Goal: Use online tool/utility: Utilize a website feature to perform a specific function

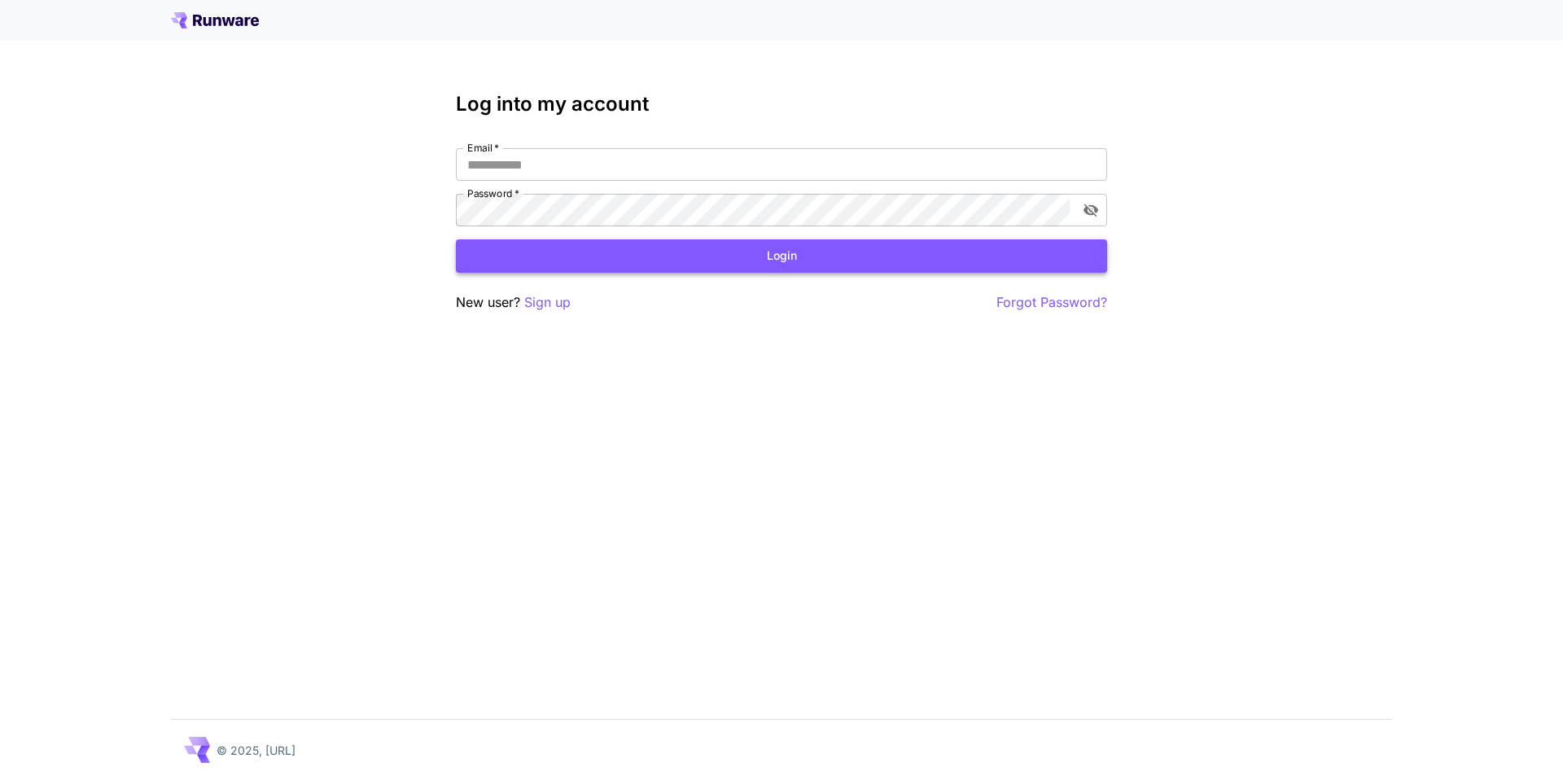
type input "**********"
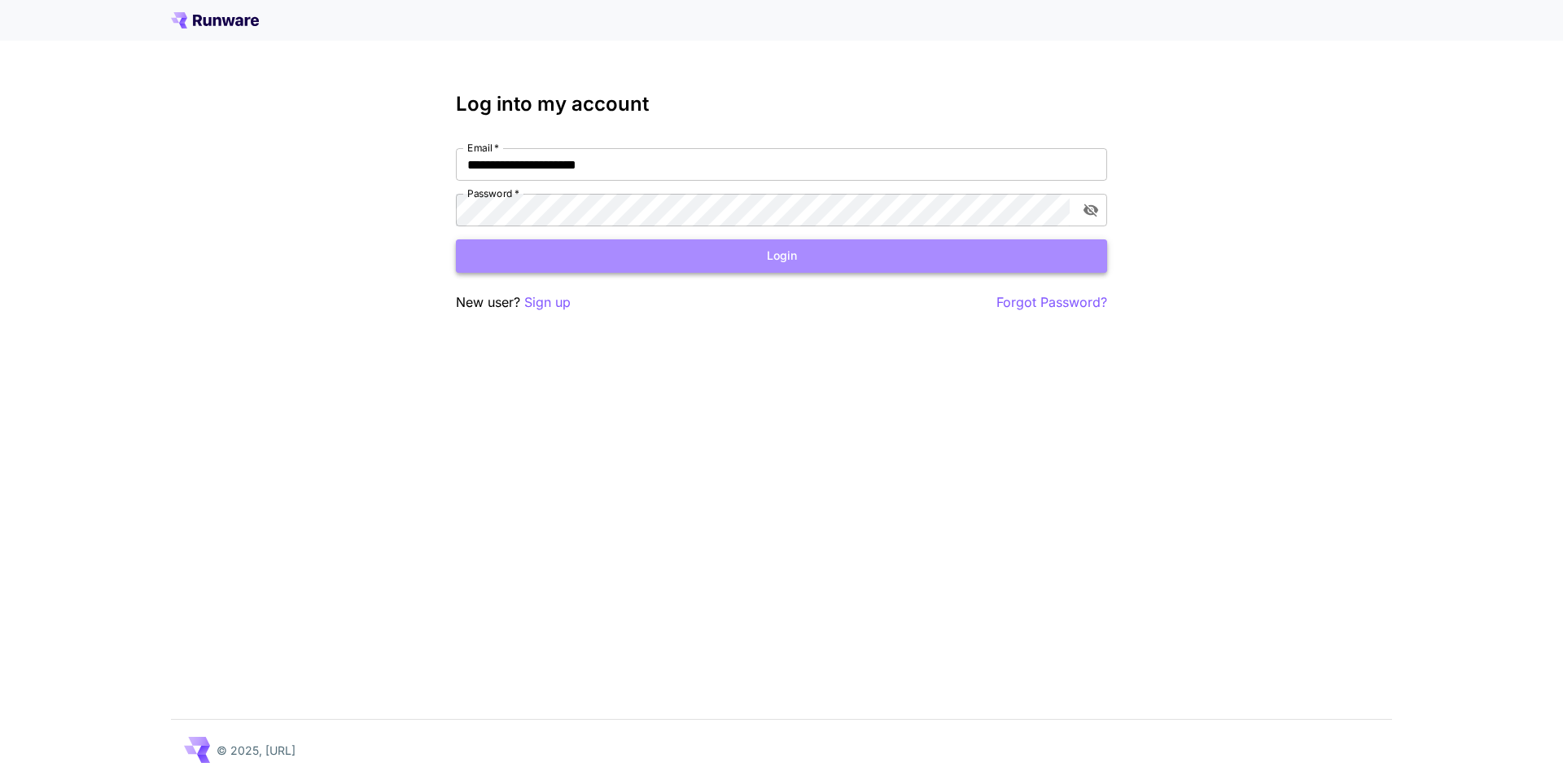
click at [783, 252] on button "Login" at bounding box center [781, 255] width 651 height 33
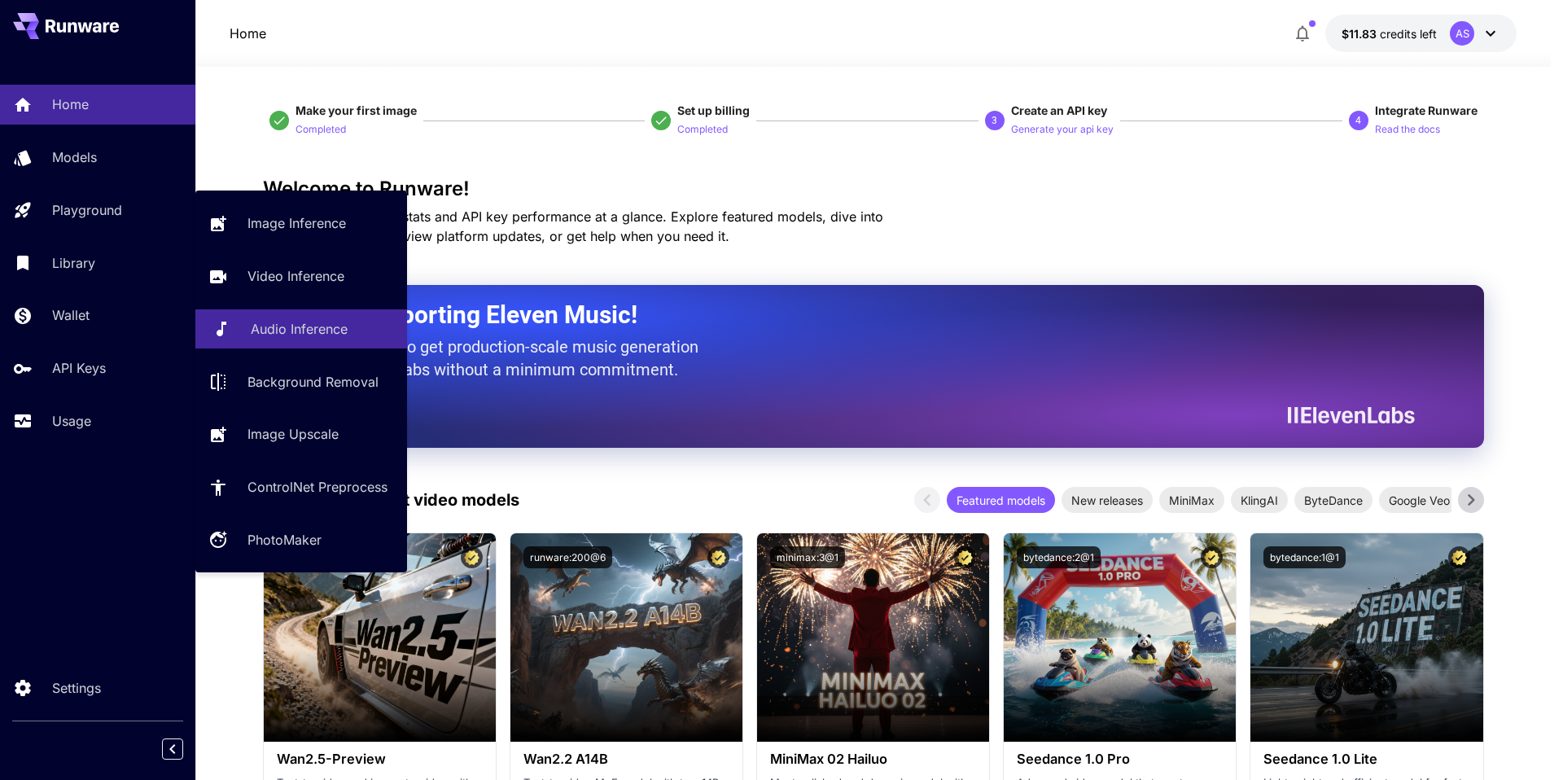
click at [348, 330] on div "Audio Inference" at bounding box center [322, 329] width 143 height 20
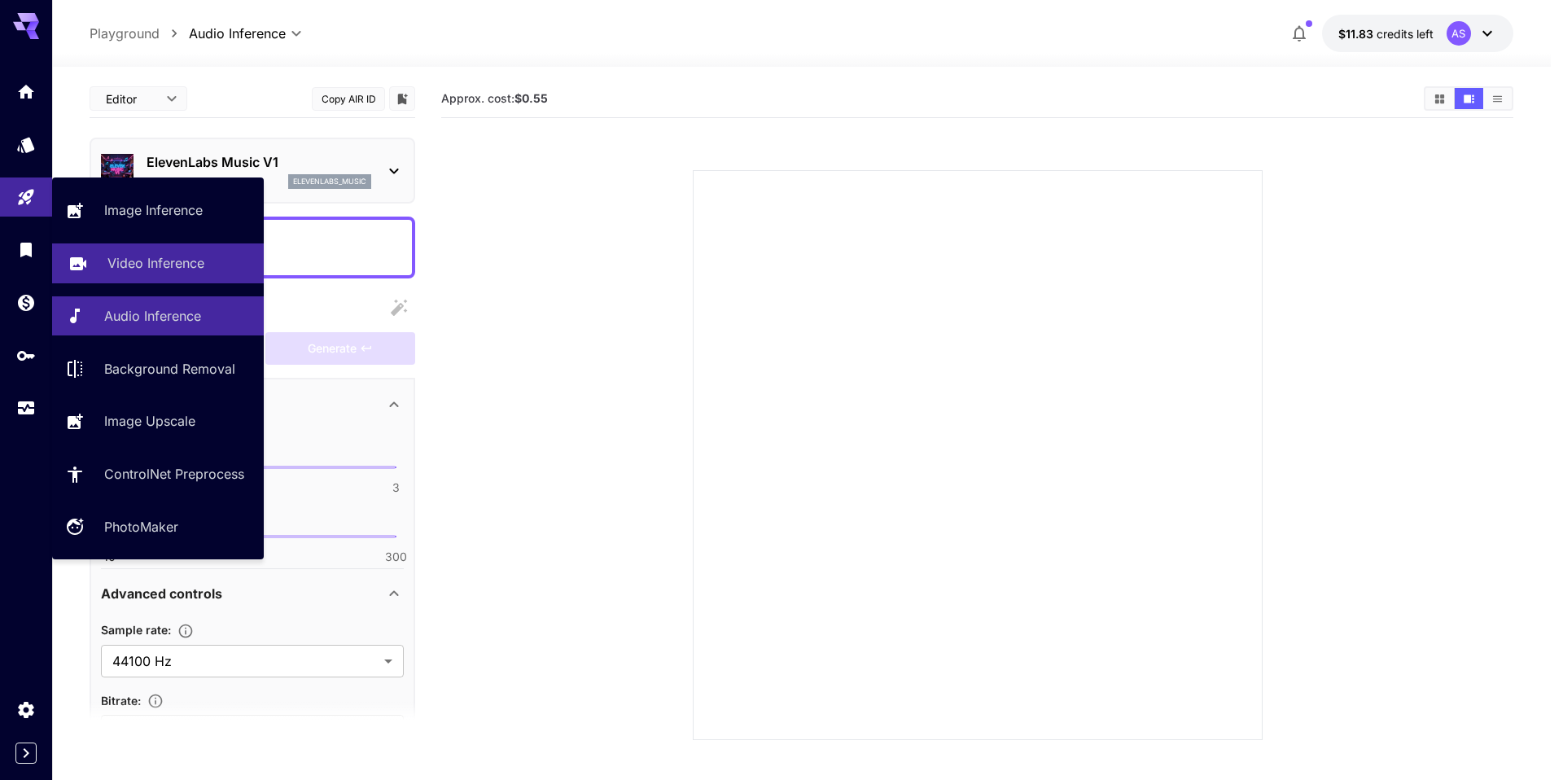
click at [94, 262] on link "Video Inference" at bounding box center [158, 263] width 212 height 40
type input "**********"
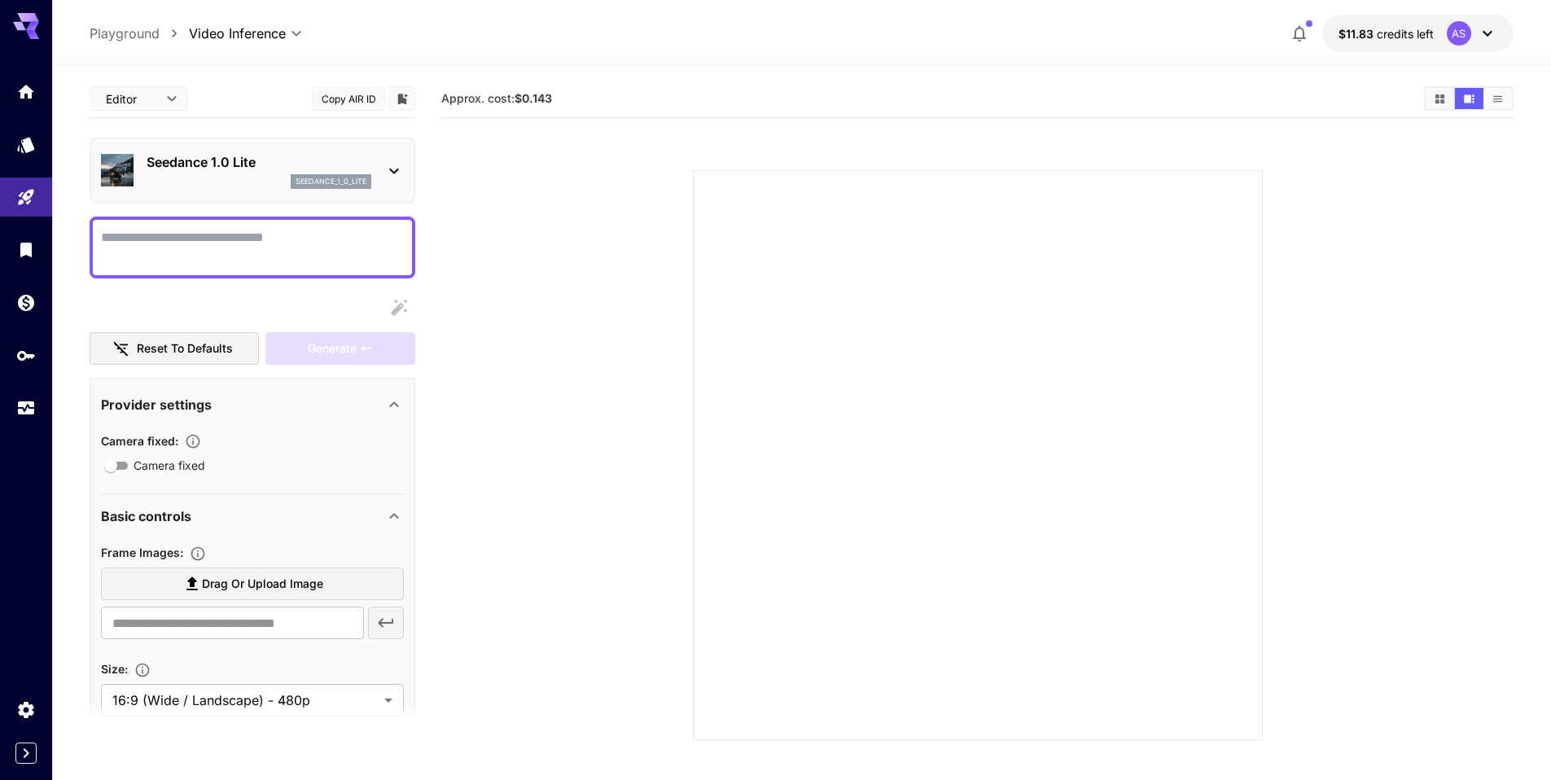
click at [357, 177] on p "seedance_1_0_lite" at bounding box center [330, 181] width 71 height 11
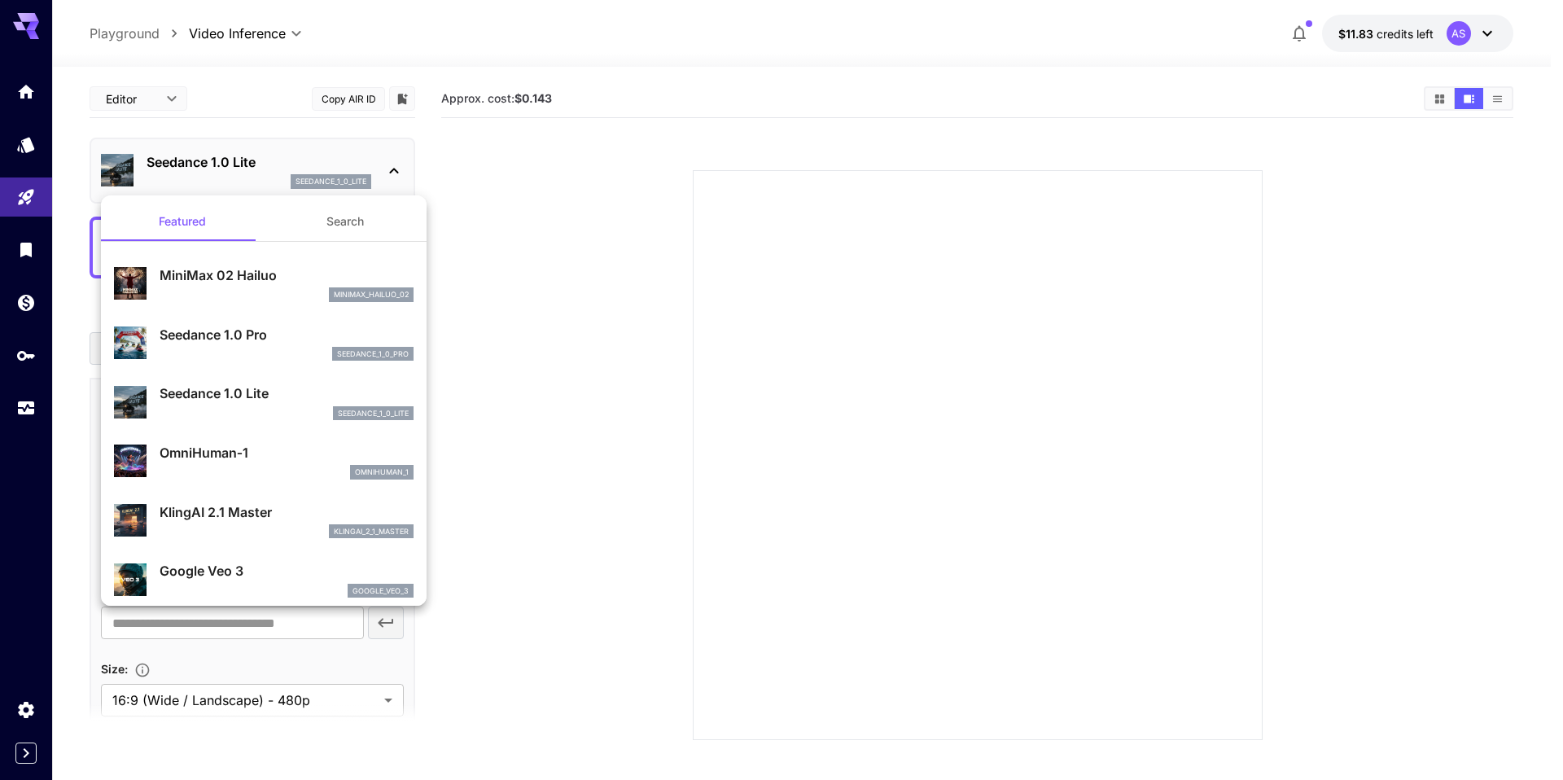
click at [287, 338] on p "Seedance 1.0 Pro" at bounding box center [287, 335] width 254 height 20
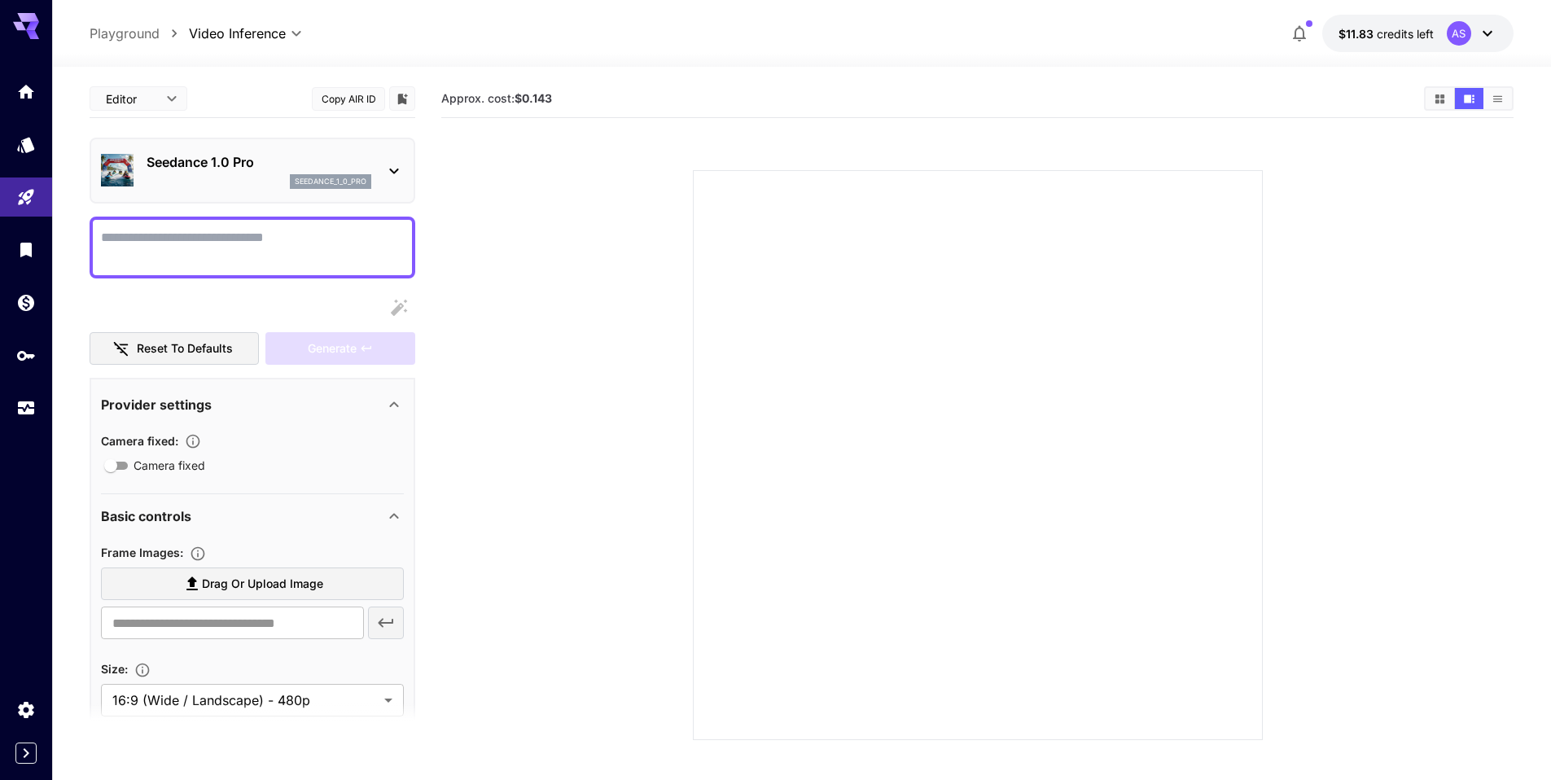
click at [370, 162] on p "Seedance 1.0 Pro" at bounding box center [259, 162] width 225 height 20
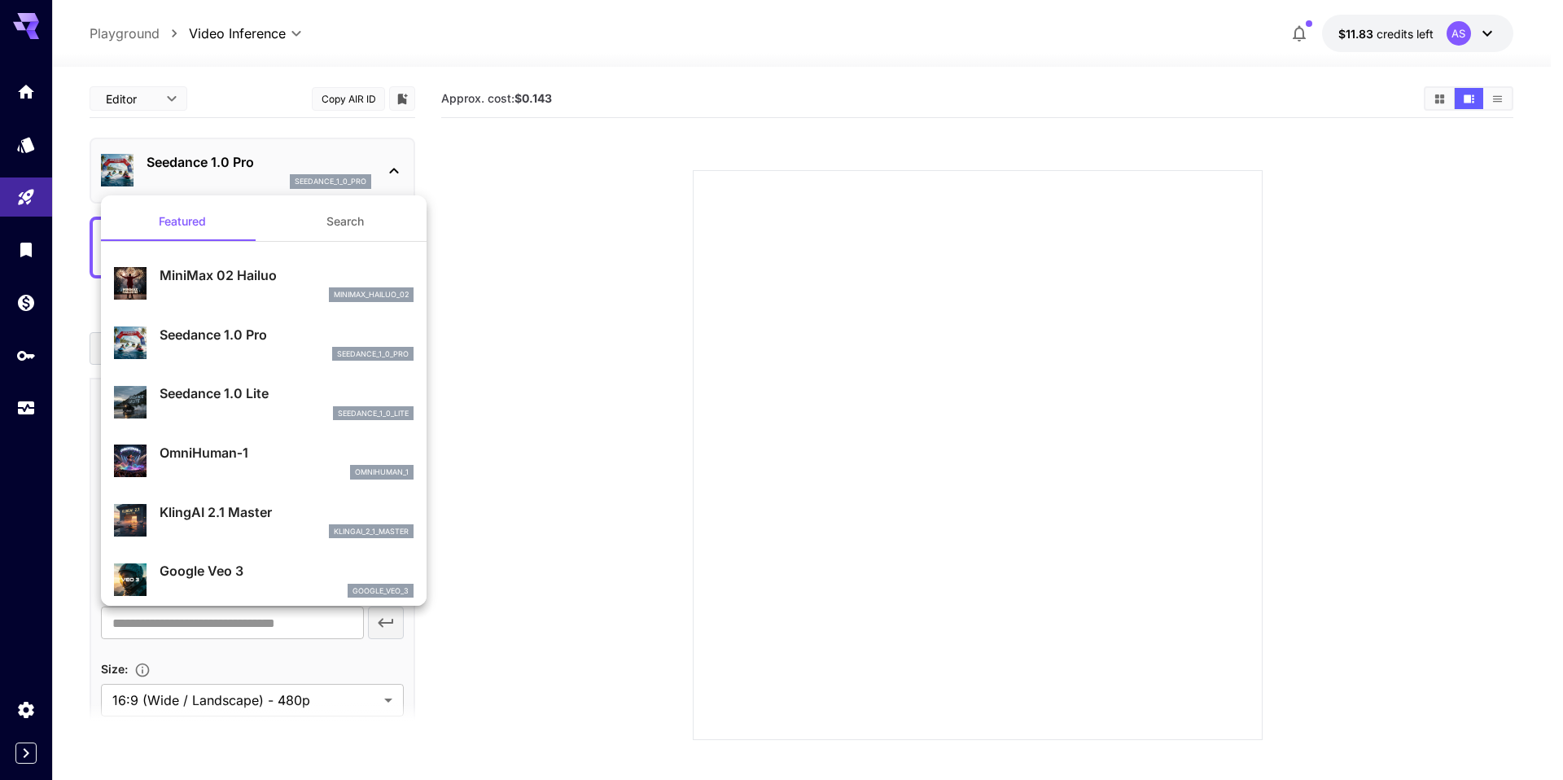
click at [496, 489] on div at bounding box center [781, 390] width 1563 height 780
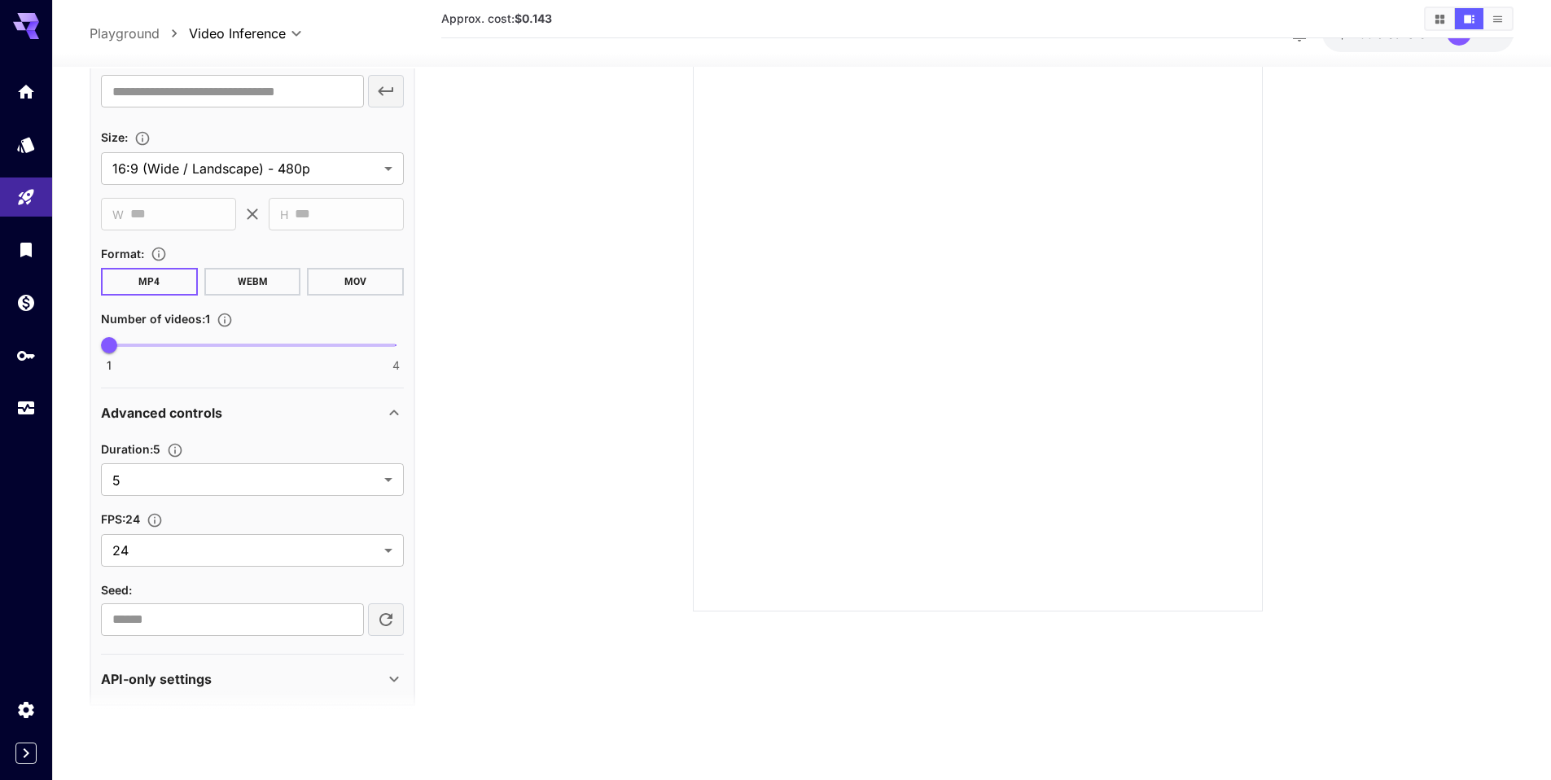
scroll to position [535, 0]
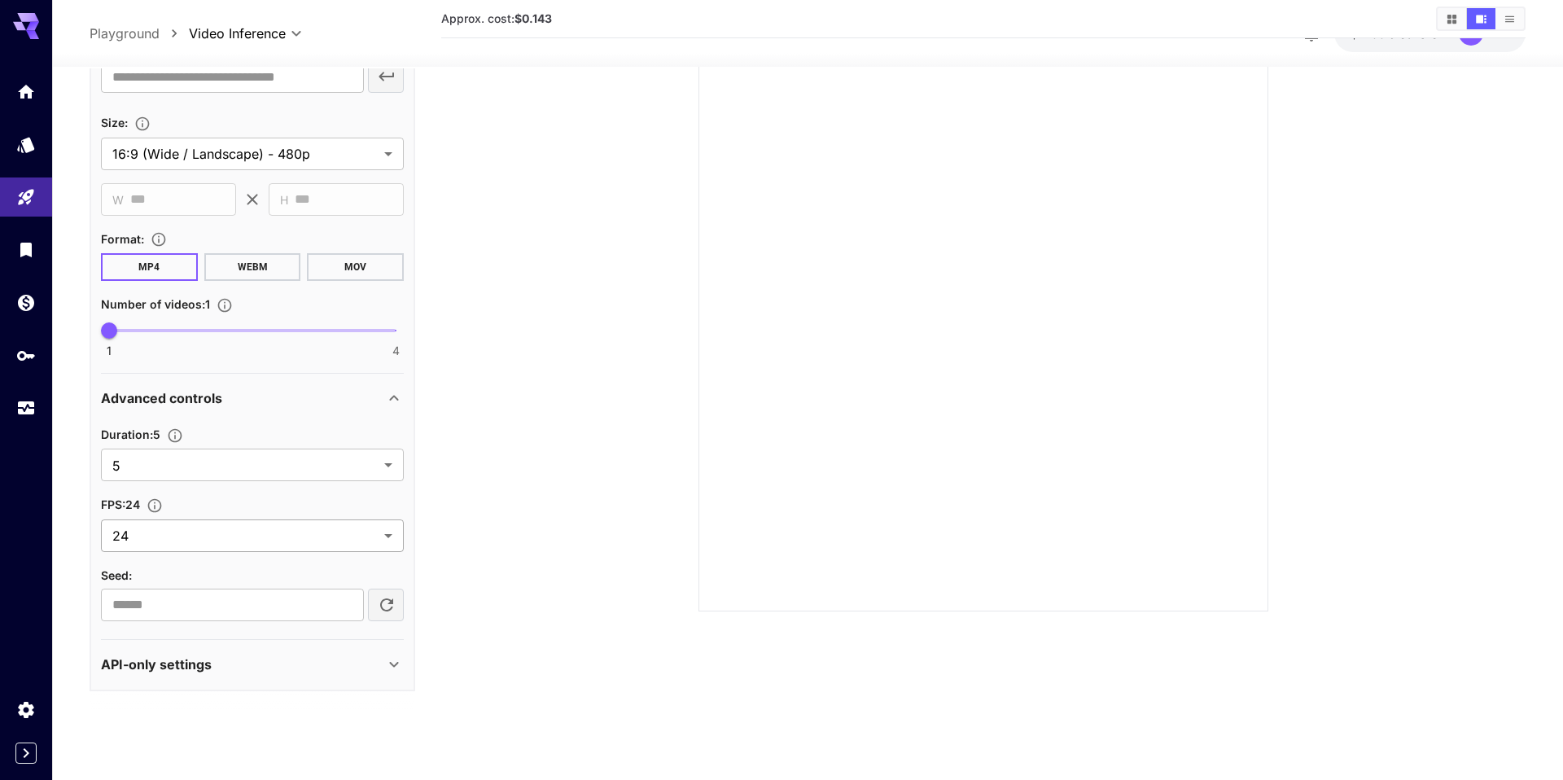
click at [308, 536] on body "**********" at bounding box center [781, 325] width 1563 height 908
click at [308, 536] on div at bounding box center [781, 390] width 1563 height 780
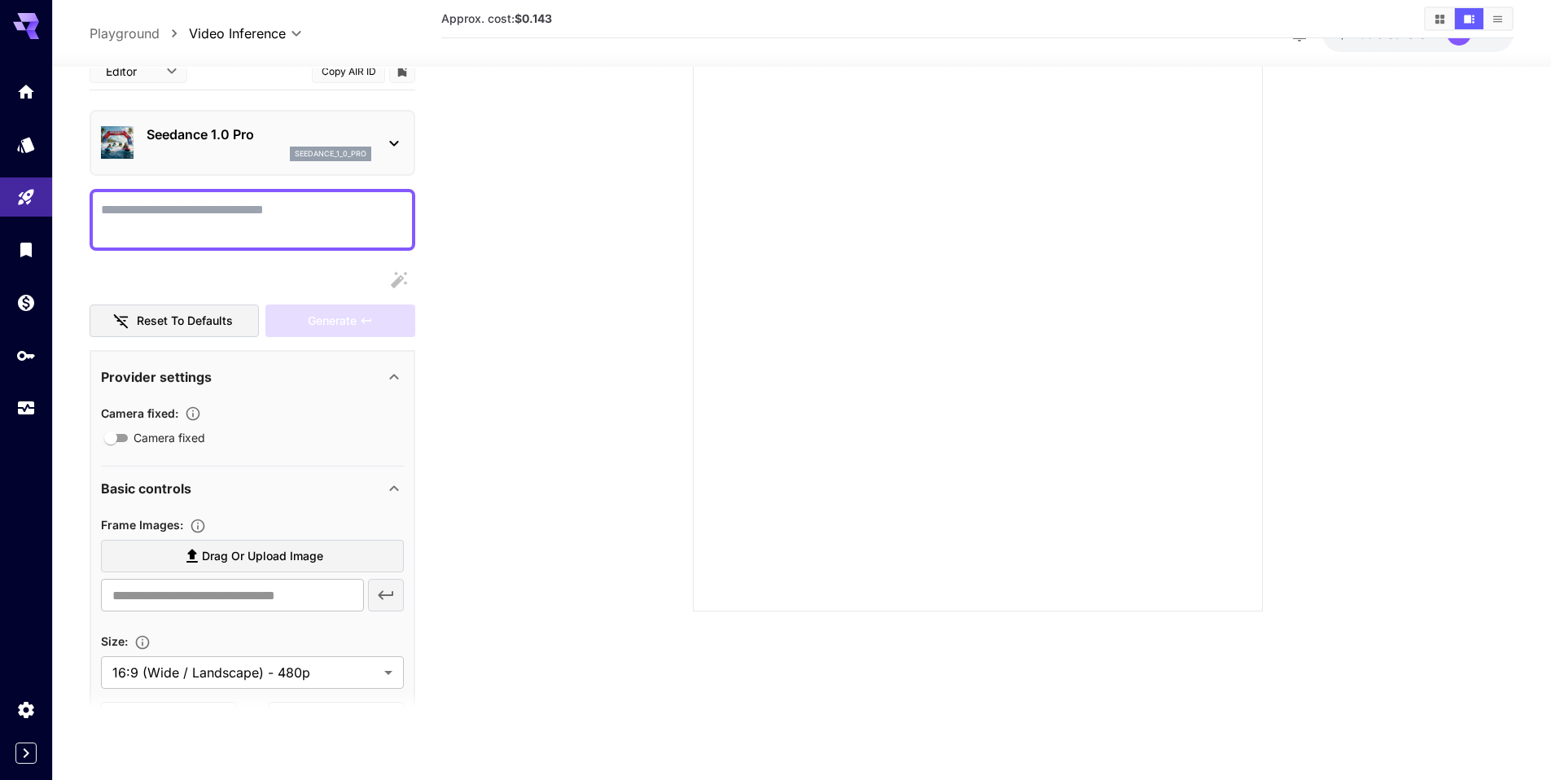
scroll to position [0, 0]
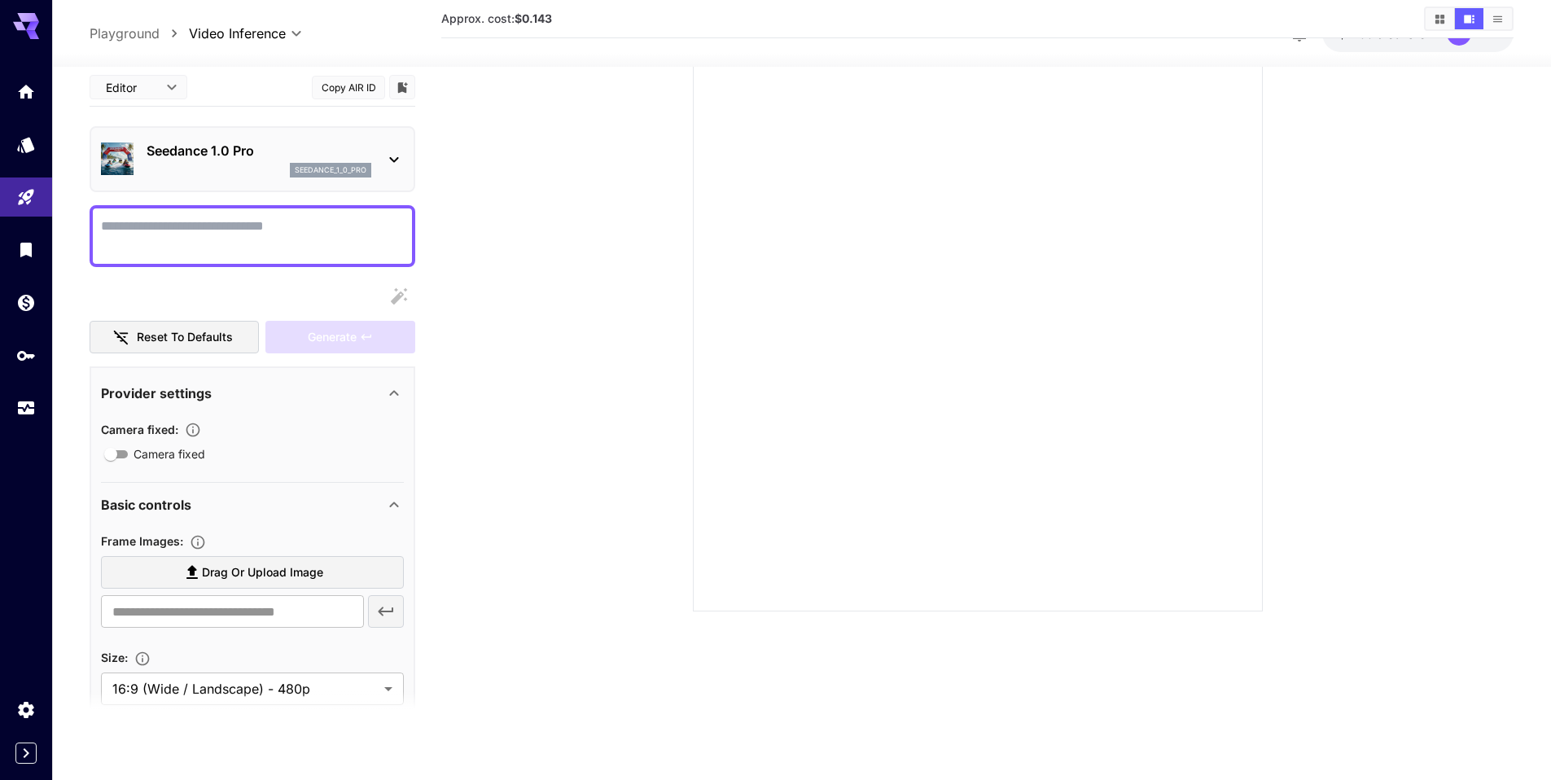
click at [249, 152] on p "Seedance 1.0 Pro" at bounding box center [259, 151] width 225 height 20
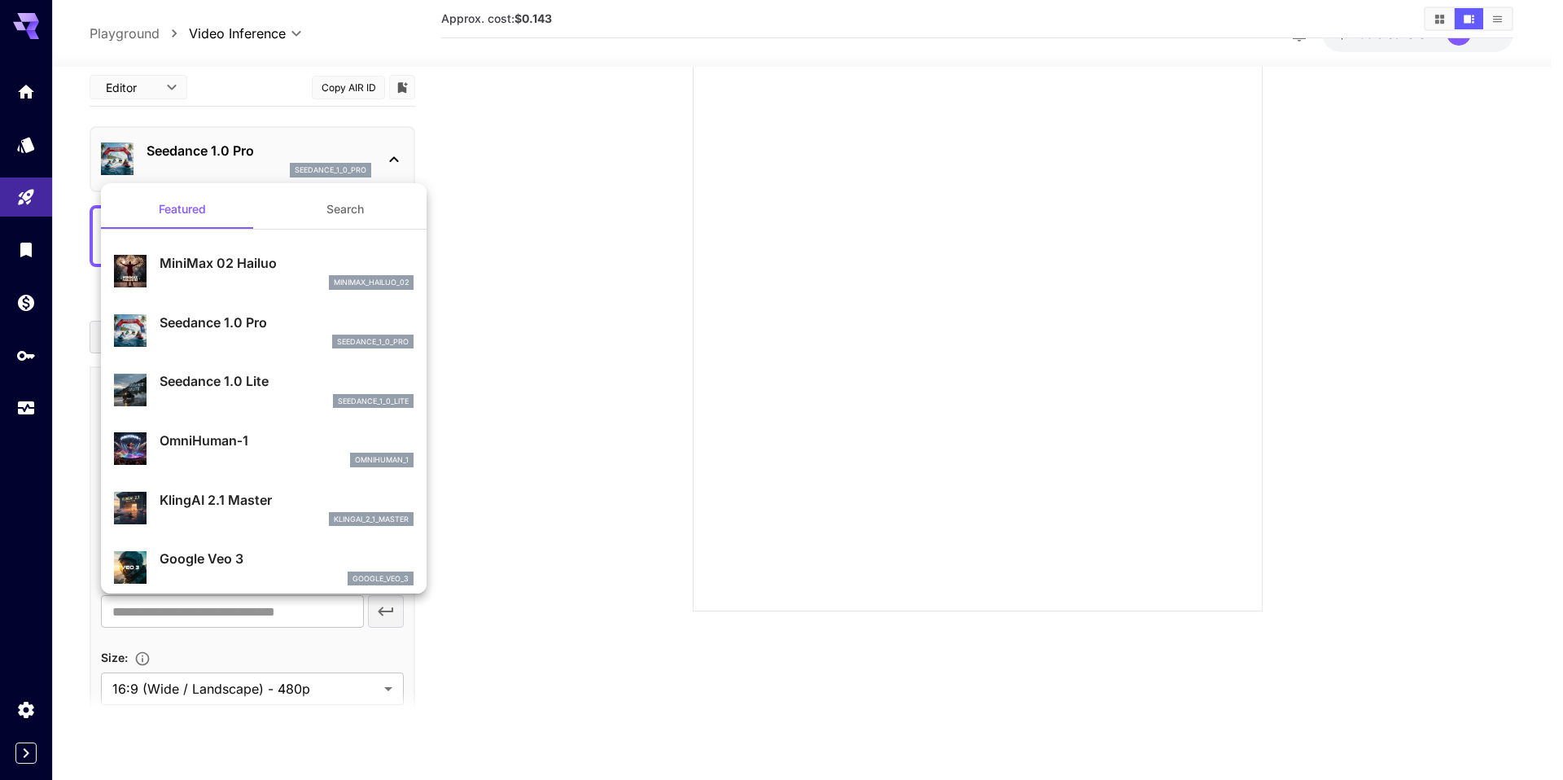
click at [291, 383] on p "Seedance 1.0 Lite" at bounding box center [287, 381] width 254 height 20
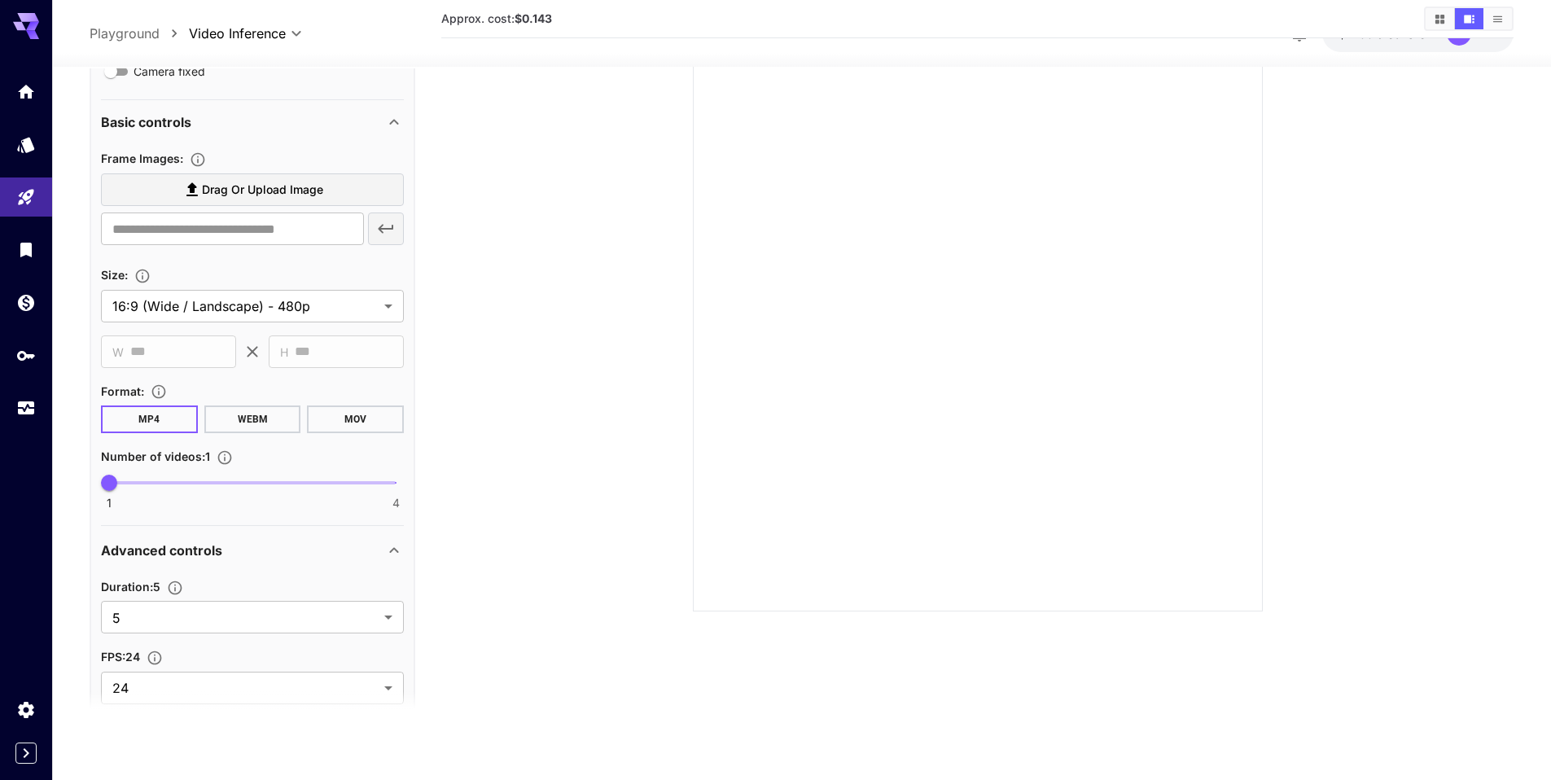
scroll to position [372, 0]
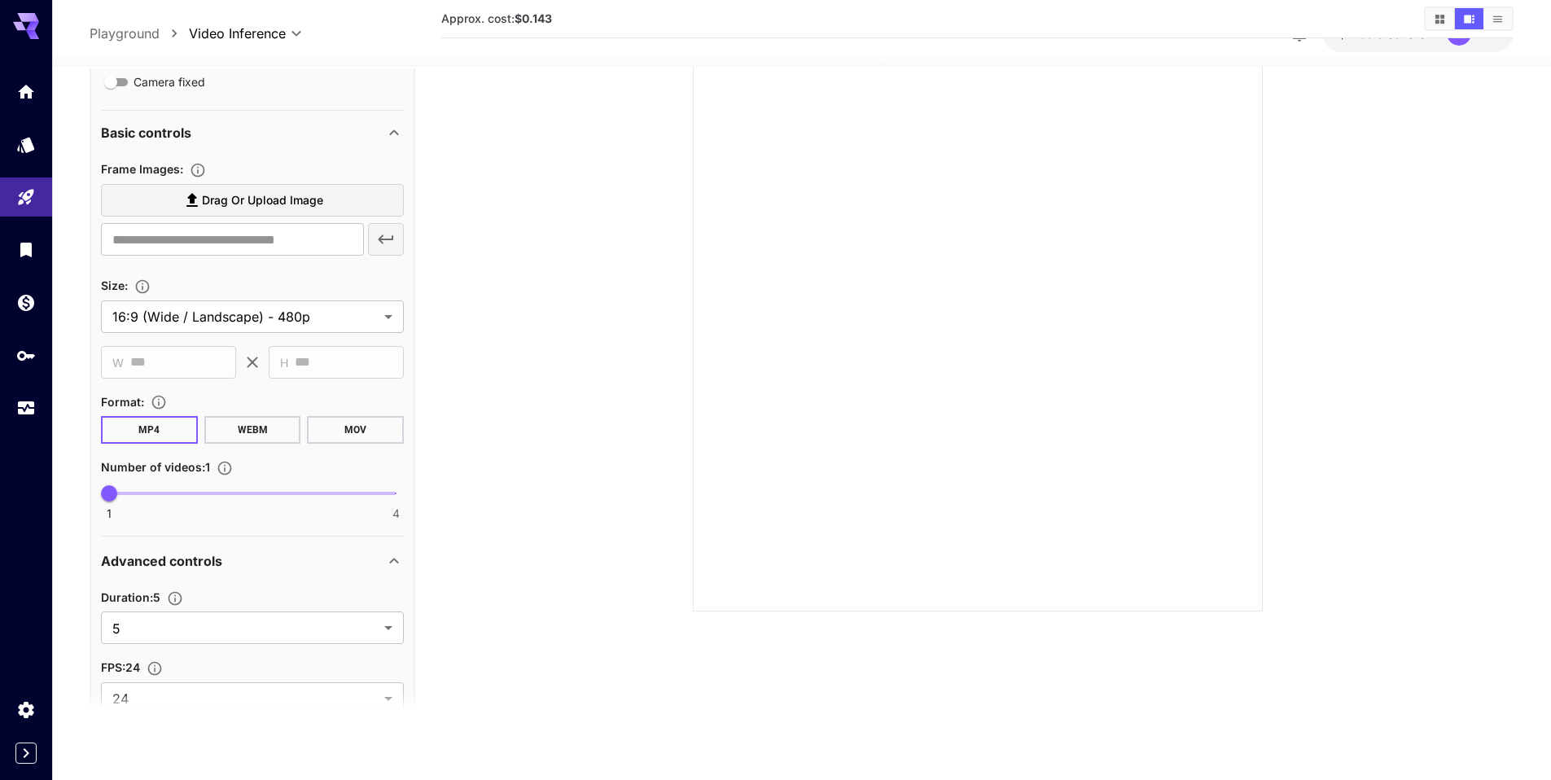
click at [163, 435] on button "MP4" at bounding box center [149, 430] width 97 height 28
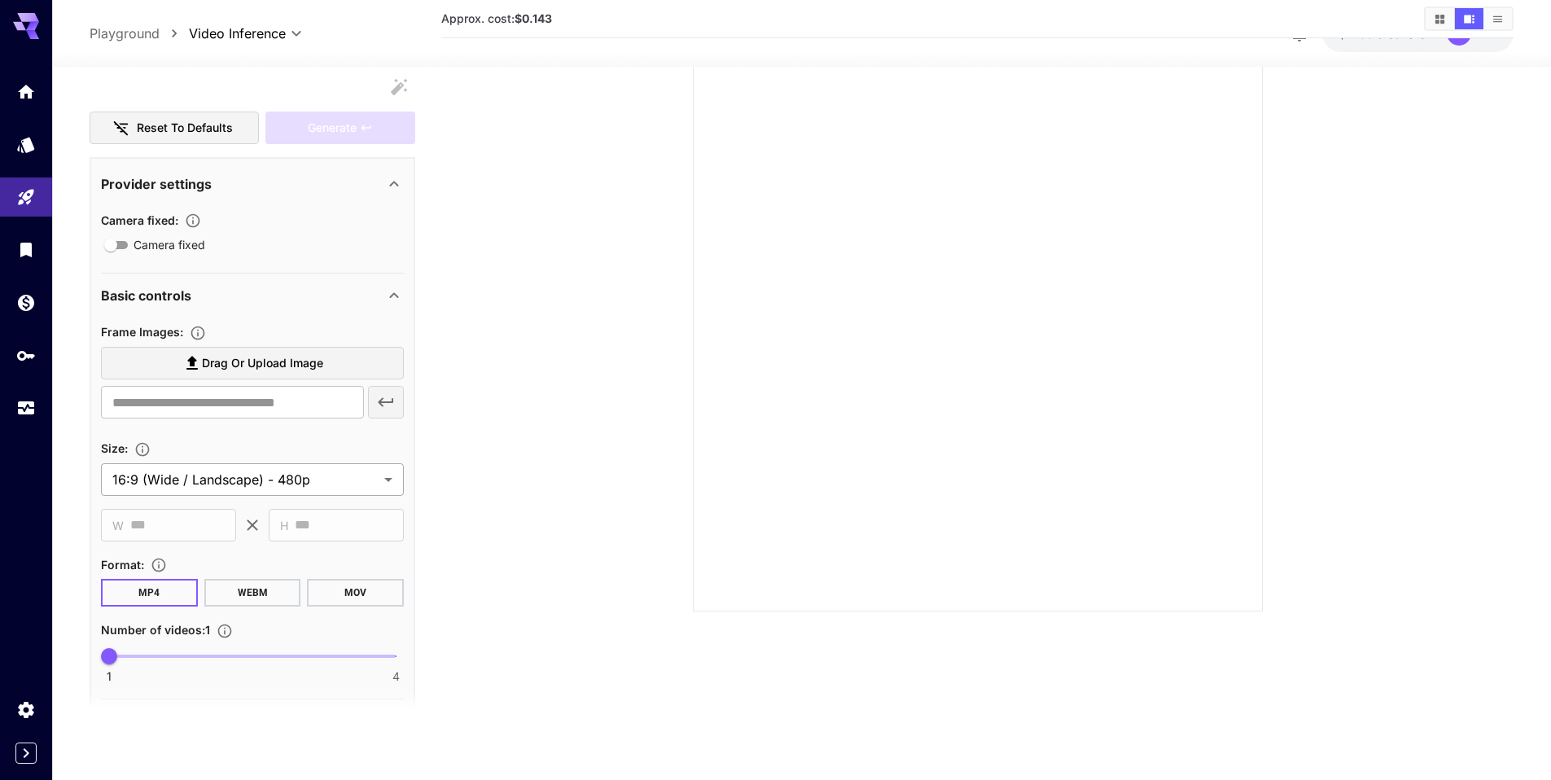
click at [330, 480] on body "**********" at bounding box center [775, 325] width 1551 height 908
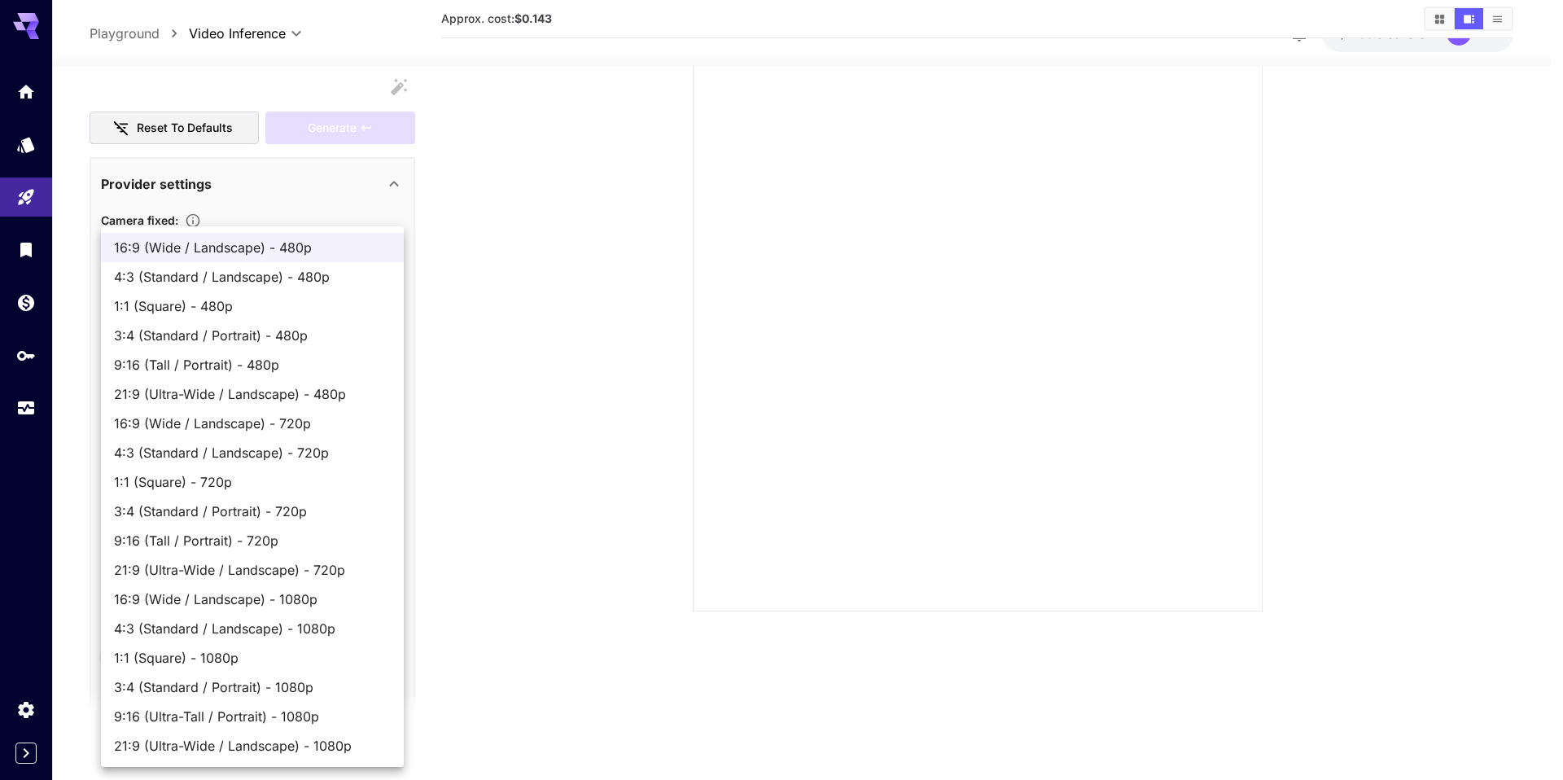
click at [485, 512] on div at bounding box center [781, 390] width 1563 height 780
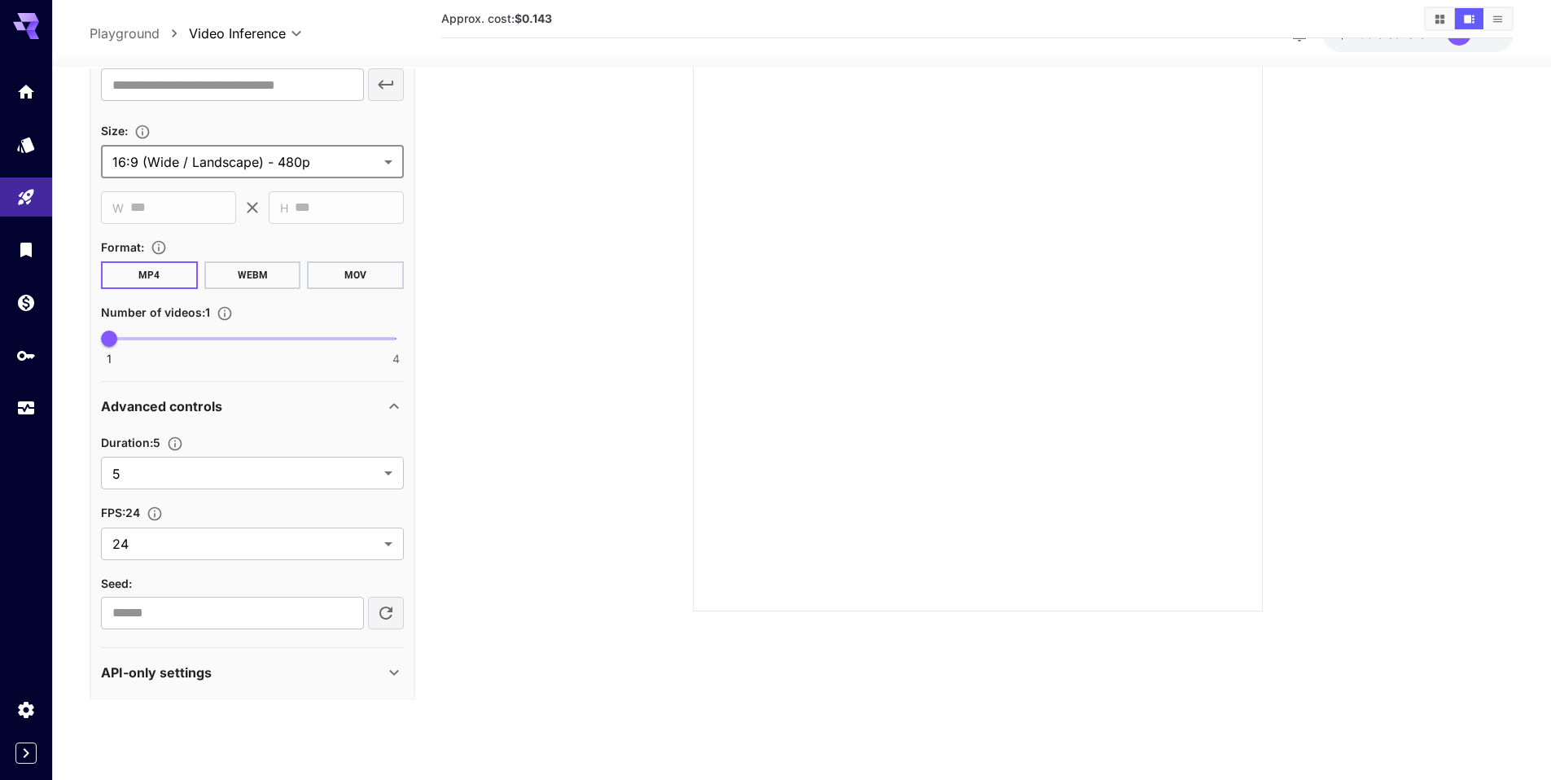
scroll to position [535, 0]
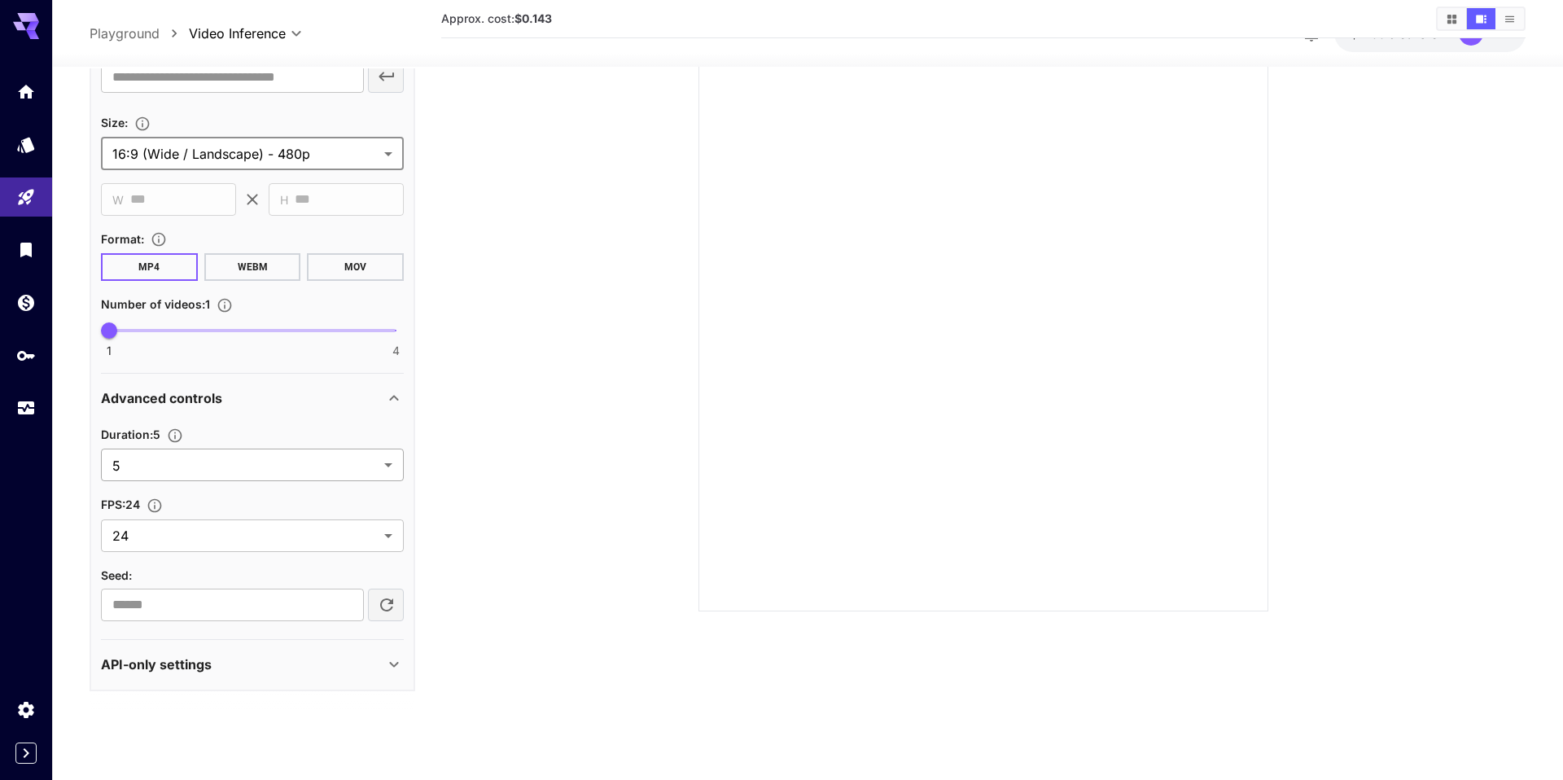
click at [365, 463] on body "**********" at bounding box center [781, 325] width 1563 height 908
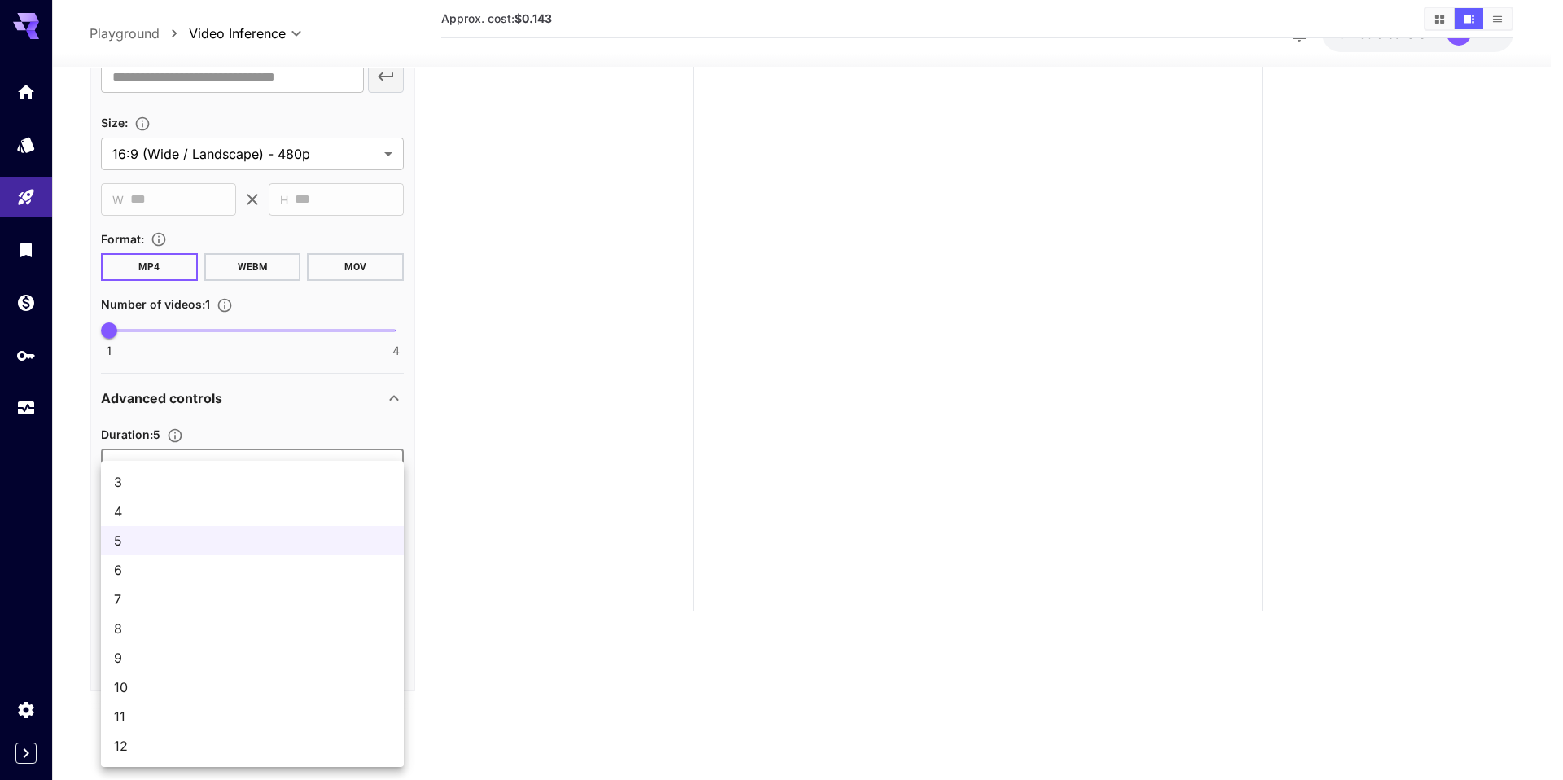
click at [446, 453] on div at bounding box center [781, 390] width 1563 height 780
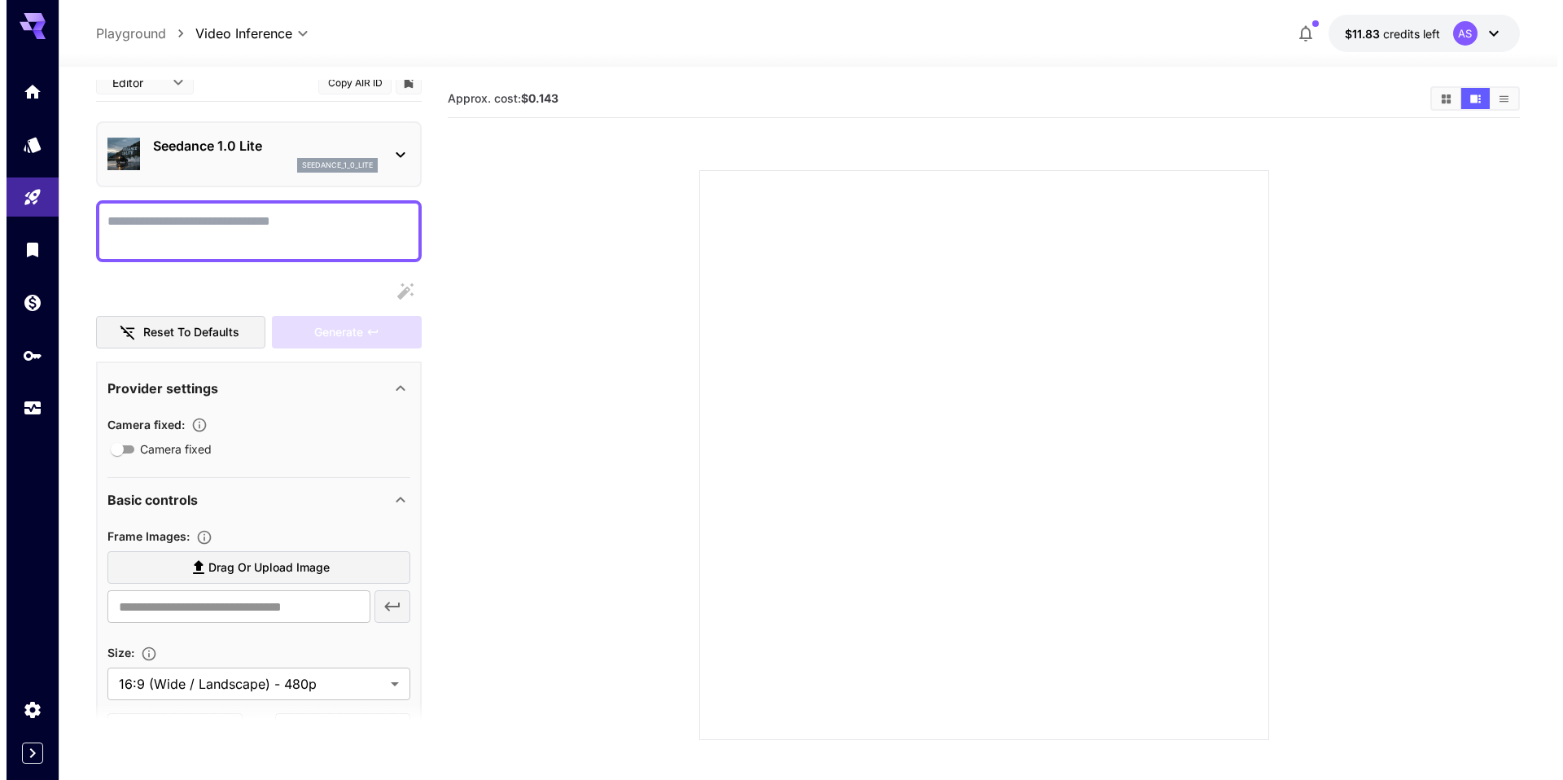
scroll to position [0, 0]
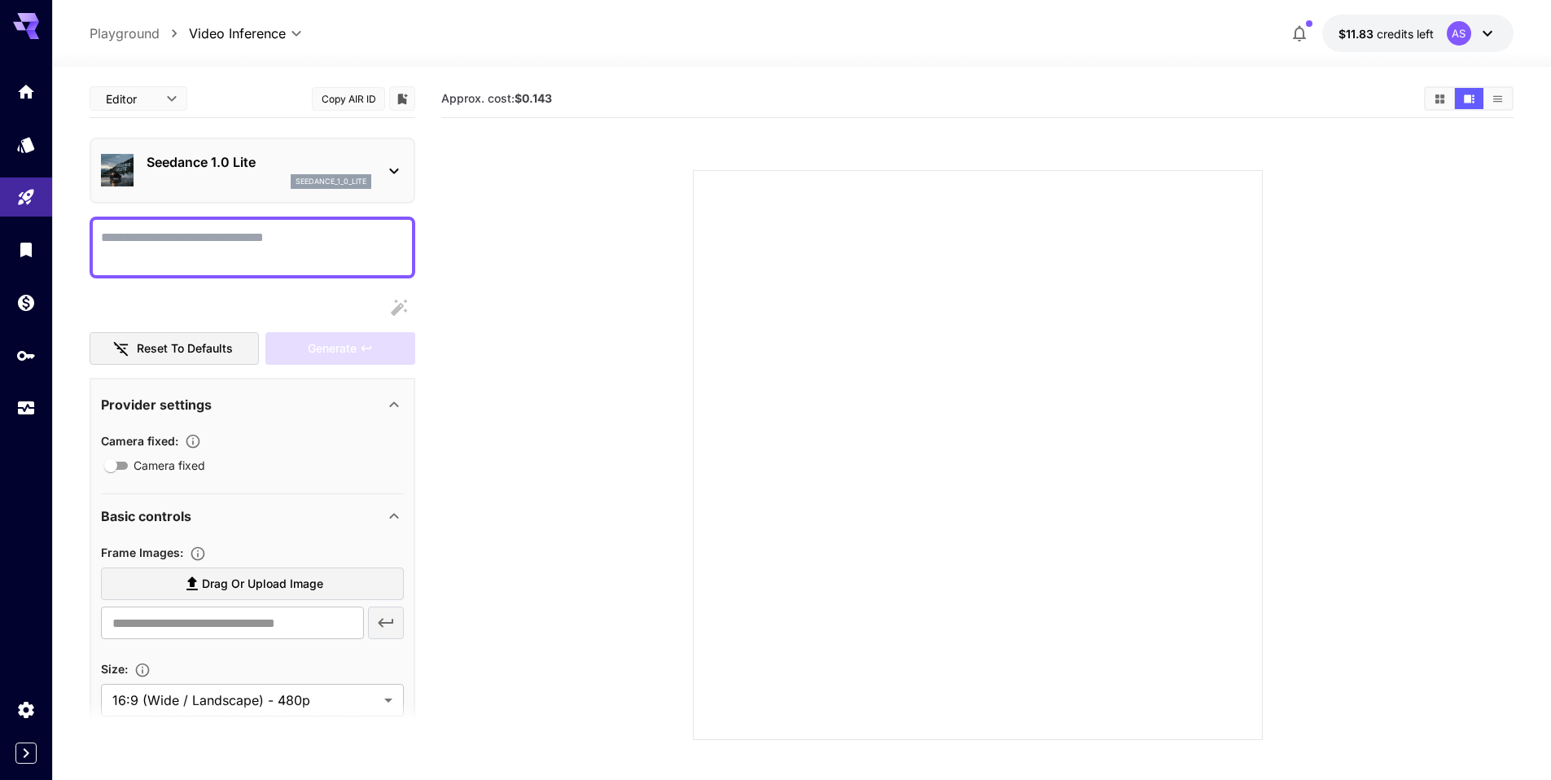
click at [280, 168] on p "Seedance 1.0 Lite" at bounding box center [259, 162] width 225 height 20
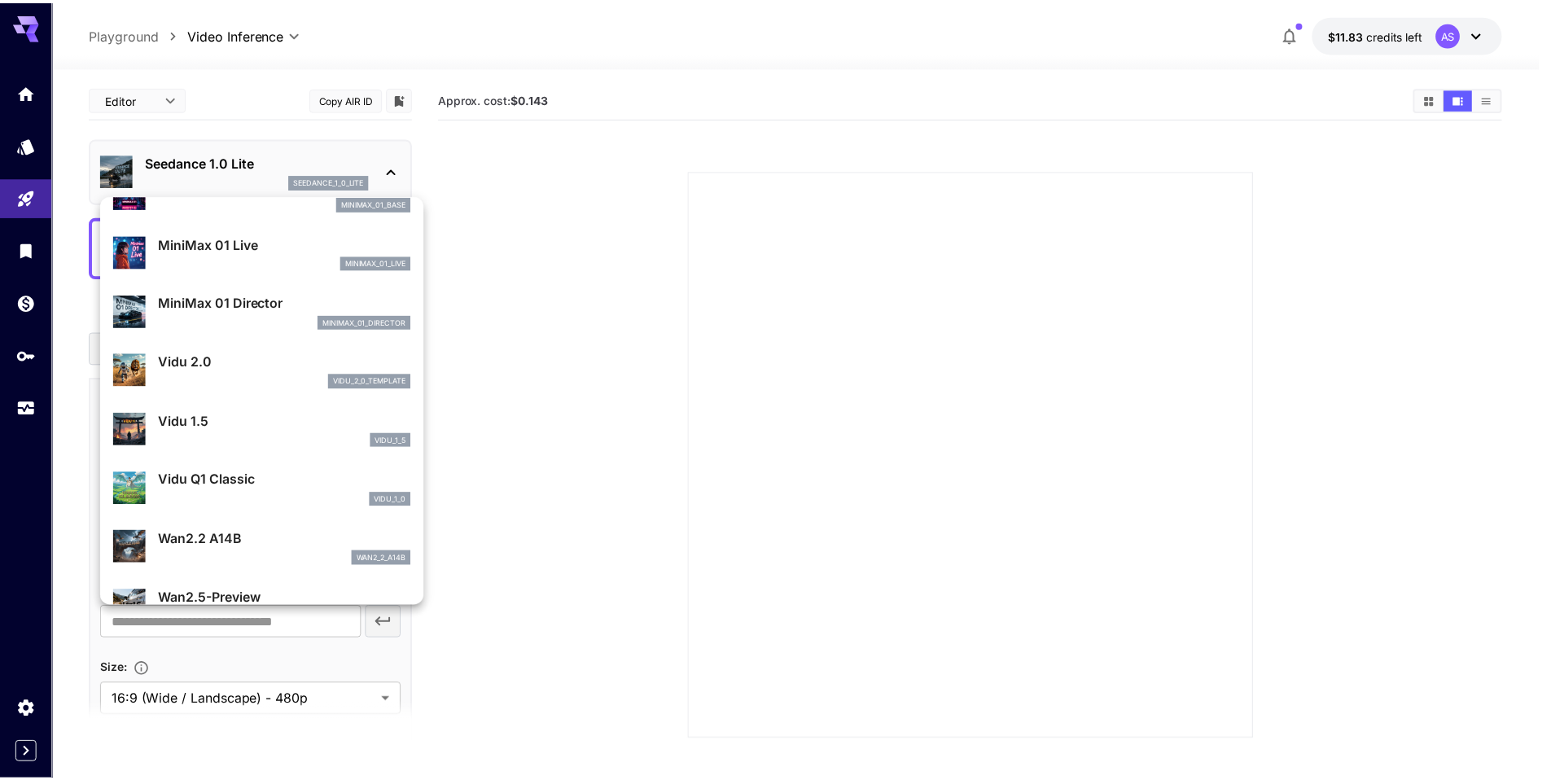
scroll to position [1495, 0]
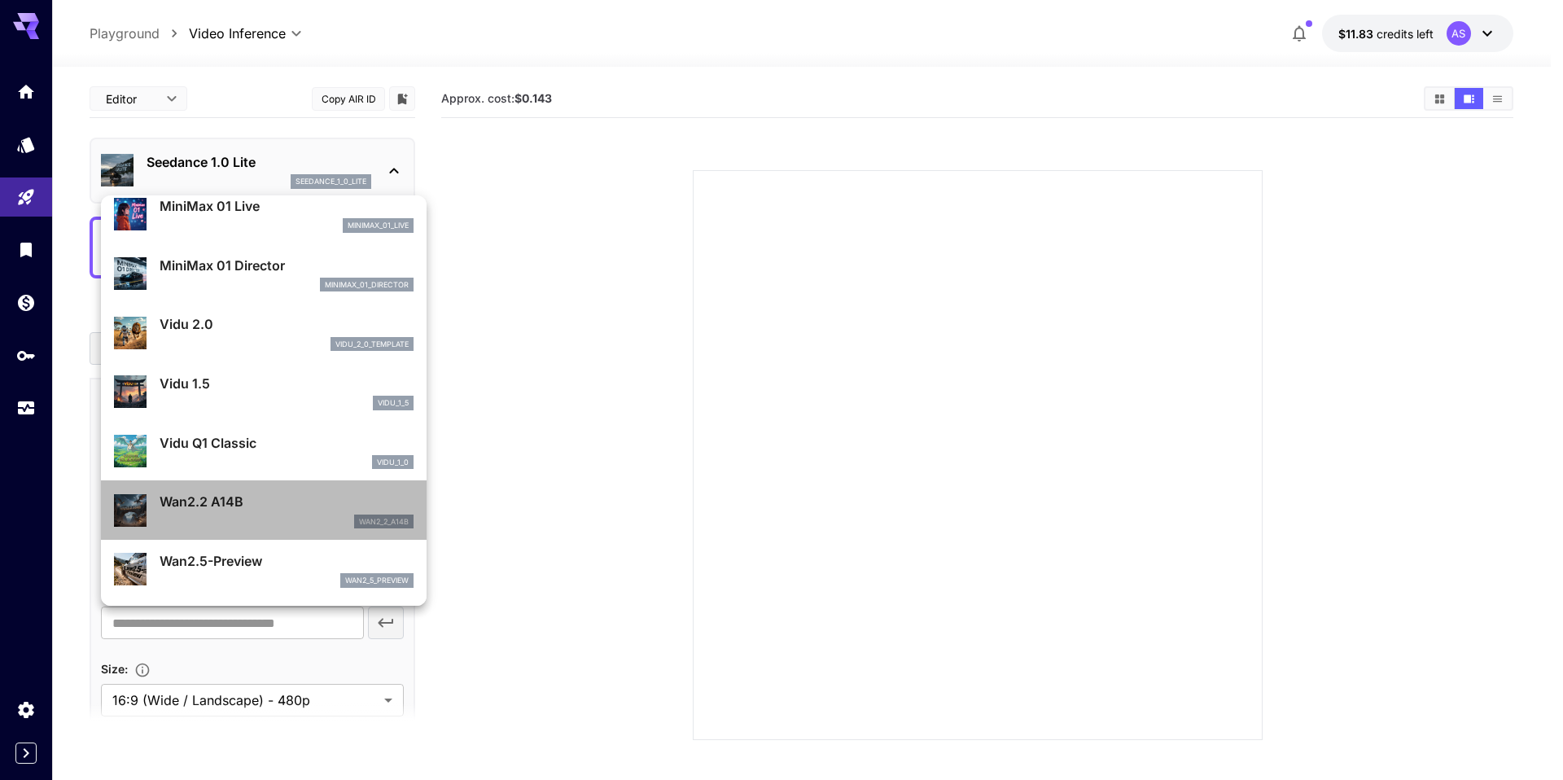
click at [273, 490] on div "Wan2.2 A14B wan2_2_a14b" at bounding box center [264, 510] width 300 height 50
type input "**********"
type input "****"
type input "***"
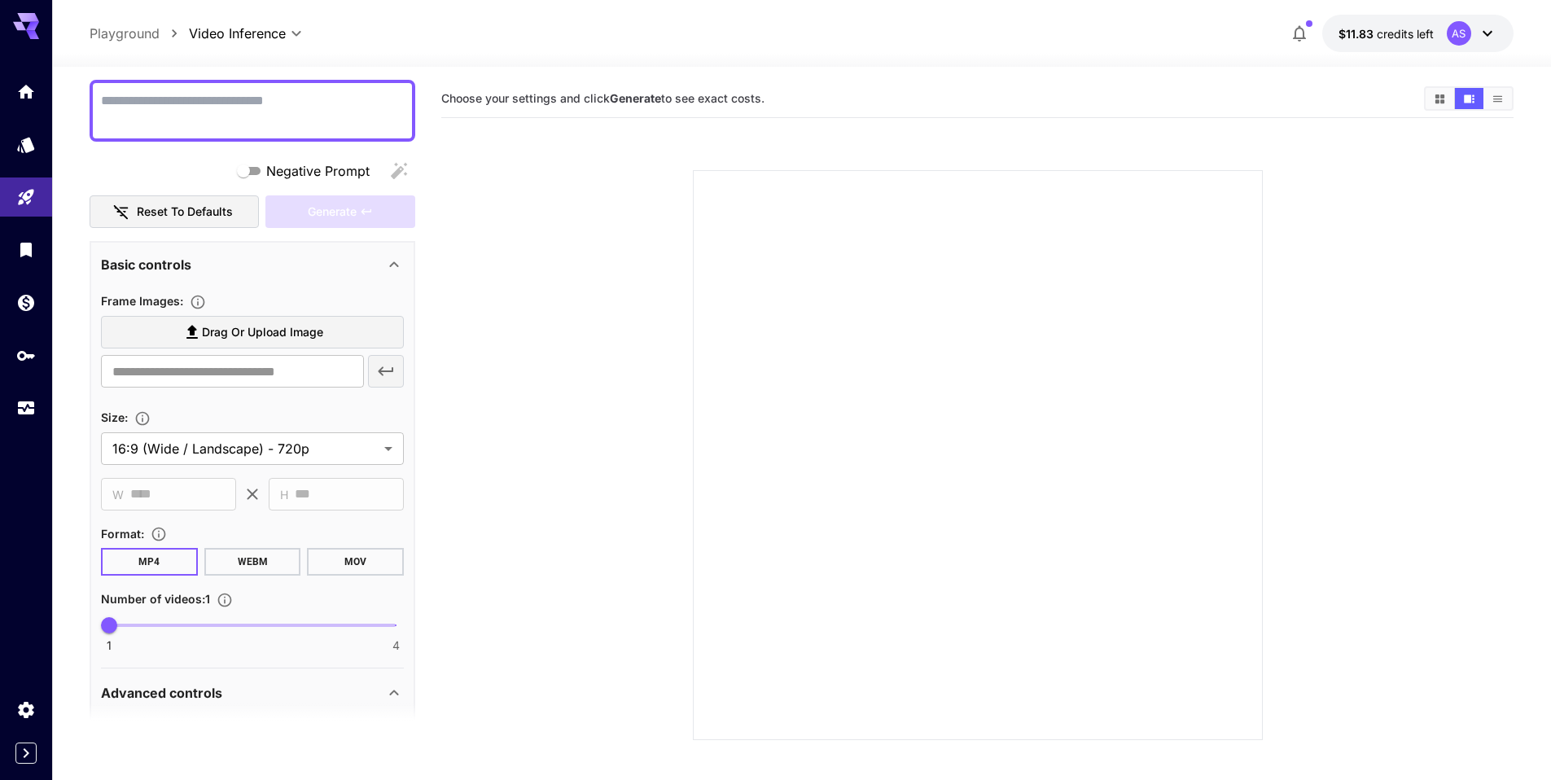
scroll to position [129, 0]
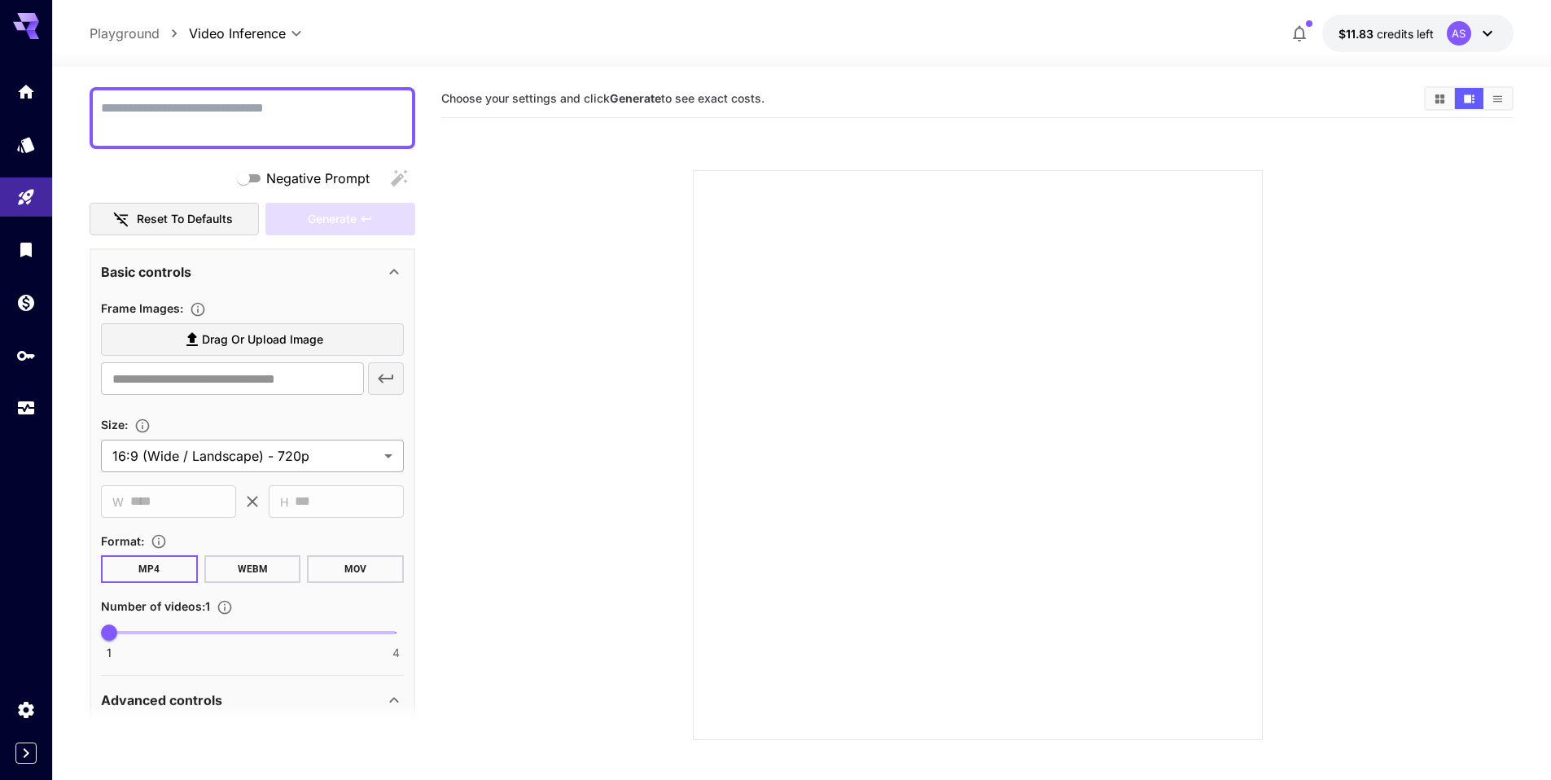
click at [350, 450] on body "**********" at bounding box center [775, 454] width 1551 height 908
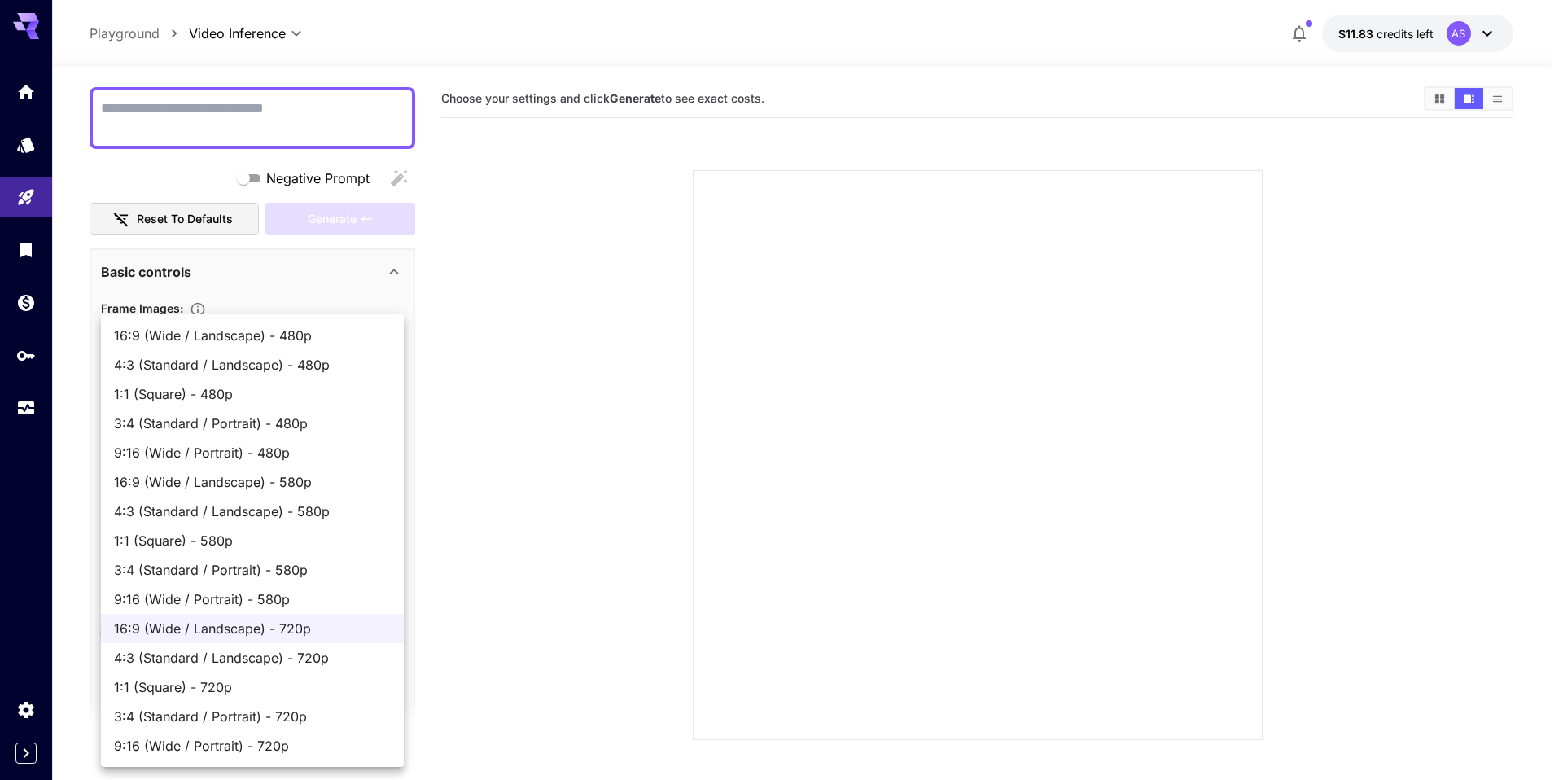
click at [453, 525] on div at bounding box center [781, 390] width 1563 height 780
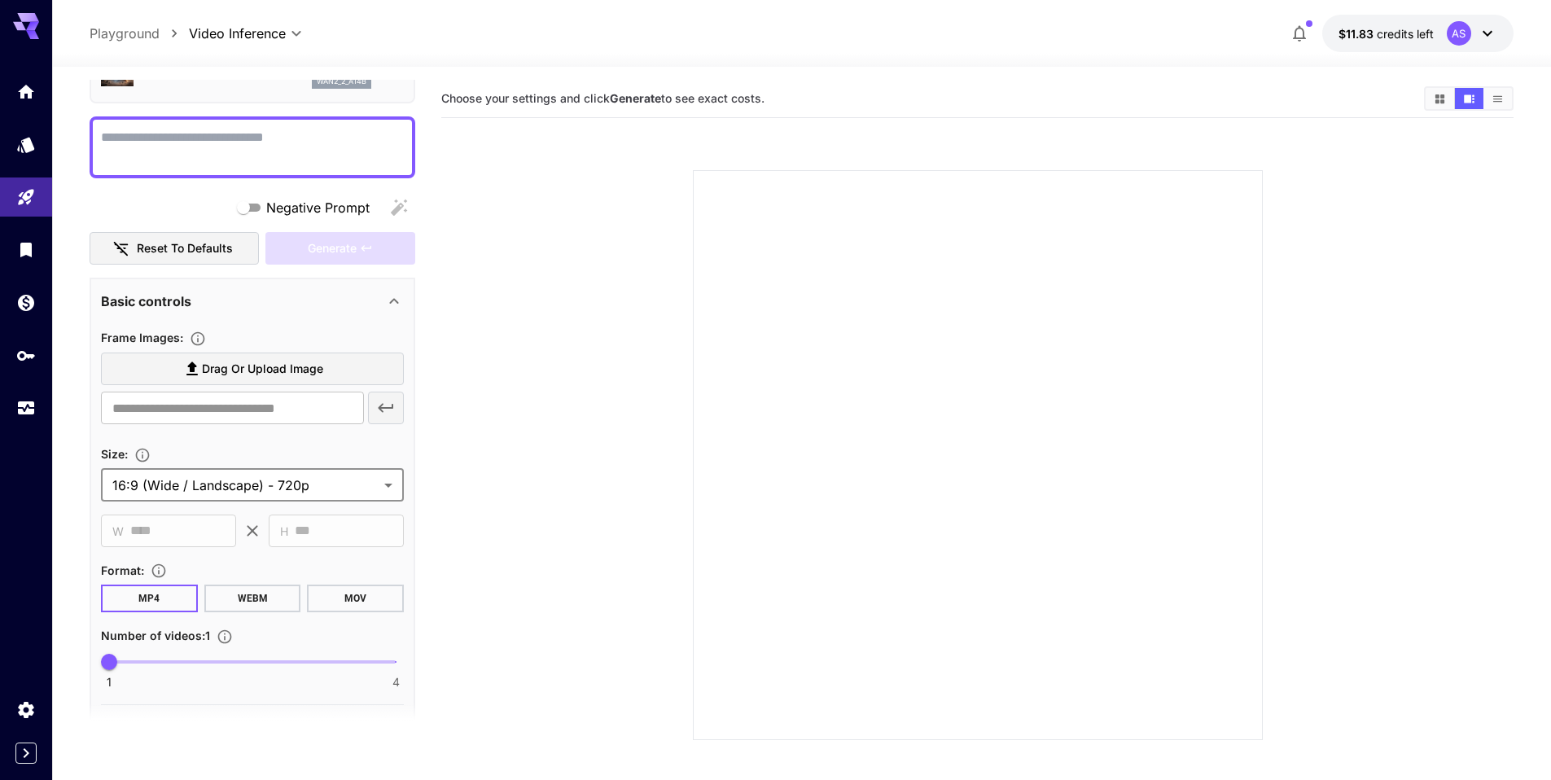
scroll to position [0, 0]
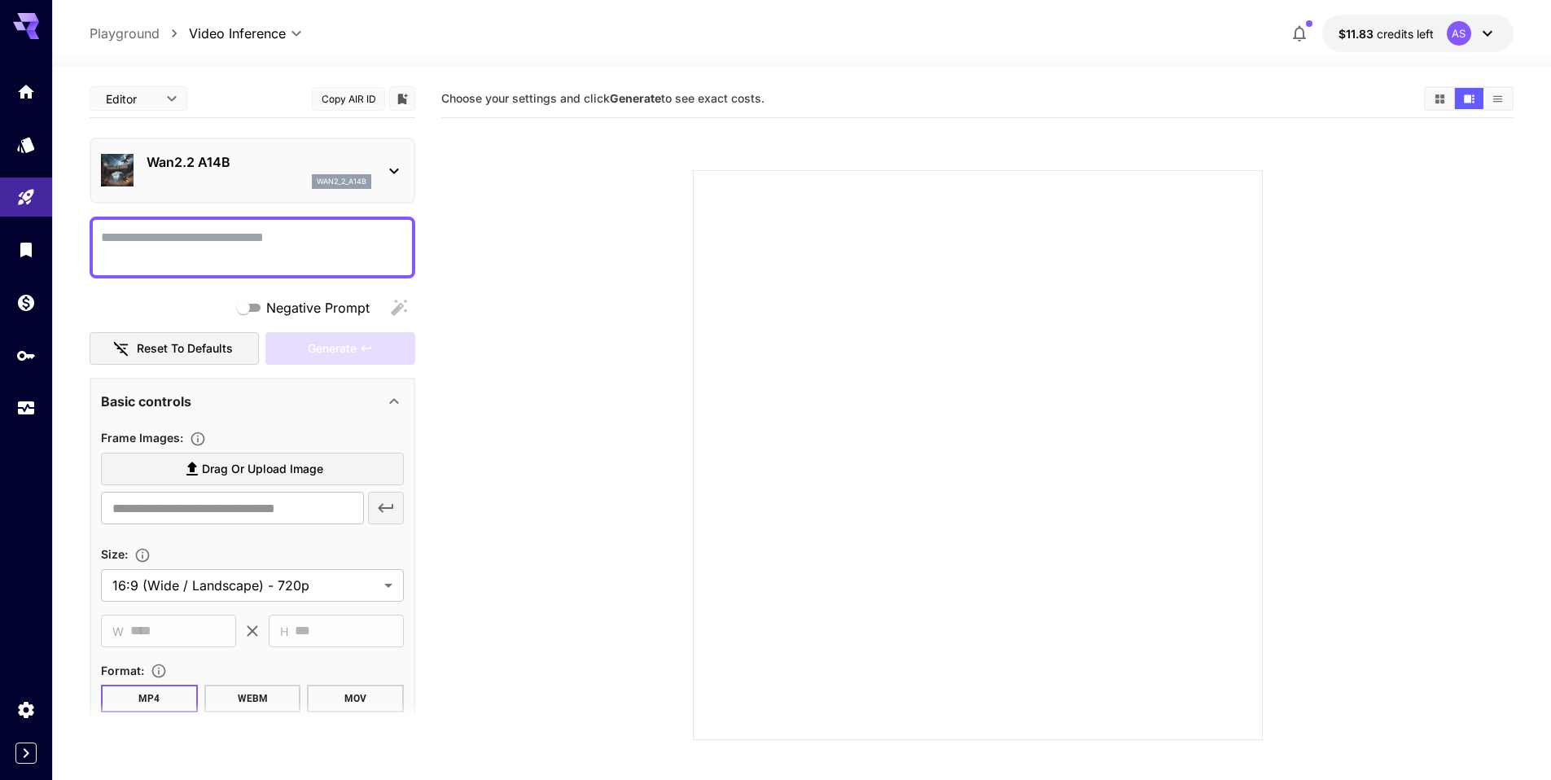
click at [273, 173] on div "Wan2.2 A14B wan2_2_a14b" at bounding box center [259, 170] width 225 height 37
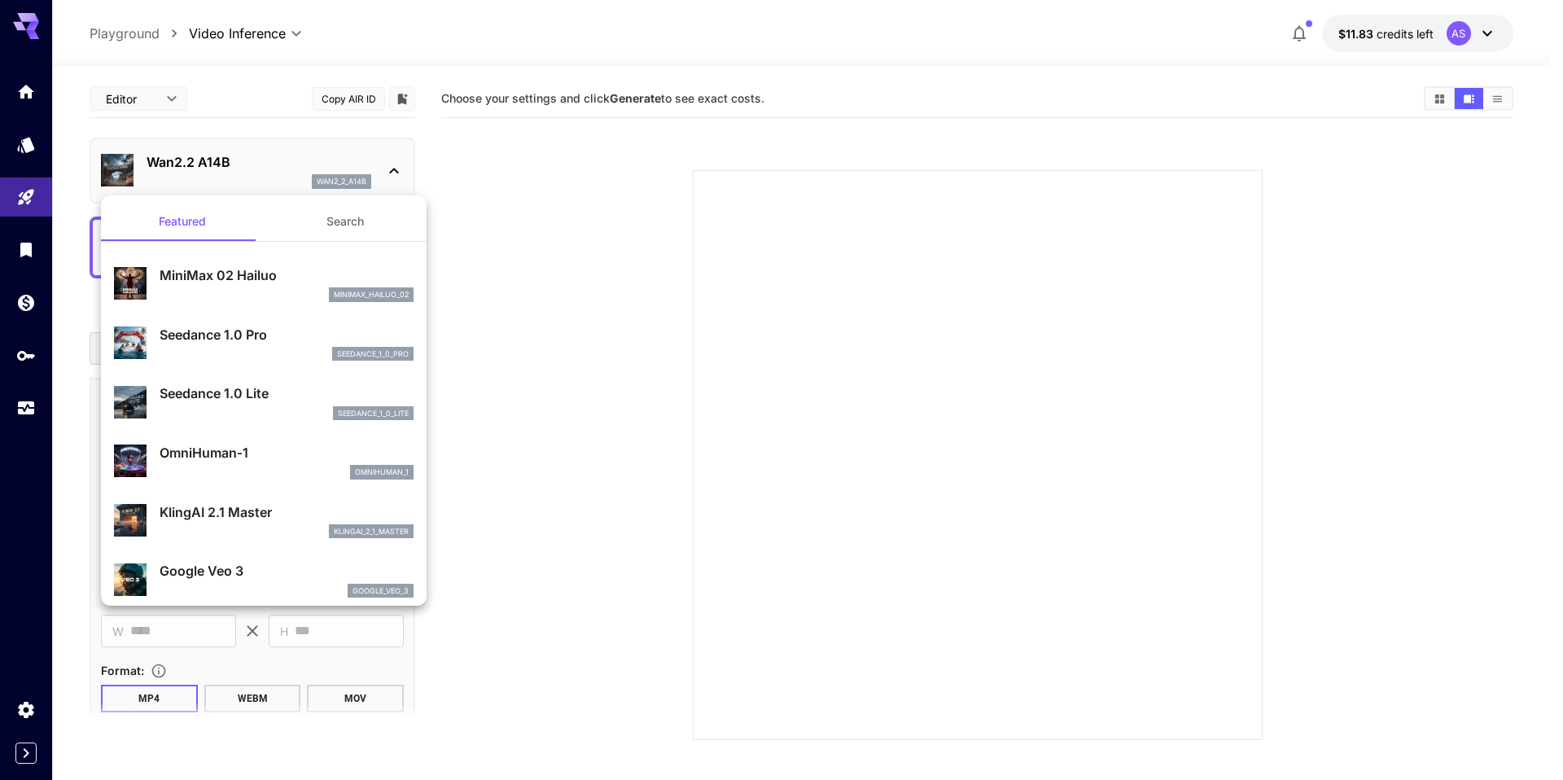
click at [559, 401] on div at bounding box center [781, 390] width 1563 height 780
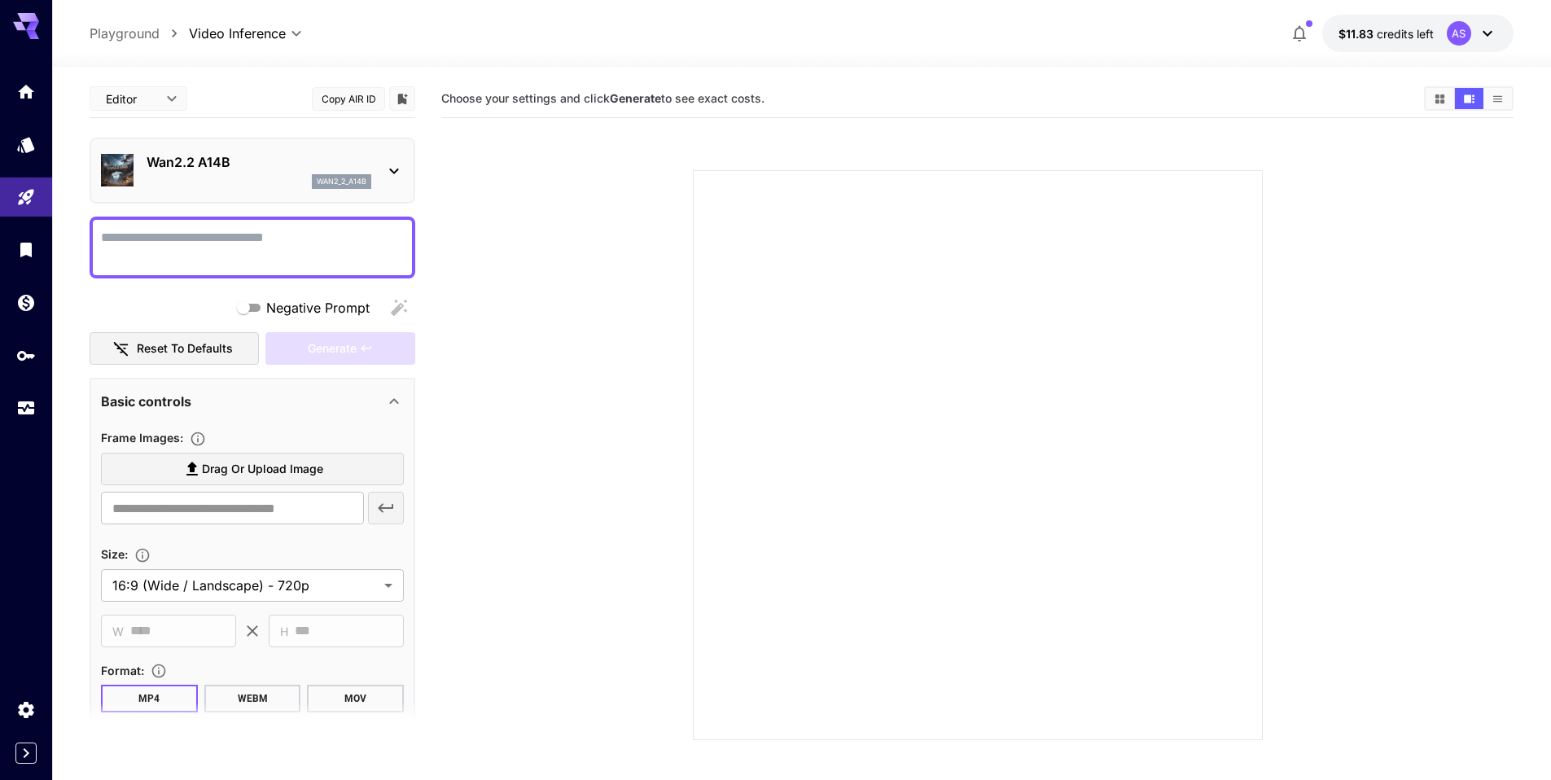
click at [320, 176] on p "wan2_2_a14b" at bounding box center [342, 181] width 50 height 11
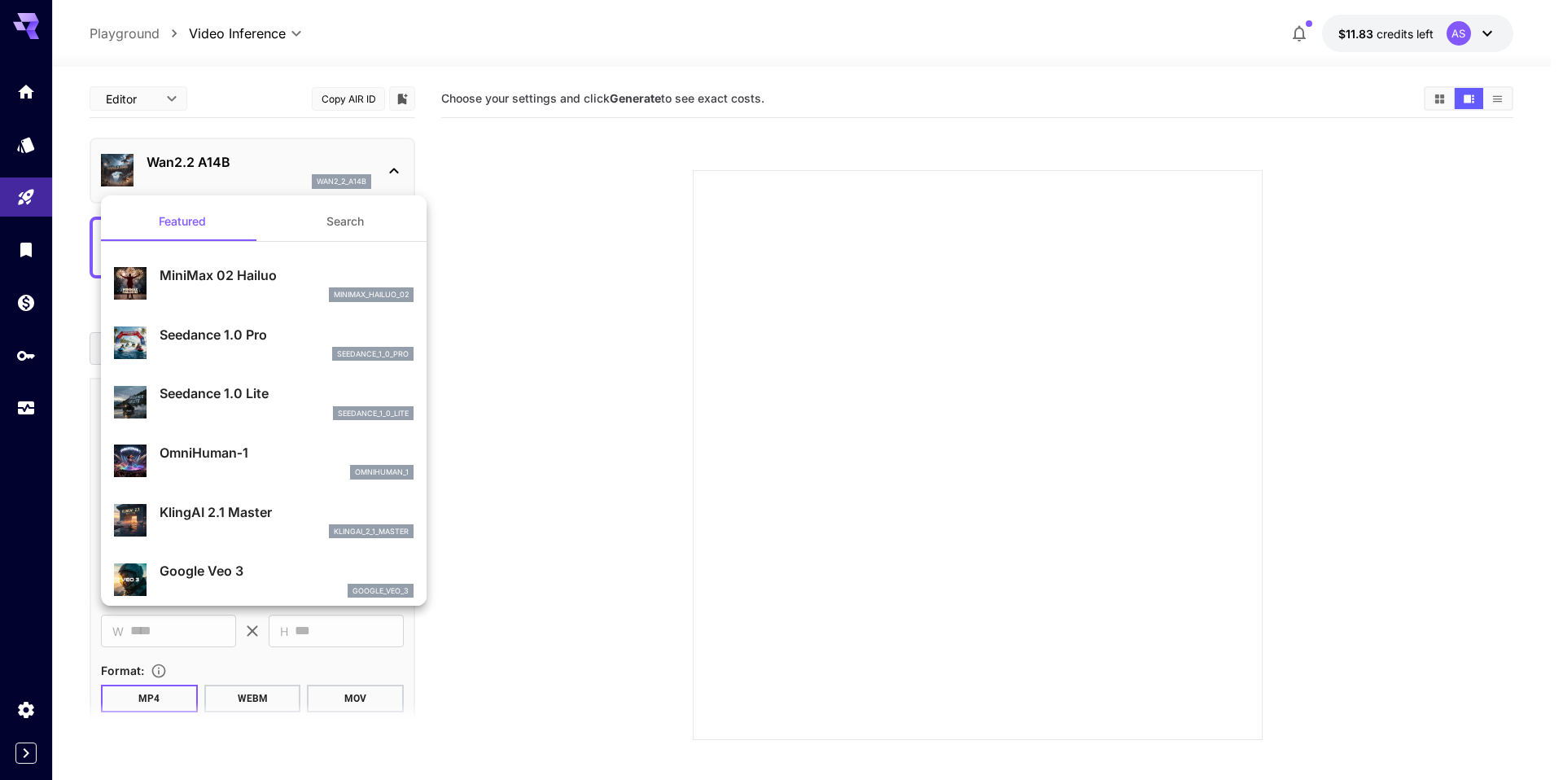
click at [273, 337] on p "Seedance 1.0 Pro" at bounding box center [287, 335] width 254 height 20
type input "**********"
type input "***"
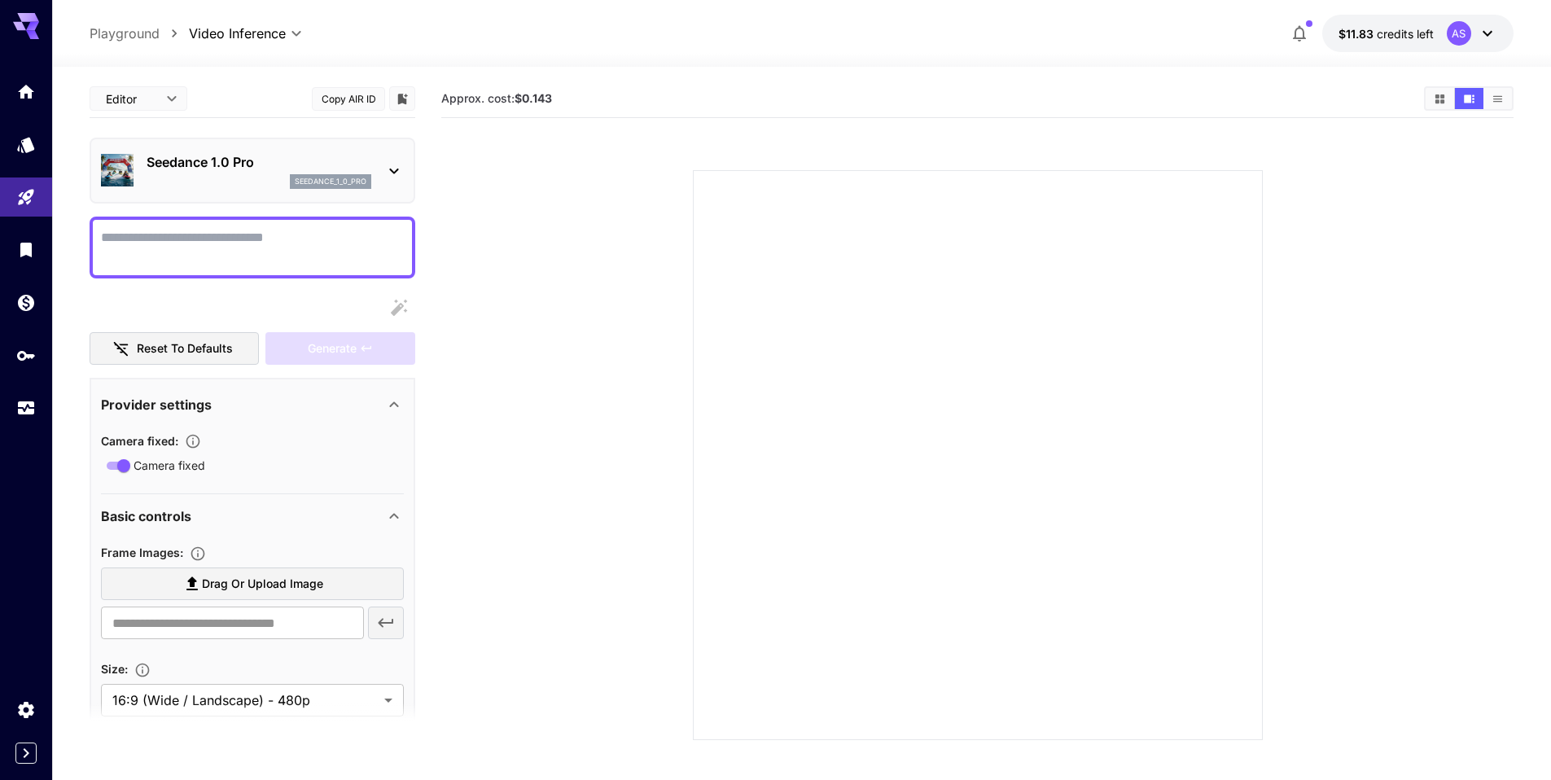
click at [294, 243] on textarea "Camera fixed" at bounding box center [252, 247] width 303 height 39
click at [343, 577] on label "Drag or upload image" at bounding box center [252, 583] width 303 height 33
click at [0, 0] on input "Drag or upload image" at bounding box center [0, 0] width 0 height 0
type input "**********"
paste textarea "**********"
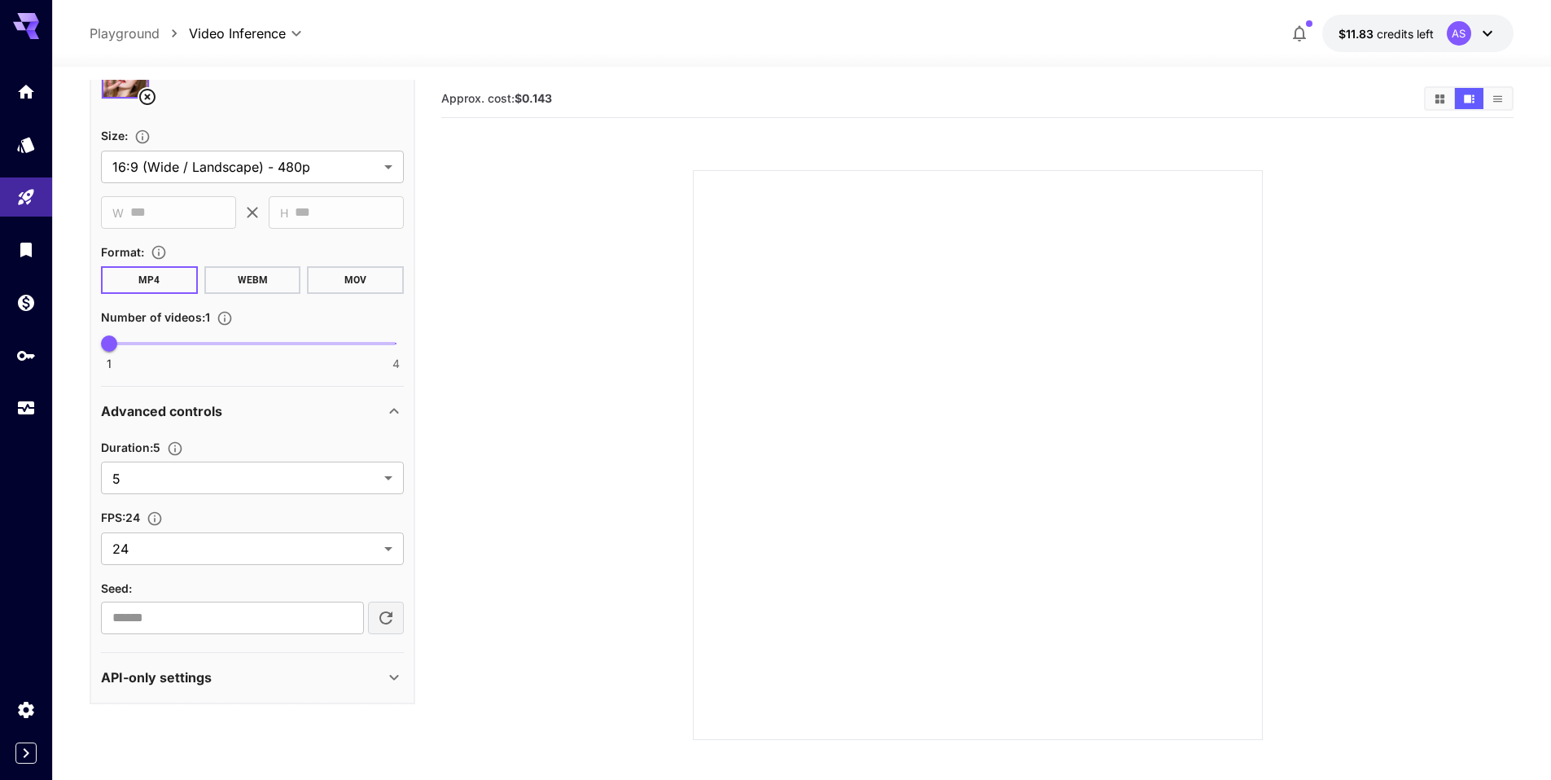
scroll to position [597, 0]
type textarea "**********"
click at [370, 480] on body "**********" at bounding box center [775, 454] width 1551 height 908
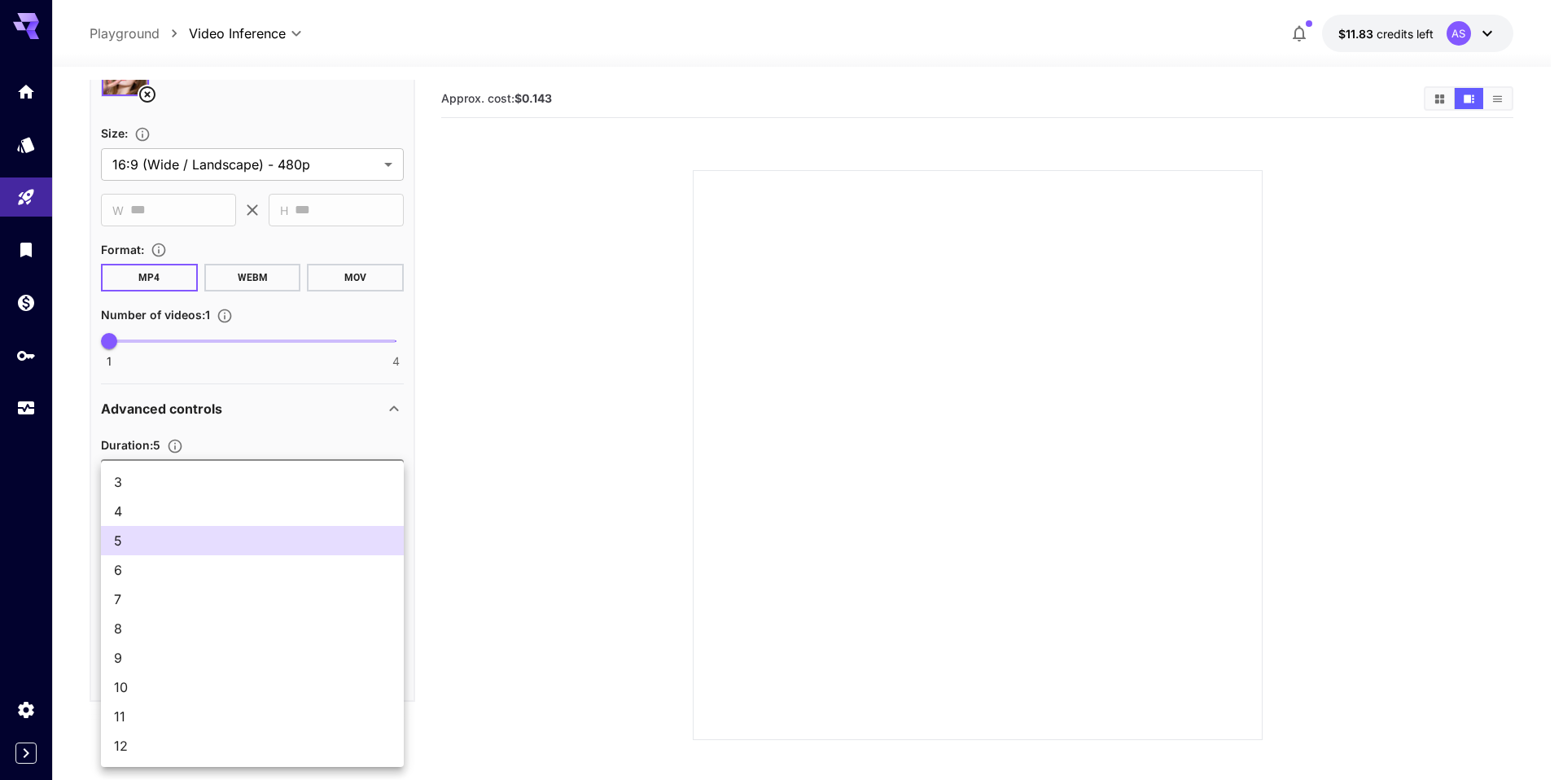
click at [200, 720] on span "11" at bounding box center [252, 717] width 277 height 20
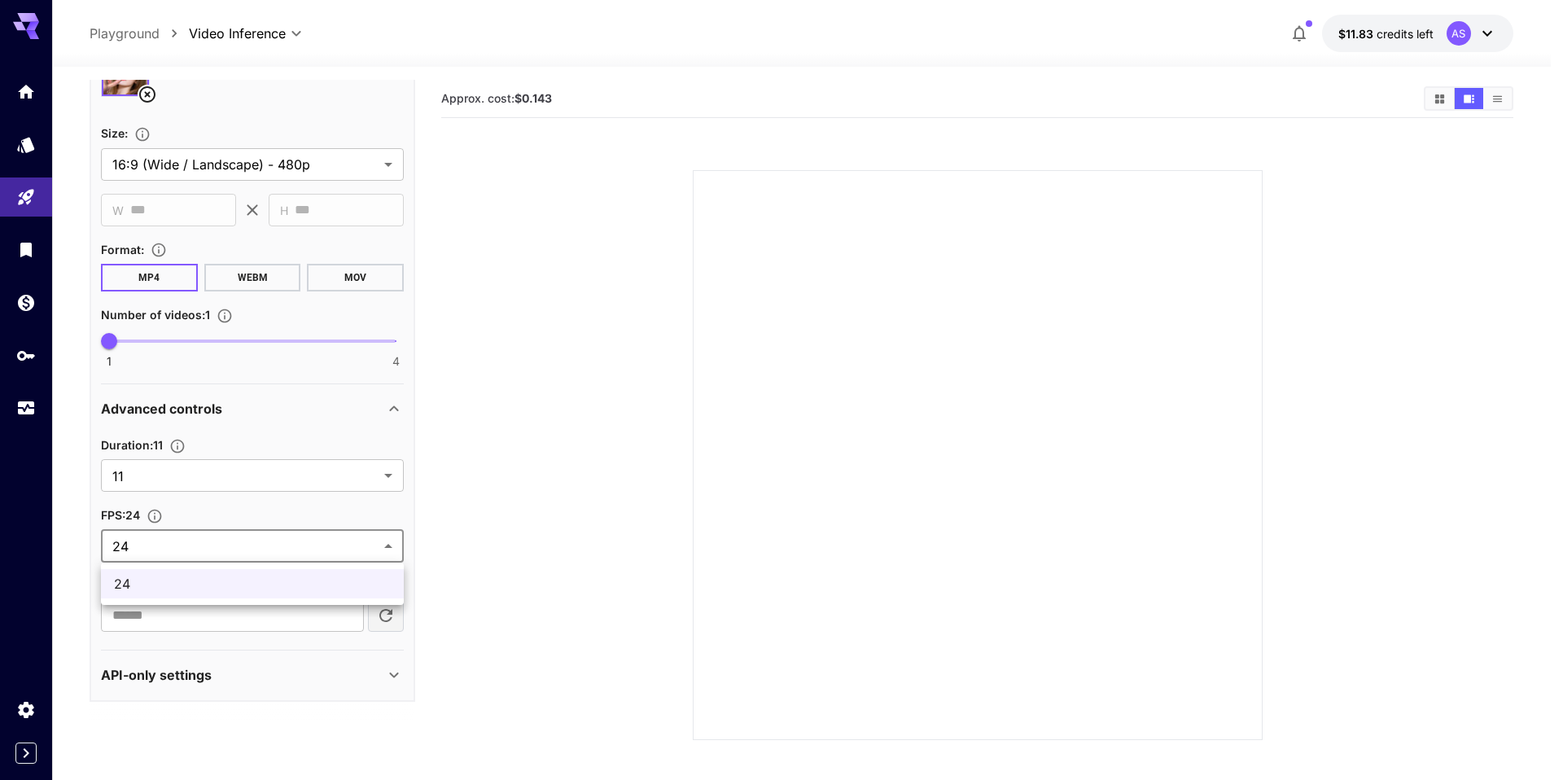
click at [281, 542] on body "**********" at bounding box center [781, 454] width 1563 height 908
click at [281, 542] on div at bounding box center [781, 390] width 1563 height 780
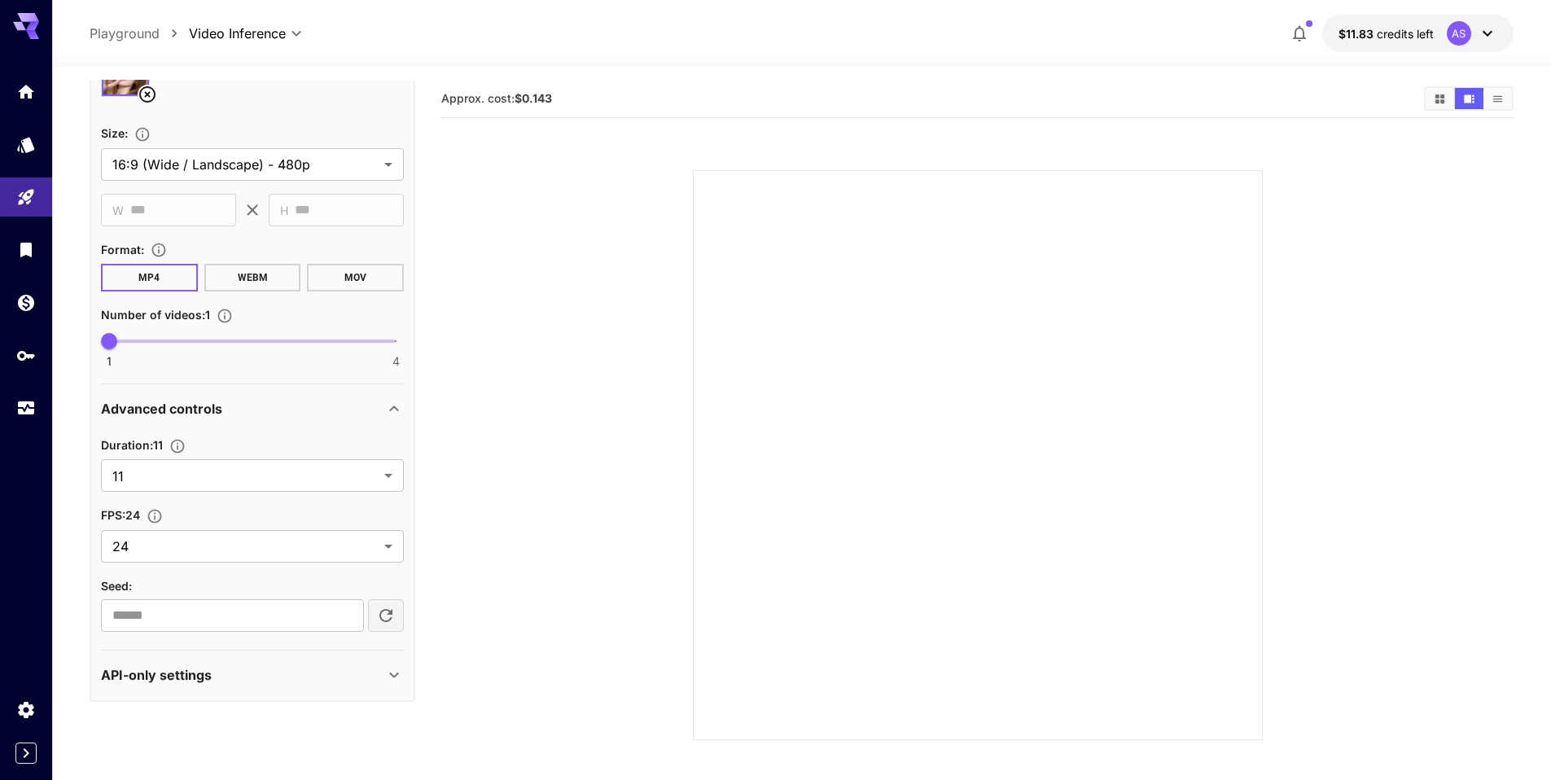
click at [390, 676] on icon at bounding box center [394, 675] width 20 height 20
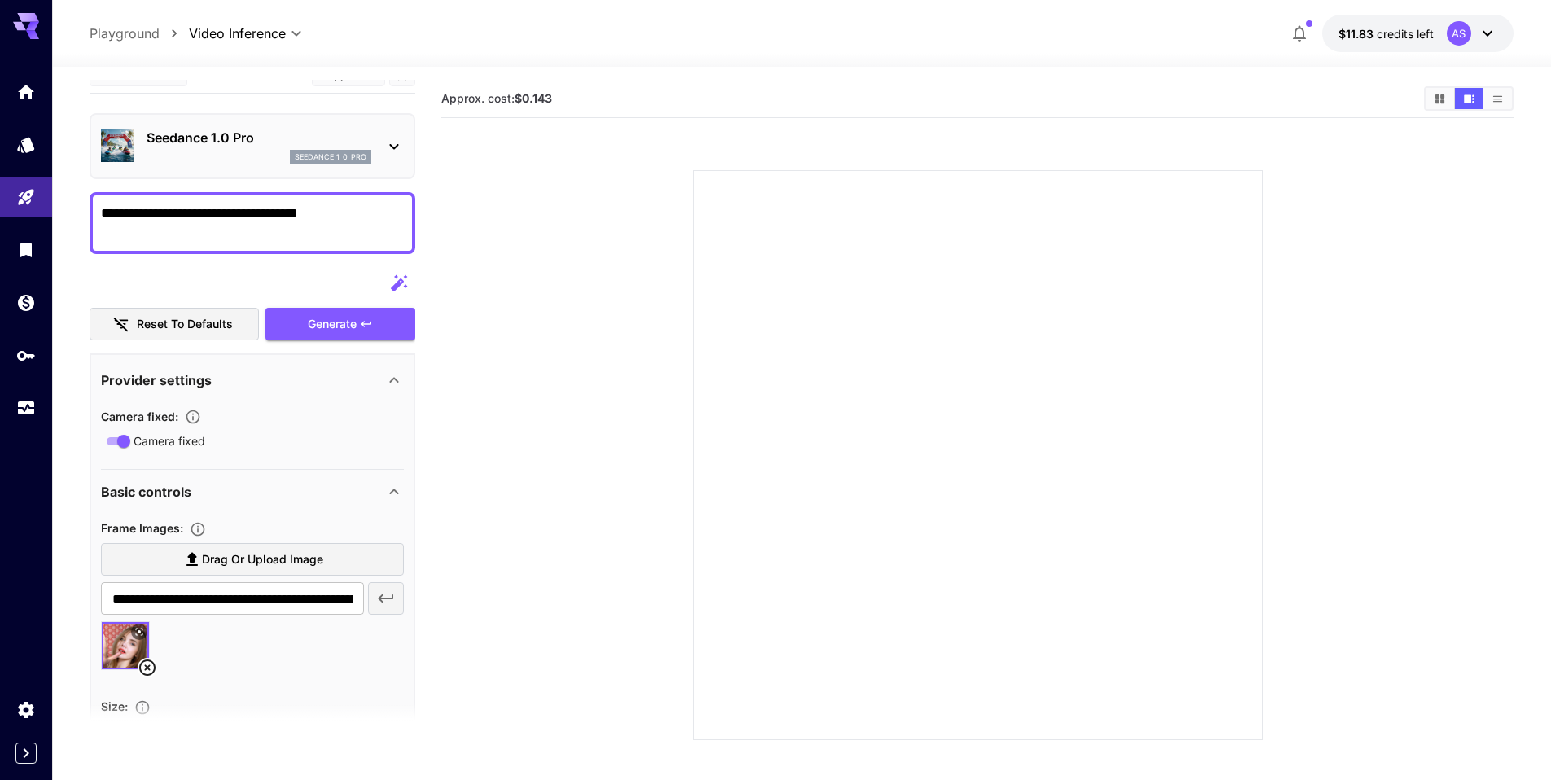
scroll to position [0, 0]
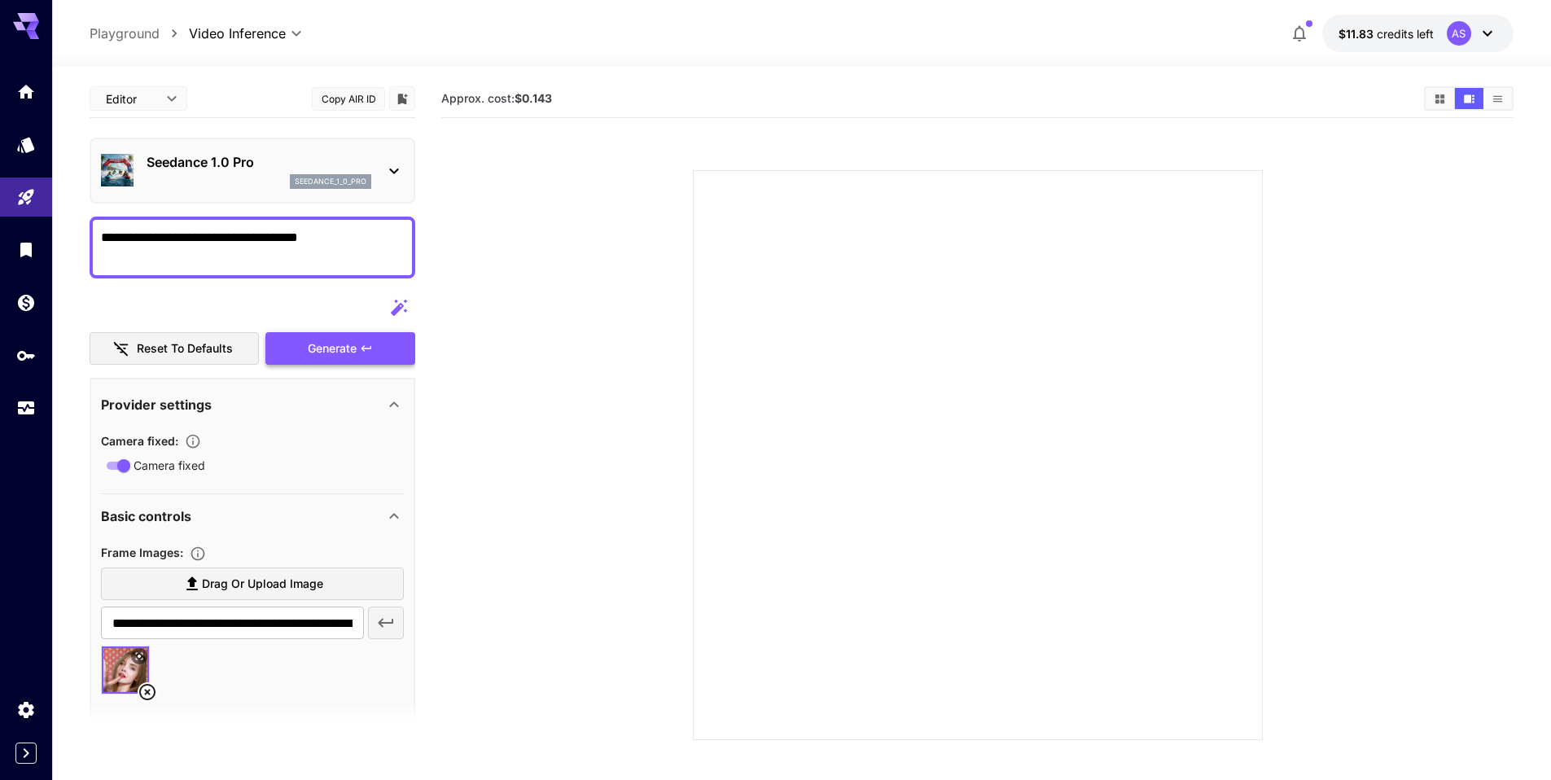
click at [321, 346] on div "Generate" at bounding box center [340, 348] width 150 height 33
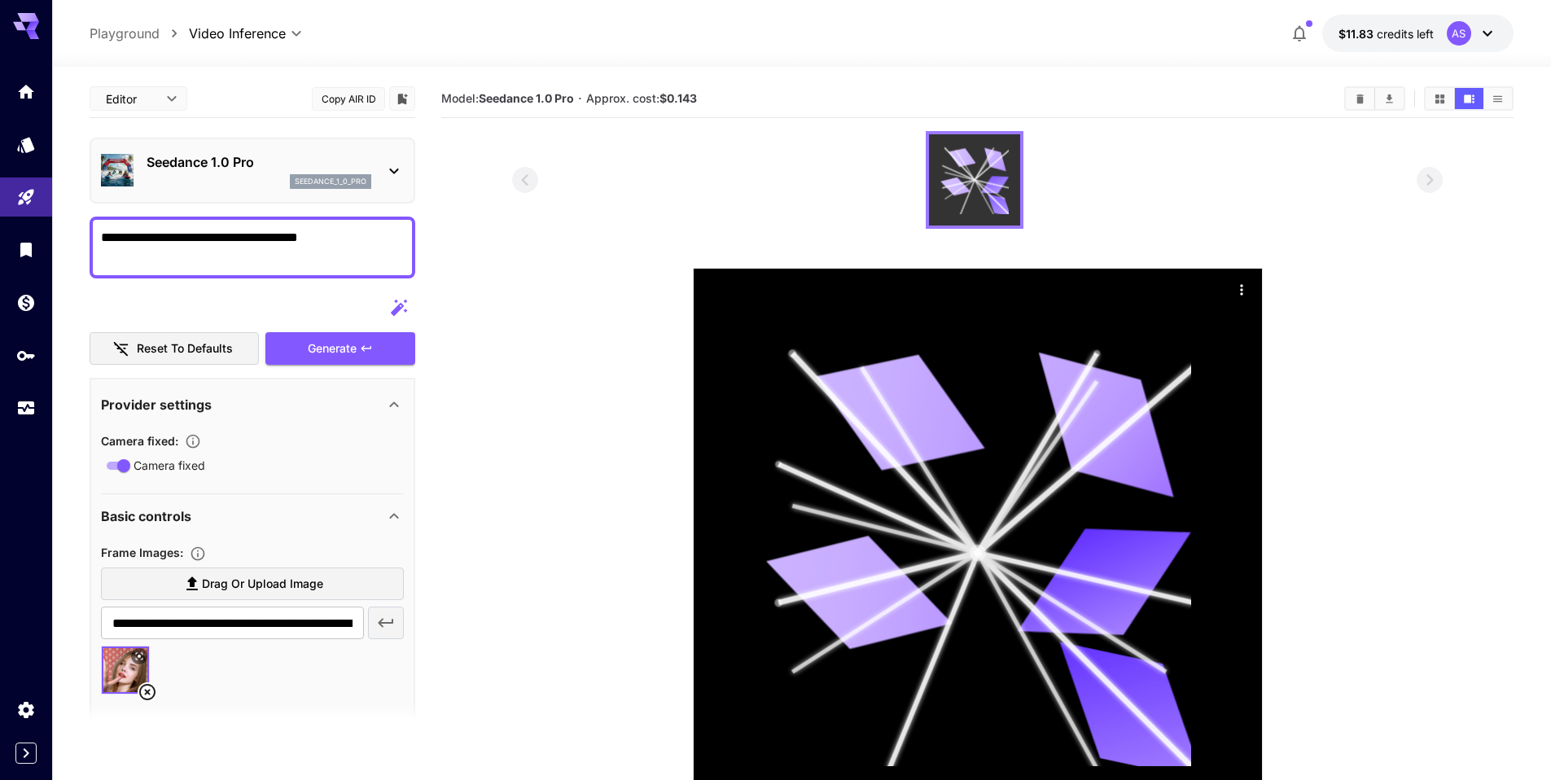
click at [967, 188] on icon at bounding box center [955, 186] width 30 height 22
click at [1000, 194] on icon at bounding box center [974, 180] width 68 height 68
click at [1239, 298] on div "Actions" at bounding box center [1241, 289] width 16 height 20
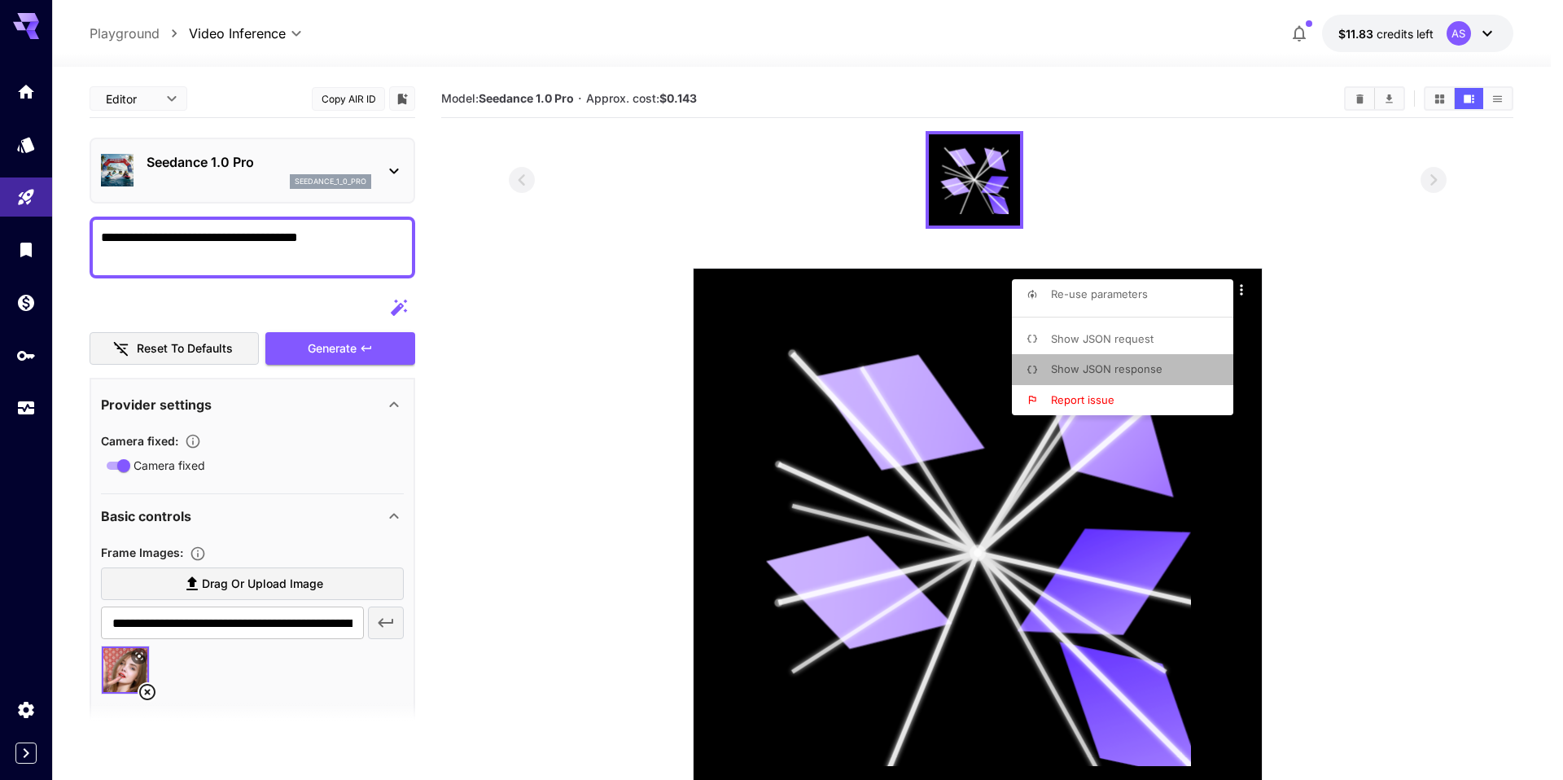
click at [1168, 367] on li "Show JSON response" at bounding box center [1127, 369] width 231 height 31
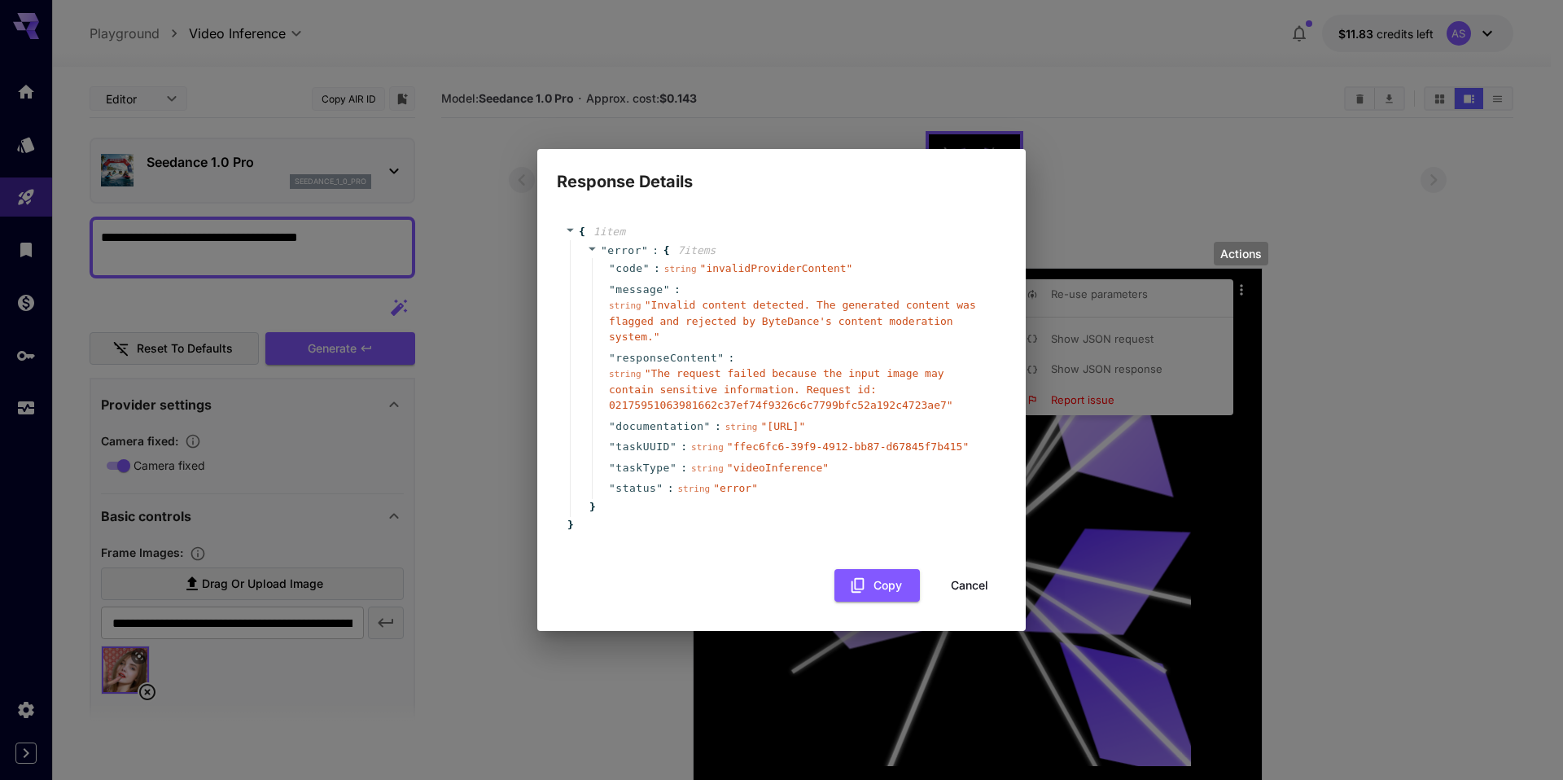
click at [981, 591] on button "Cancel" at bounding box center [969, 585] width 73 height 33
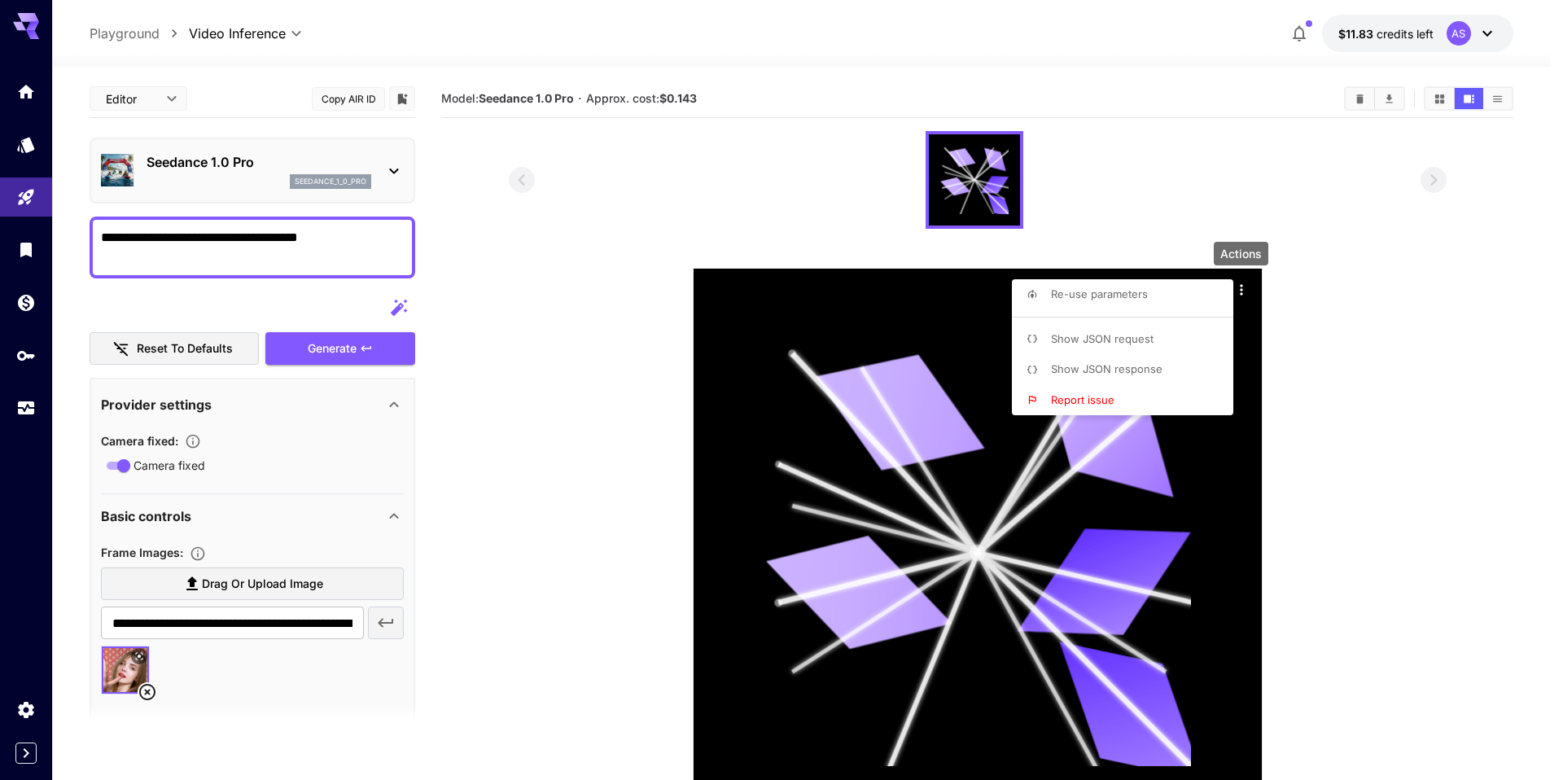
click at [1382, 468] on div at bounding box center [781, 390] width 1563 height 780
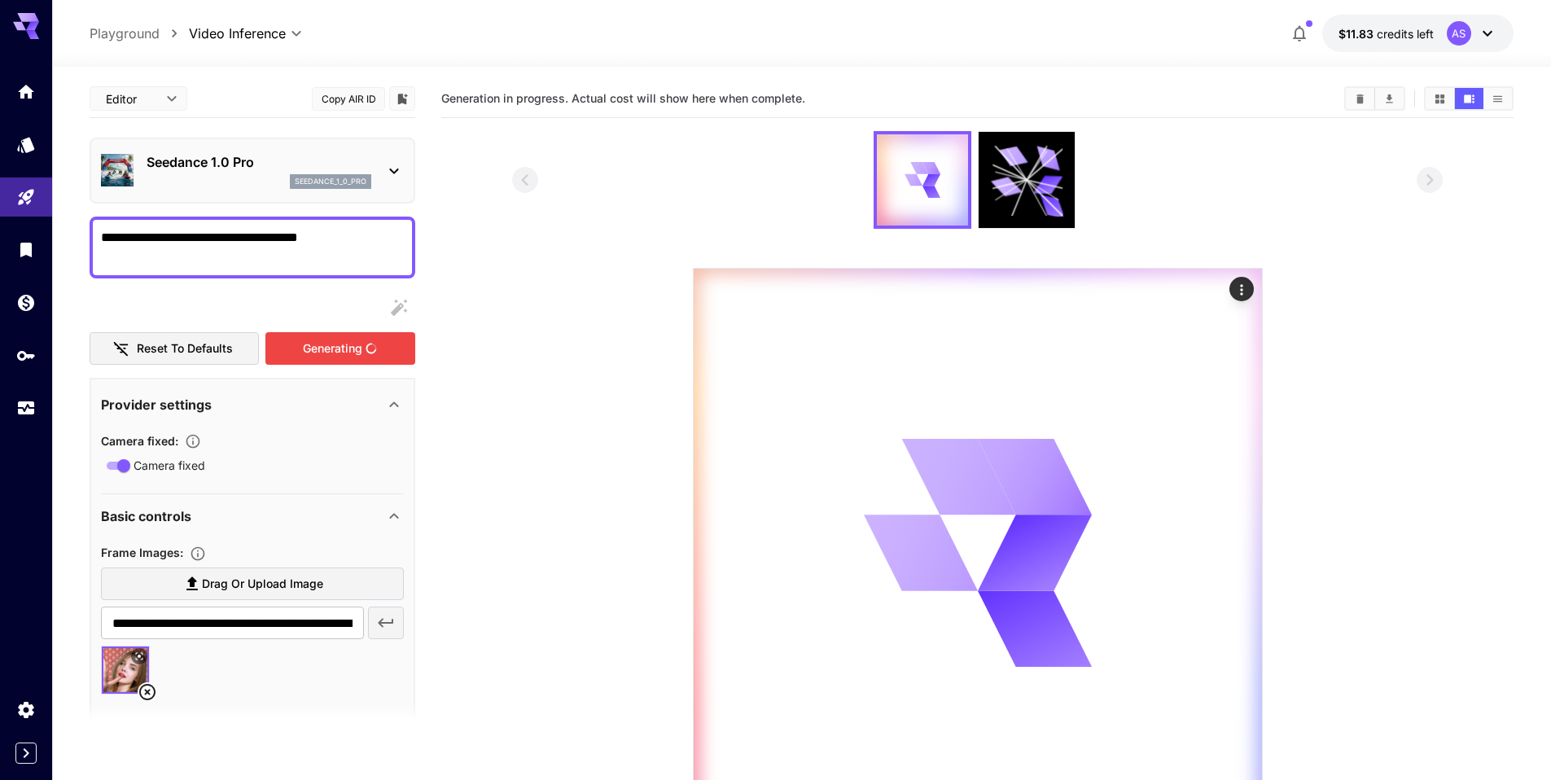
click at [336, 348] on div "Generating" at bounding box center [340, 348] width 150 height 33
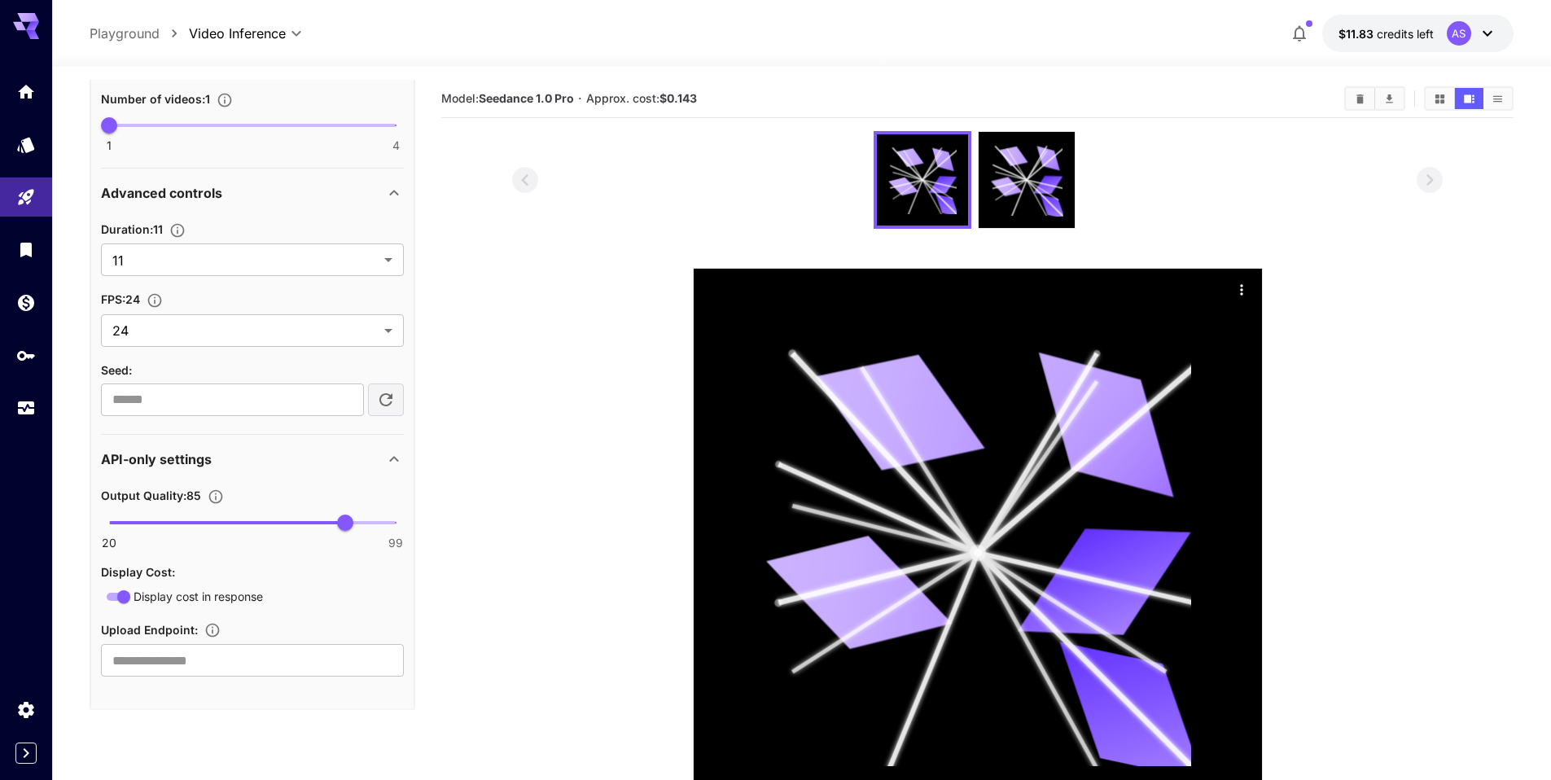
scroll to position [821, 0]
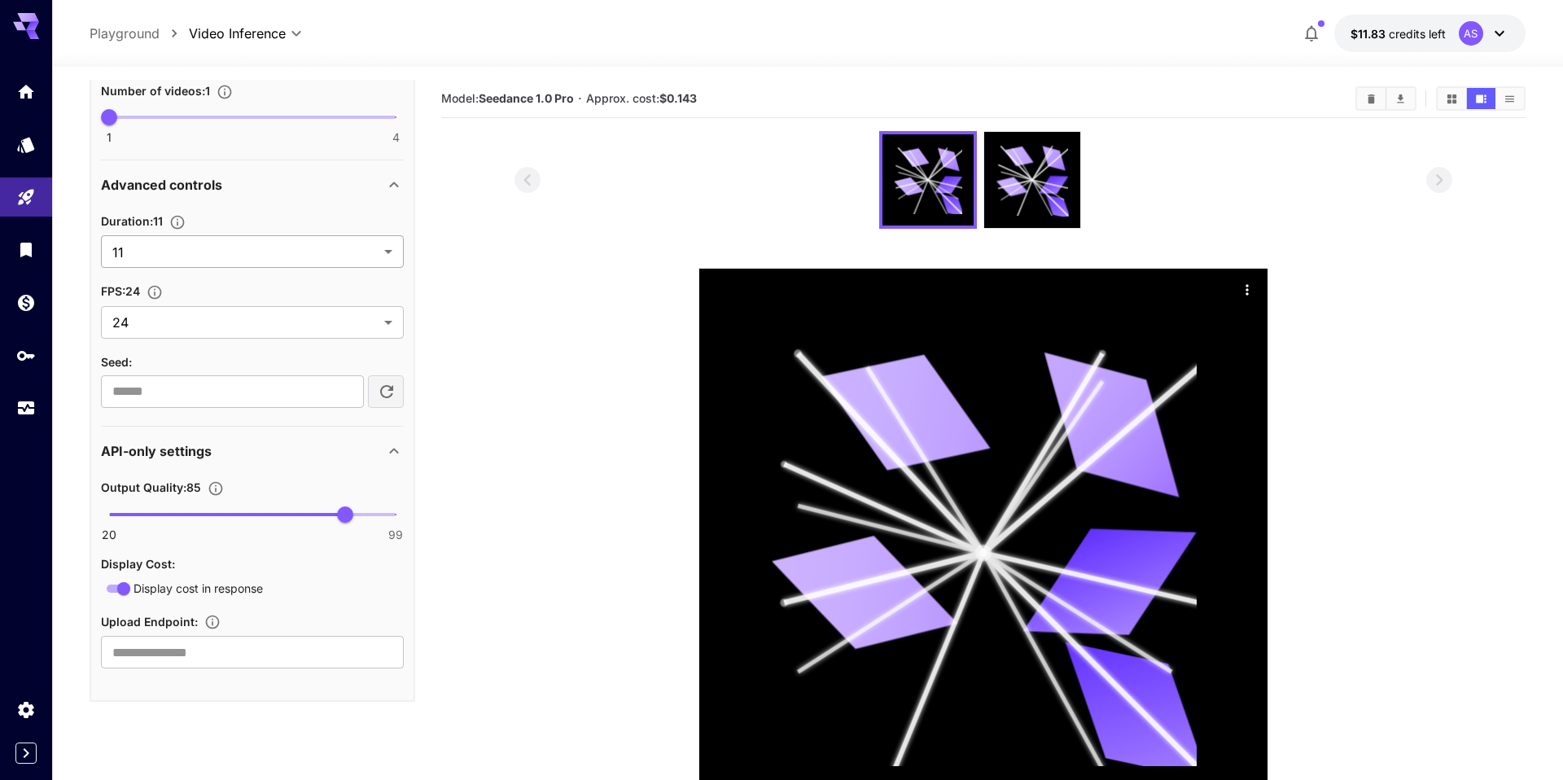
click at [348, 247] on body "**********" at bounding box center [781, 454] width 1563 height 908
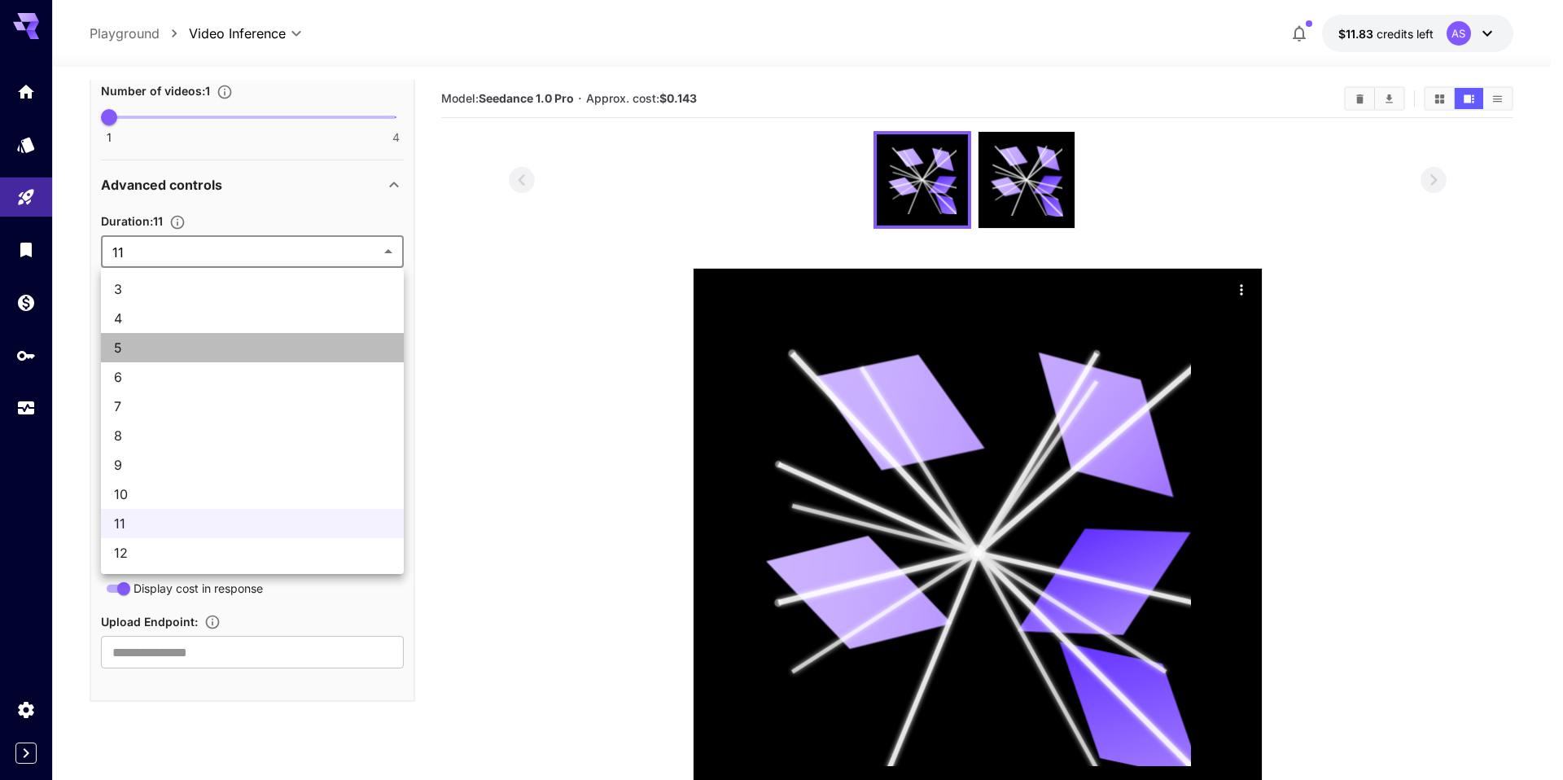
click at [180, 351] on span "5" at bounding box center [252, 348] width 277 height 20
type input "*"
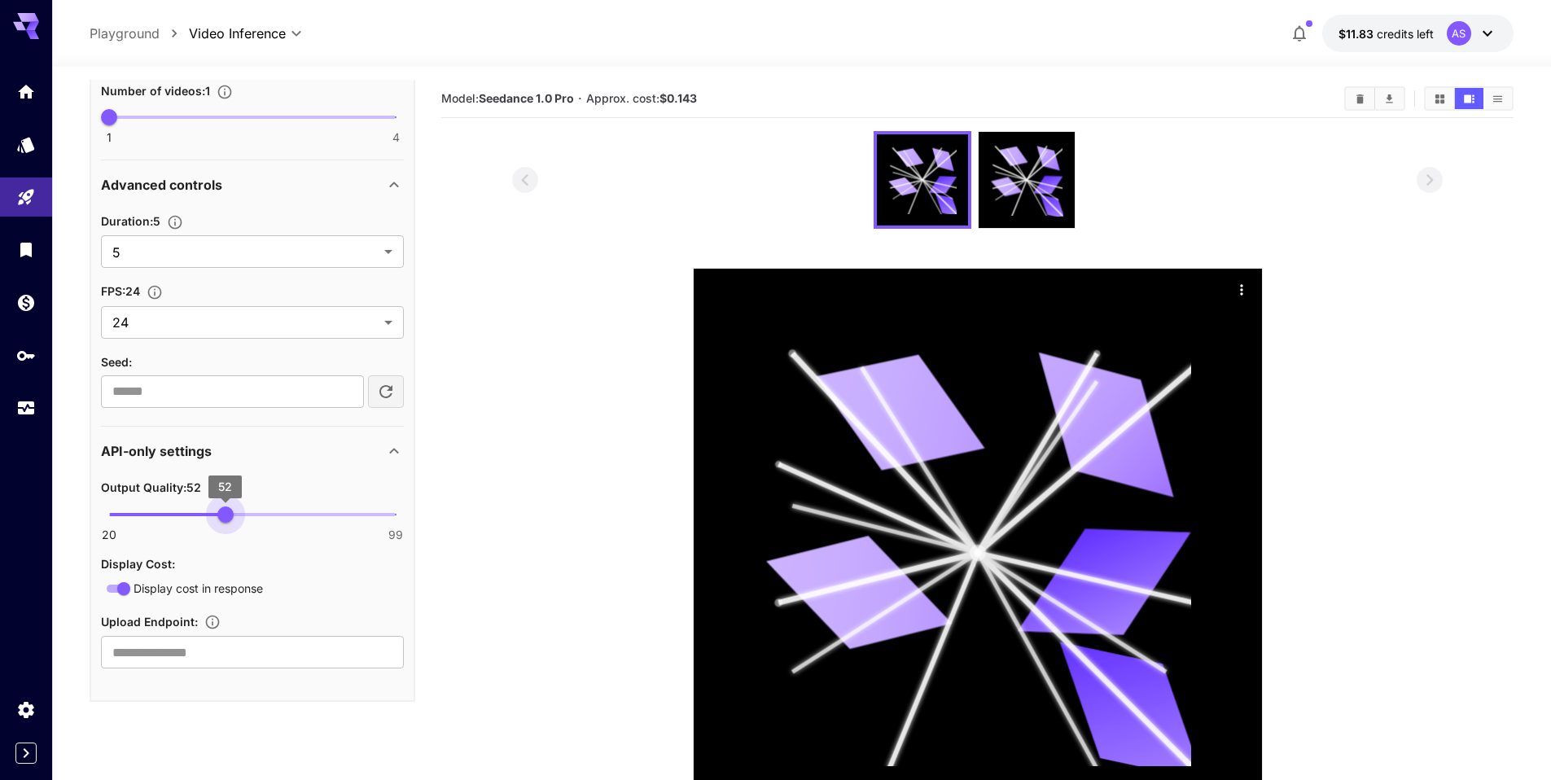
type input "**"
drag, startPoint x: 333, startPoint y: 514, endPoint x: 233, endPoint y: 510, distance: 100.2
click at [233, 510] on span "54" at bounding box center [233, 514] width 16 height 16
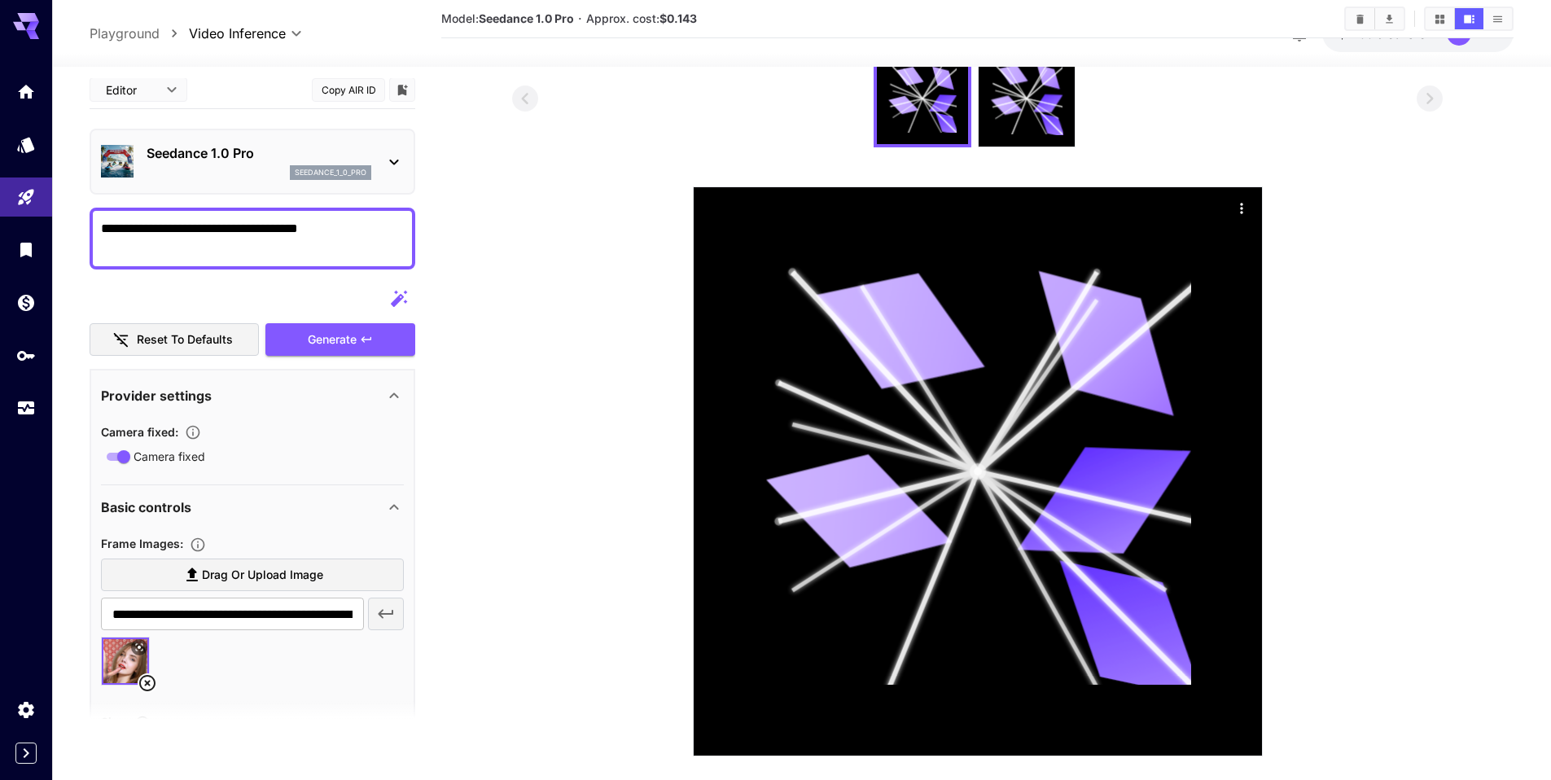
scroll to position [0, 0]
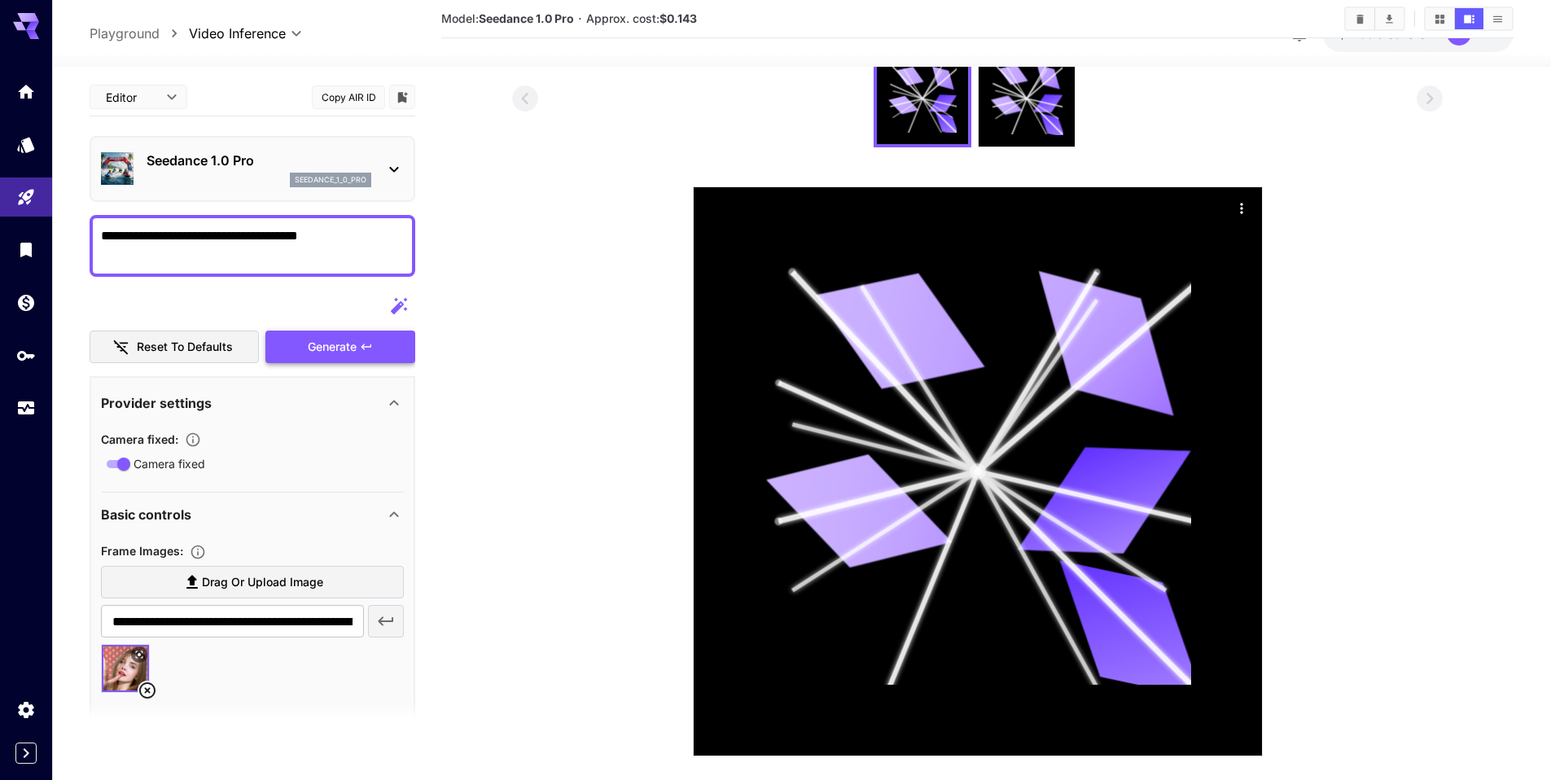
click at [322, 346] on div "Generate" at bounding box center [340, 346] width 150 height 33
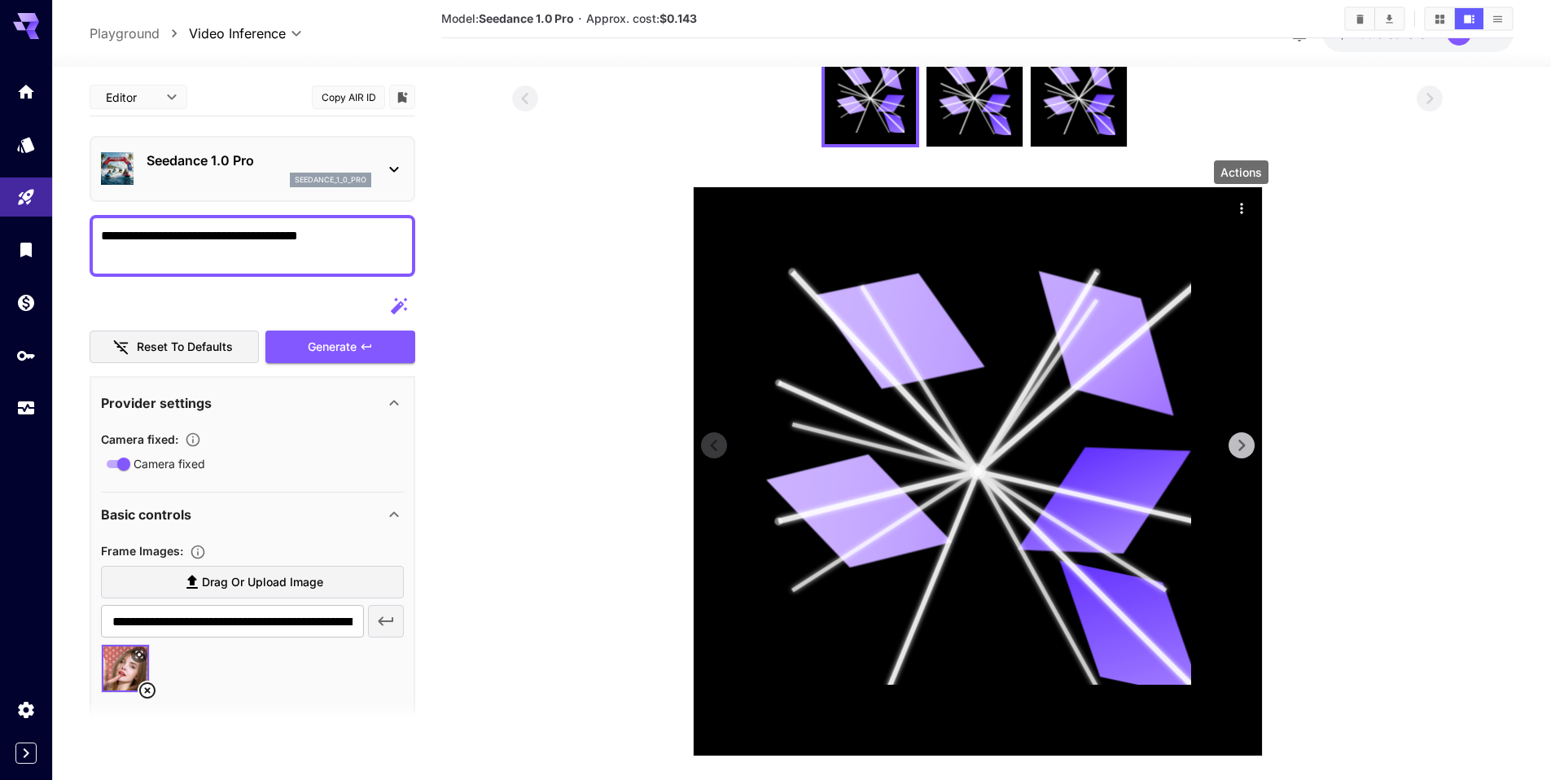
click at [1240, 206] on icon "Actions" at bounding box center [1241, 208] width 16 height 16
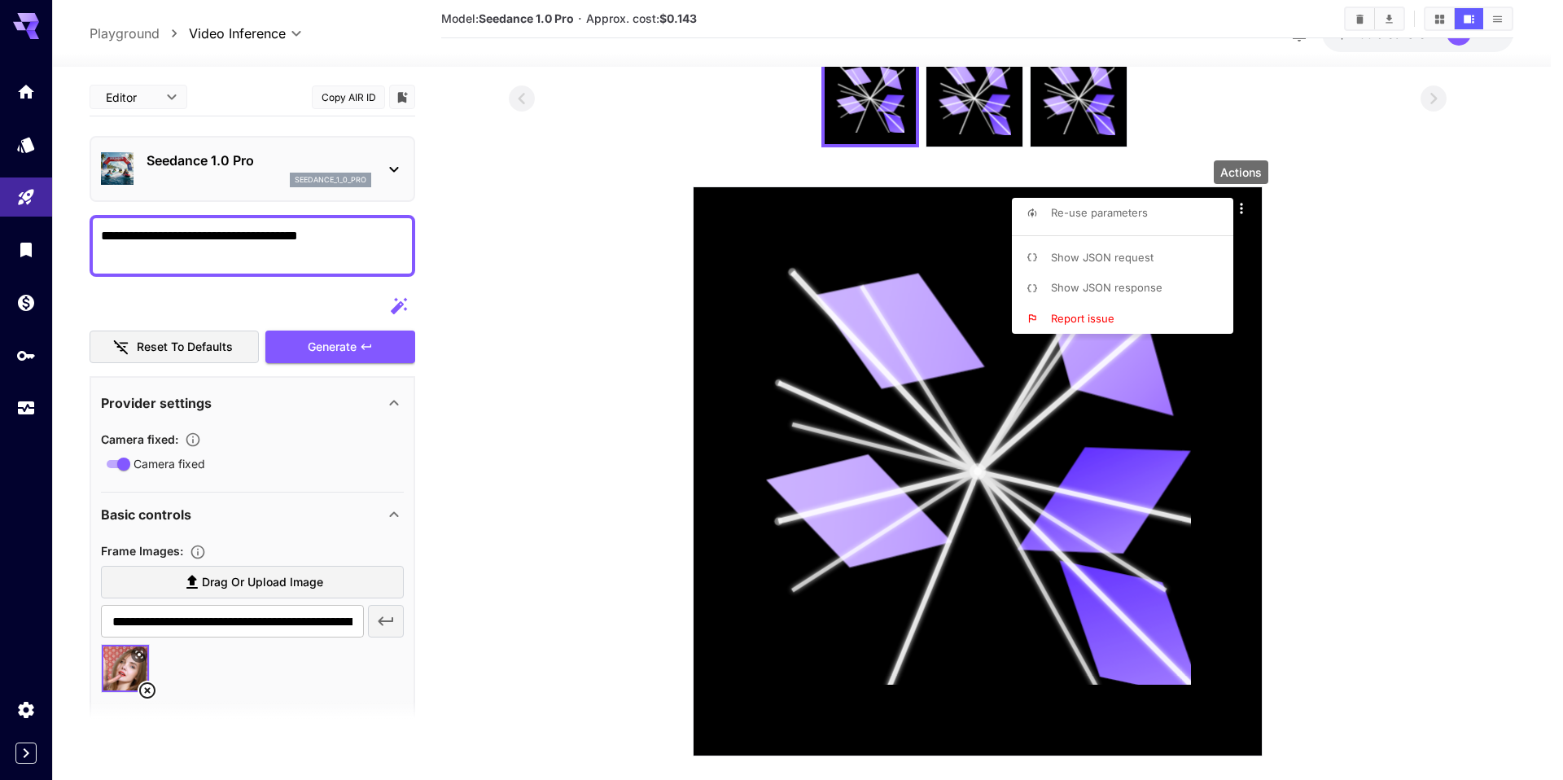
click at [1143, 287] on span "Show JSON response" at bounding box center [1107, 287] width 112 height 13
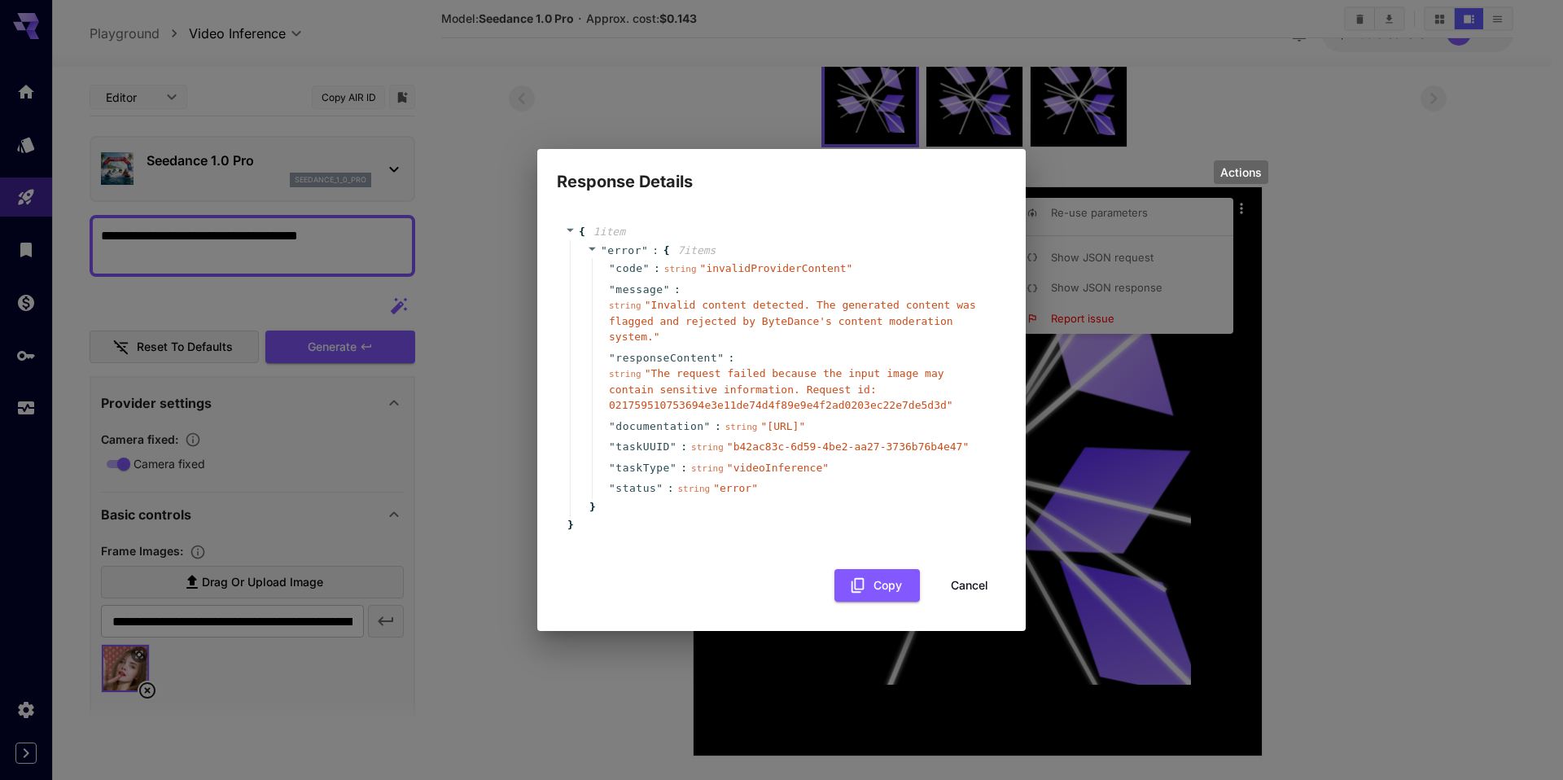
click at [973, 591] on button "Cancel" at bounding box center [969, 585] width 73 height 33
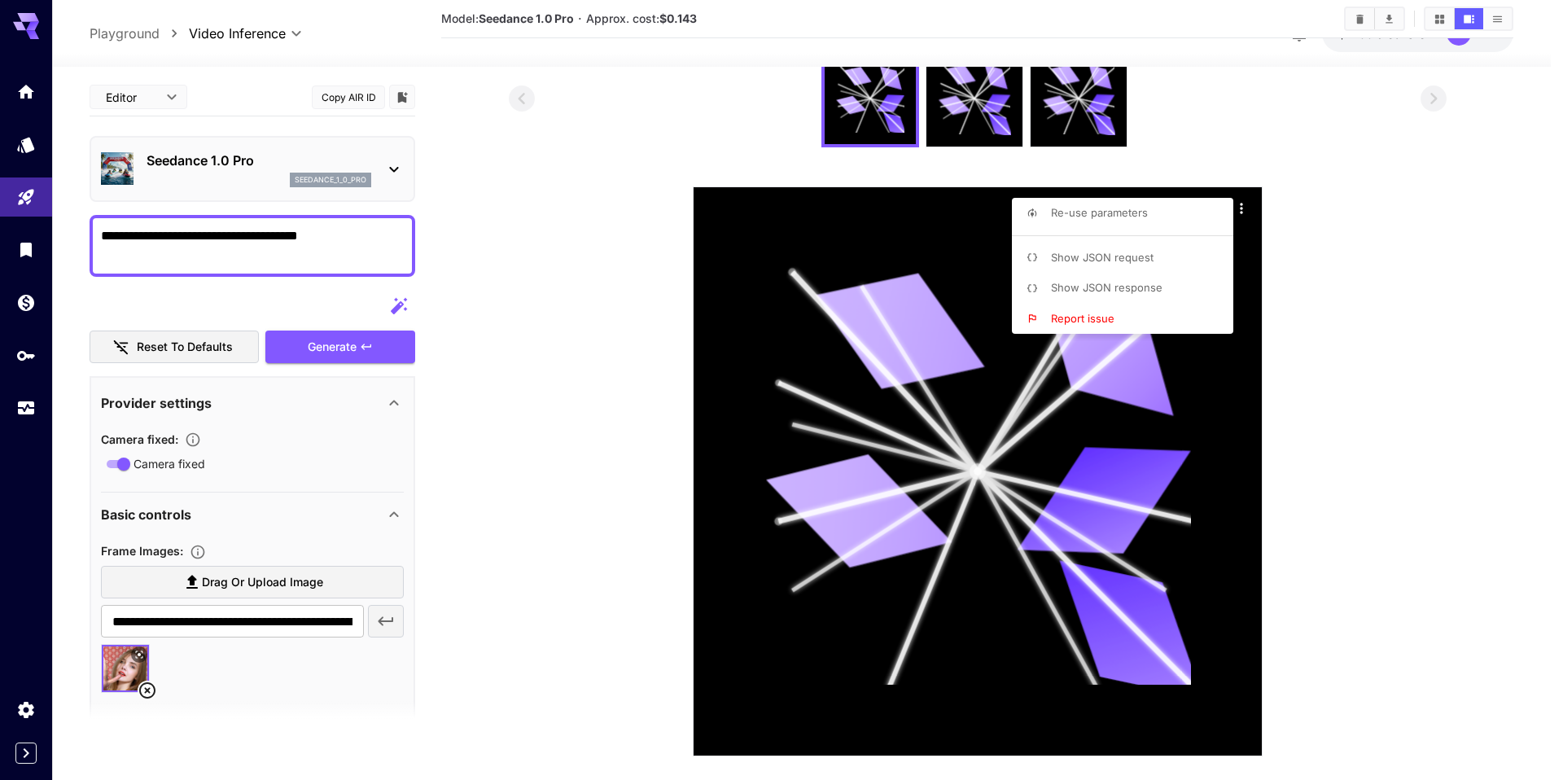
click at [562, 435] on div at bounding box center [781, 390] width 1563 height 780
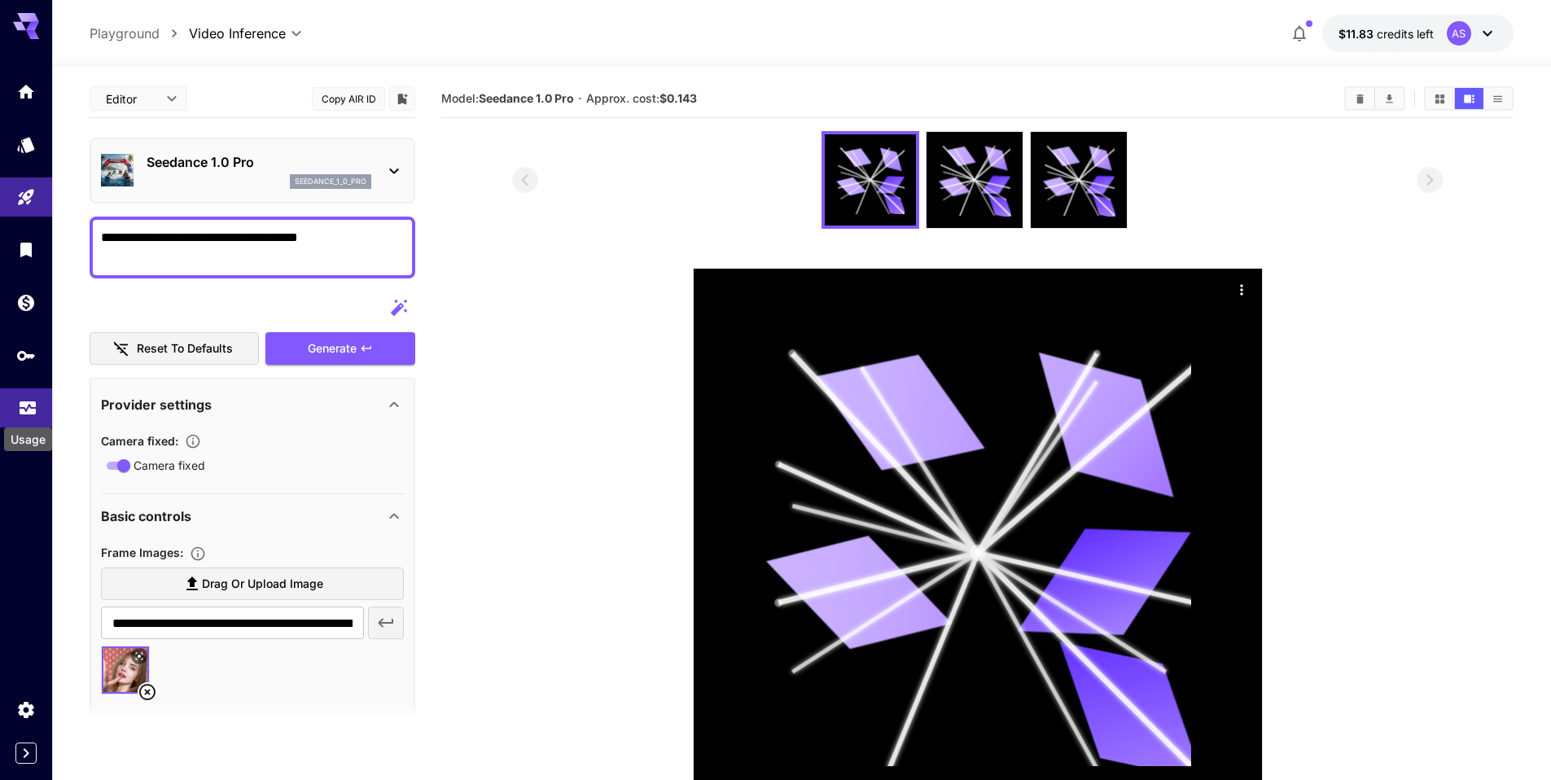
click at [30, 411] on icon "Usage" at bounding box center [28, 406] width 20 height 20
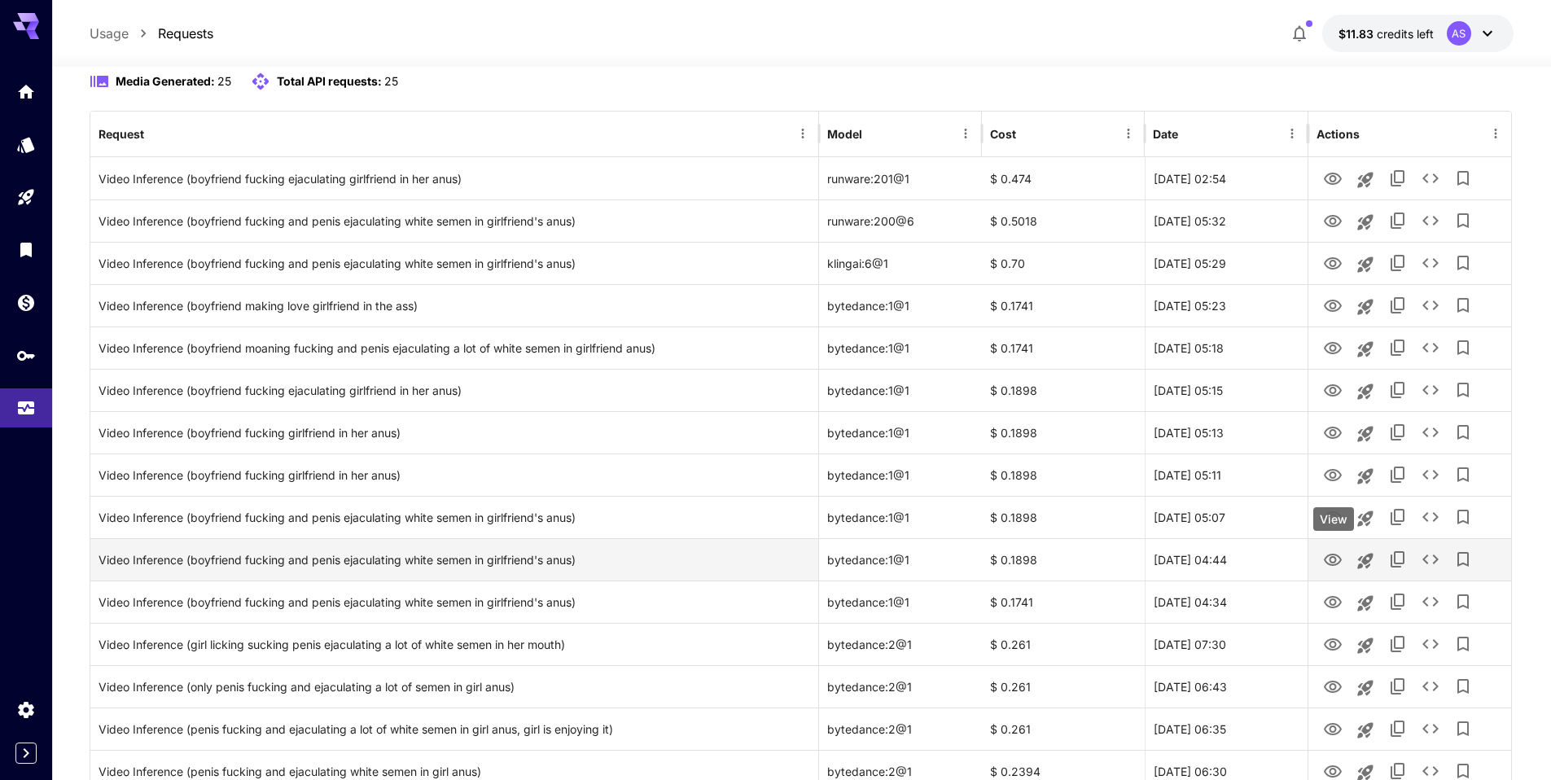
scroll to position [244, 0]
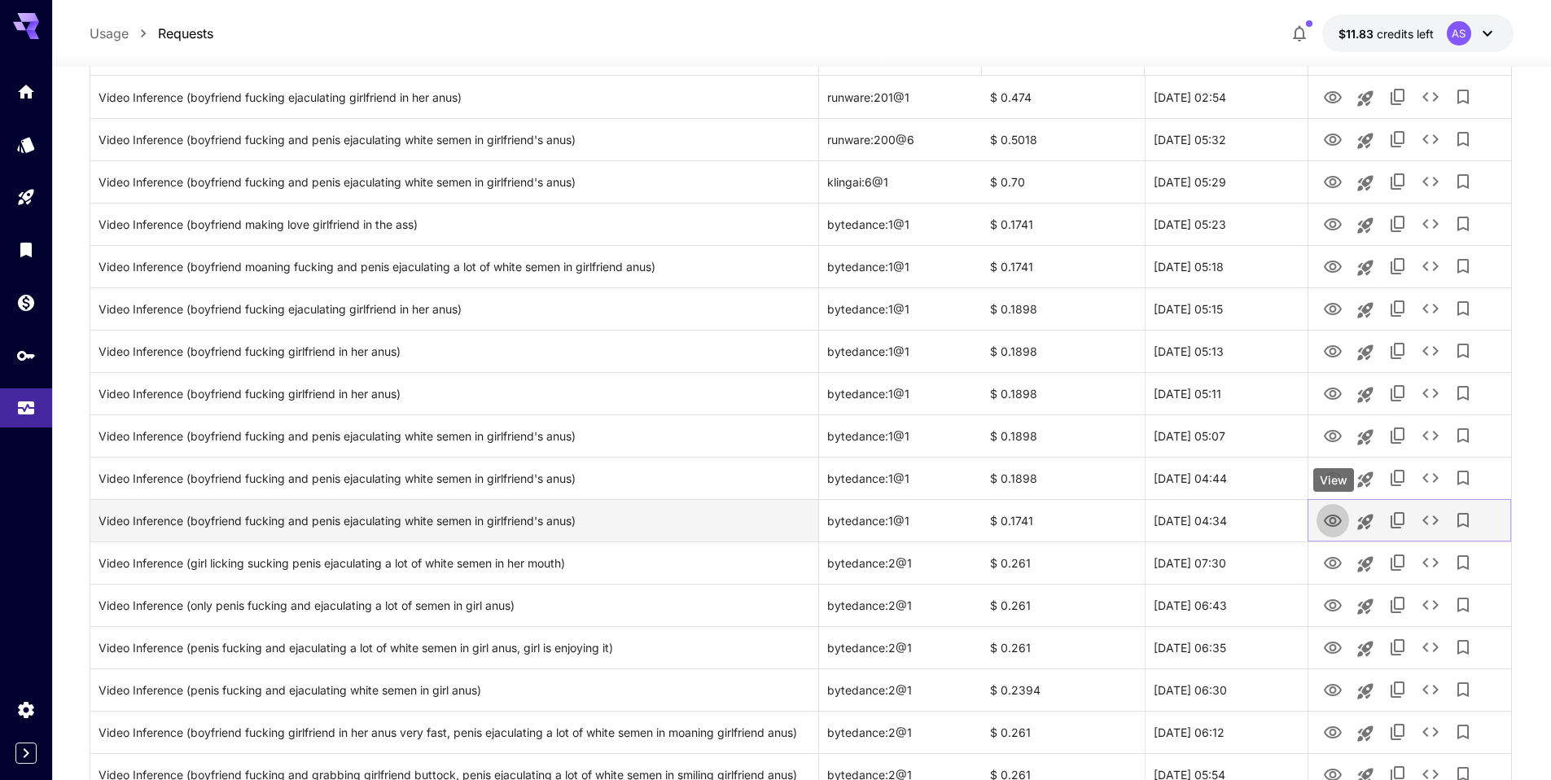
click at [1333, 523] on icon "View" at bounding box center [1333, 520] width 18 height 12
click at [1427, 519] on icon "See details" at bounding box center [1430, 520] width 20 height 20
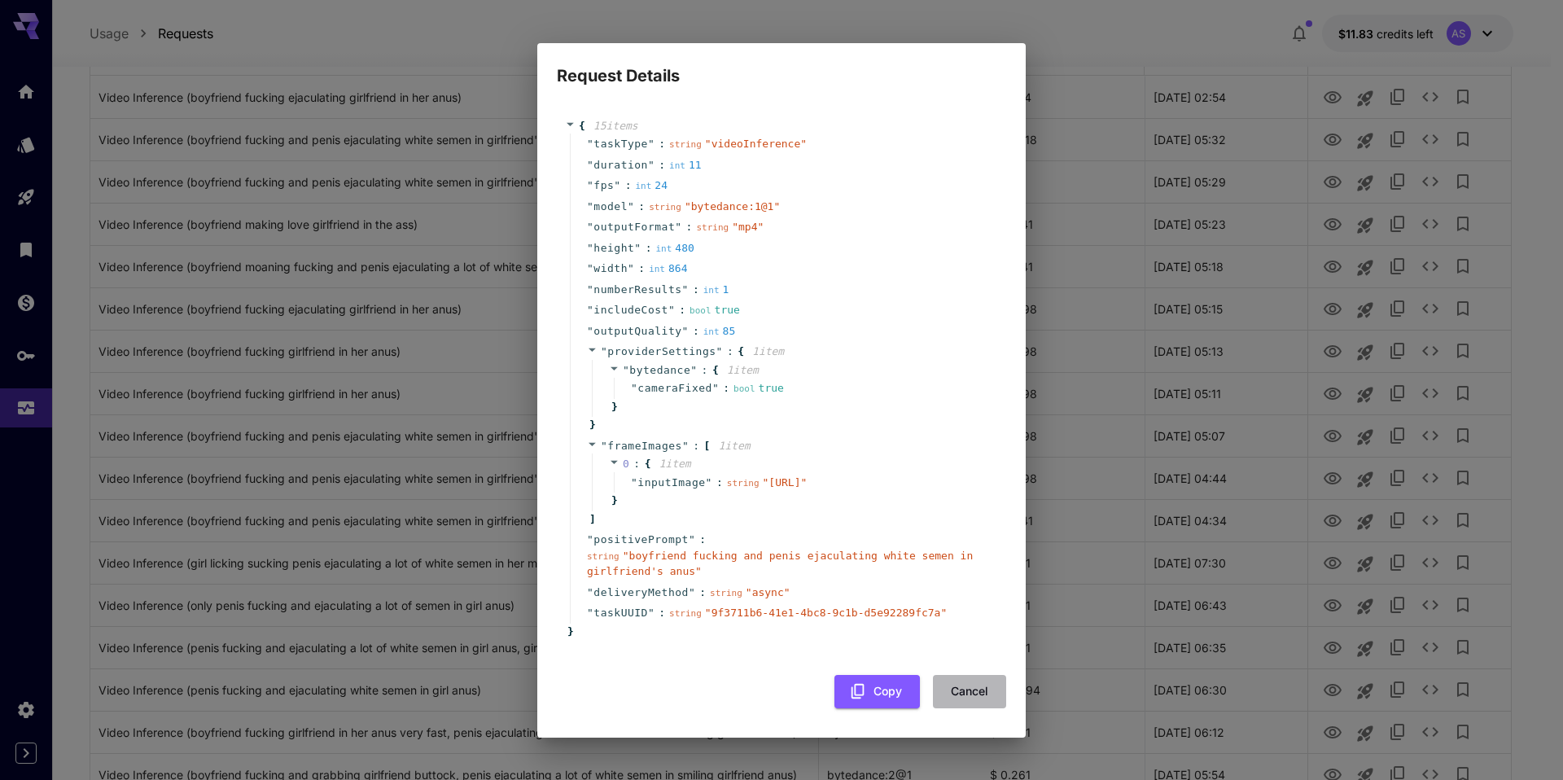
click at [978, 707] on button "Cancel" at bounding box center [969, 691] width 73 height 33
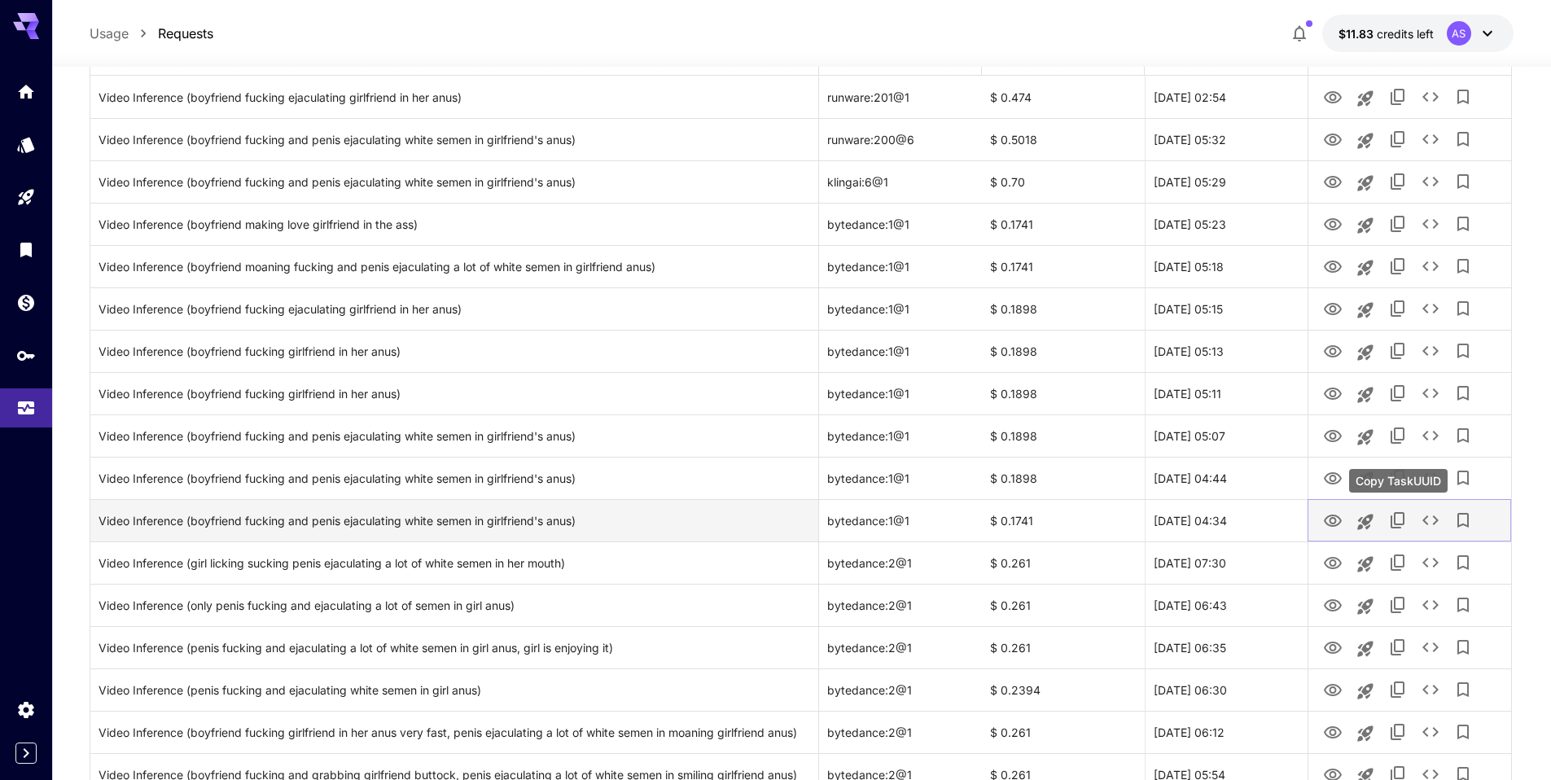
click at [1399, 527] on icon "Copy TaskUUID" at bounding box center [1397, 520] width 14 height 16
click at [1430, 520] on icon "See details" at bounding box center [1430, 520] width 20 height 20
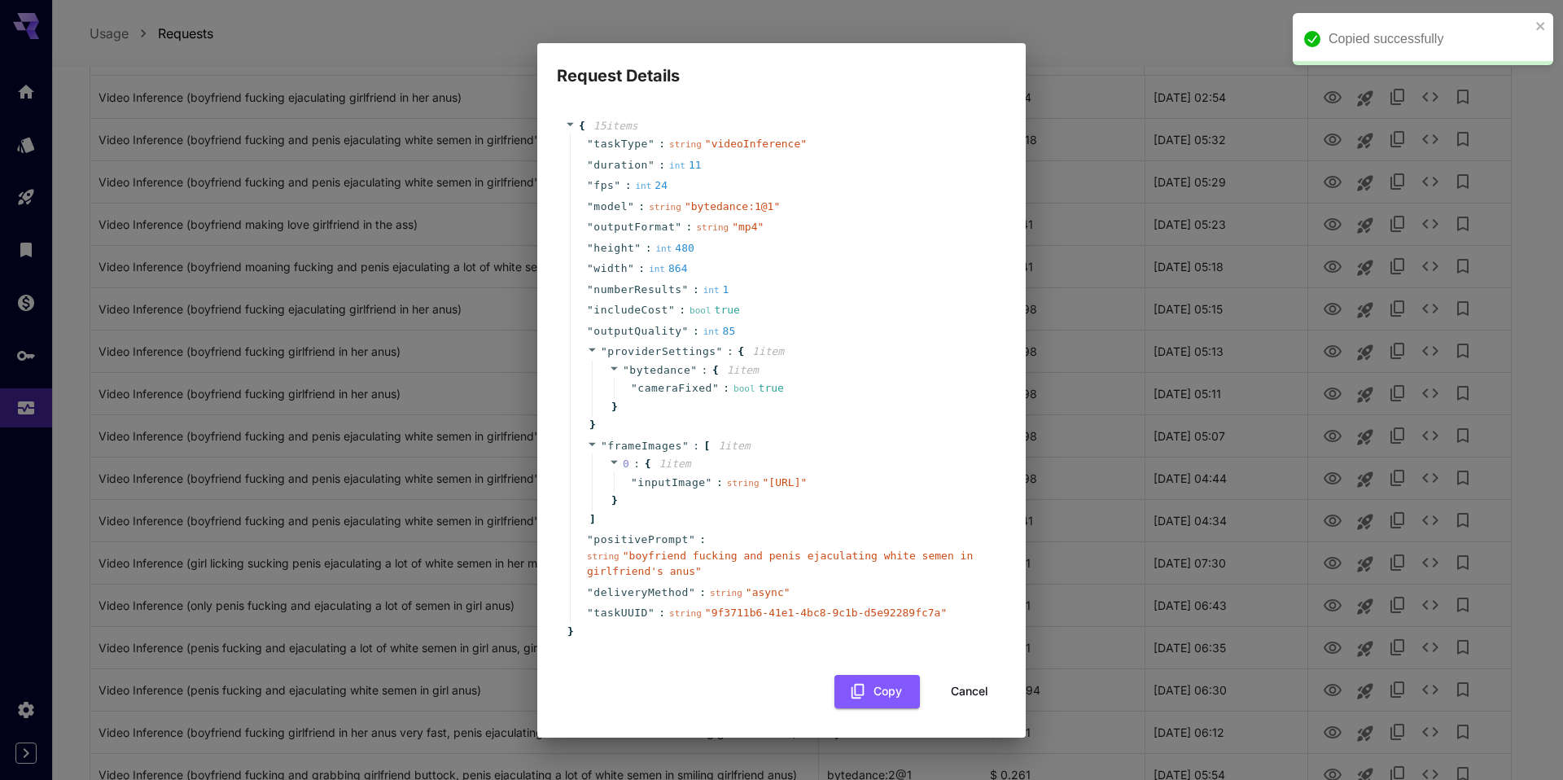
click at [965, 708] on button "Cancel" at bounding box center [969, 691] width 73 height 33
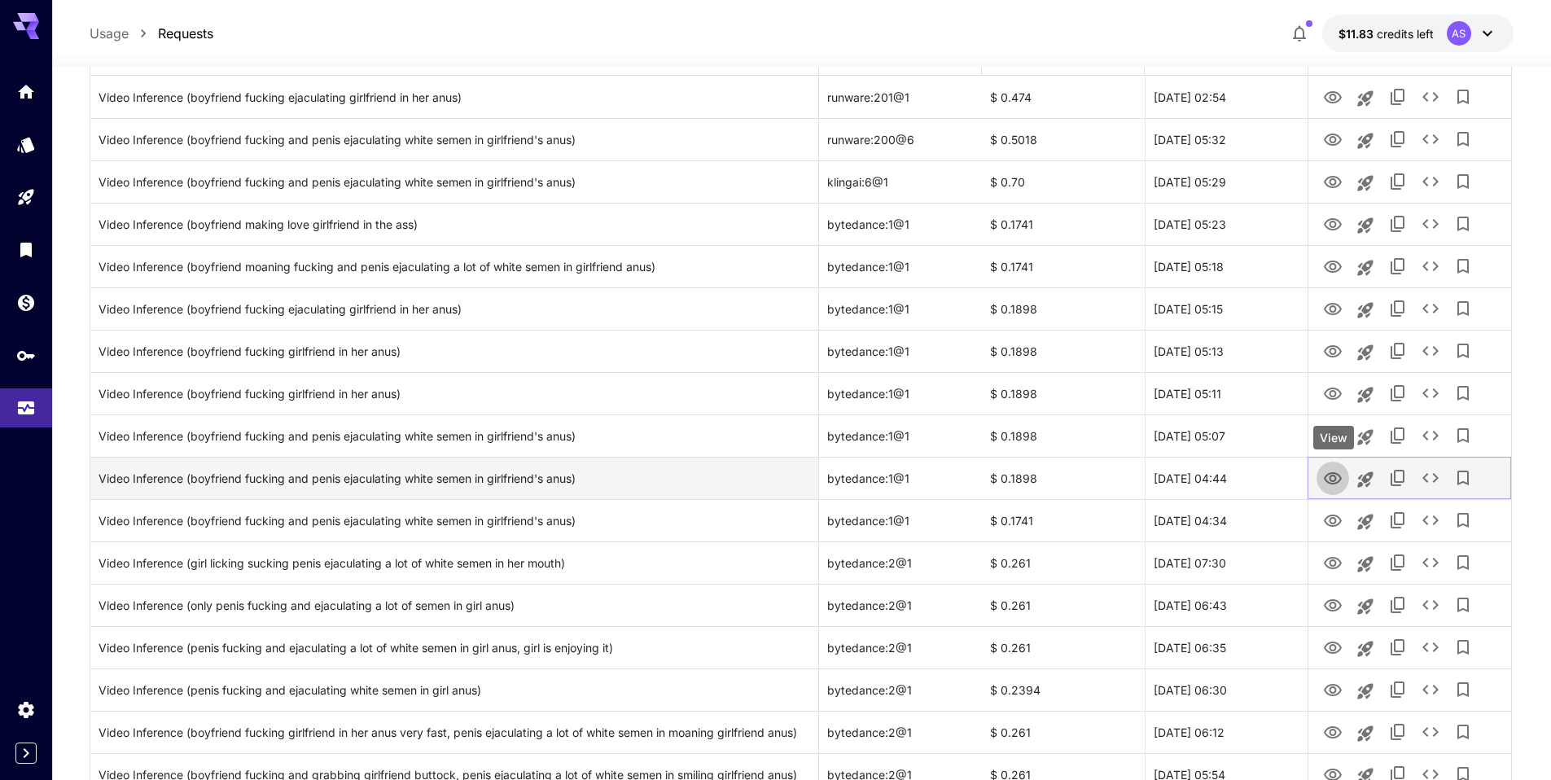
click at [1335, 481] on icon "View" at bounding box center [1333, 479] width 20 height 20
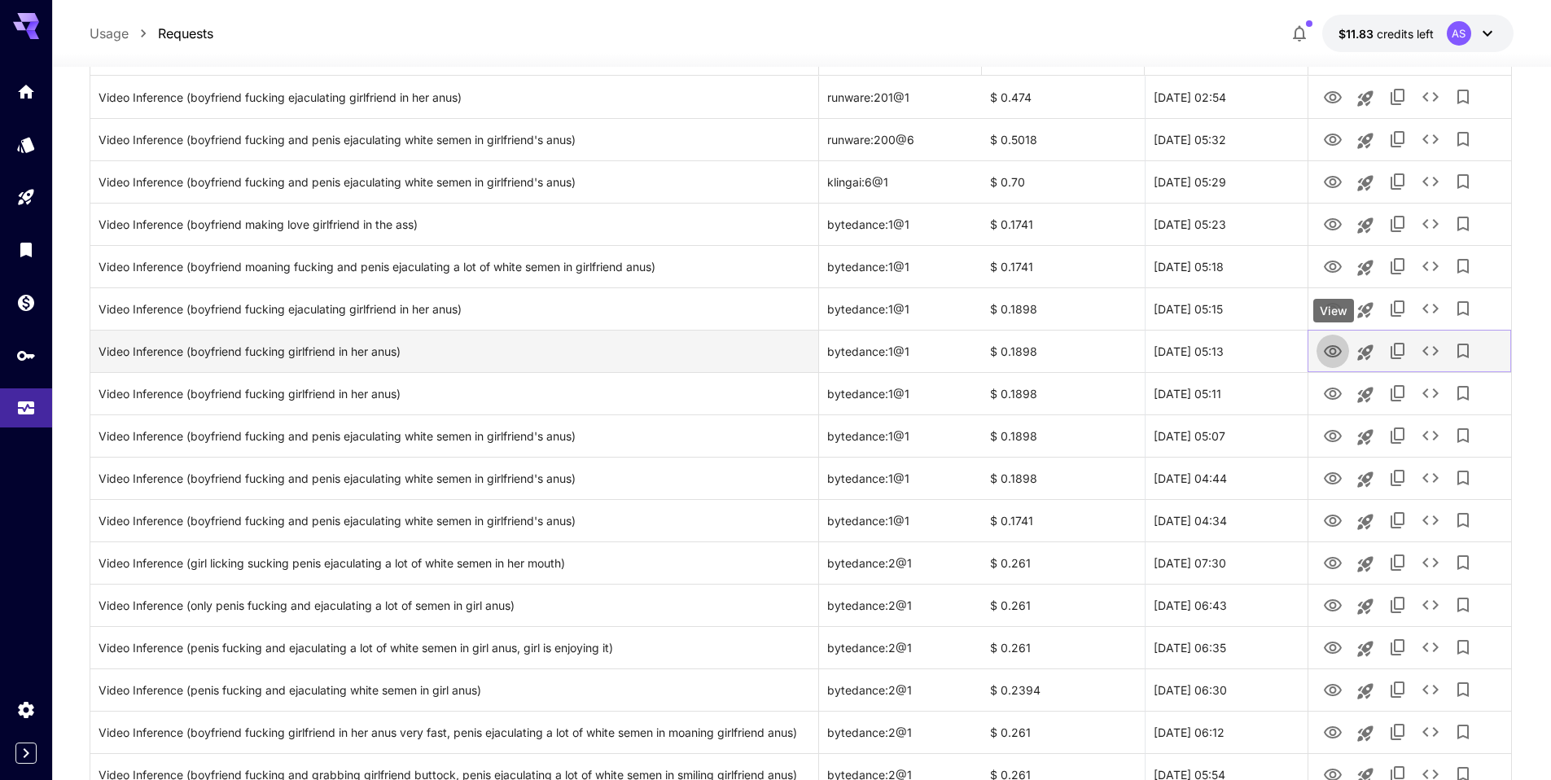
click at [1331, 357] on icon "View" at bounding box center [1333, 352] width 20 height 20
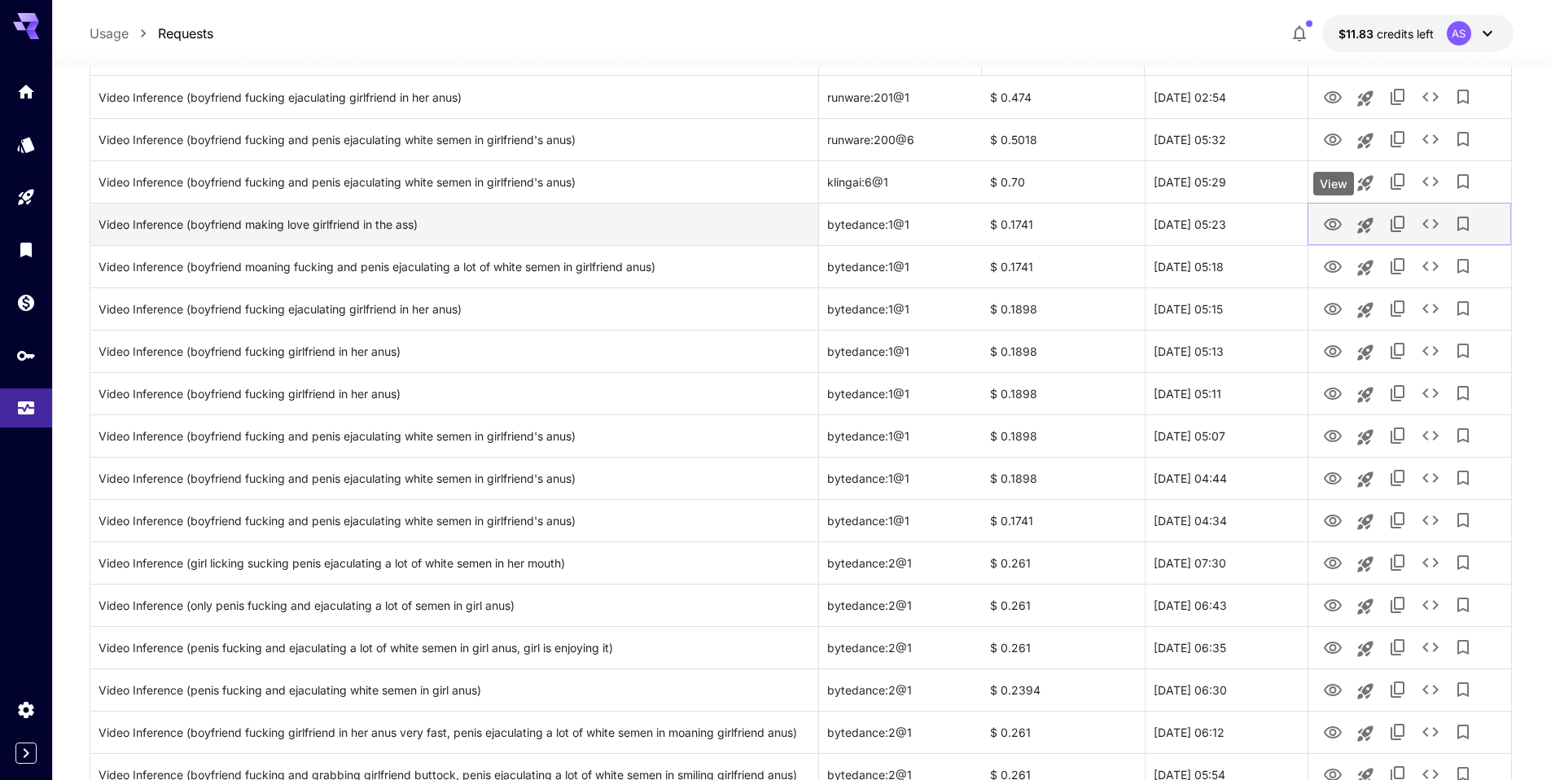
click at [1337, 223] on icon "View" at bounding box center [1333, 225] width 20 height 20
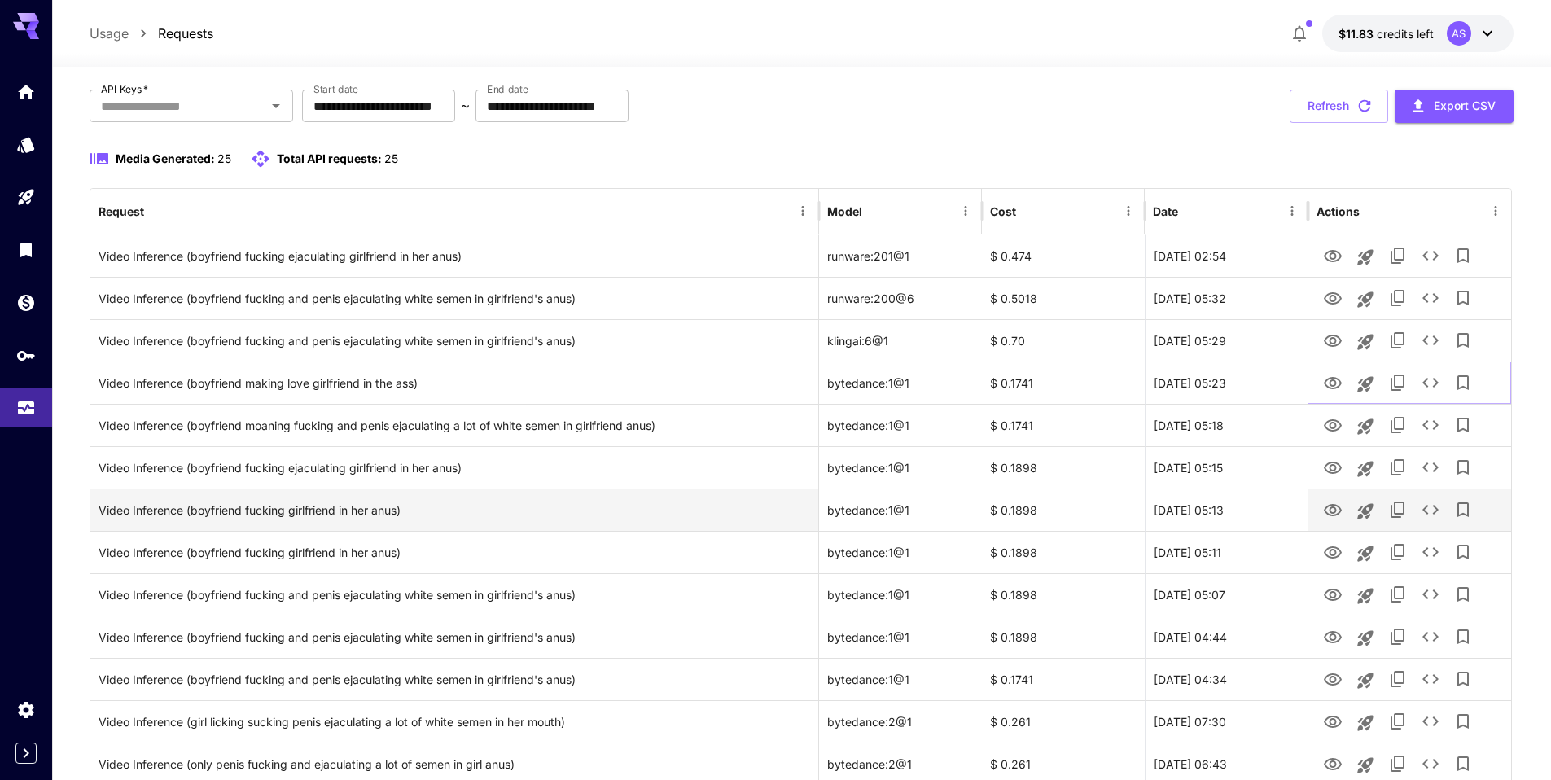
scroll to position [81, 0]
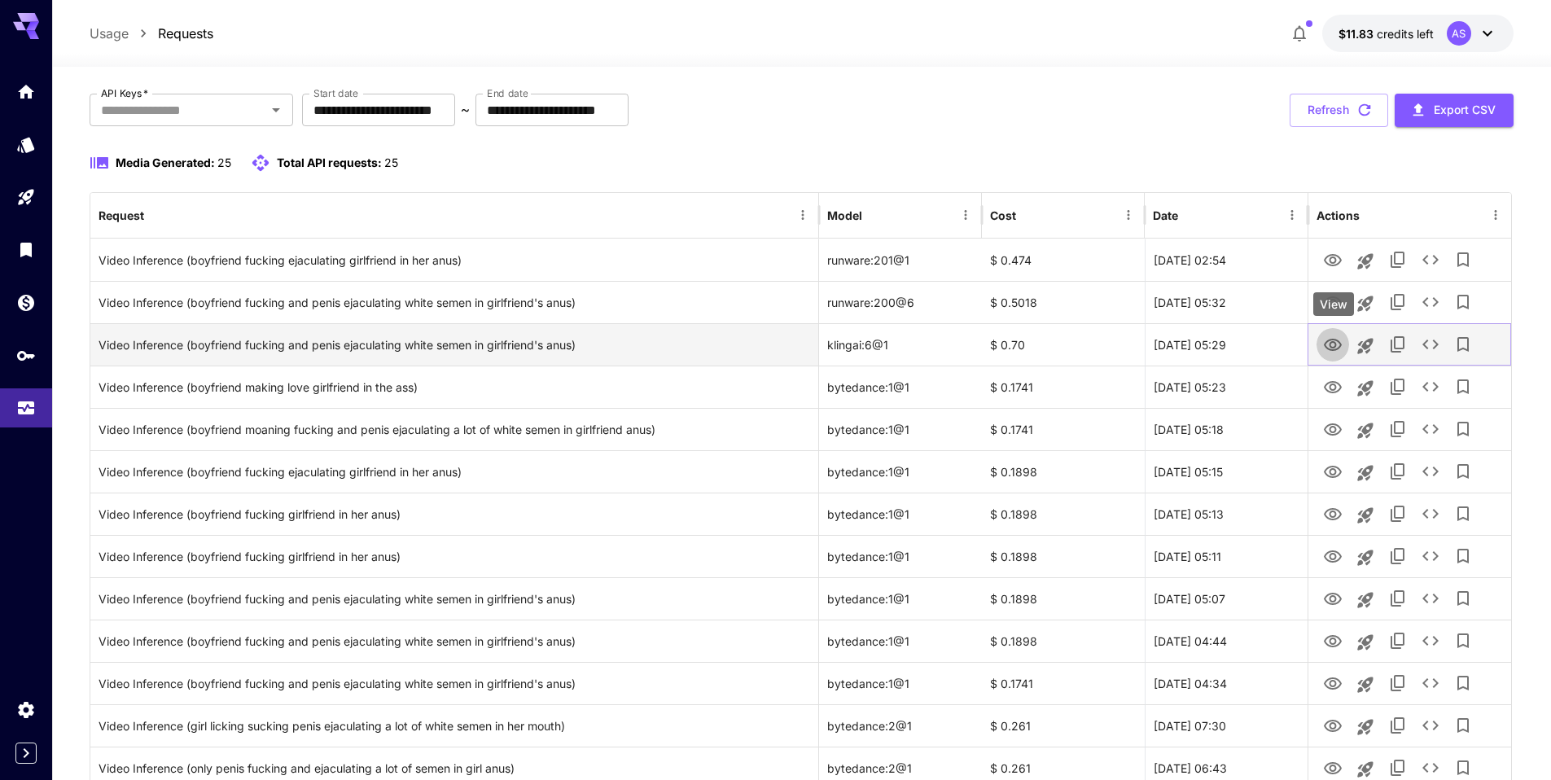
click at [1330, 344] on icon "View" at bounding box center [1333, 345] width 18 height 12
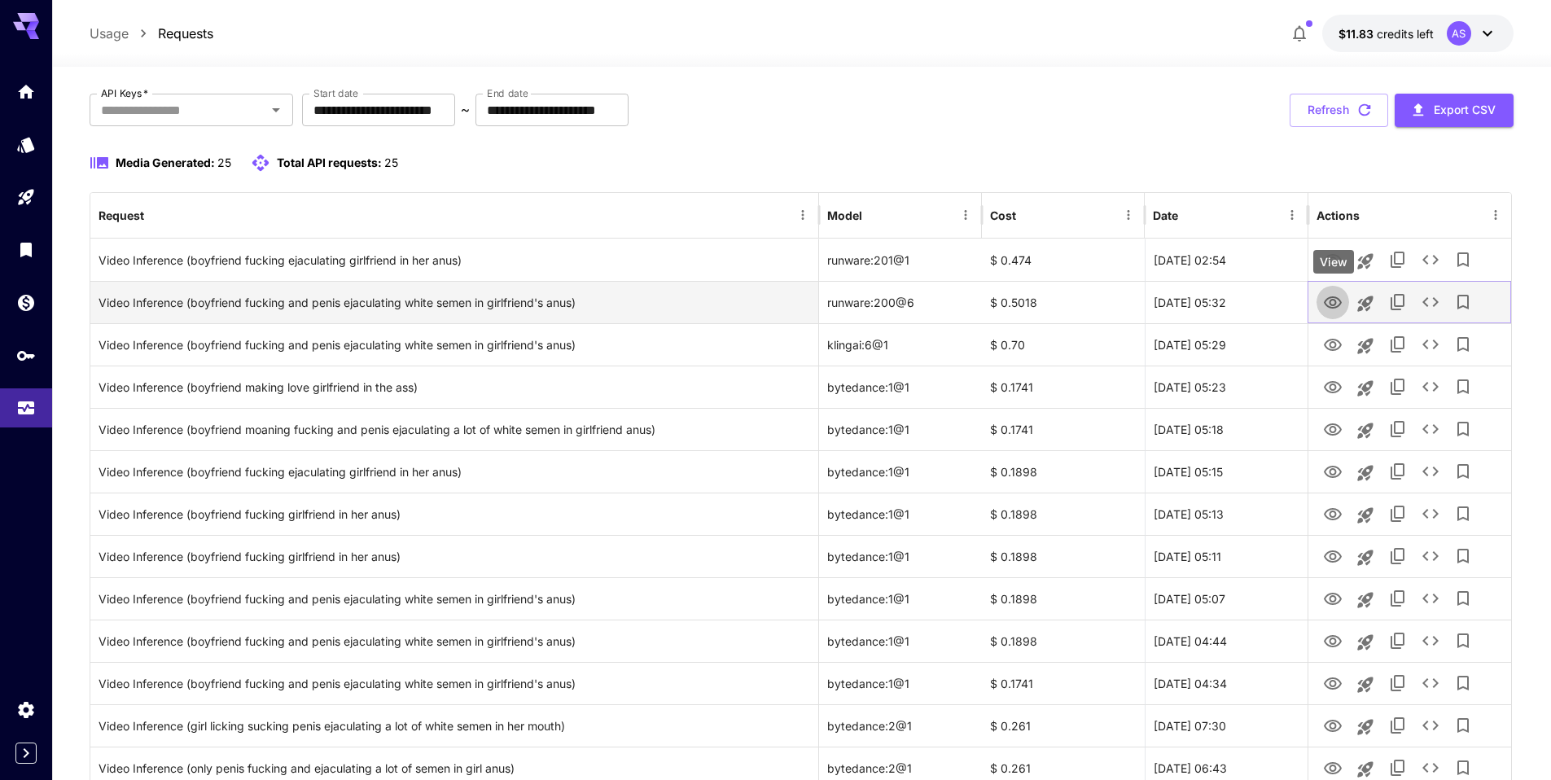
click at [1333, 304] on icon "View" at bounding box center [1333, 303] width 20 height 20
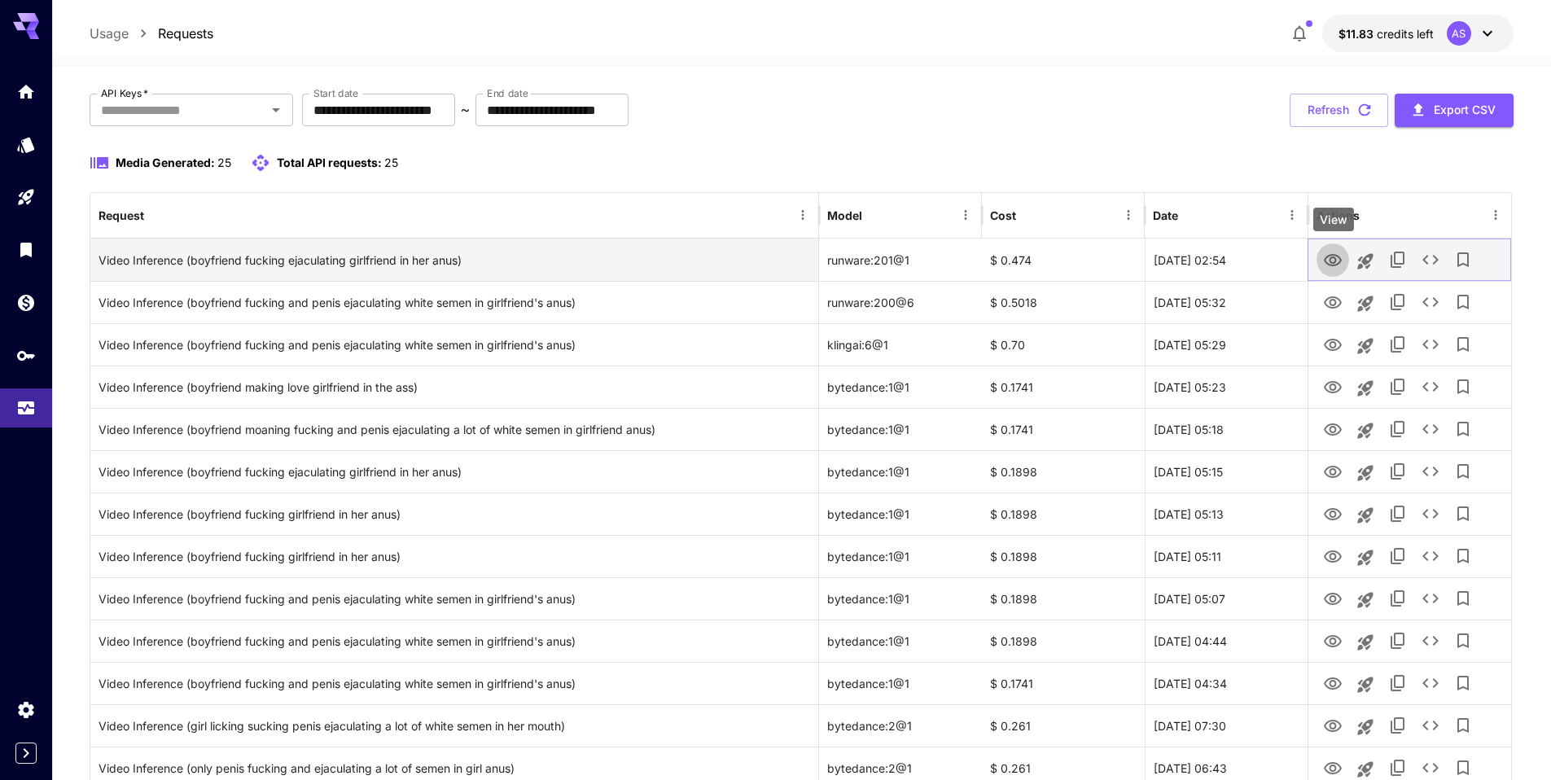
click at [1331, 261] on icon "View" at bounding box center [1333, 260] width 18 height 12
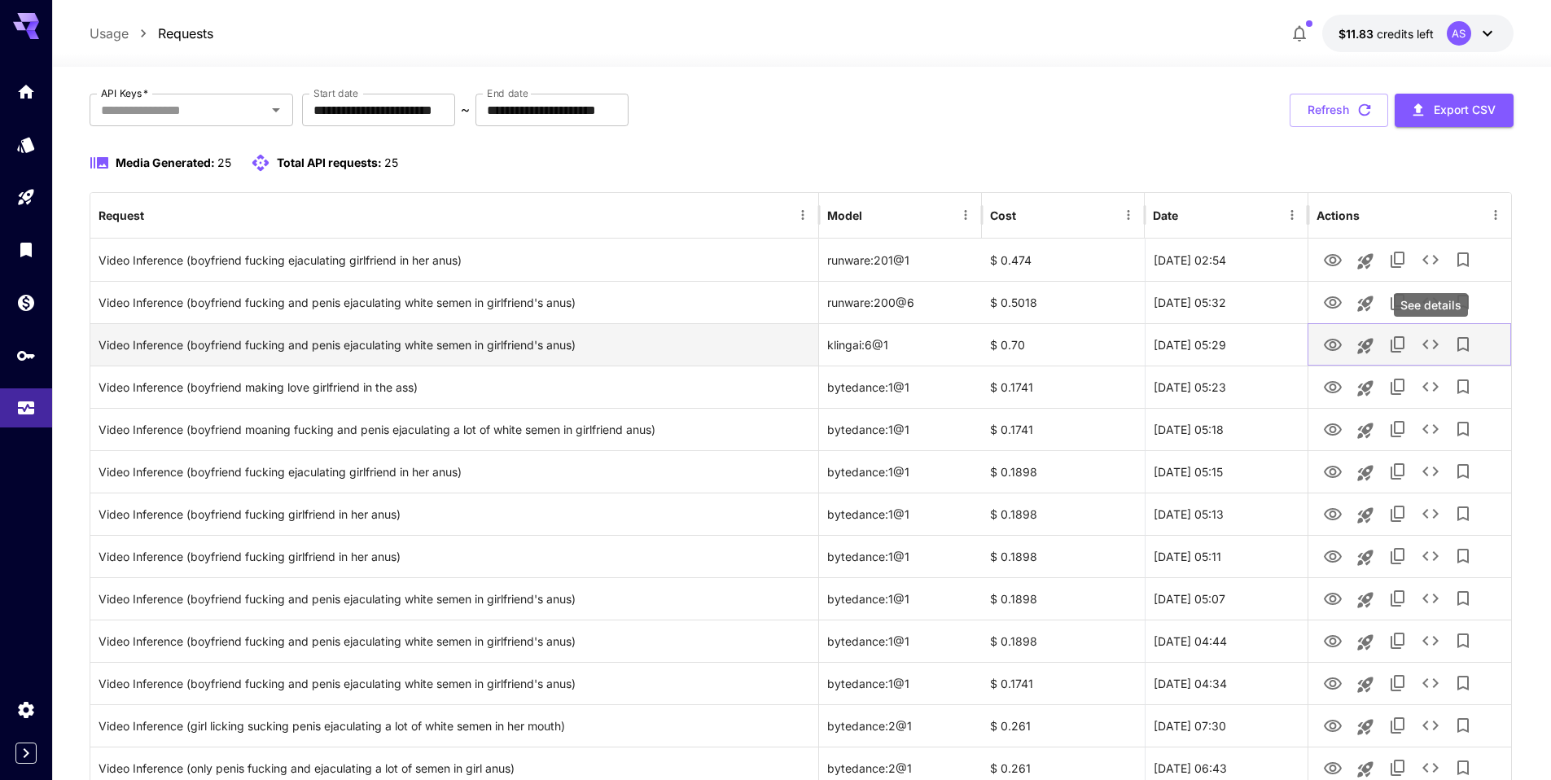
click at [1428, 349] on icon "See details" at bounding box center [1430, 345] width 20 height 20
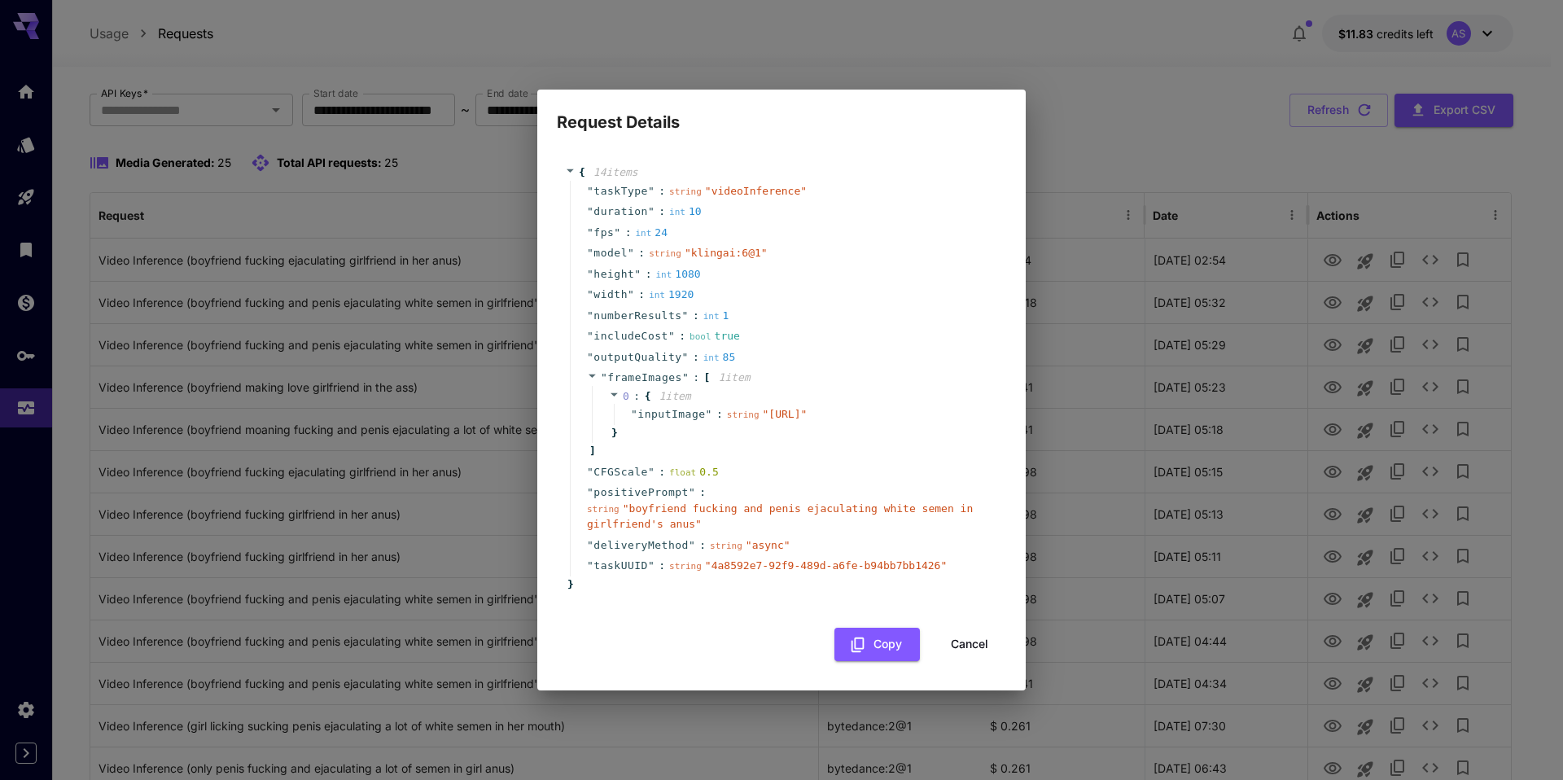
click at [982, 659] on button "Cancel" at bounding box center [969, 644] width 73 height 33
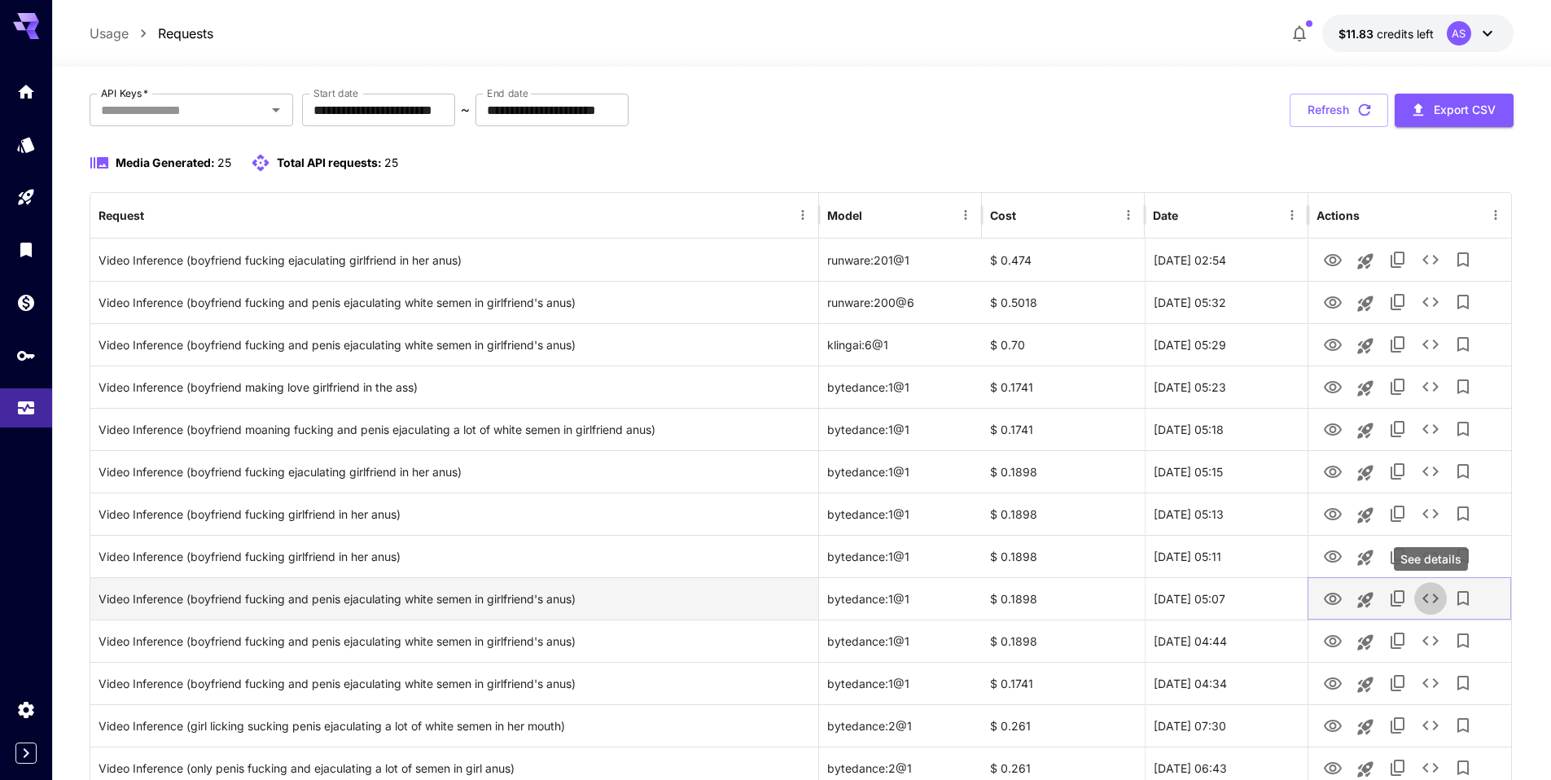
click at [1433, 605] on icon "See details" at bounding box center [1430, 599] width 20 height 20
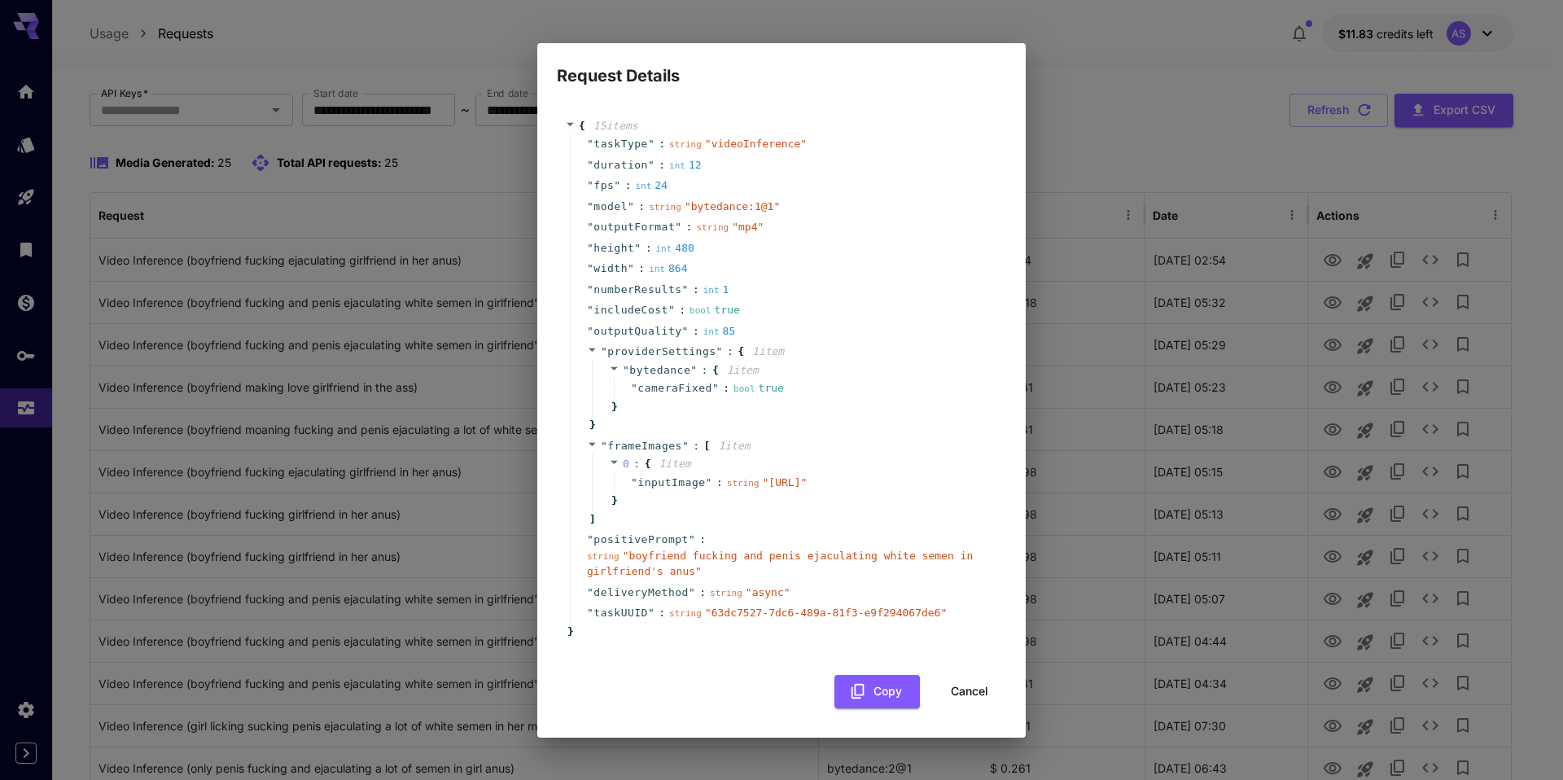
click at [974, 707] on button "Cancel" at bounding box center [969, 691] width 73 height 33
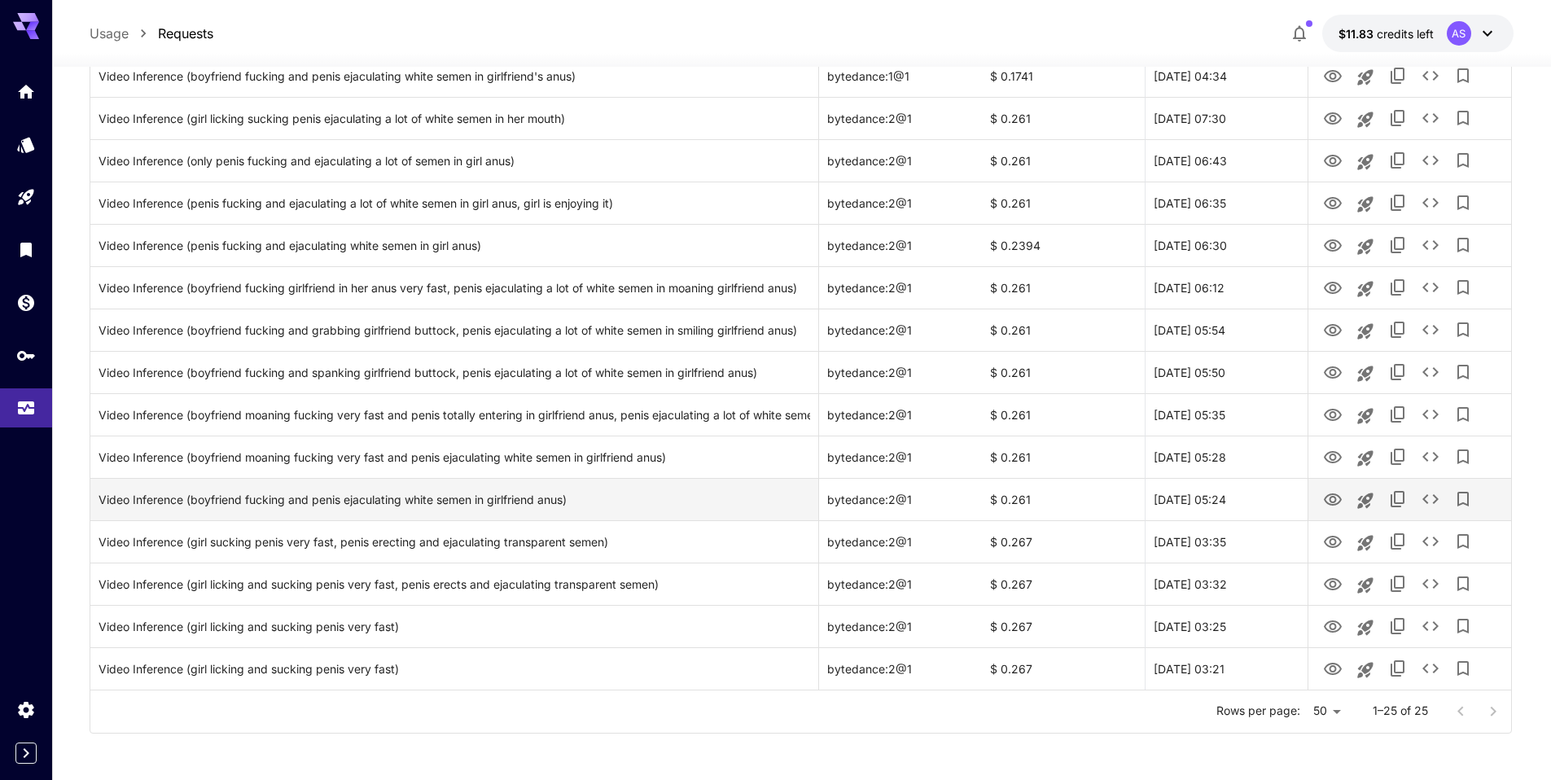
scroll to position [691, 0]
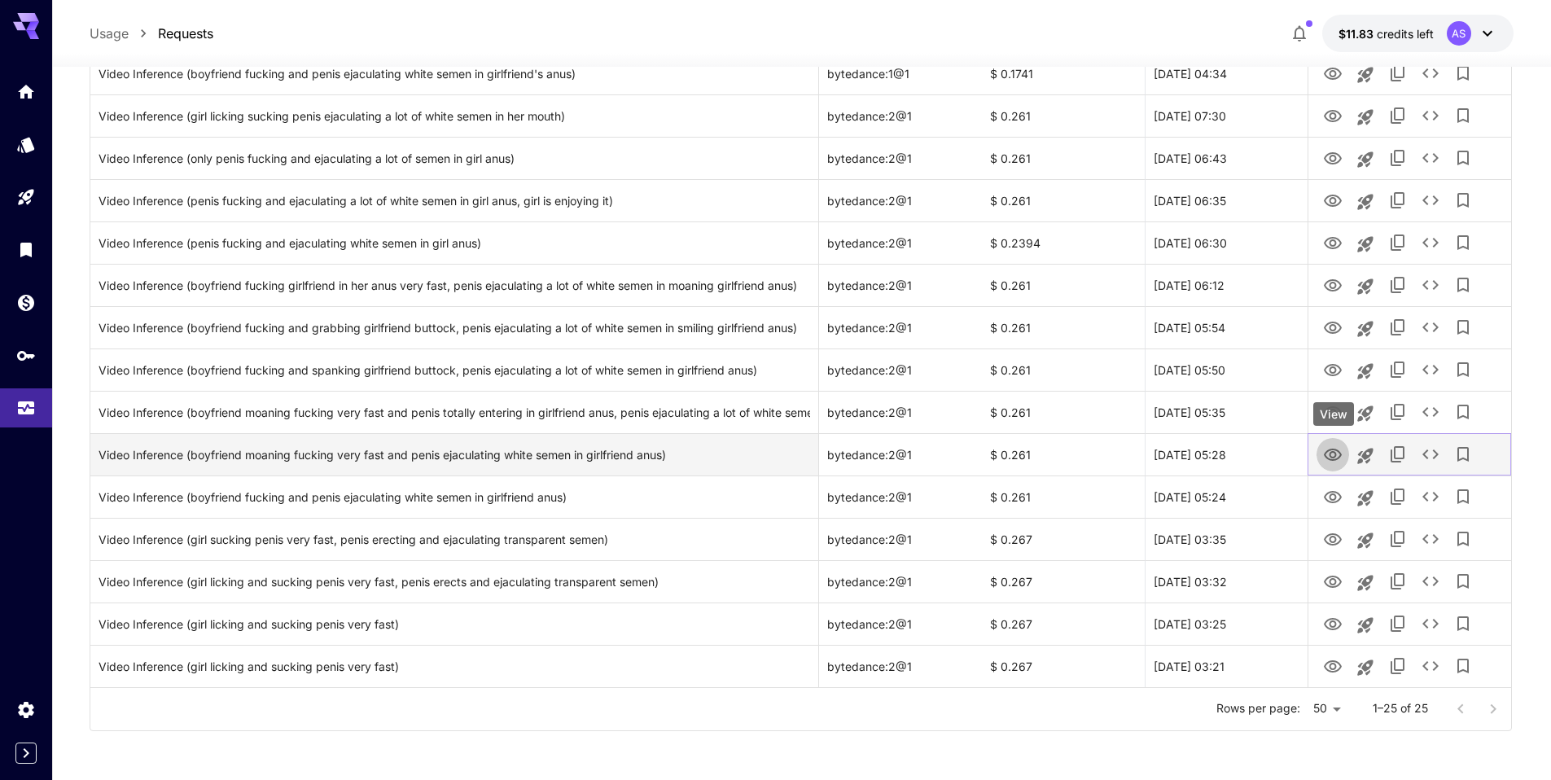
click at [1325, 456] on icon "View" at bounding box center [1333, 455] width 18 height 12
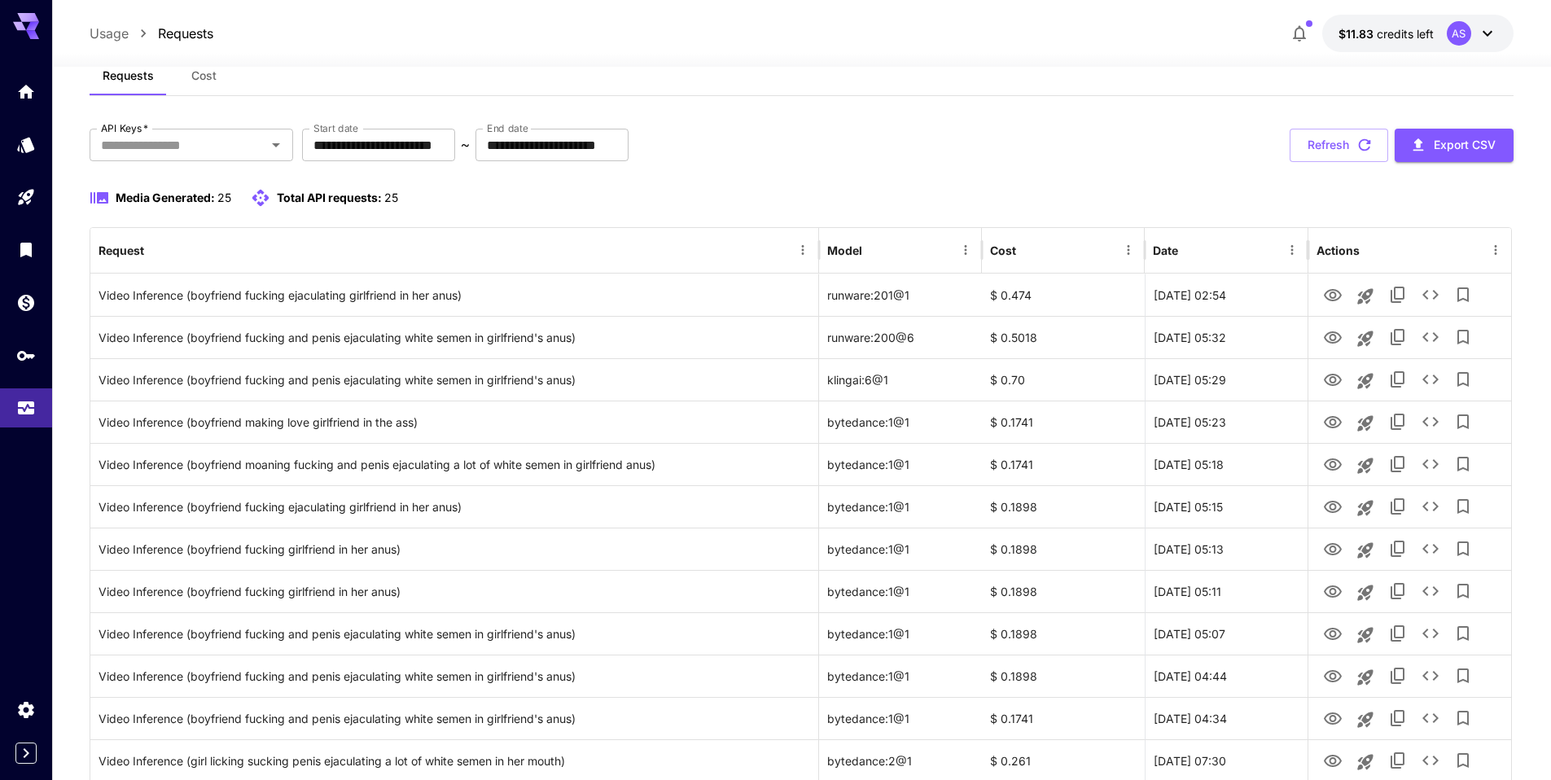
scroll to position [40, 0]
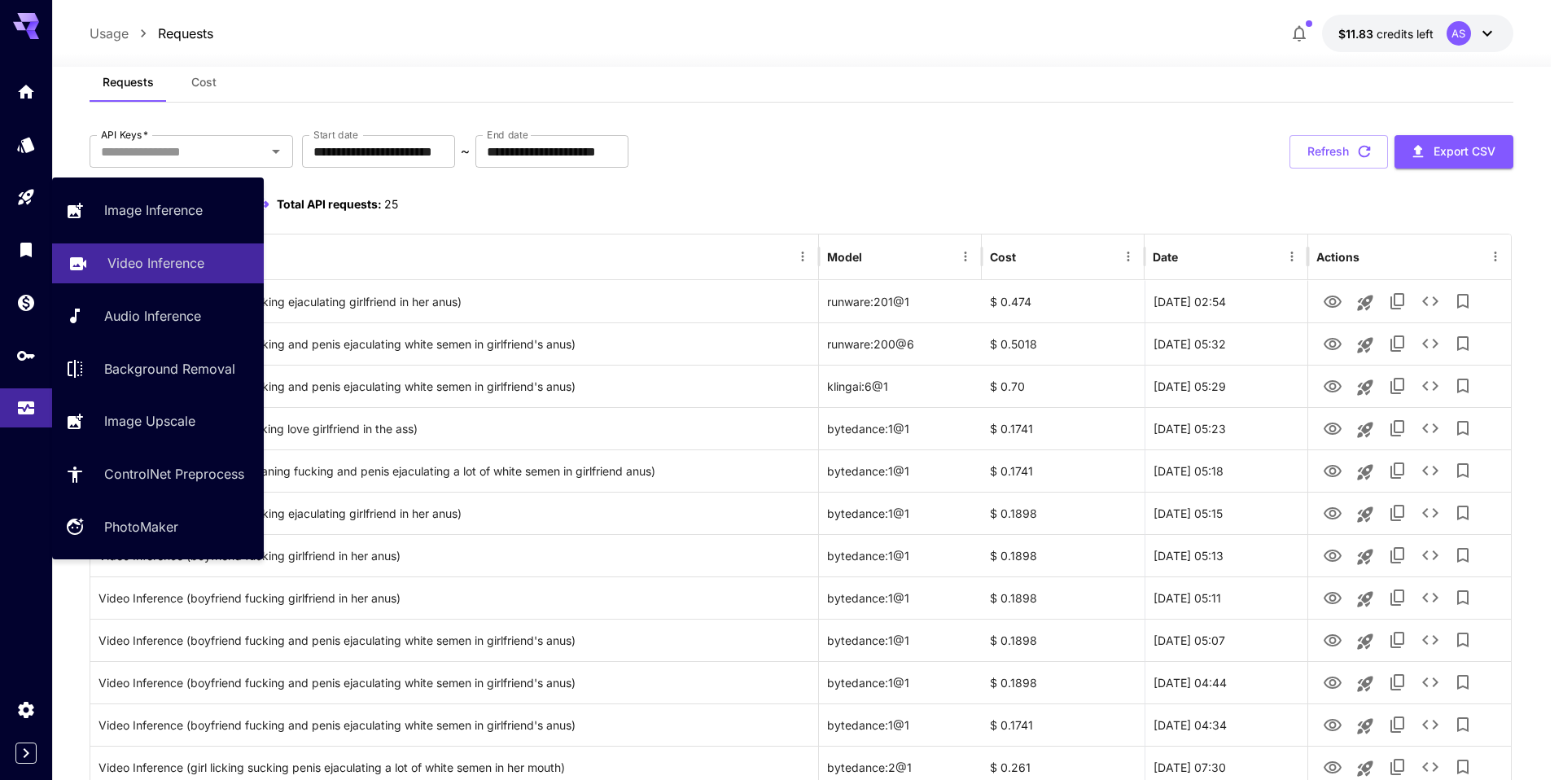
click at [94, 265] on link "Video Inference" at bounding box center [158, 263] width 212 height 40
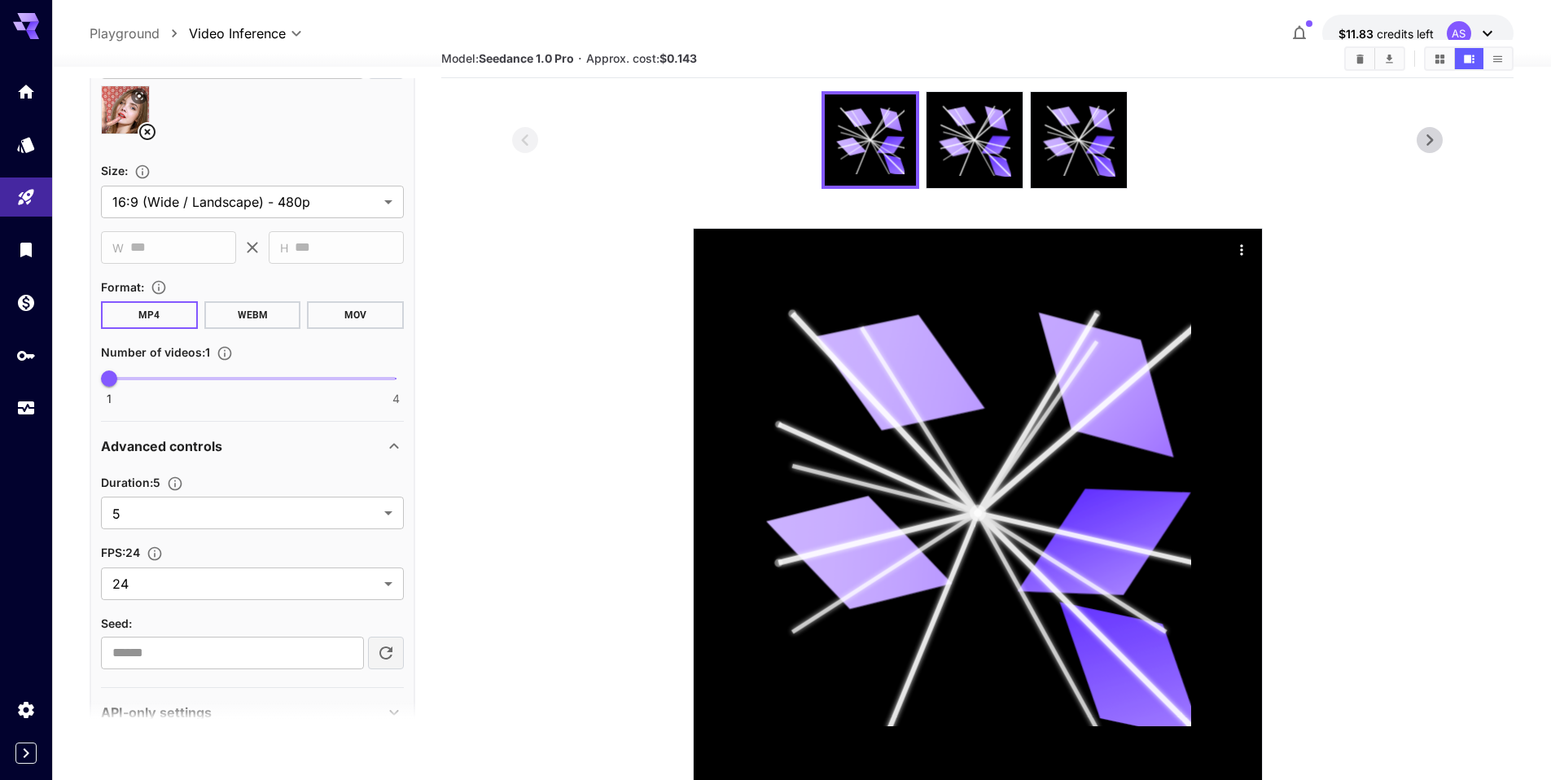
scroll to position [597, 0]
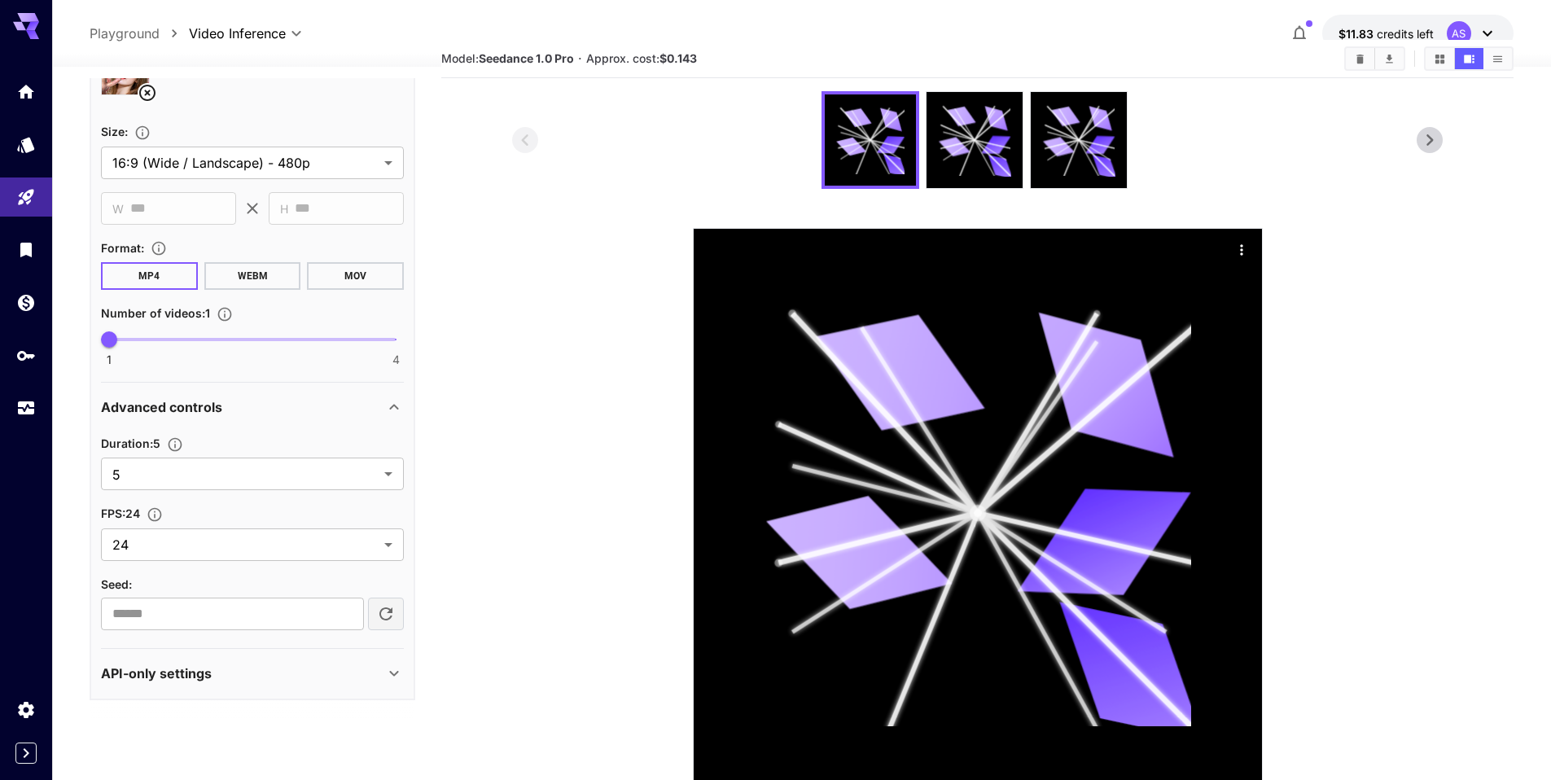
click at [384, 676] on icon at bounding box center [394, 673] width 20 height 20
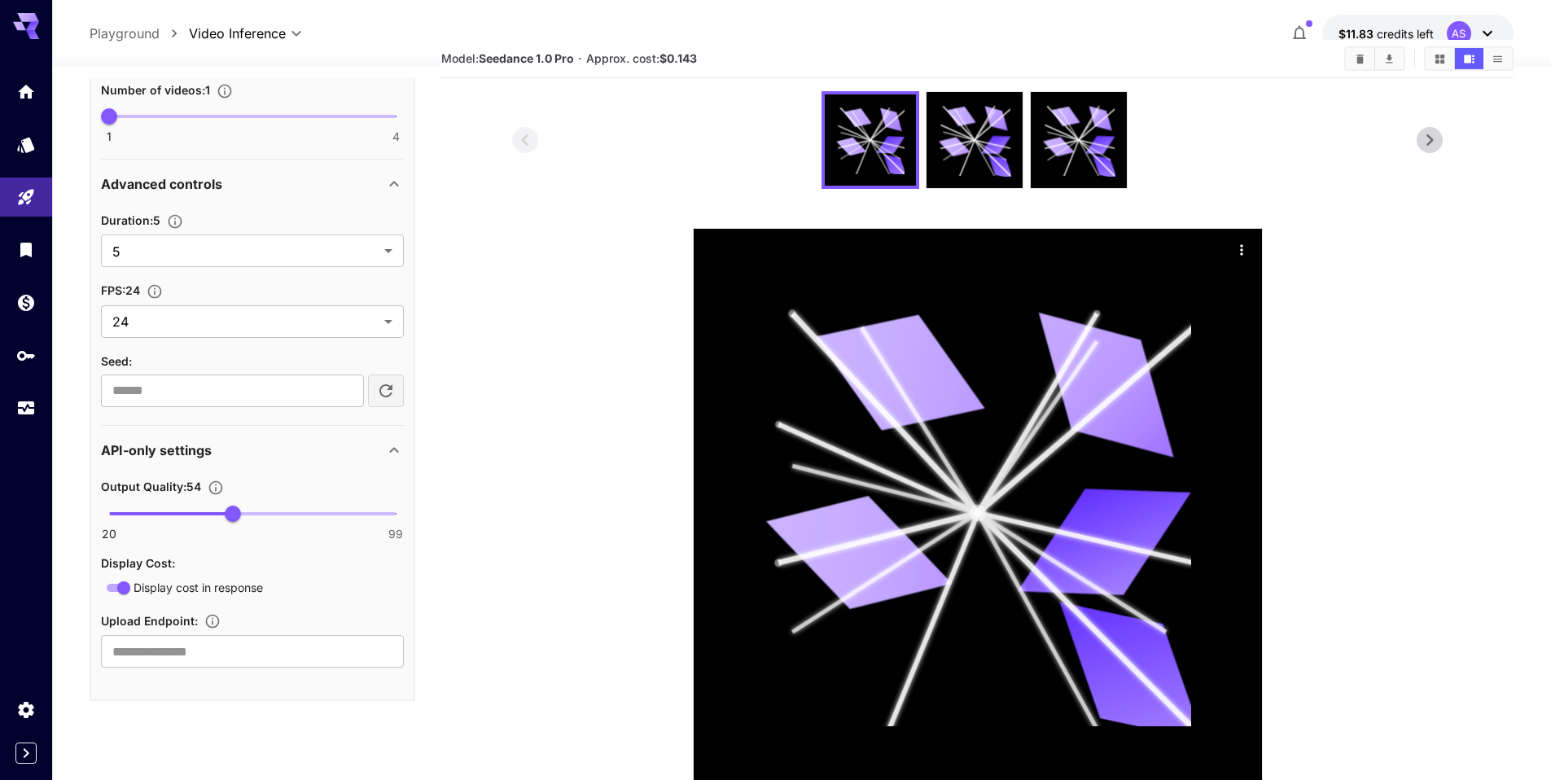
scroll to position [821, 0]
type input "**"
drag, startPoint x: 221, startPoint y: 505, endPoint x: 348, endPoint y: 523, distance: 129.0
click at [348, 521] on span "86" at bounding box center [348, 513] width 16 height 16
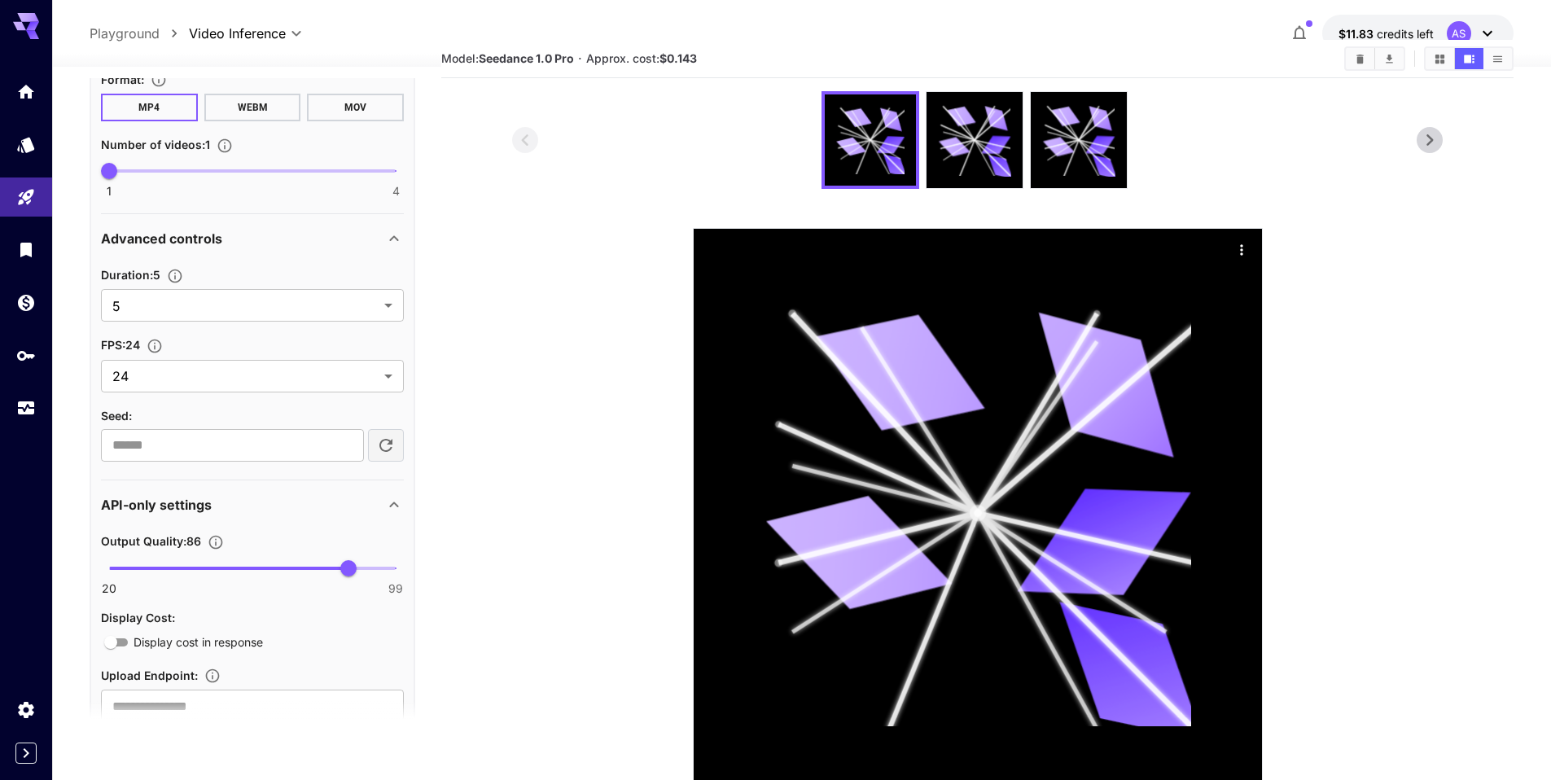
scroll to position [740, 0]
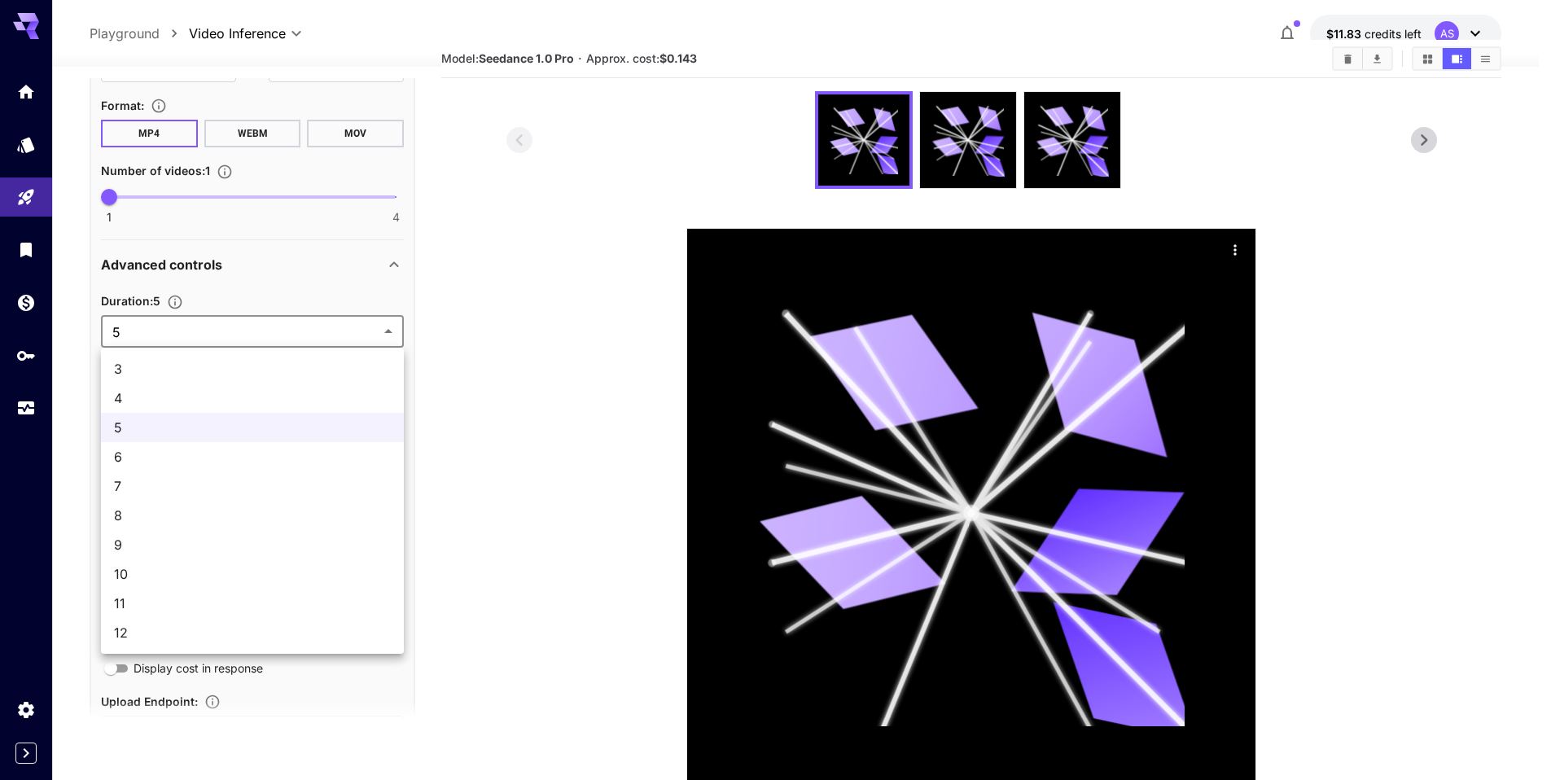
click at [292, 335] on body "**********" at bounding box center [775, 414] width 1551 height 908
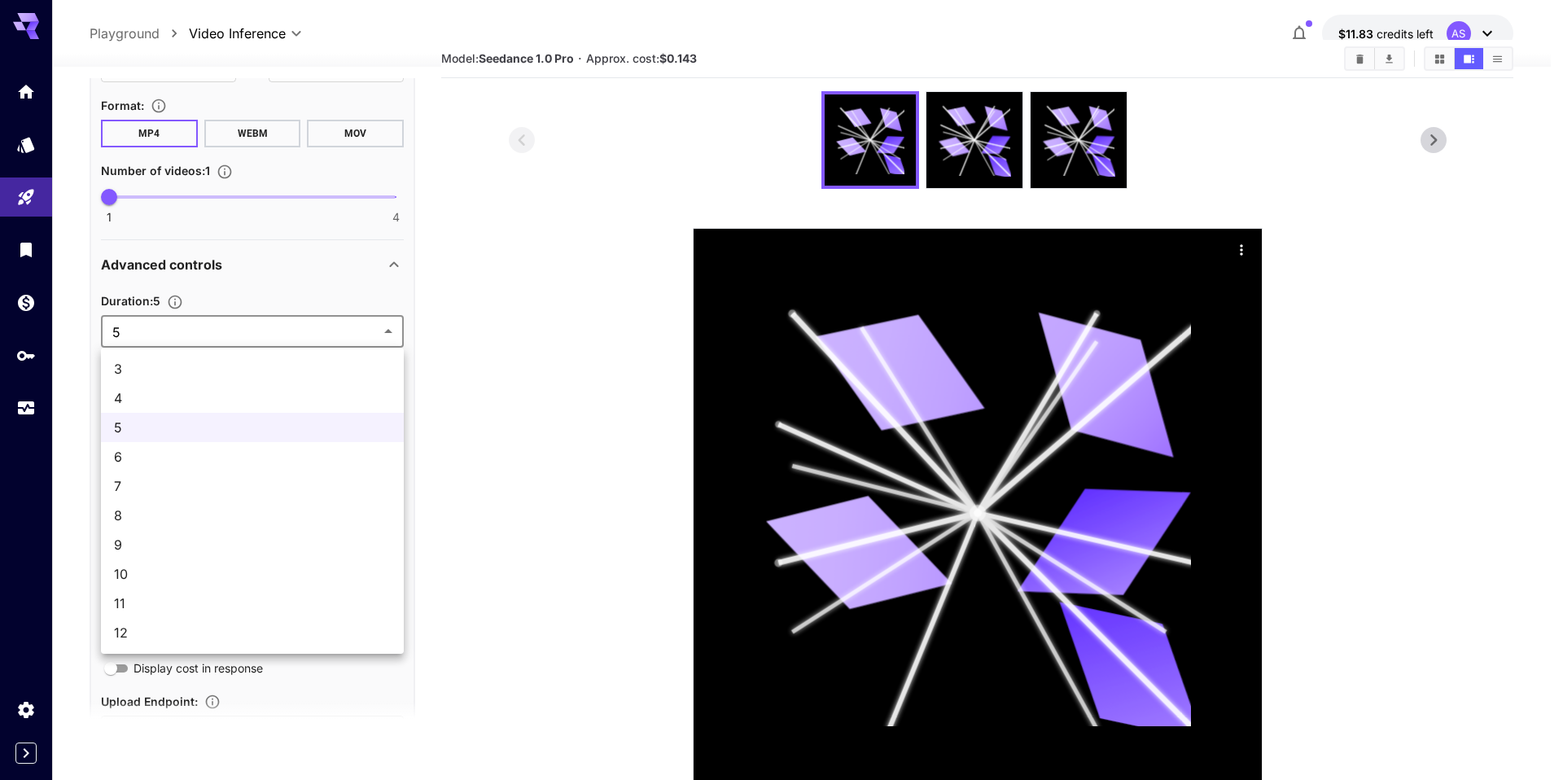
click at [220, 639] on span "12" at bounding box center [252, 633] width 277 height 20
type input "**"
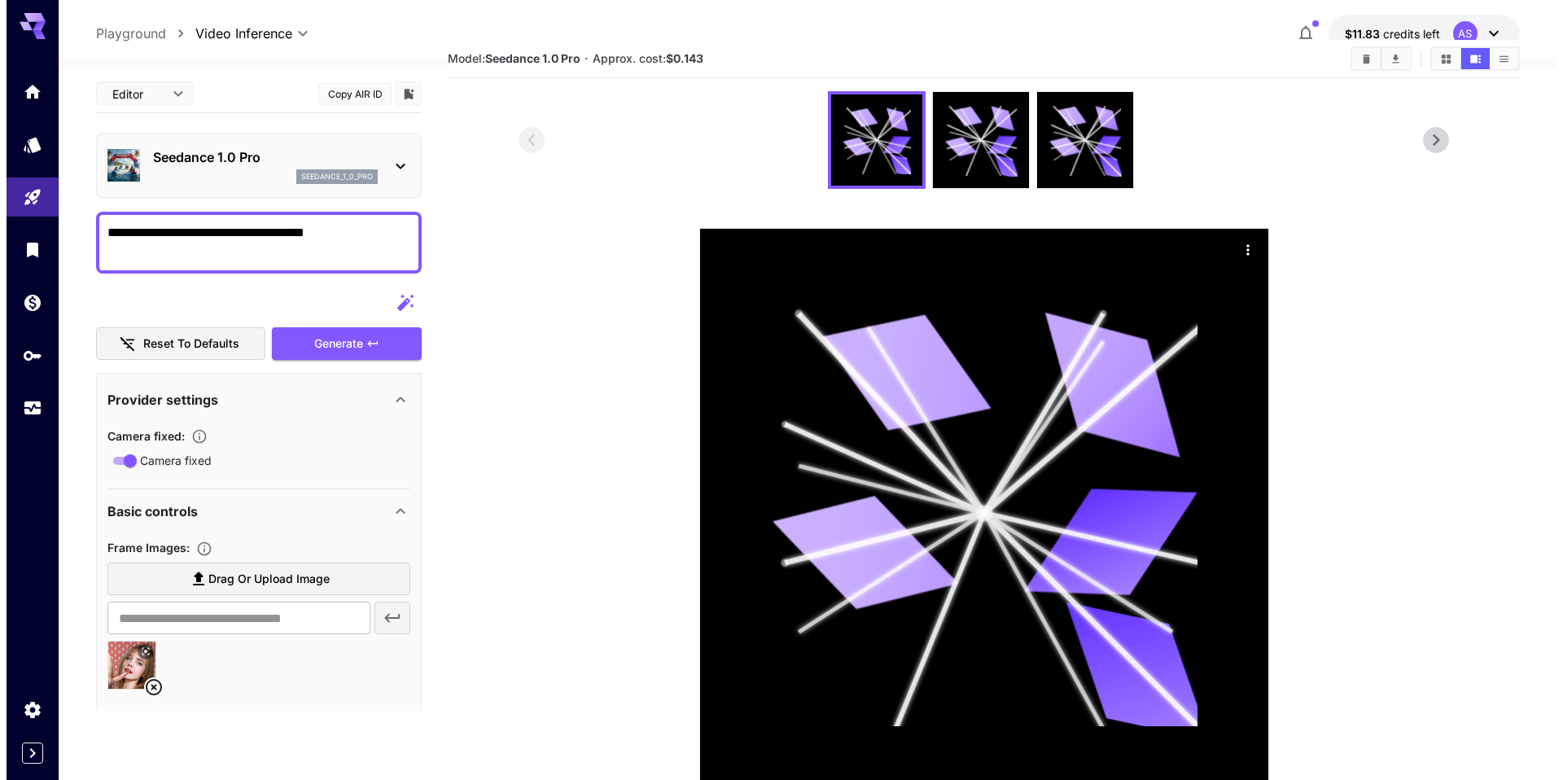
scroll to position [0, 0]
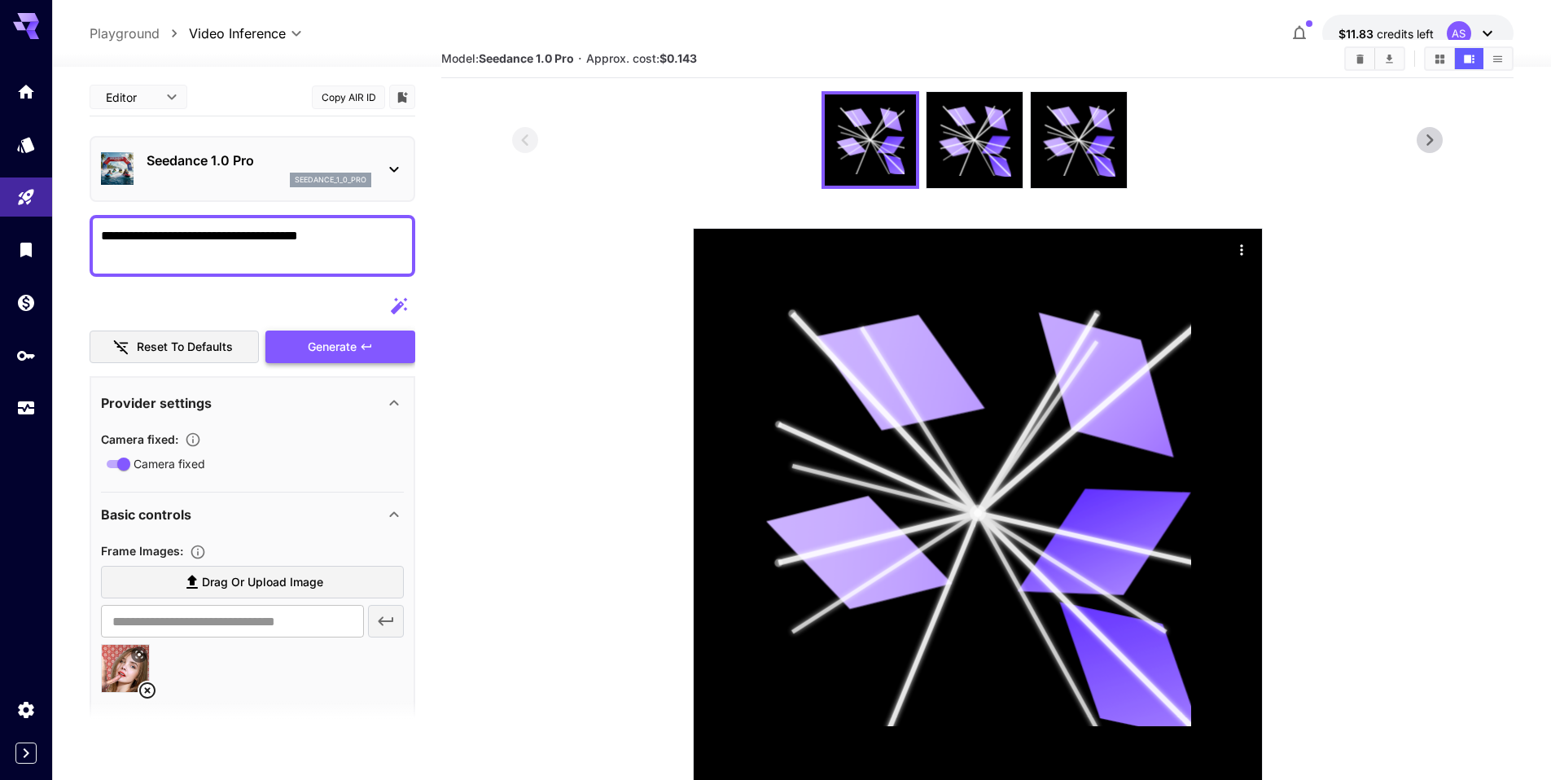
click at [326, 344] on div "Generate" at bounding box center [340, 346] width 150 height 33
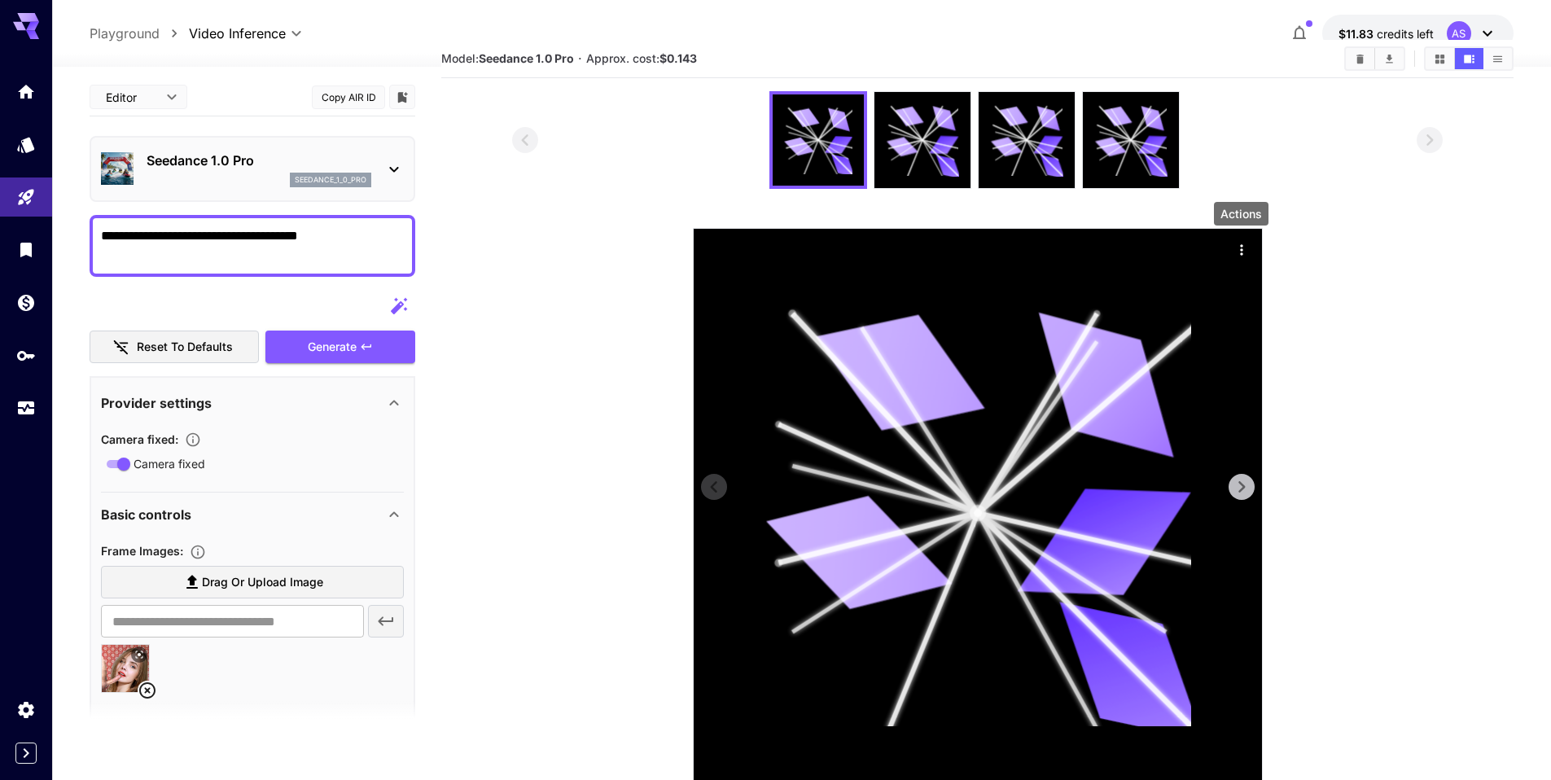
click at [1247, 252] on icon "Actions" at bounding box center [1241, 250] width 16 height 16
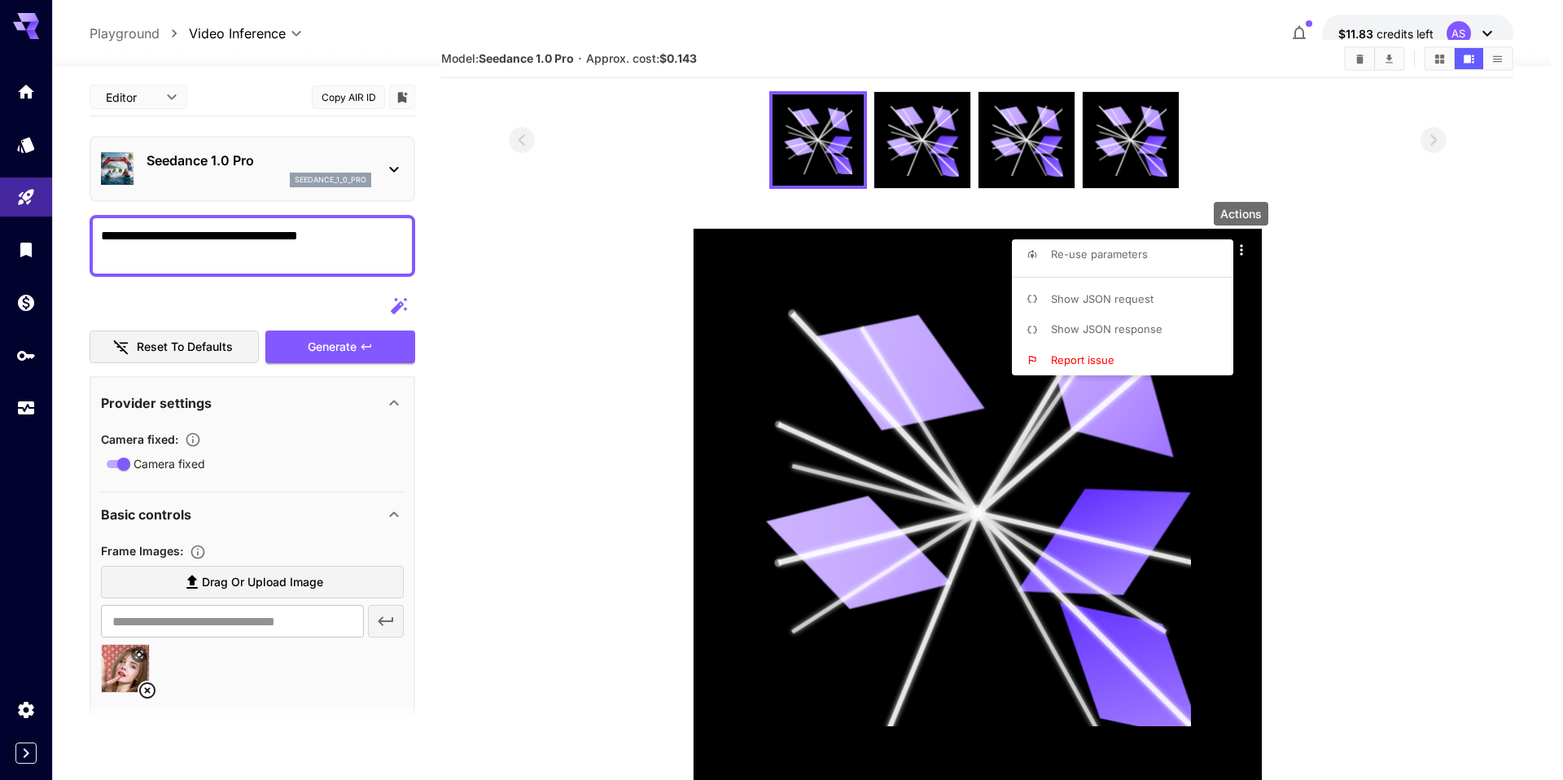
click at [1158, 327] on span "Show JSON response" at bounding box center [1107, 328] width 112 height 13
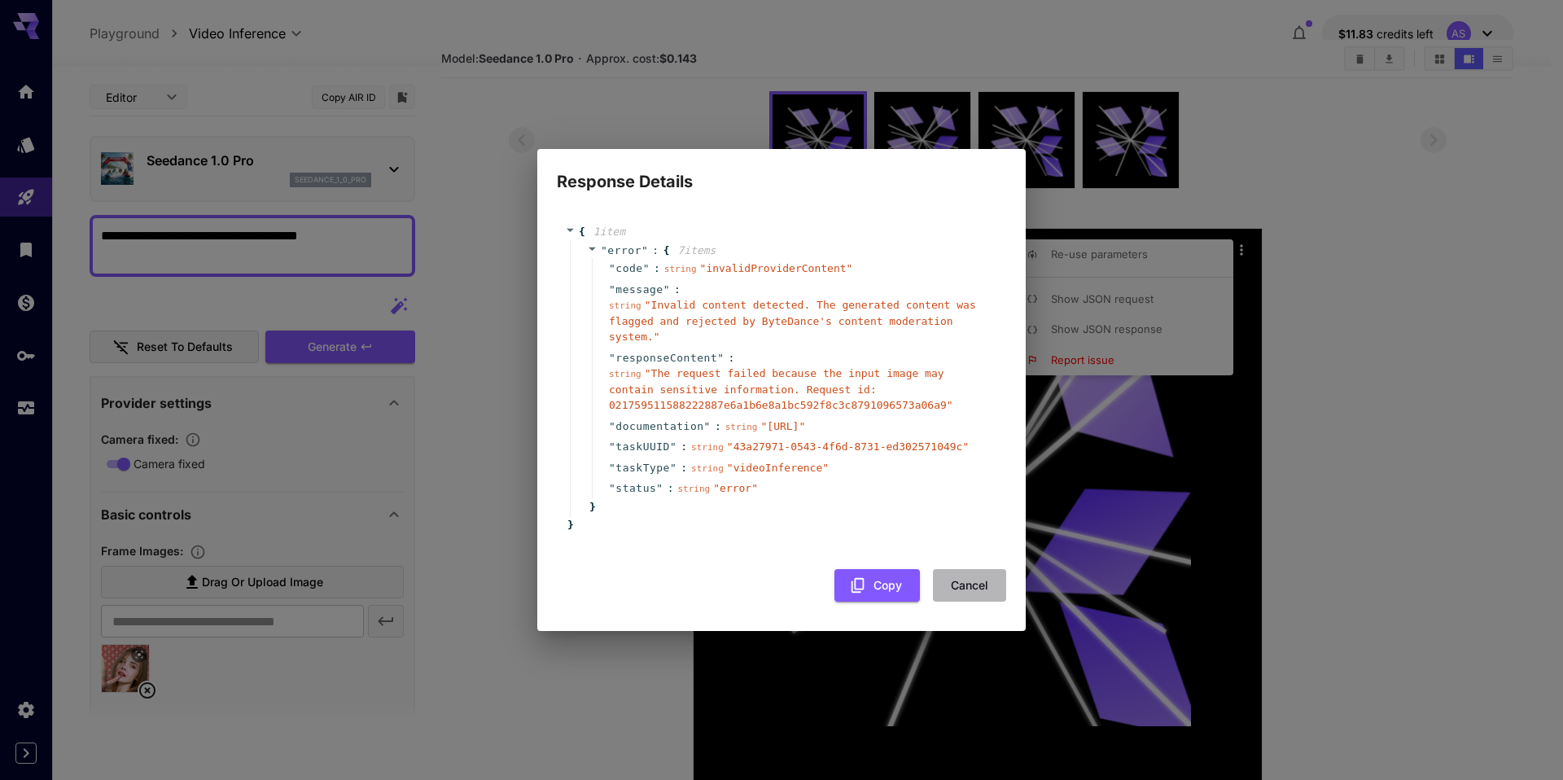
click at [973, 592] on button "Cancel" at bounding box center [969, 585] width 73 height 33
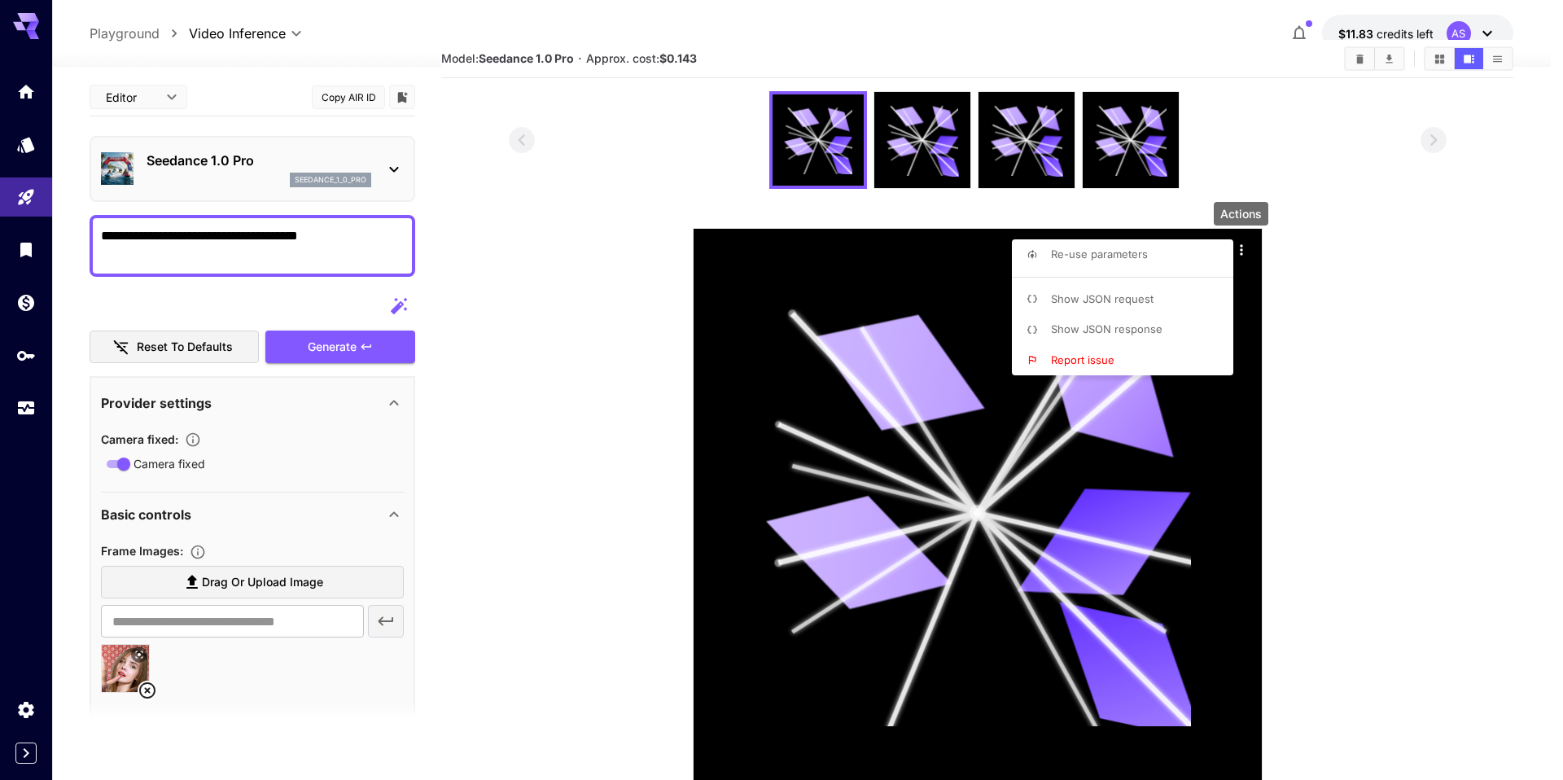
click at [384, 170] on div at bounding box center [781, 390] width 1563 height 780
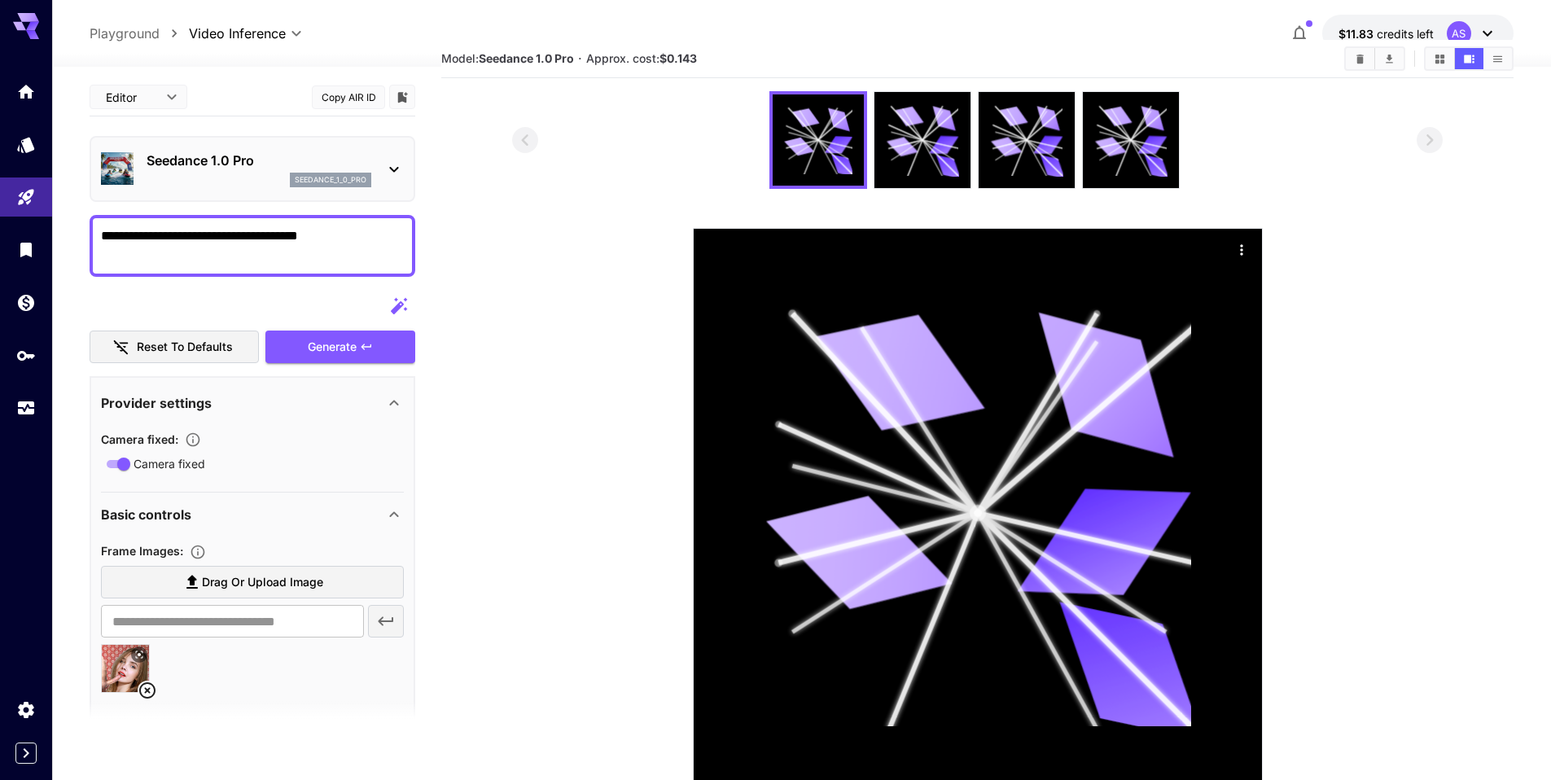
click at [384, 170] on icon at bounding box center [394, 170] width 20 height 20
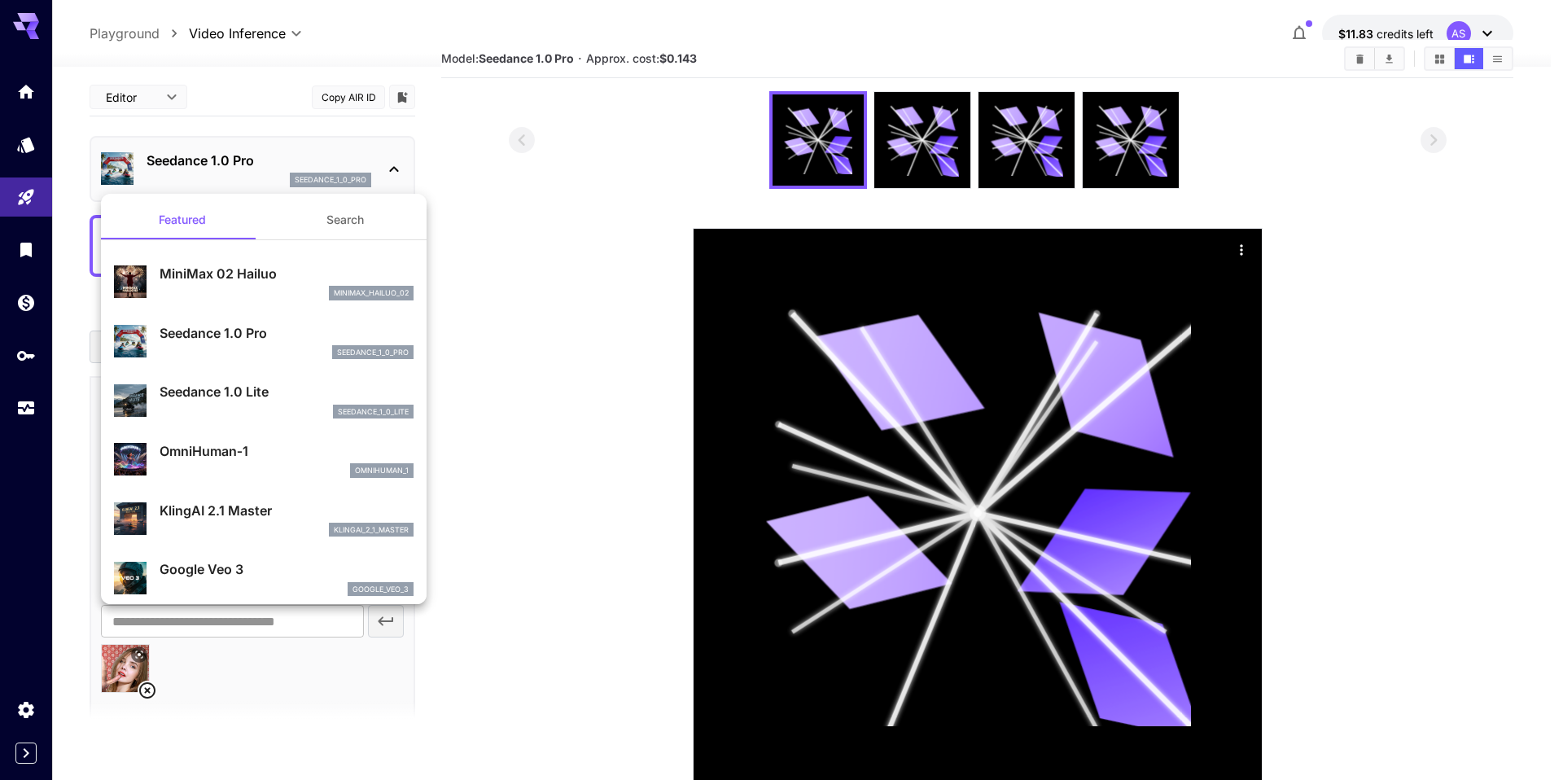
click at [483, 460] on div at bounding box center [781, 390] width 1563 height 780
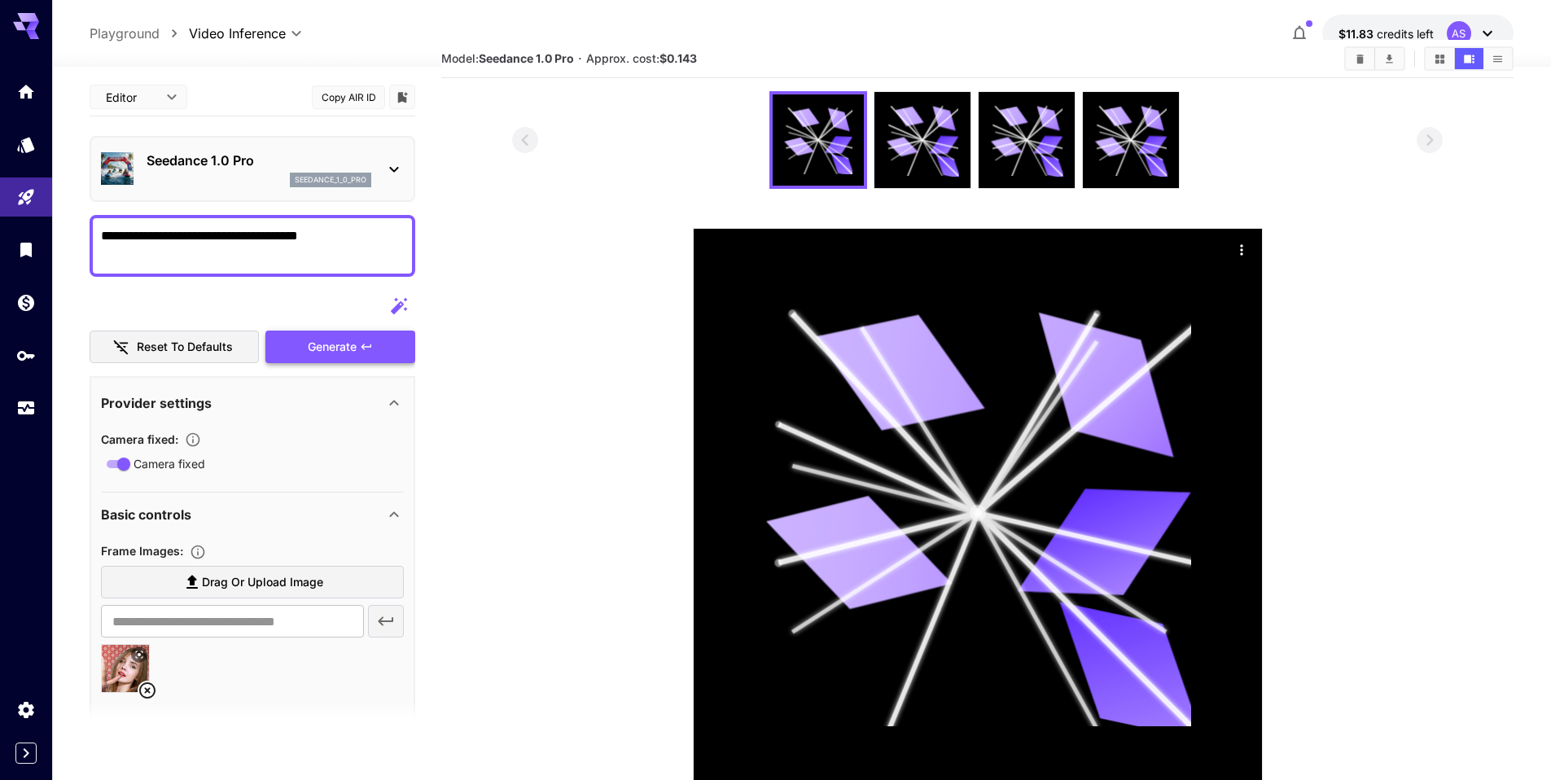
click at [332, 343] on div "Generate" at bounding box center [340, 346] width 150 height 33
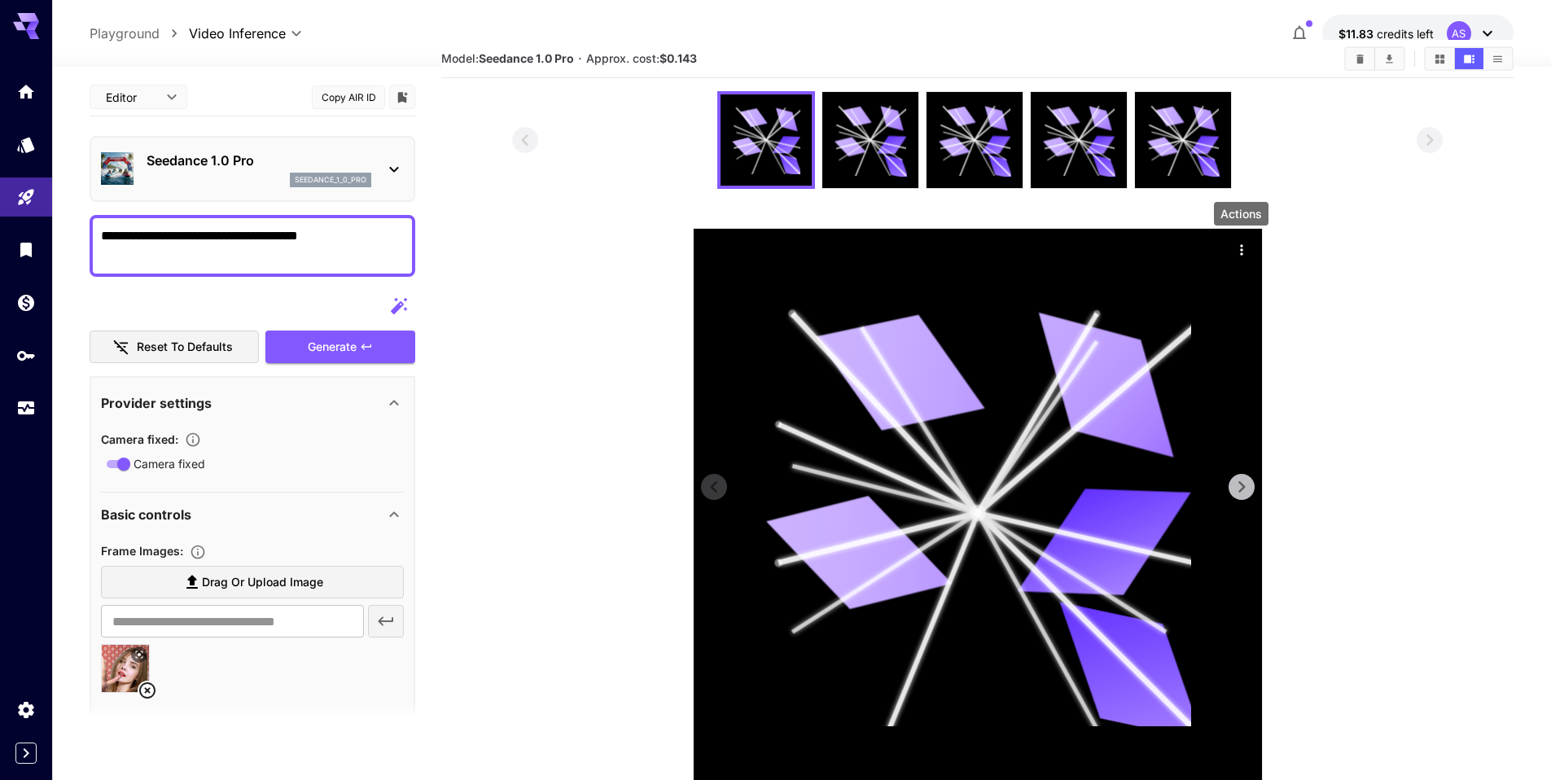
click at [1240, 247] on icon "Actions" at bounding box center [1241, 249] width 2 height 11
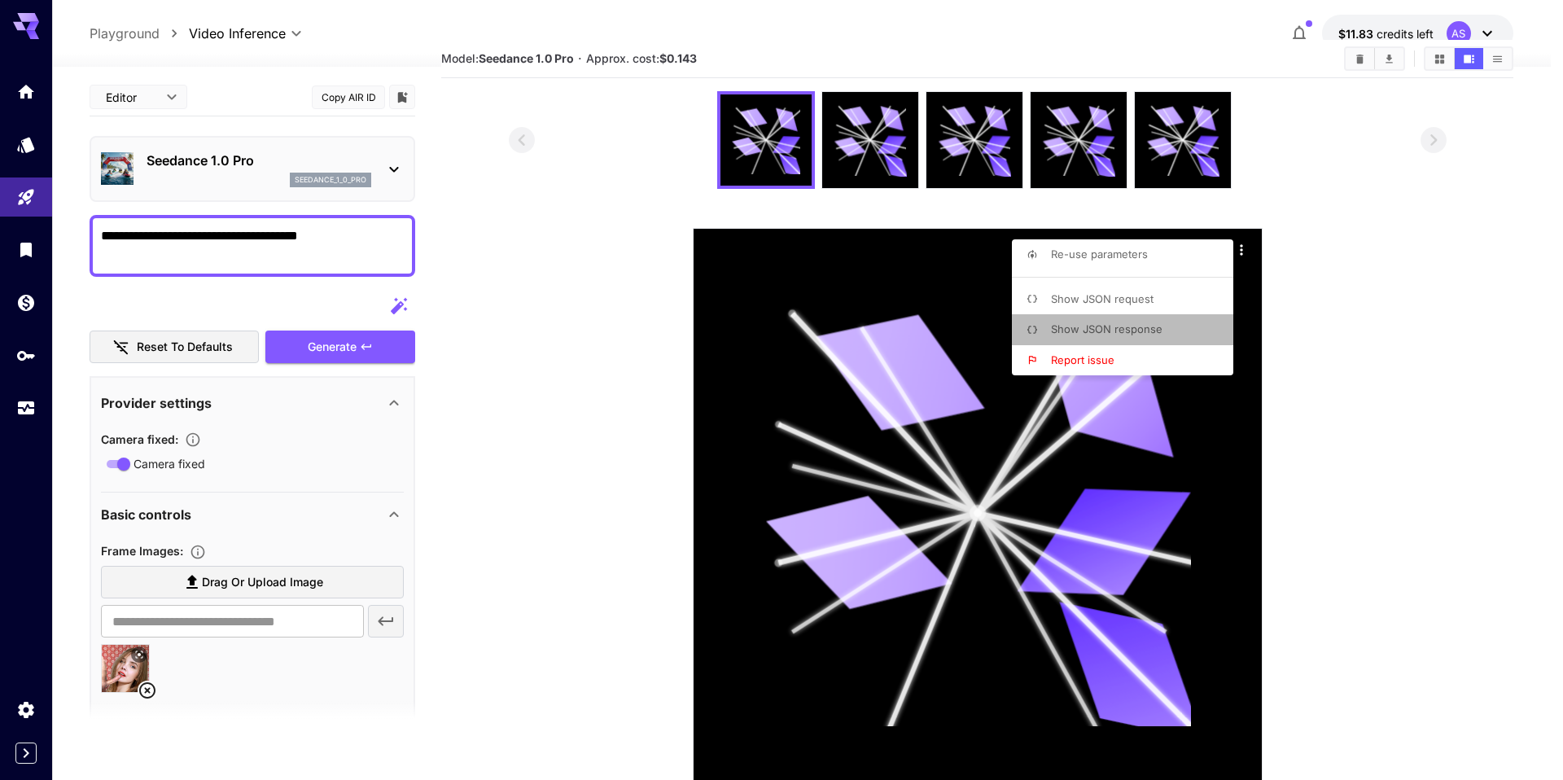
click at [1129, 322] on p "Show JSON response" at bounding box center [1107, 330] width 112 height 16
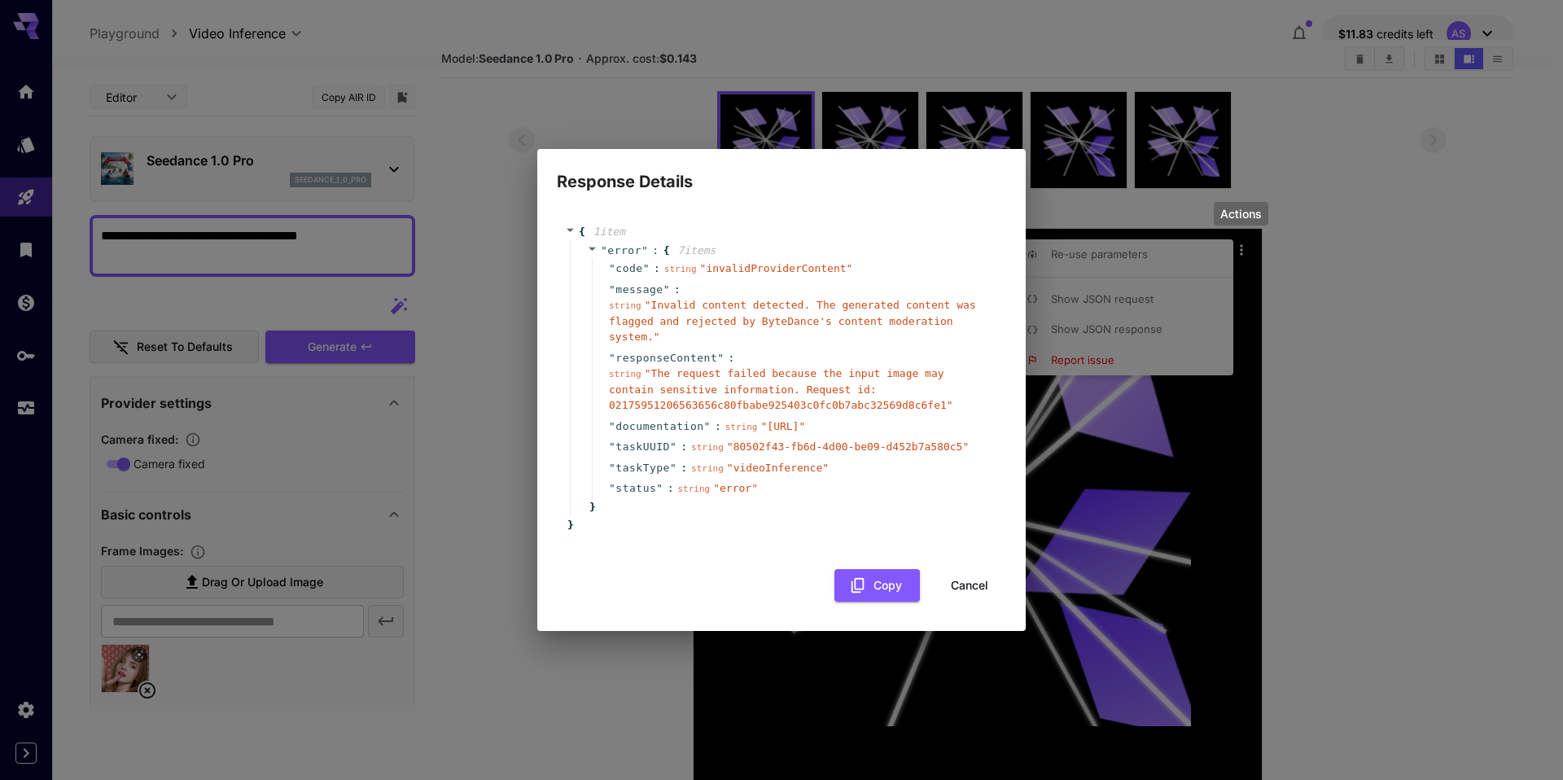
click at [976, 598] on button "Cancel" at bounding box center [969, 585] width 73 height 33
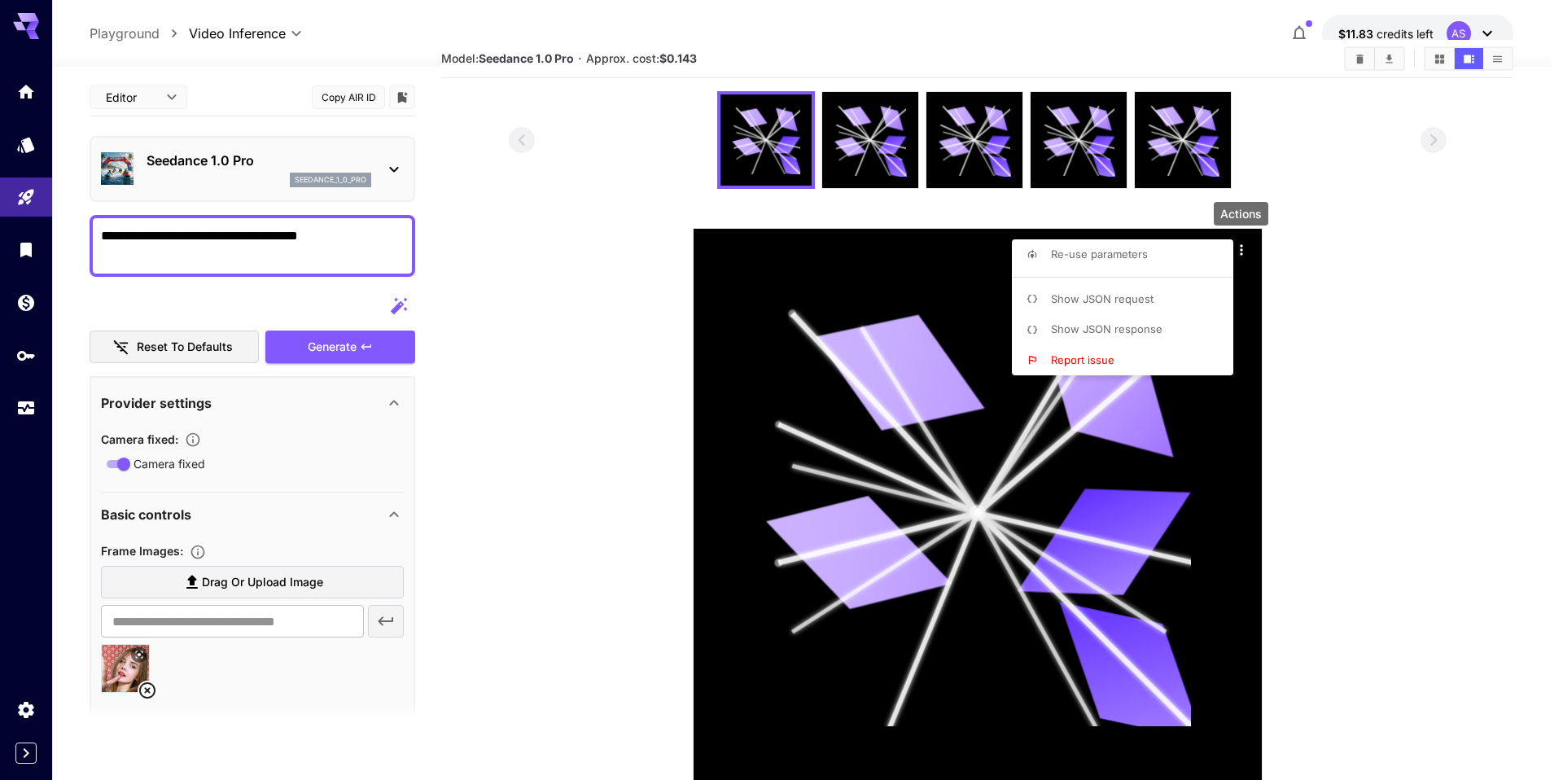
click at [1458, 34] on div at bounding box center [781, 390] width 1563 height 780
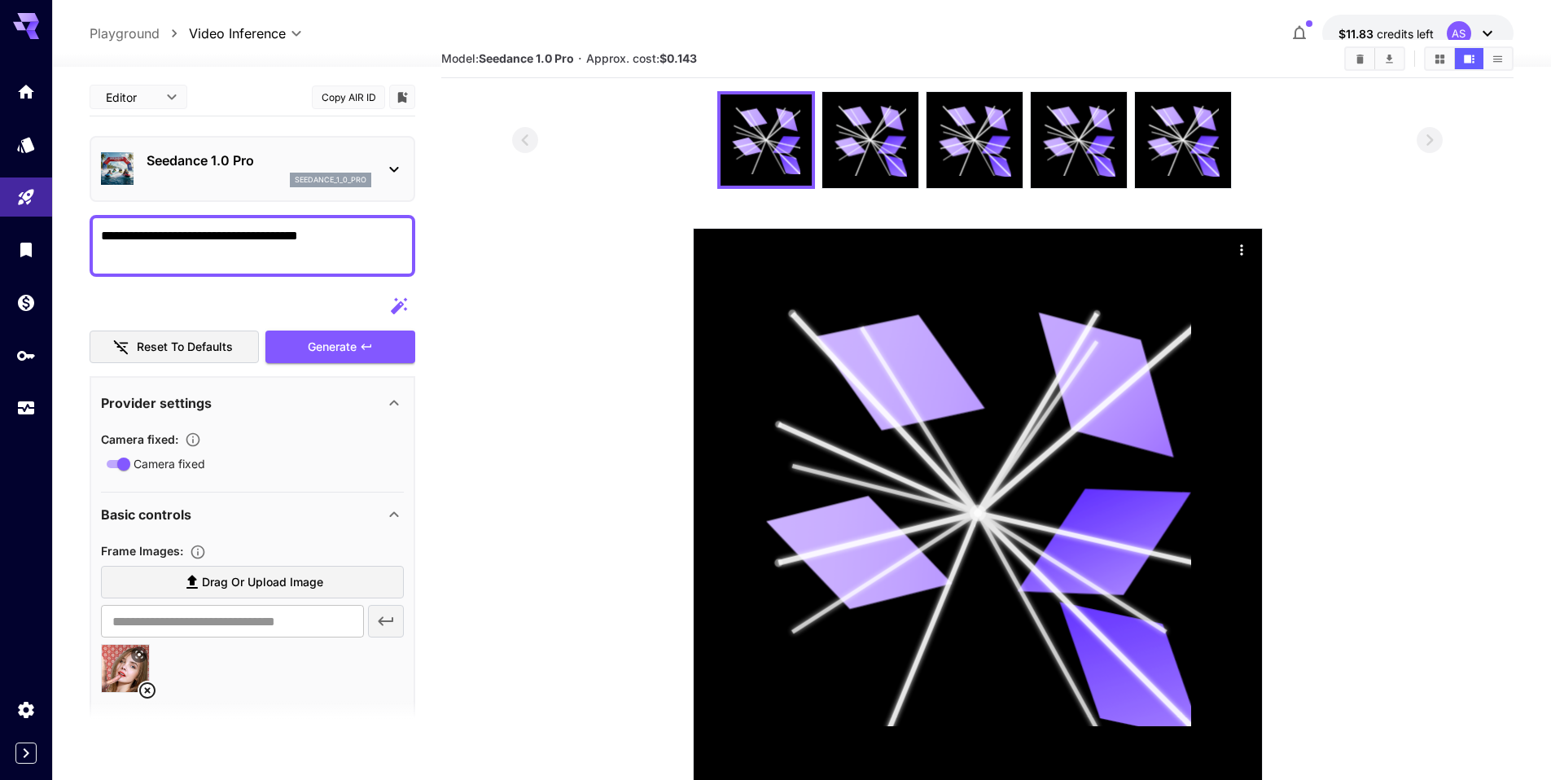
click at [1460, 36] on div "AS" at bounding box center [1458, 33] width 24 height 24
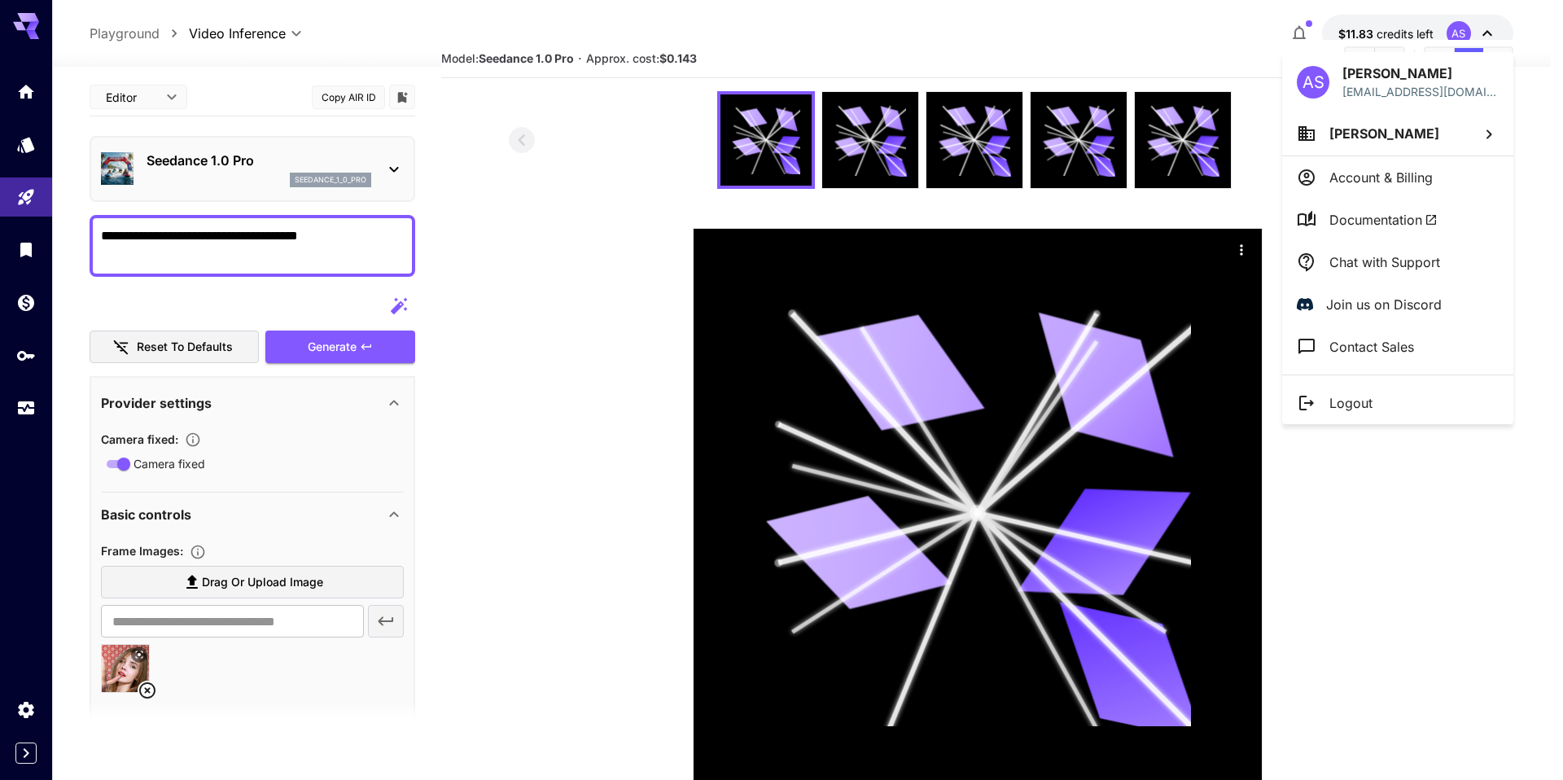
click at [1388, 404] on li "Logout" at bounding box center [1397, 403] width 231 height 42
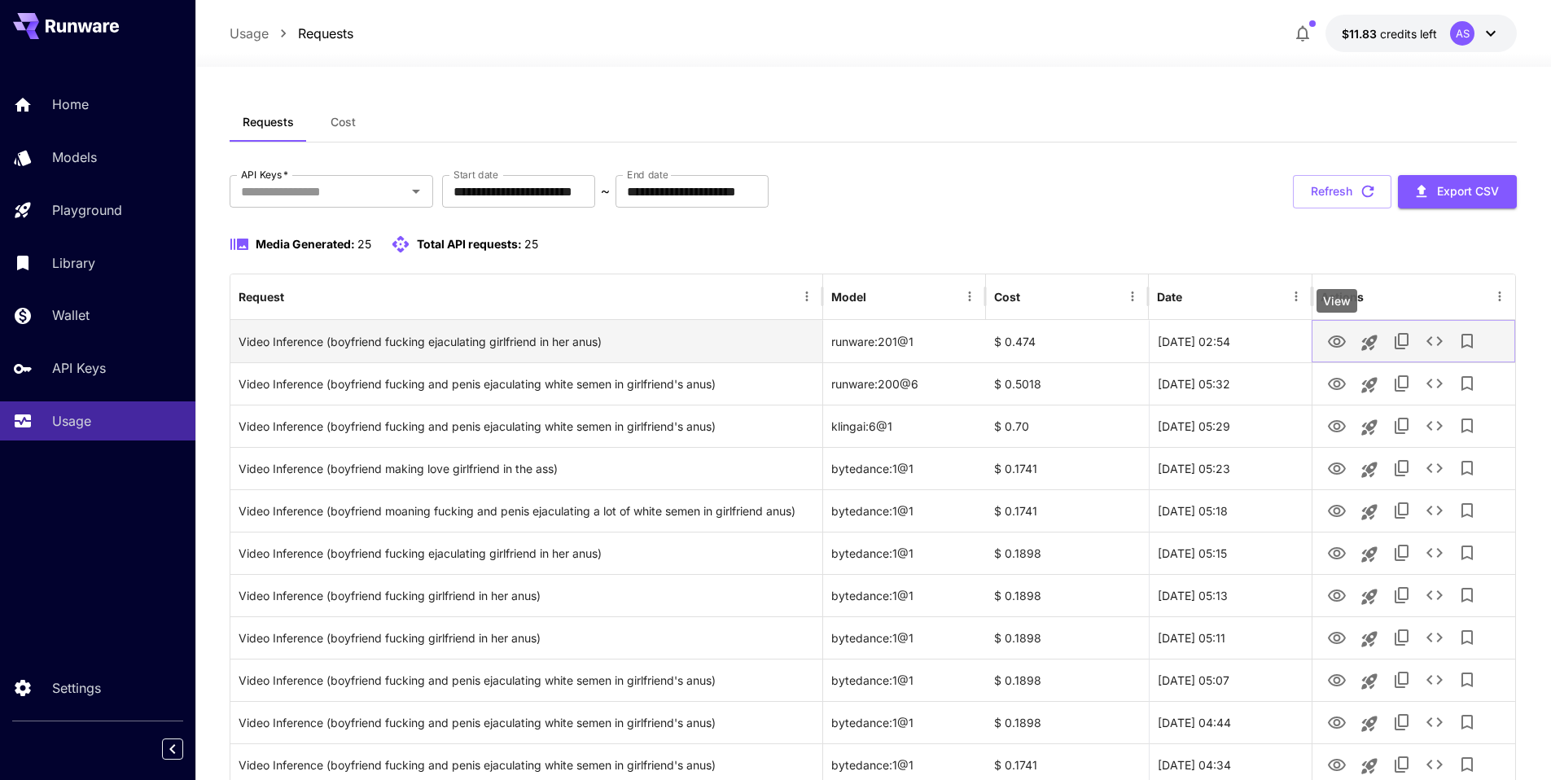
click at [1343, 340] on icon "View" at bounding box center [1337, 341] width 18 height 12
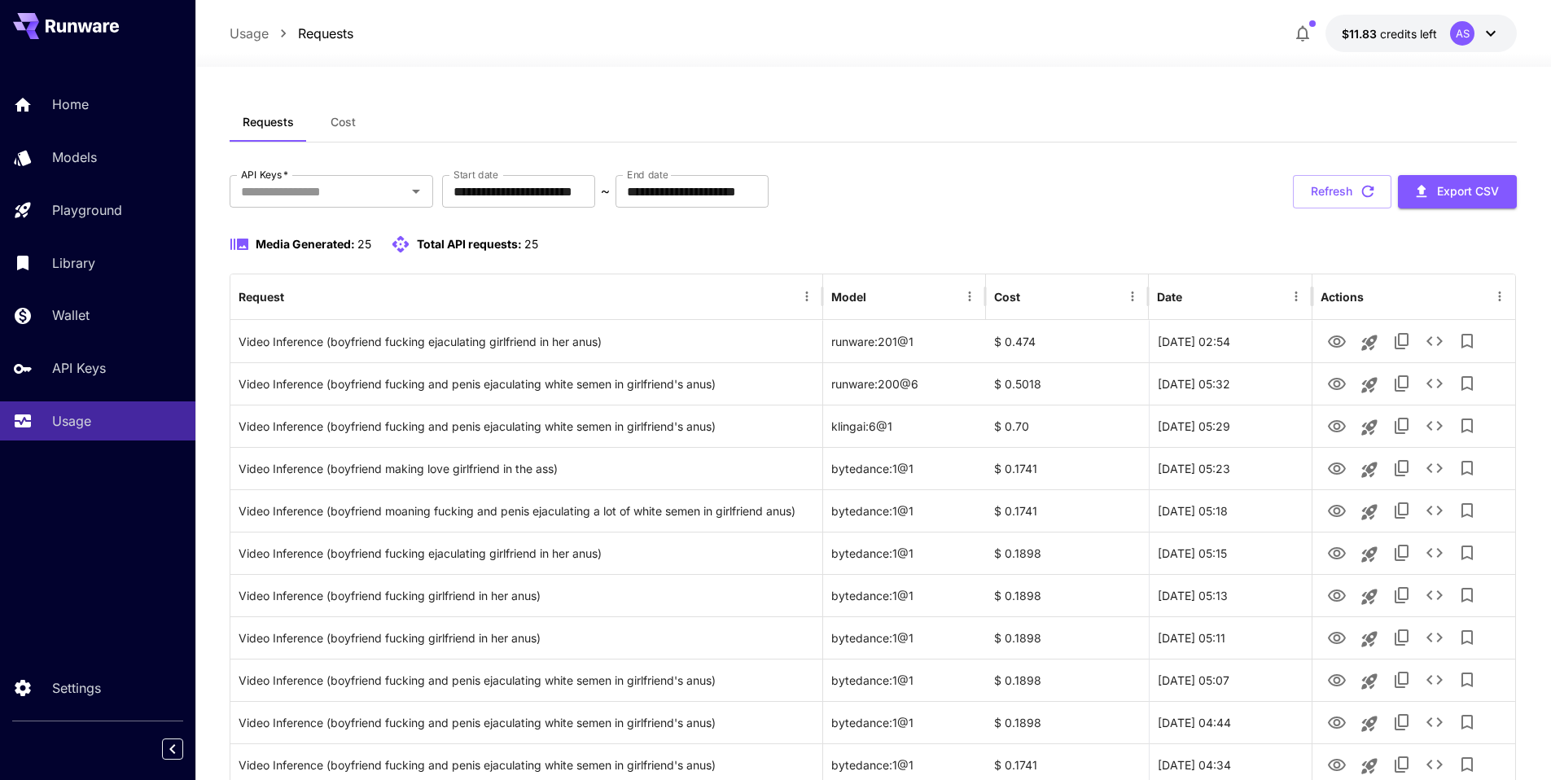
click at [344, 120] on span "Cost" at bounding box center [342, 122] width 25 height 15
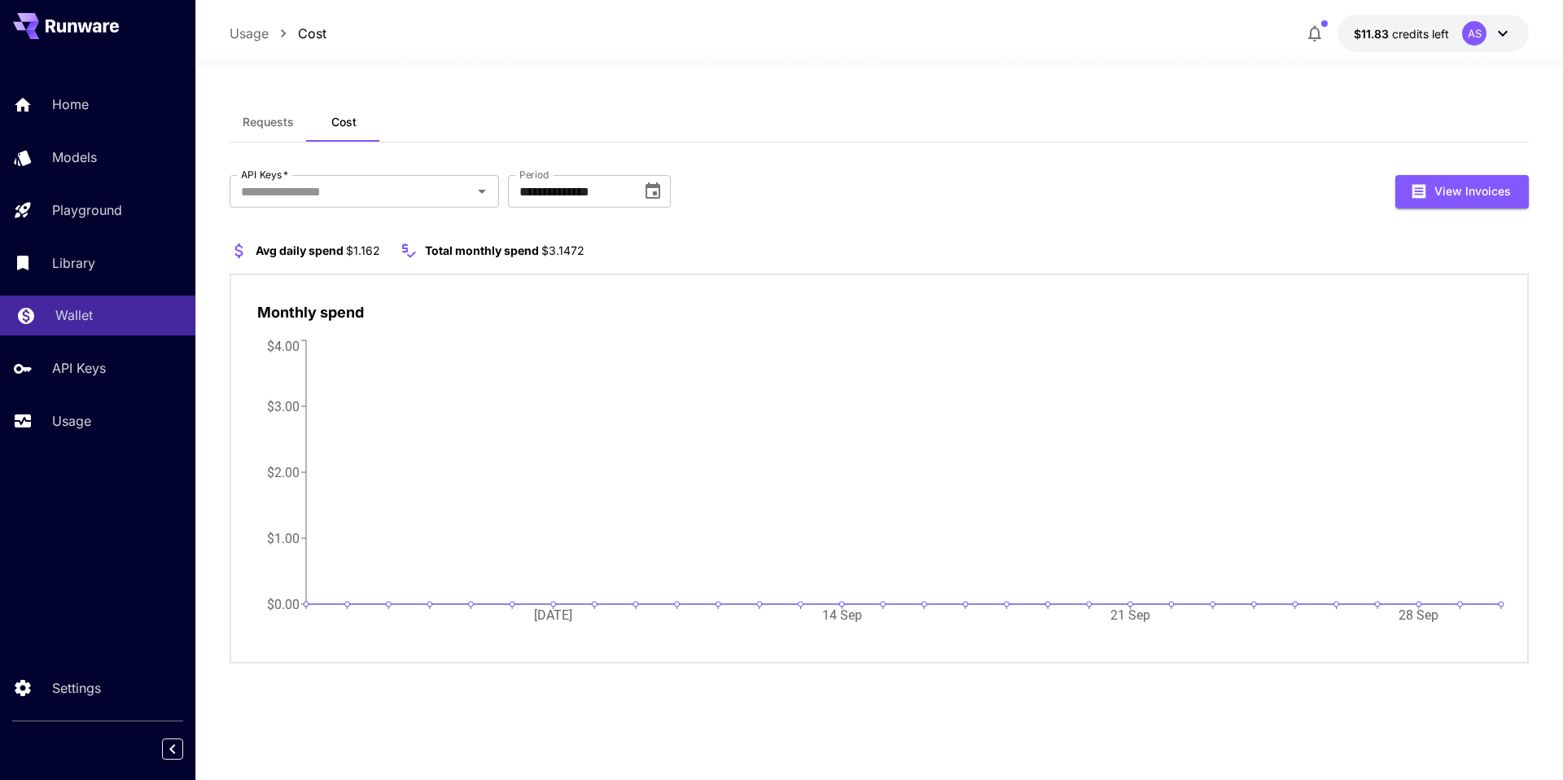
click at [108, 313] on div "Wallet" at bounding box center [118, 315] width 127 height 20
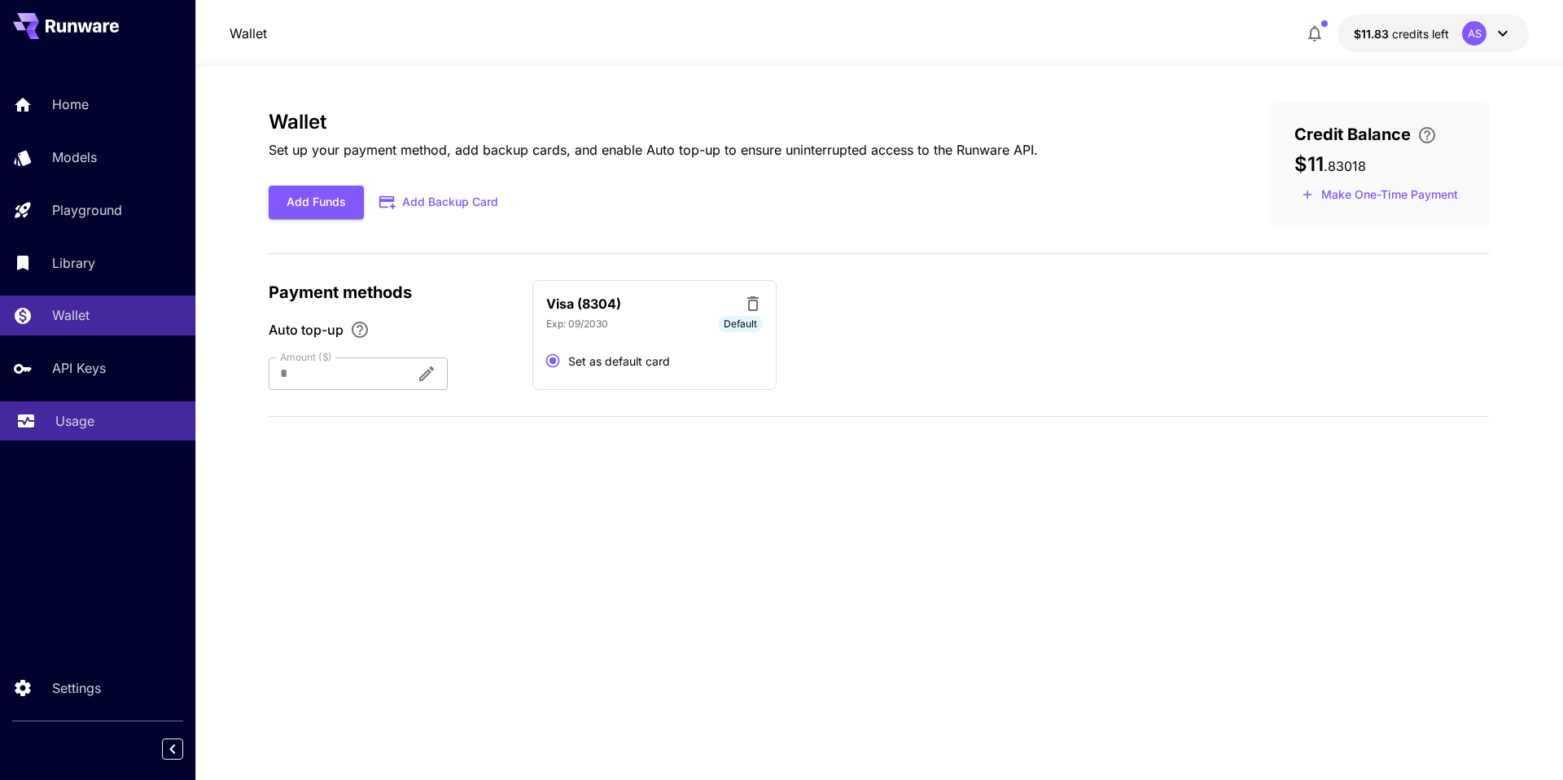
click at [84, 426] on p "Usage" at bounding box center [74, 421] width 39 height 20
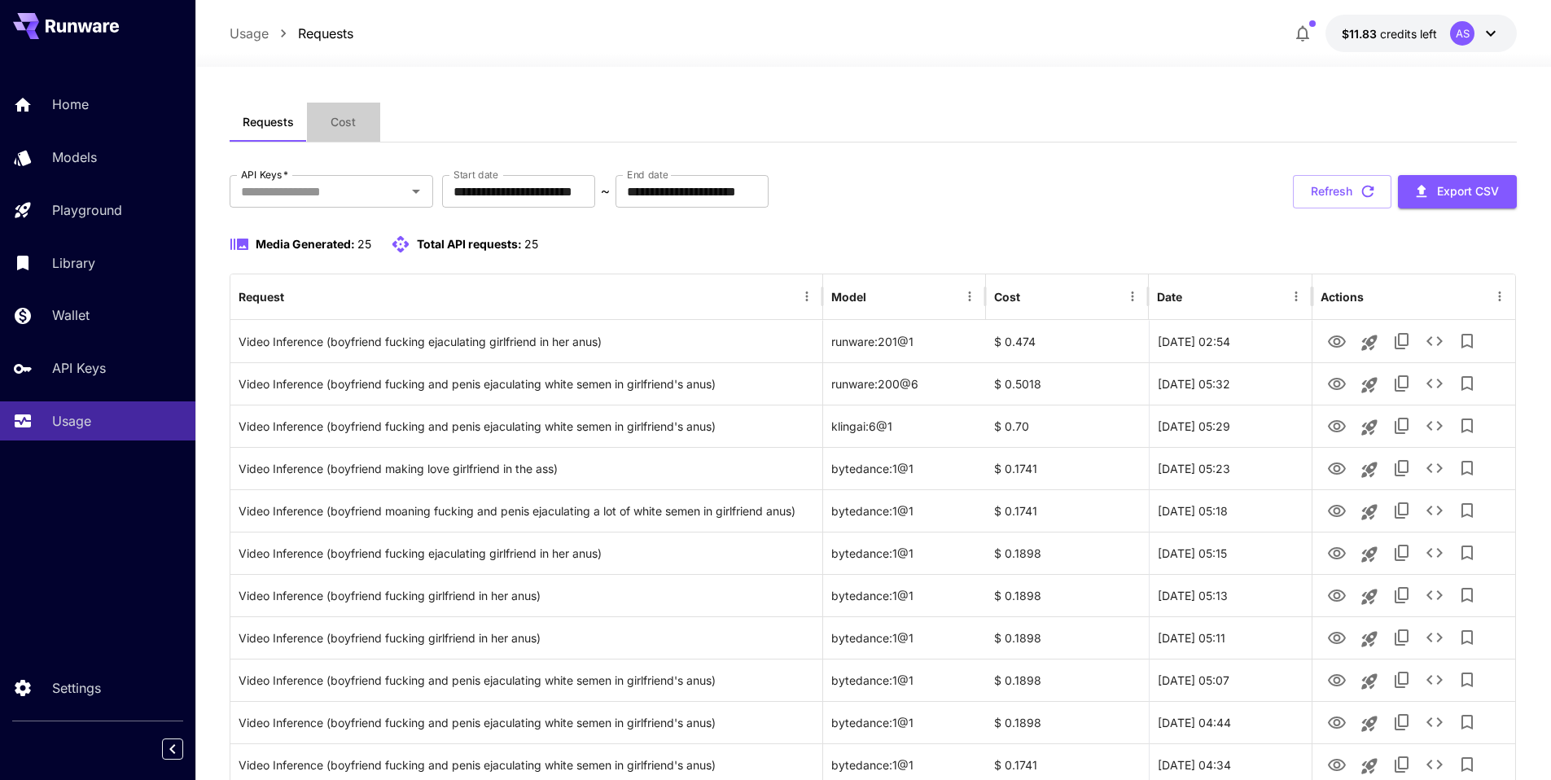
click at [336, 118] on span "Cost" at bounding box center [342, 122] width 25 height 15
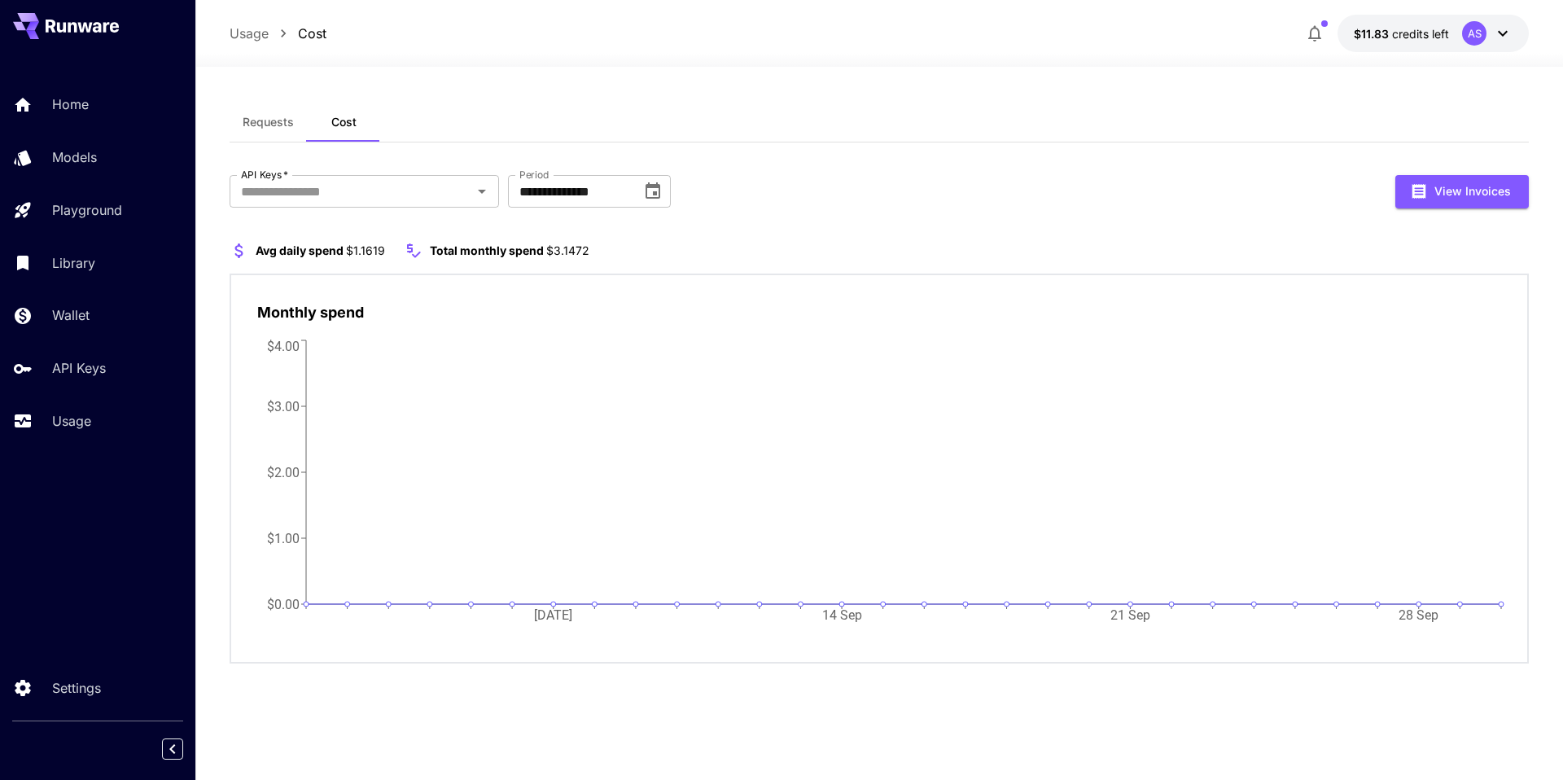
click at [1495, 36] on icon at bounding box center [1503, 34] width 20 height 20
click at [1511, 37] on icon at bounding box center [1503, 34] width 20 height 20
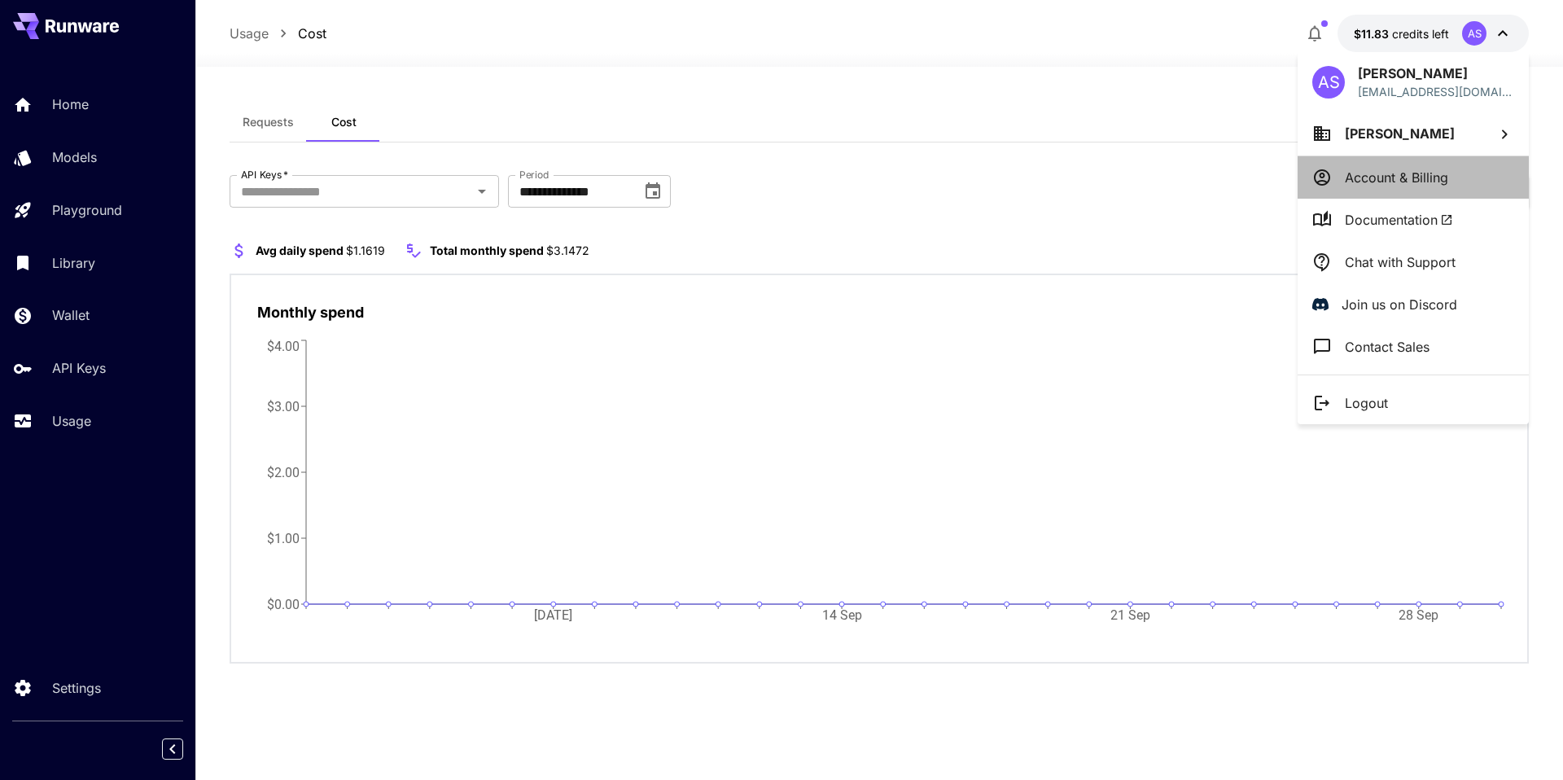
click at [1467, 175] on li "Account & Billing" at bounding box center [1412, 177] width 231 height 42
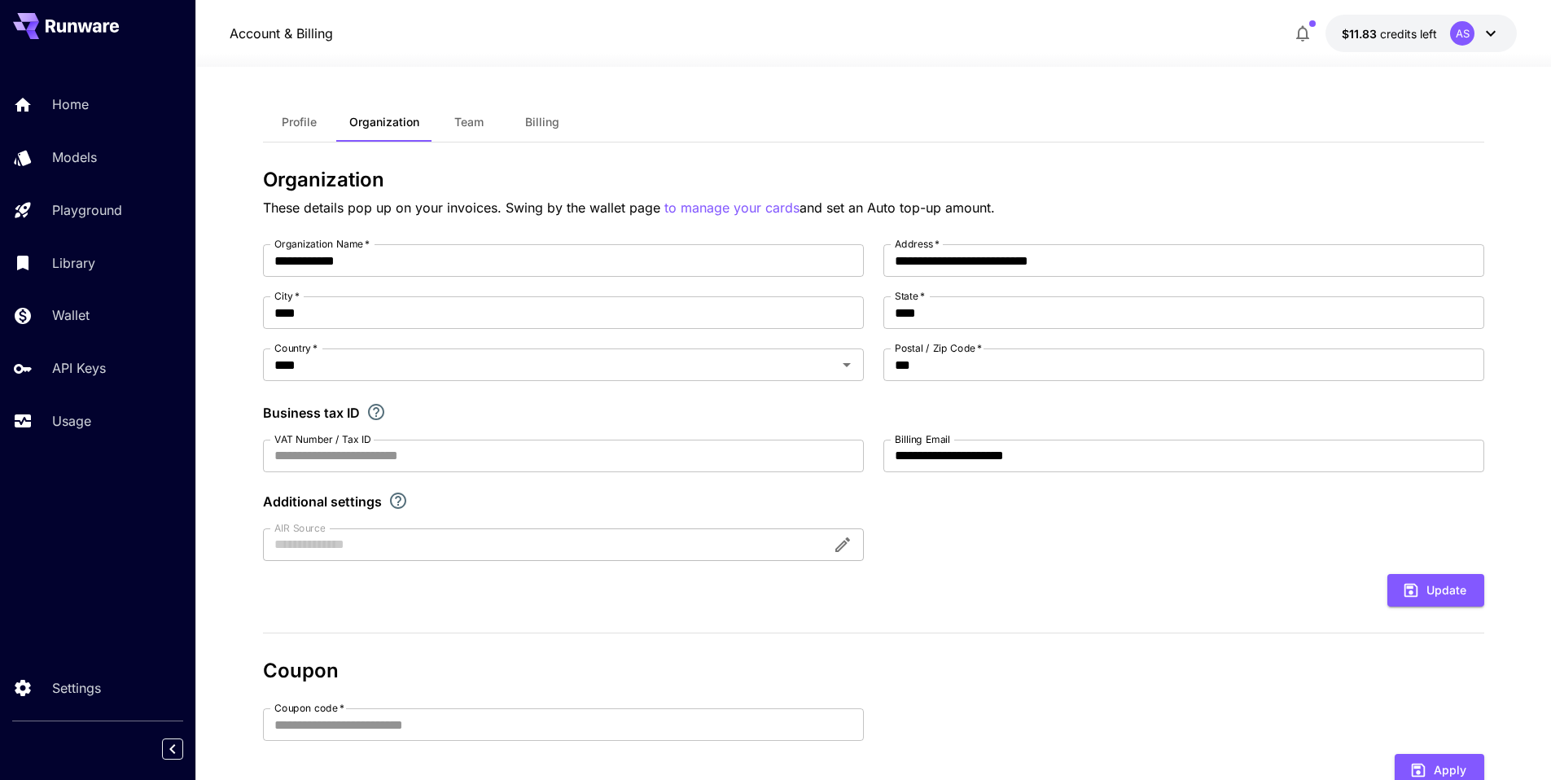
click at [543, 125] on span "Billing" at bounding box center [542, 122] width 34 height 15
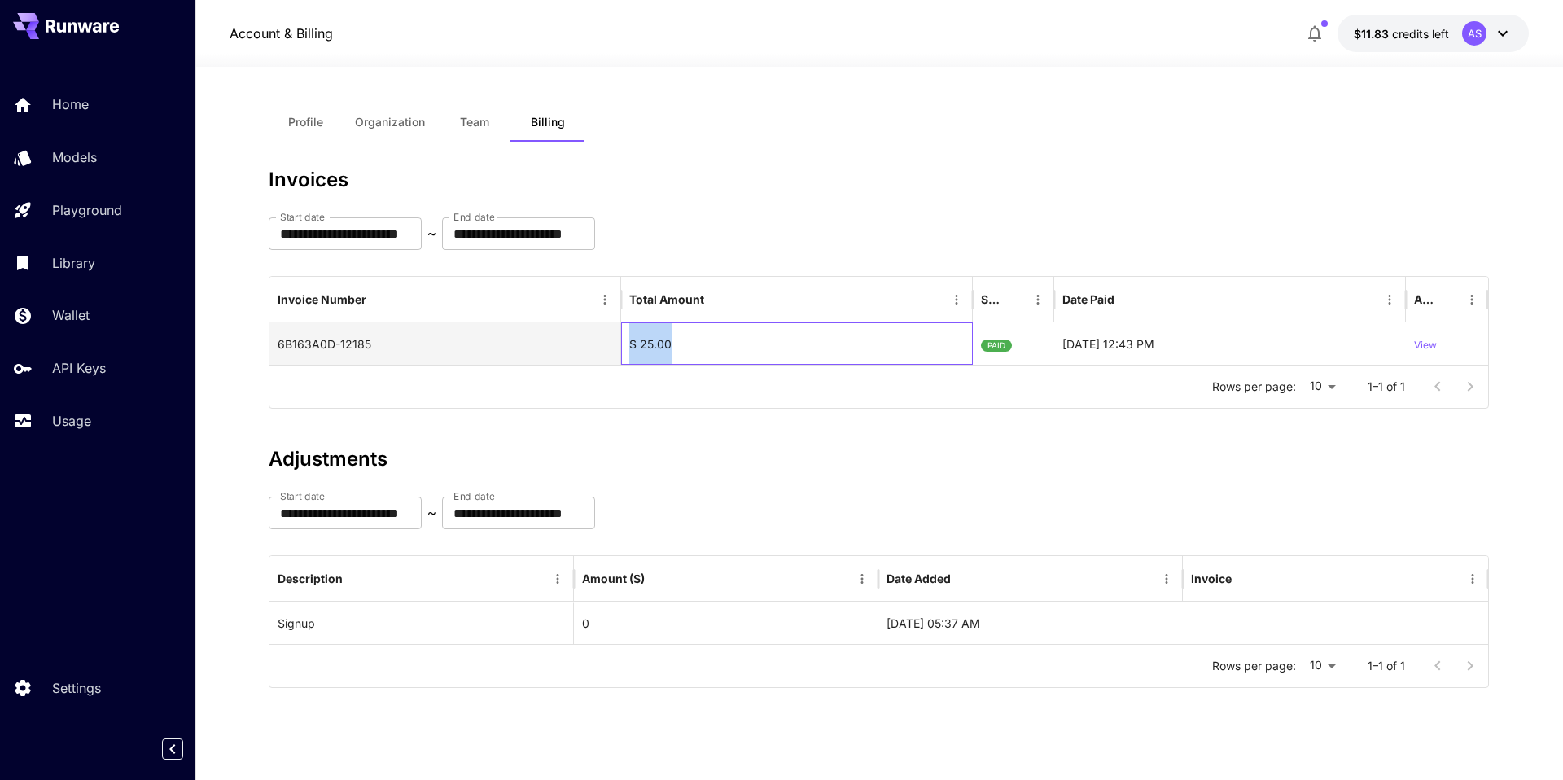
drag, startPoint x: 626, startPoint y: 344, endPoint x: 673, endPoint y: 352, distance: 47.8
click at [673, 352] on div "$ 25.00" at bounding box center [797, 343] width 352 height 42
copy div "$ 25.00"
click at [441, 363] on div "6B163A0D-12185" at bounding box center [445, 343] width 352 height 42
drag, startPoint x: 680, startPoint y: 343, endPoint x: 628, endPoint y: 350, distance: 52.5
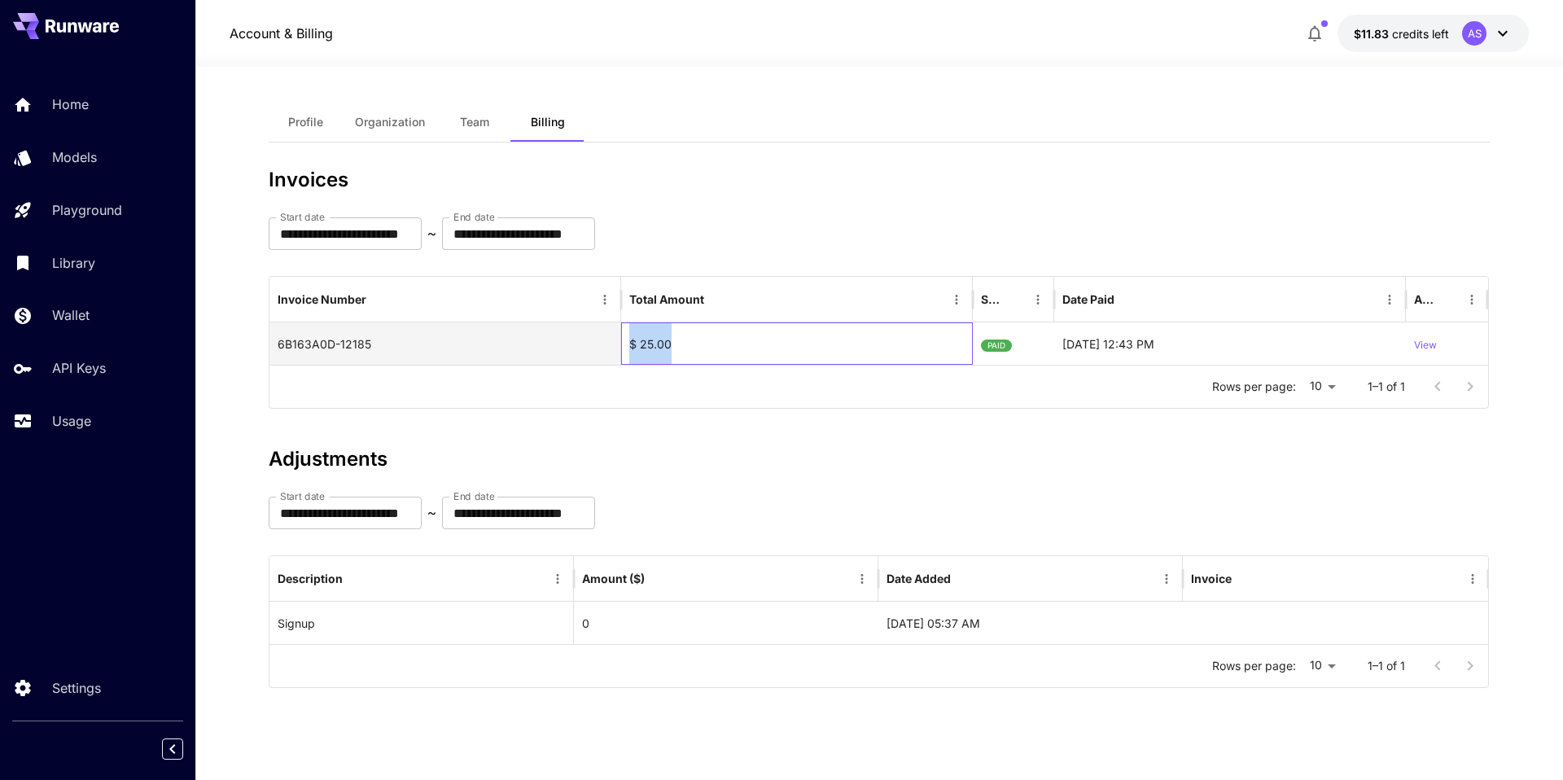
click at [628, 350] on div "$ 25.00" at bounding box center [797, 343] width 352 height 42
copy div "$ 25.00"
click at [775, 138] on div "Profile Organization Team Billing" at bounding box center [879, 123] width 1221 height 40
drag, startPoint x: 377, startPoint y: 337, endPoint x: 271, endPoint y: 340, distance: 105.9
click at [271, 340] on div "6B163A0D-12185" at bounding box center [445, 343] width 352 height 42
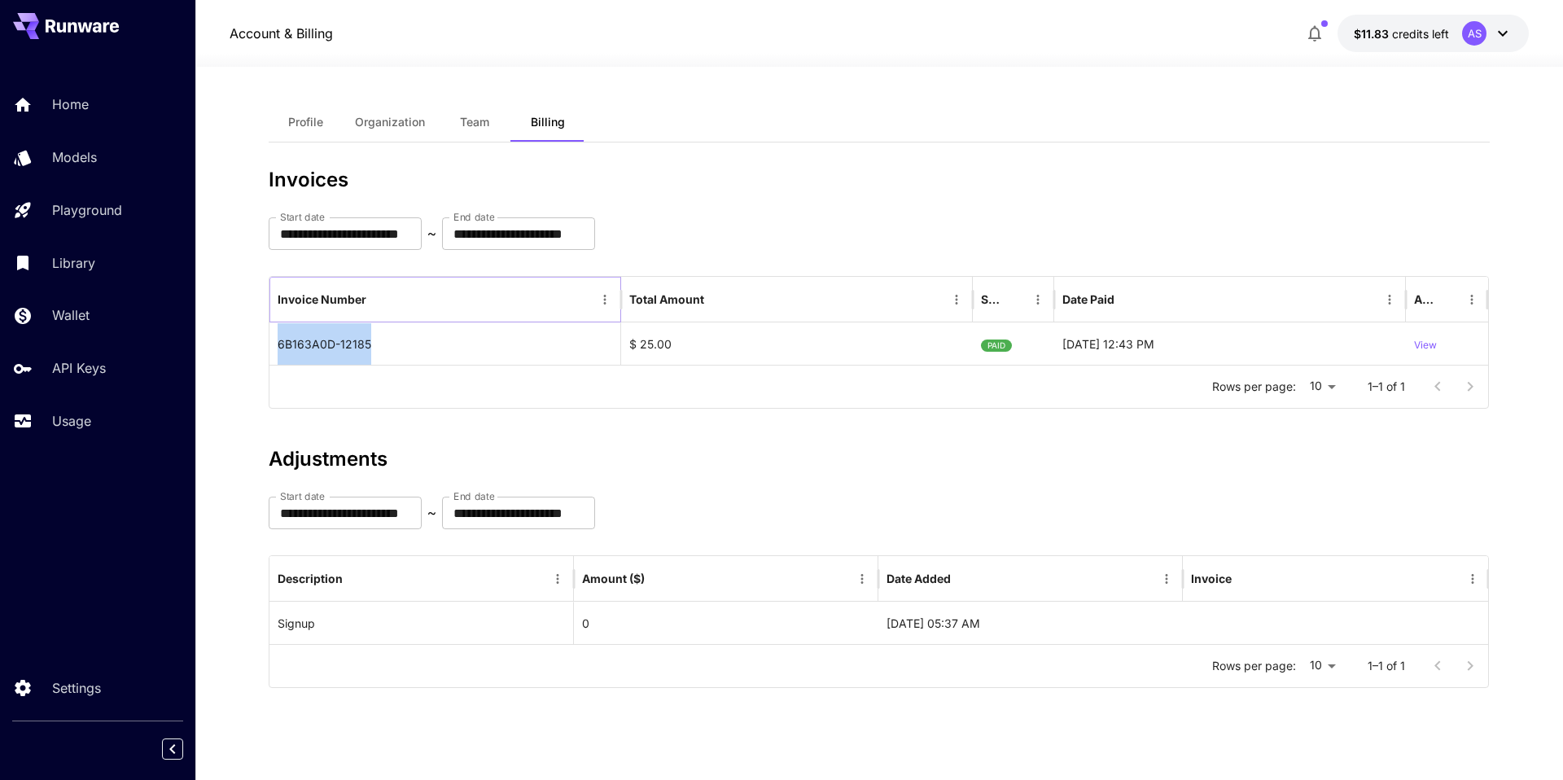
click at [375, 301] on icon "Sort" at bounding box center [379, 299] width 15 height 15
click at [377, 302] on icon "Sort" at bounding box center [379, 300] width 10 height 10
click at [353, 402] on div "Rows per page: 10 ** 1–1 of 1" at bounding box center [878, 386] width 1219 height 42
drag, startPoint x: 276, startPoint y: 305, endPoint x: 297, endPoint y: 311, distance: 21.9
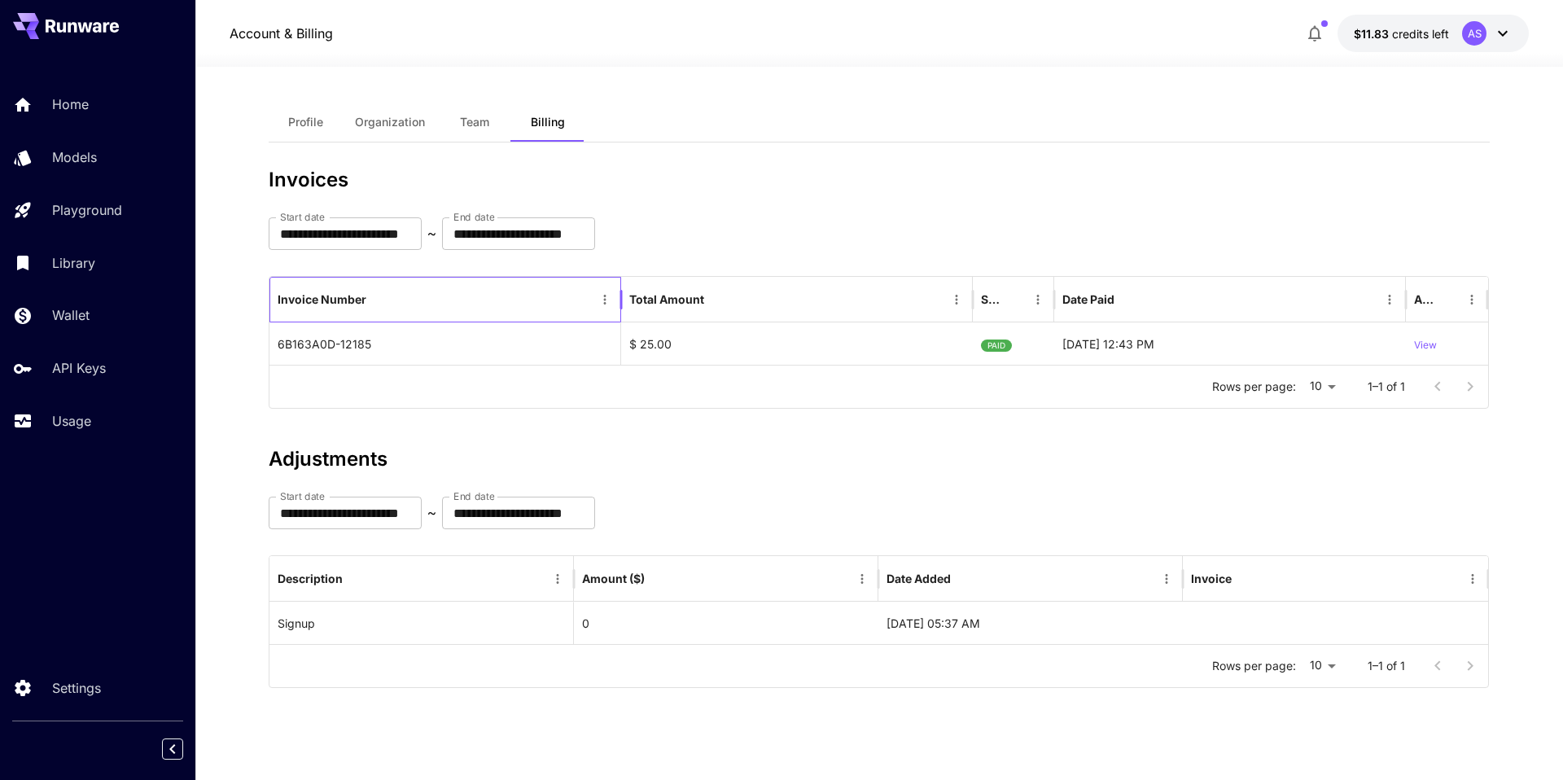
click at [275, 305] on div "Invoice Number" at bounding box center [445, 300] width 352 height 46
drag, startPoint x: 297, startPoint y: 311, endPoint x: 357, endPoint y: 313, distance: 59.4
click at [357, 313] on div "Invoice Number" at bounding box center [436, 299] width 316 height 45
click at [253, 327] on section "**********" at bounding box center [878, 423] width 1367 height 713
drag, startPoint x: 274, startPoint y: 304, endPoint x: 365, endPoint y: 308, distance: 91.3
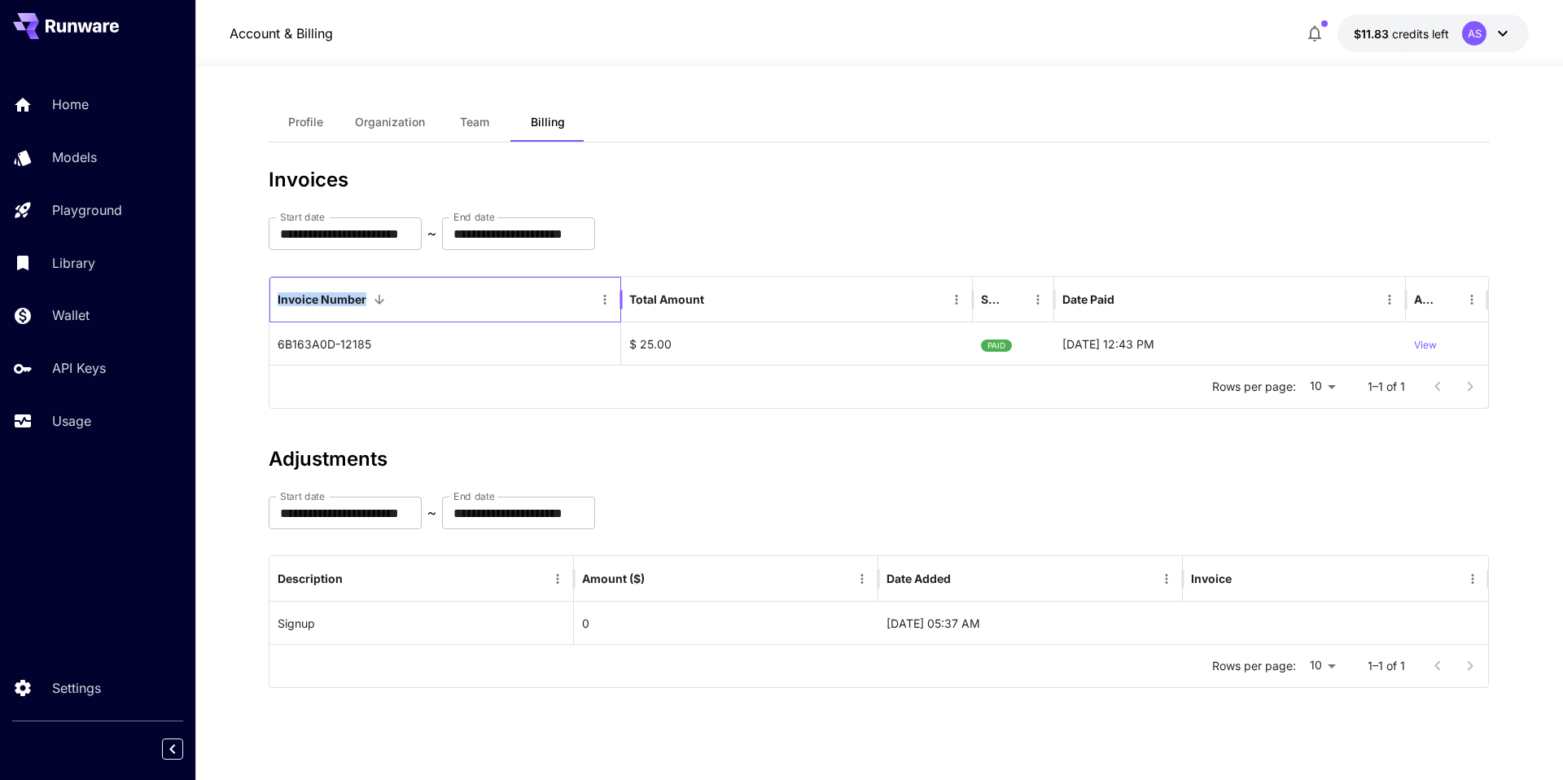
click at [365, 308] on div "Invoice Number" at bounding box center [445, 300] width 352 height 46
copy div "Invoice Number"
click at [241, 365] on section "**********" at bounding box center [878, 423] width 1367 height 713
drag, startPoint x: 274, startPoint y: 300, endPoint x: 366, endPoint y: 307, distance: 92.3
click at [366, 307] on div "Invoice Number" at bounding box center [445, 300] width 352 height 46
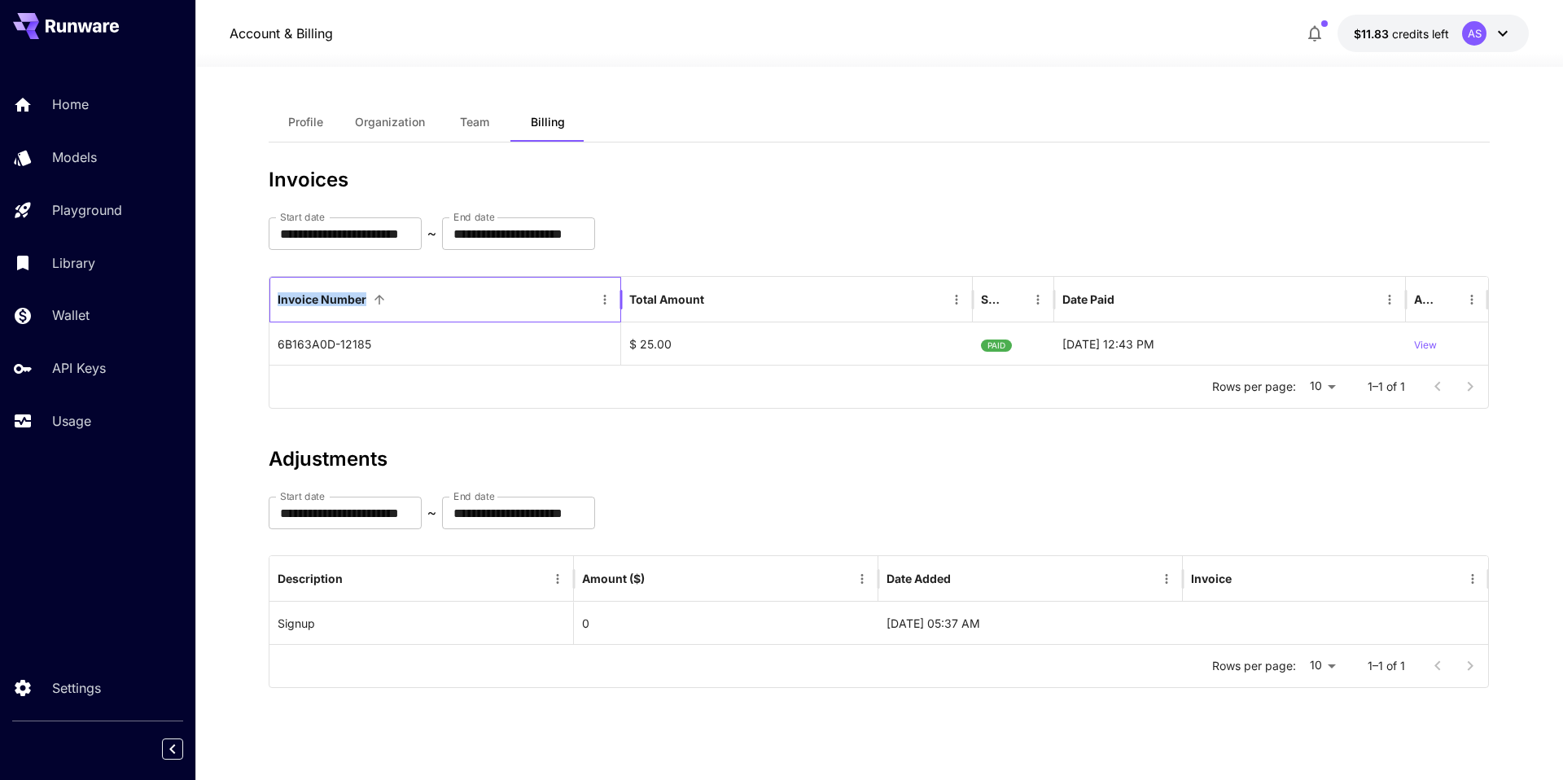
copy div "Invoice Number"
click at [213, 282] on section "**********" at bounding box center [878, 423] width 1367 height 713
click at [407, 303] on div "Invoice Number" at bounding box center [436, 299] width 316 height 45
drag, startPoint x: 374, startPoint y: 342, endPoint x: 383, endPoint y: 365, distance: 24.5
click at [383, 365] on div "Invoice Number Total Amount Status Date Paid Action 6B163A0D-12185 $ 25.00 PAID…" at bounding box center [879, 342] width 1220 height 133
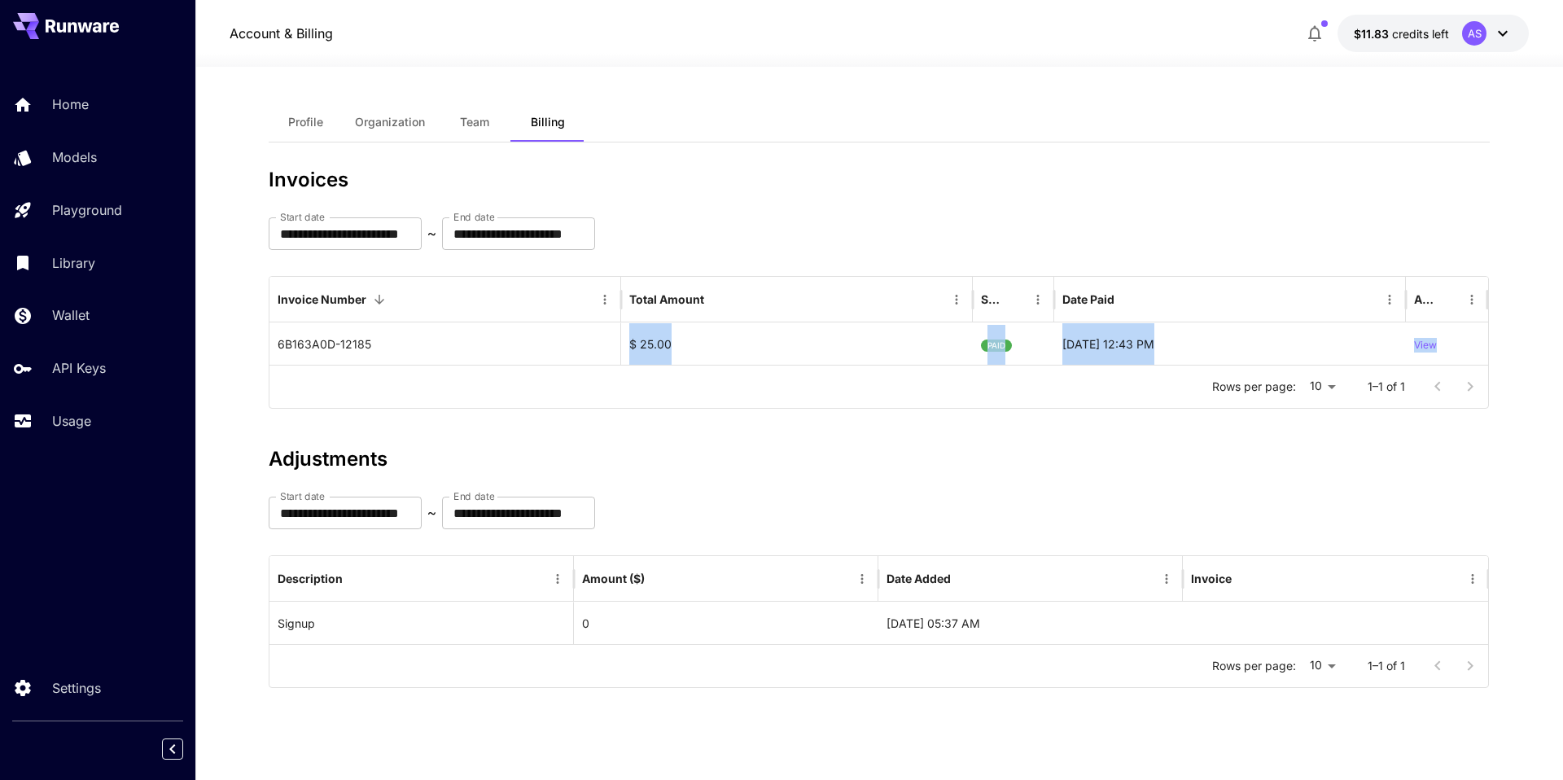
click at [422, 400] on div "Rows per page: 10 ** 1–1 of 1" at bounding box center [878, 386] width 1219 height 42
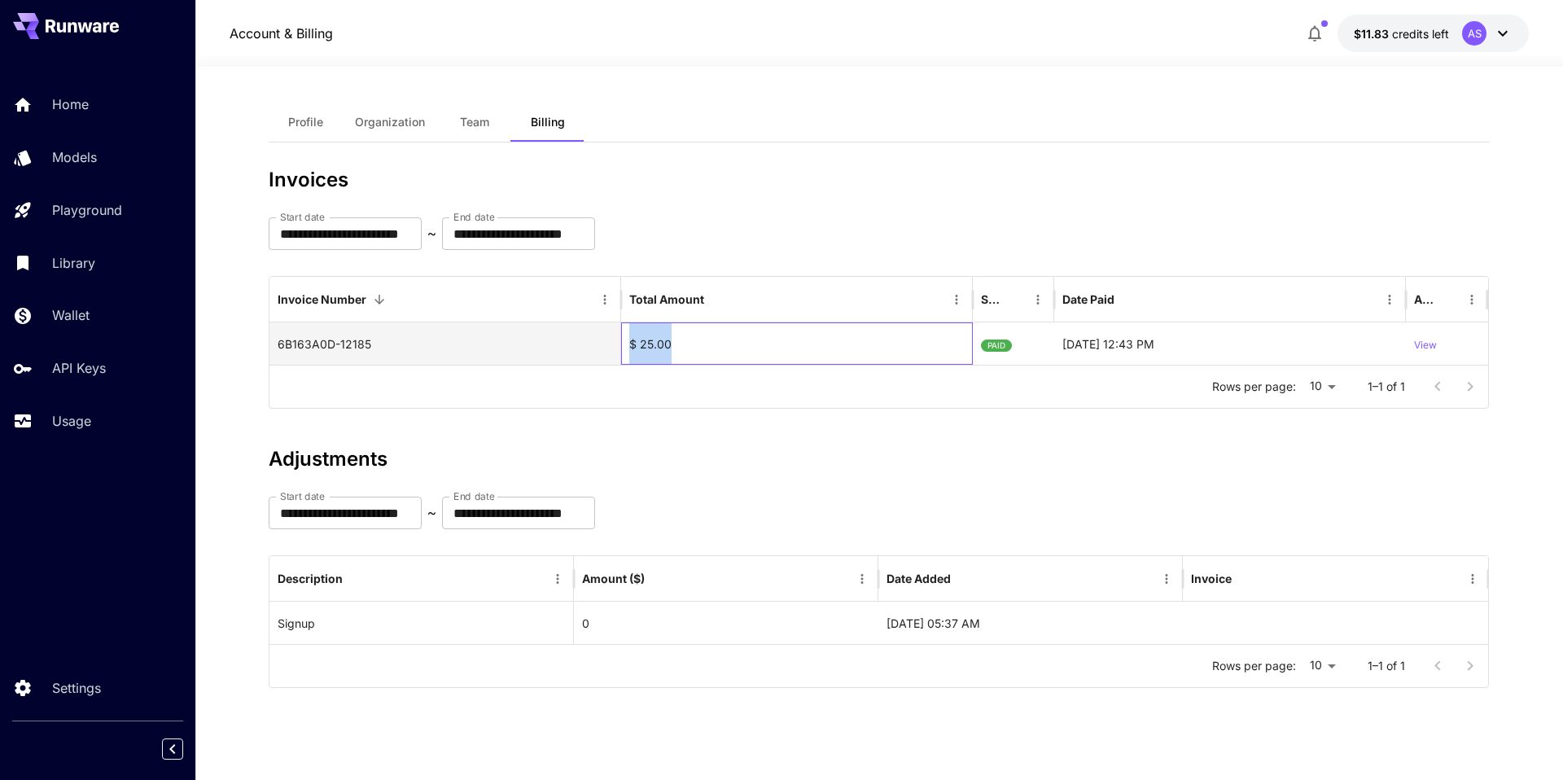
drag, startPoint x: 674, startPoint y: 345, endPoint x: 628, endPoint y: 340, distance: 45.8
click at [628, 340] on div "$ 25.00" at bounding box center [797, 343] width 352 height 42
drag, startPoint x: 671, startPoint y: 342, endPoint x: 632, endPoint y: 342, distance: 39.1
click at [632, 342] on div "$ 25.00" at bounding box center [797, 343] width 352 height 42
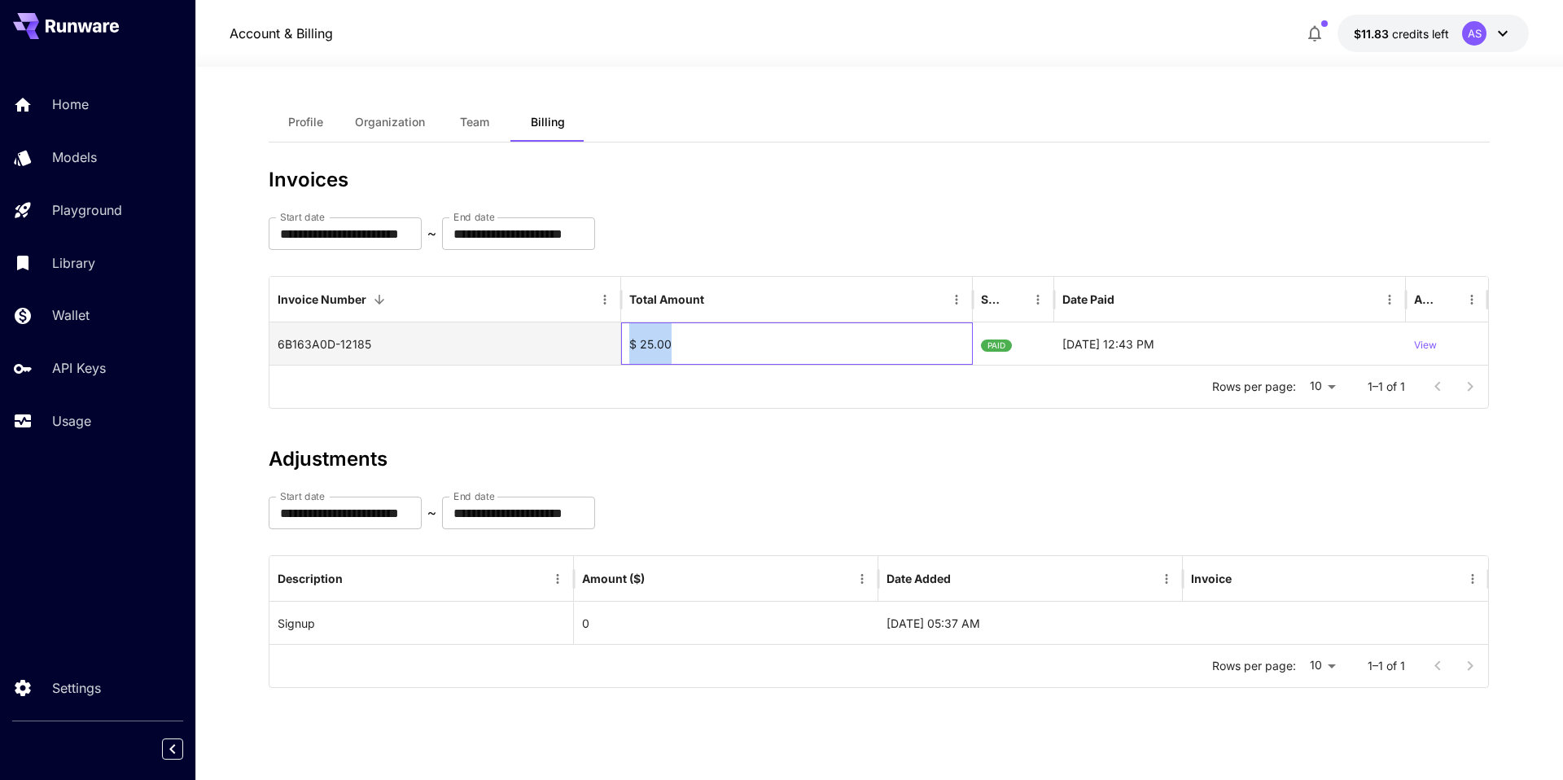
copy div "$ 25.00"
click at [747, 478] on div "**********" at bounding box center [879, 568] width 1221 height 240
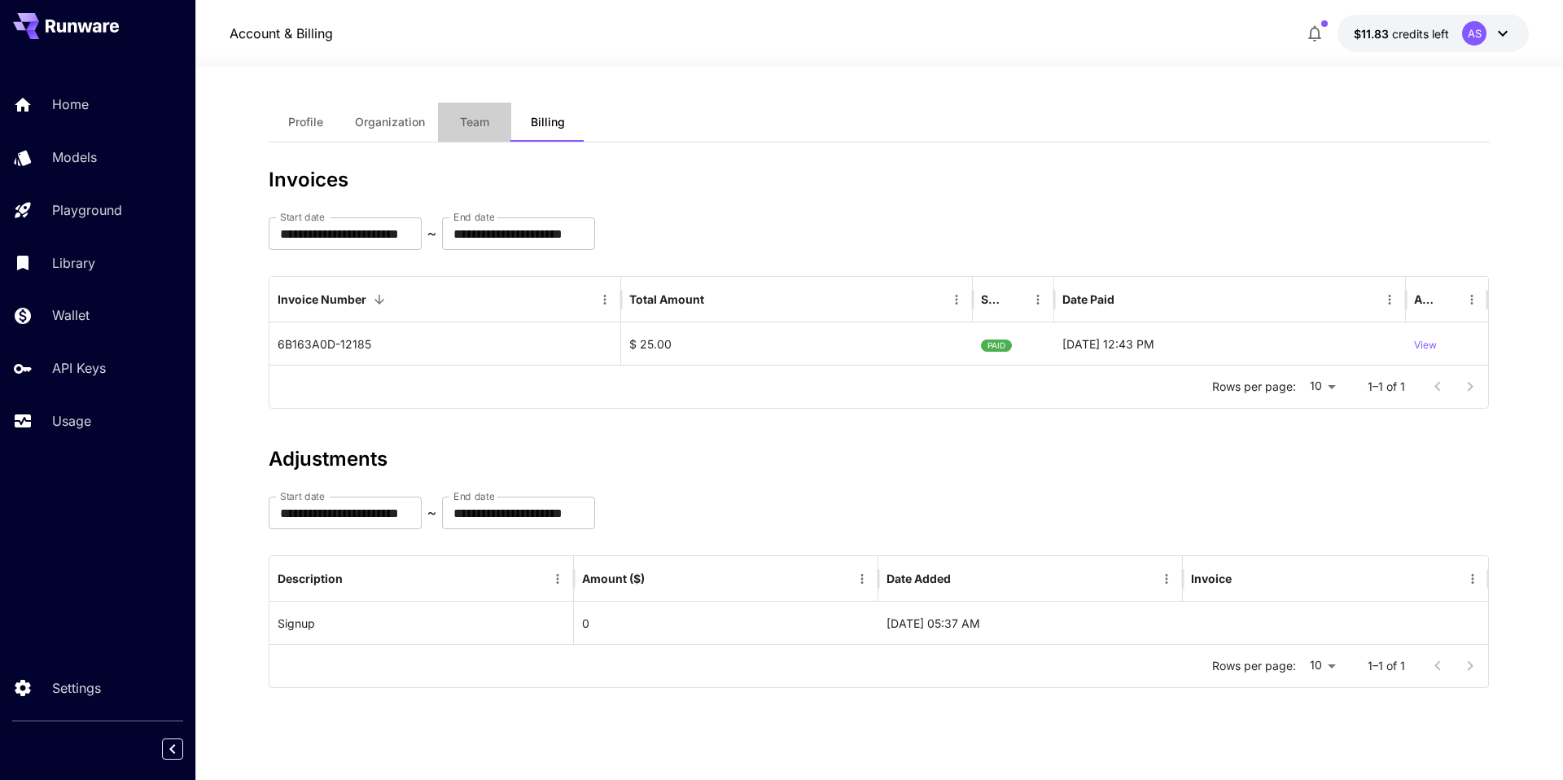
click at [489, 122] on button "Team" at bounding box center [474, 122] width 73 height 39
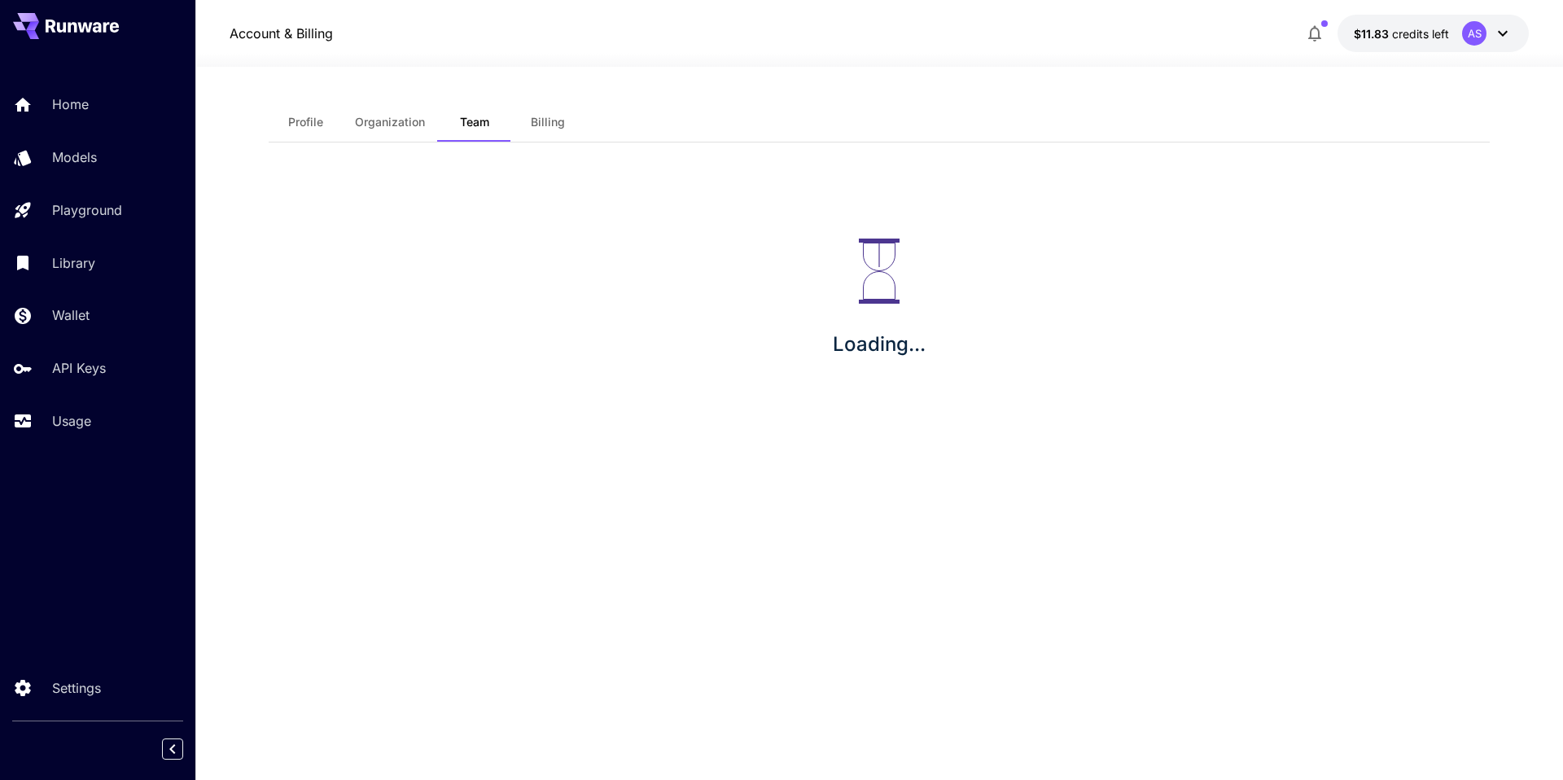
click at [415, 120] on span "Organization" at bounding box center [390, 122] width 70 height 15
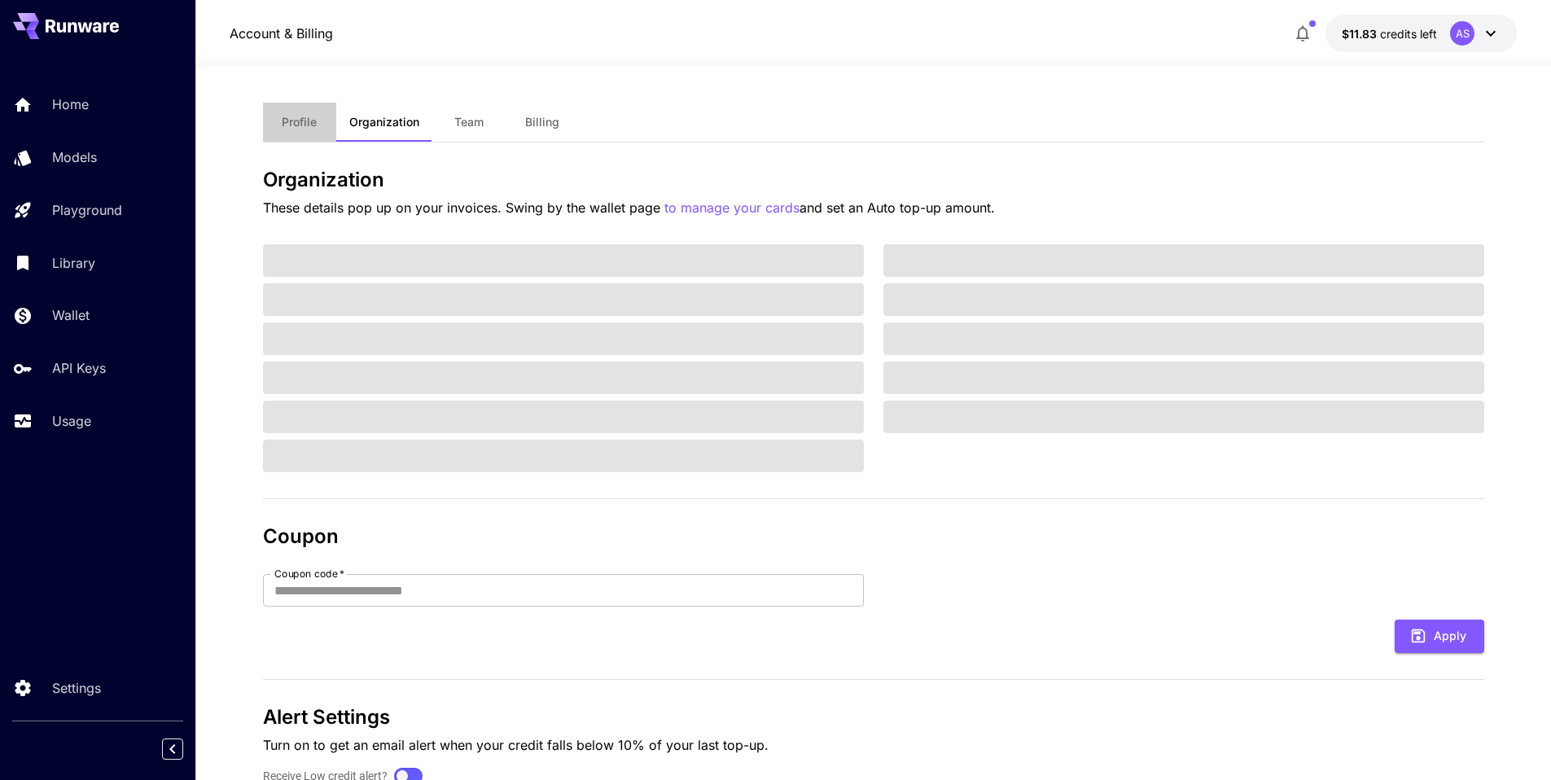
click at [308, 120] on span "Profile" at bounding box center [299, 122] width 35 height 15
